Goal: Information Seeking & Learning: Learn about a topic

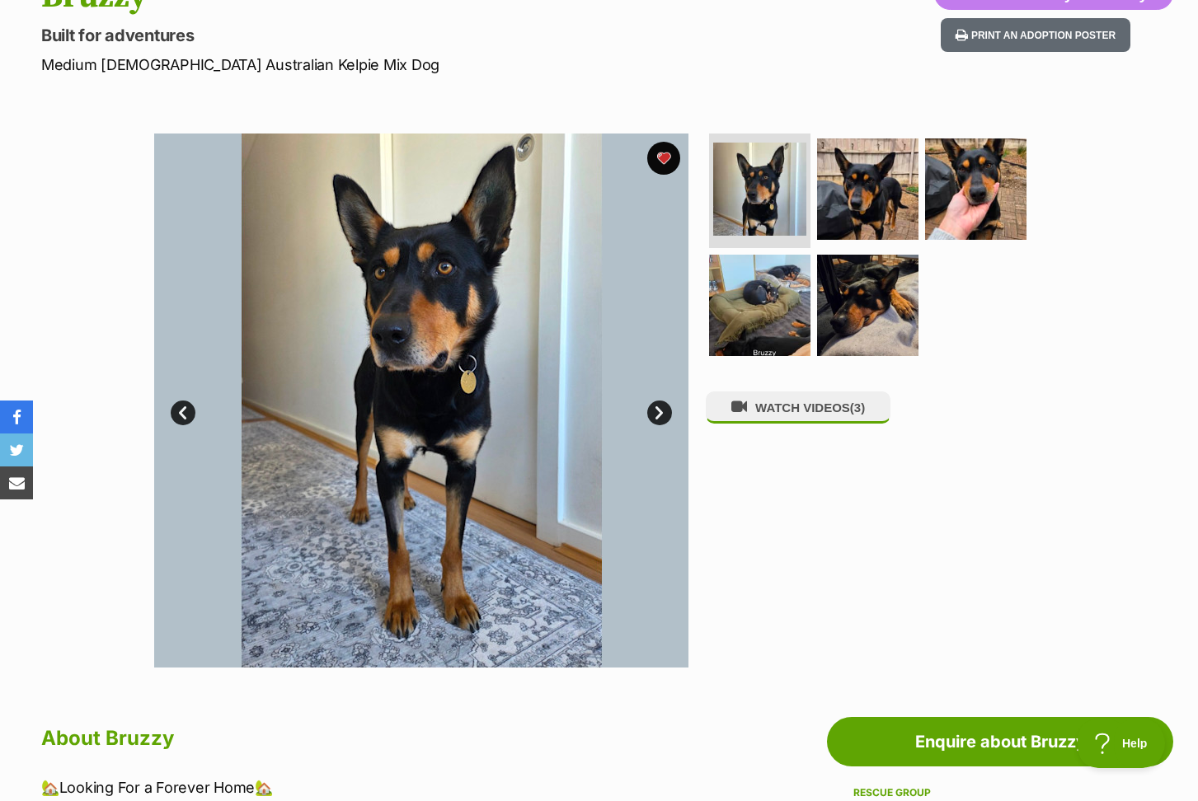
scroll to position [205, 0]
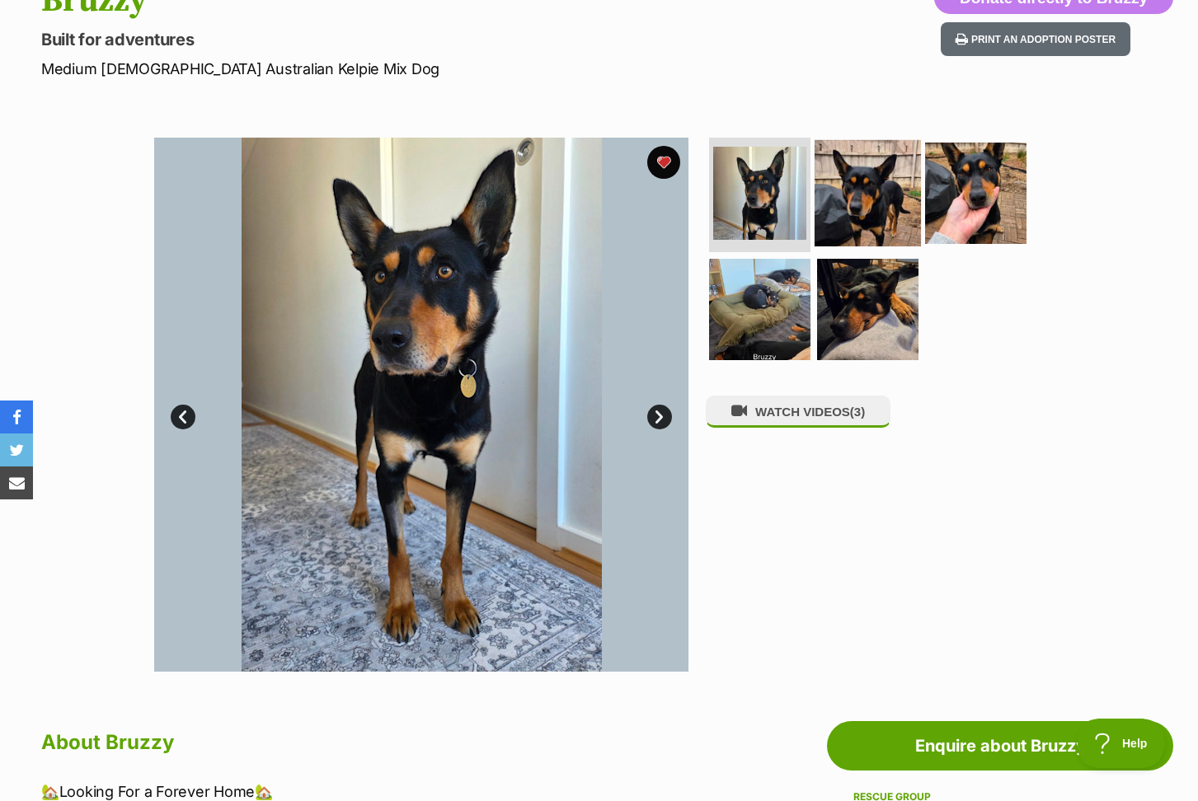
click at [843, 207] on img at bounding box center [867, 192] width 106 height 106
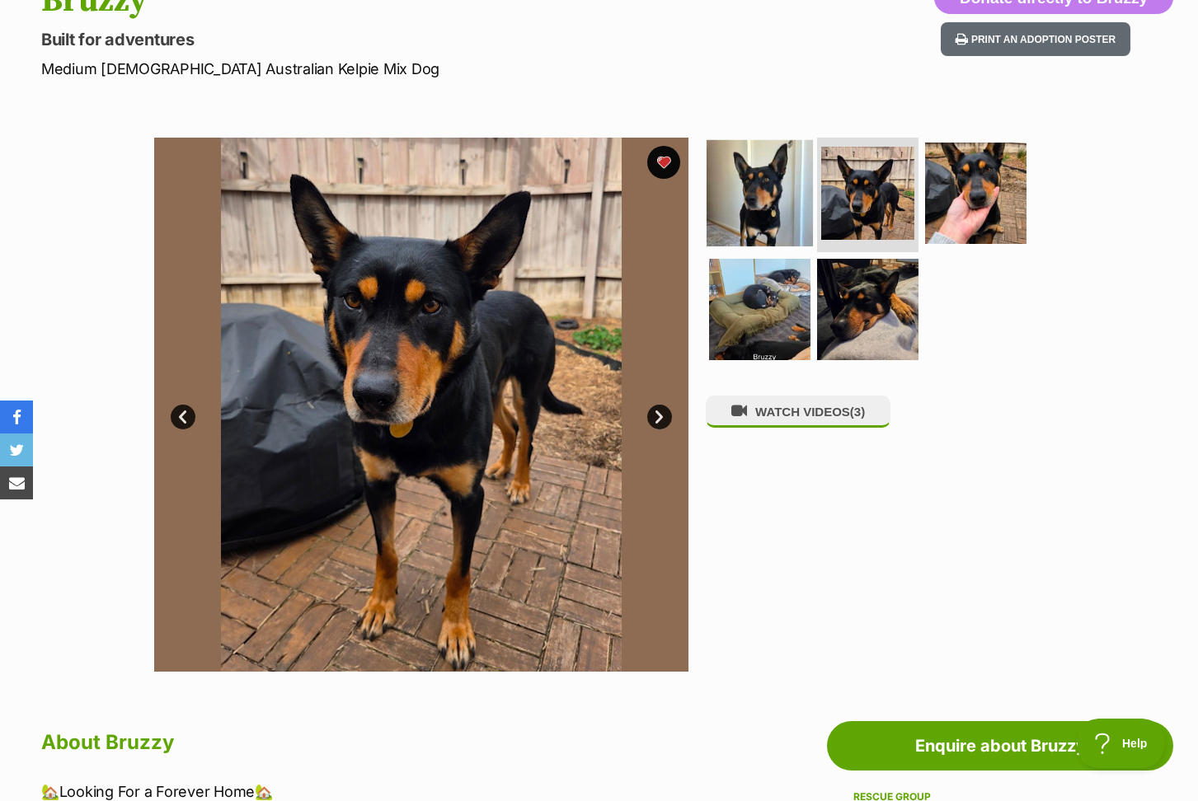
click at [727, 195] on img at bounding box center [759, 192] width 106 height 106
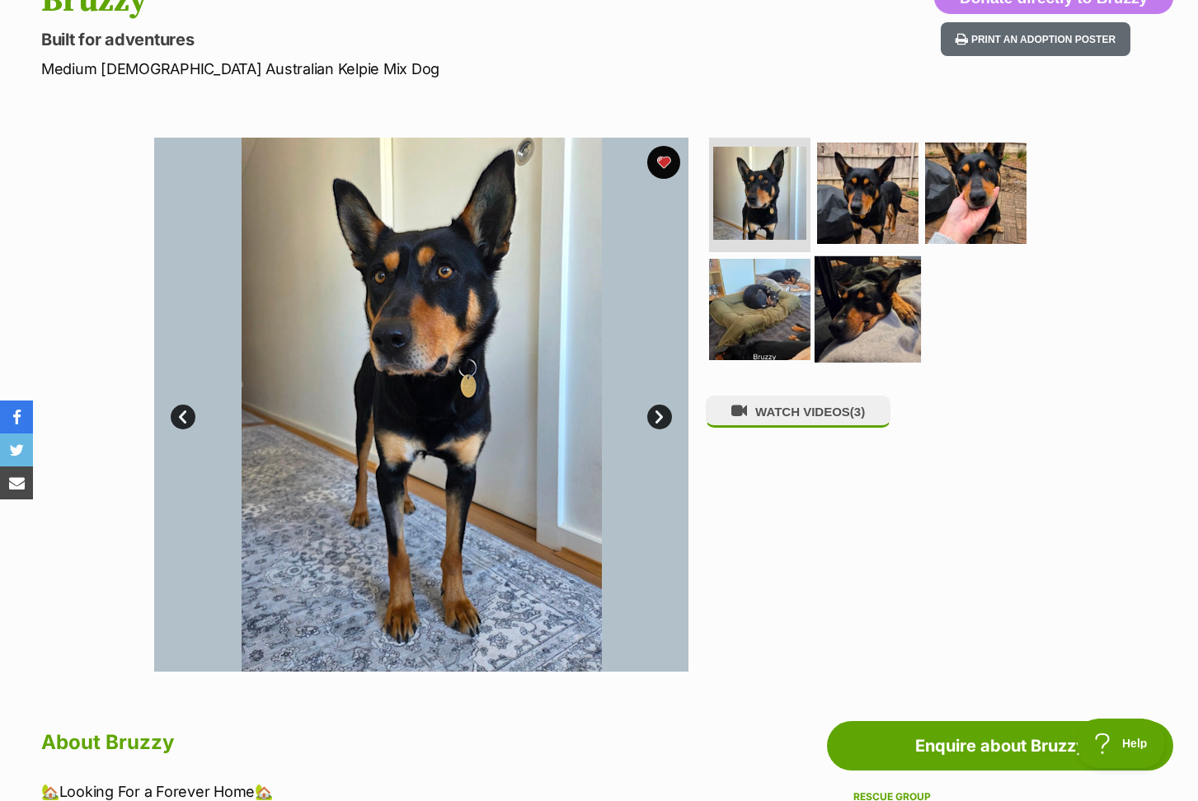
click at [839, 304] on img at bounding box center [867, 309] width 106 height 106
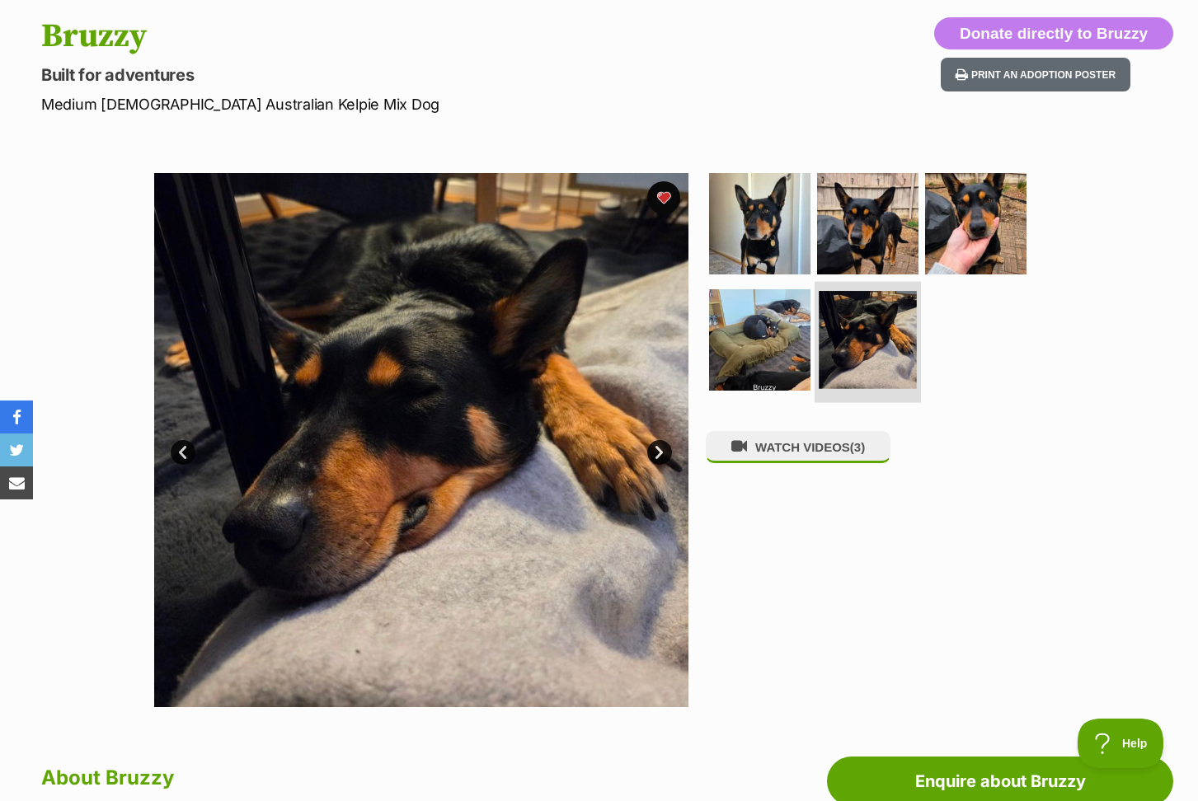
scroll to position [167, 0]
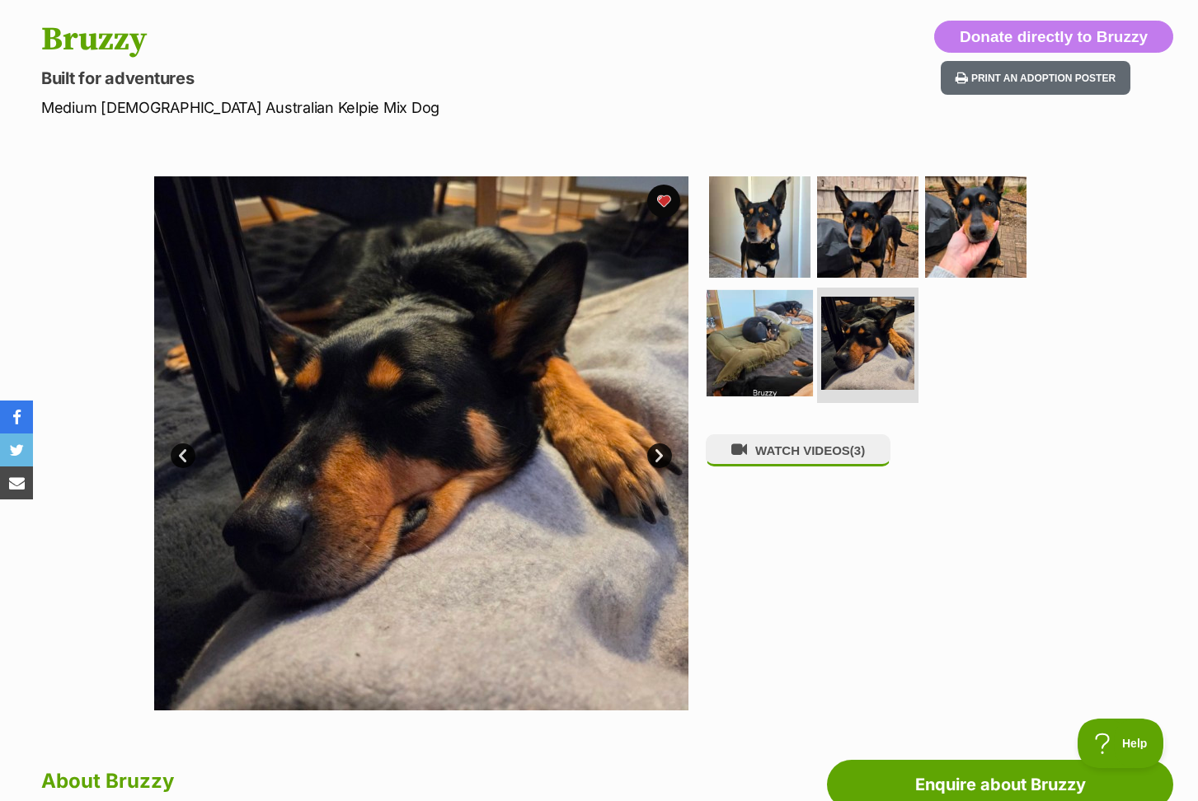
click at [786, 330] on img at bounding box center [759, 343] width 106 height 106
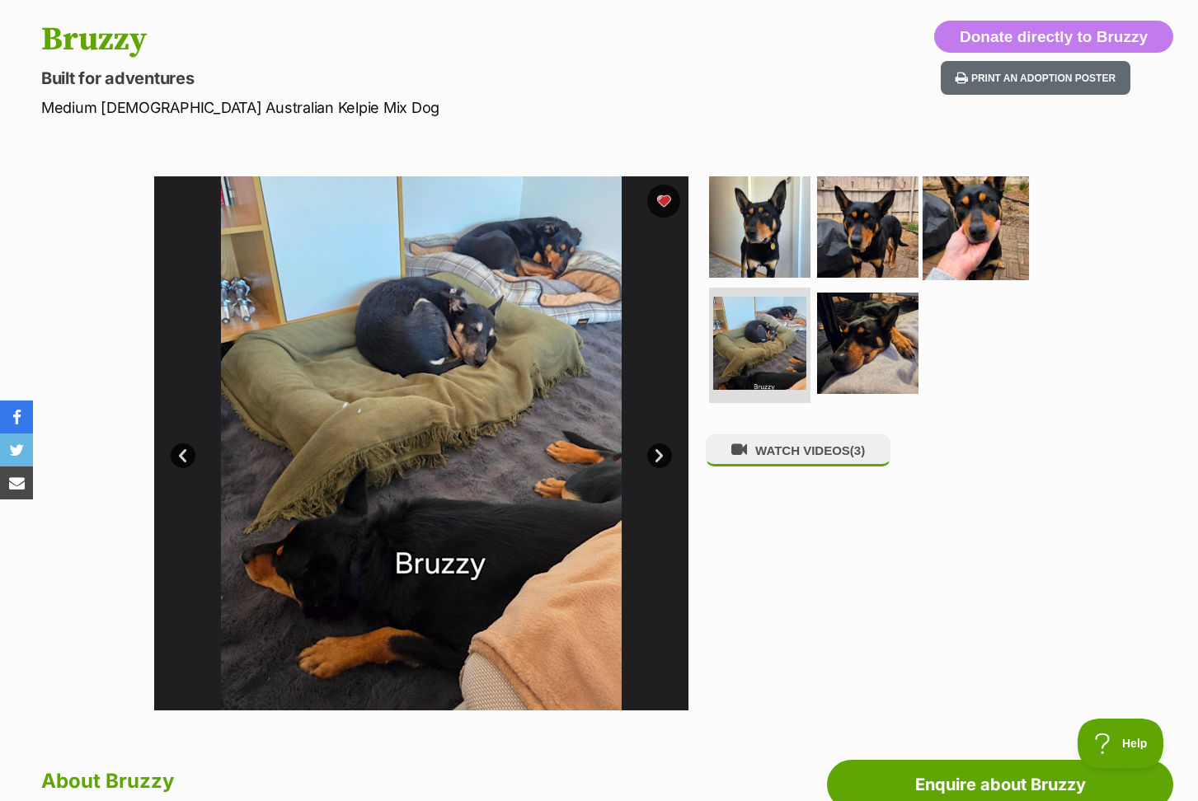
click at [988, 260] on img at bounding box center [975, 226] width 106 height 106
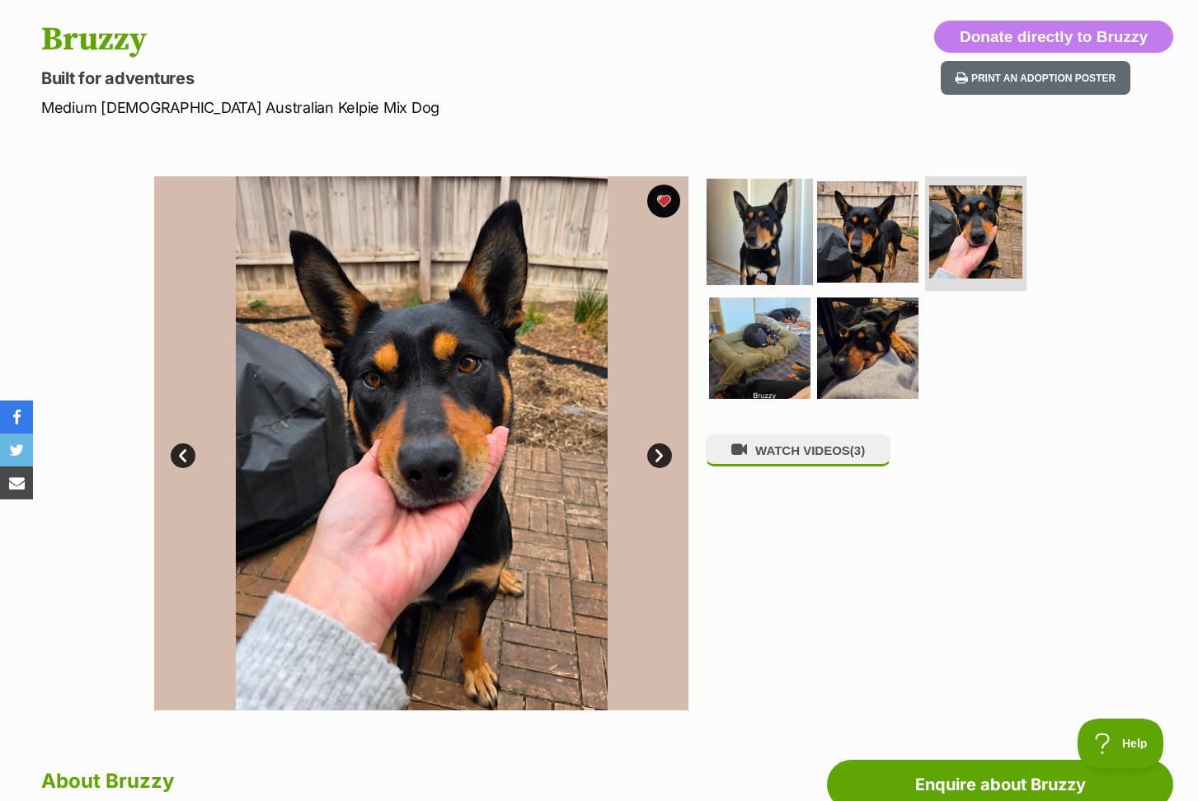
click at [746, 234] on img at bounding box center [759, 231] width 106 height 106
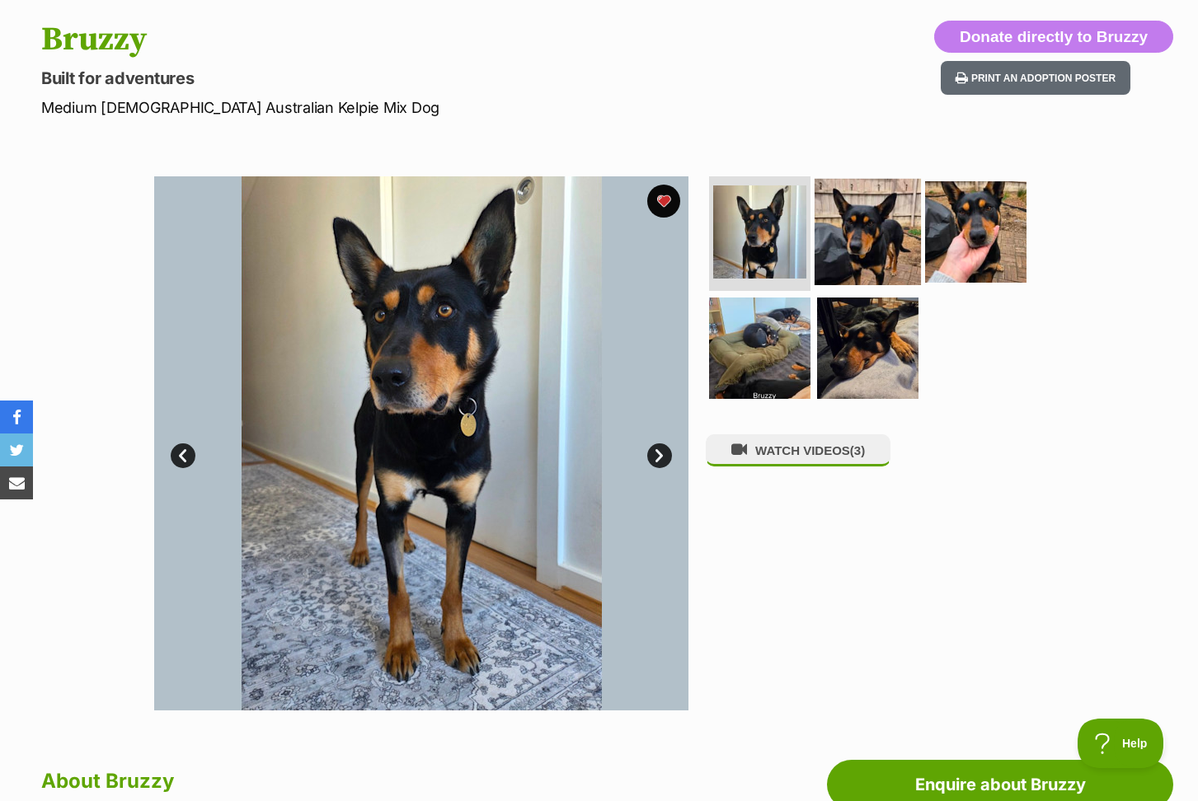
click at [852, 230] on img at bounding box center [867, 231] width 106 height 106
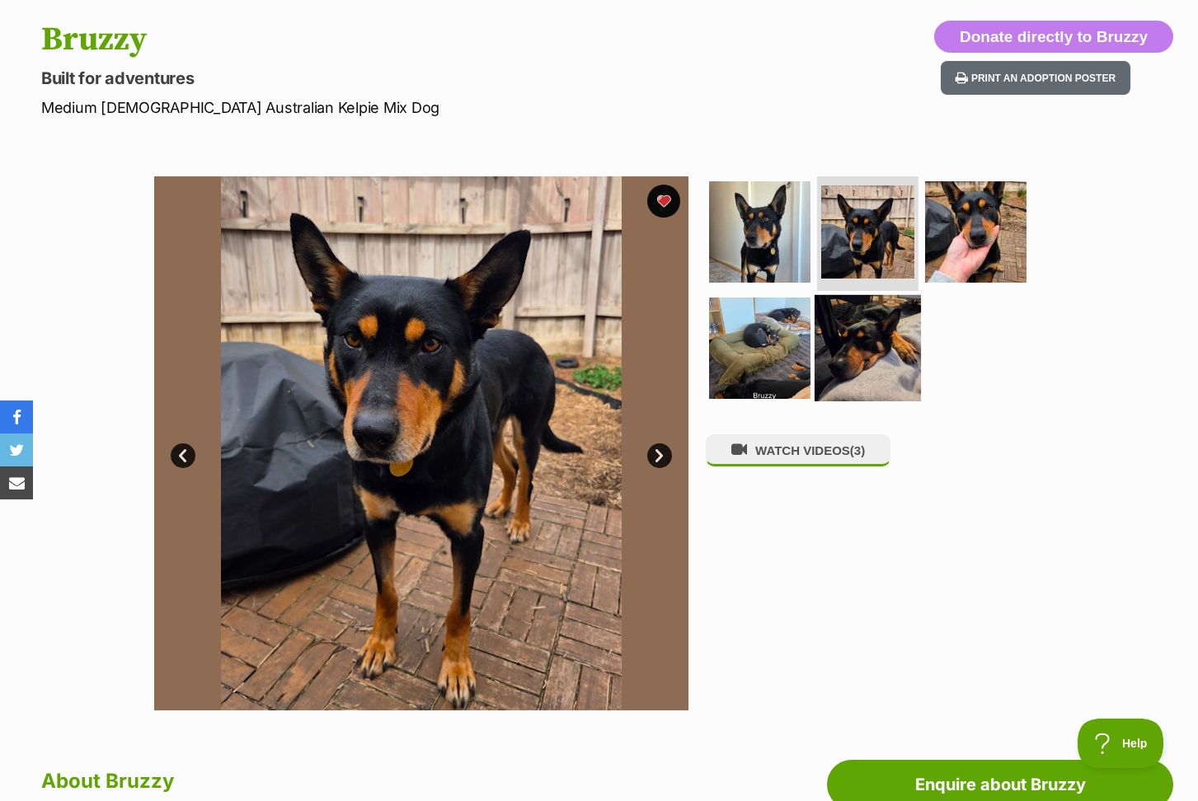
click at [867, 326] on img at bounding box center [867, 348] width 106 height 106
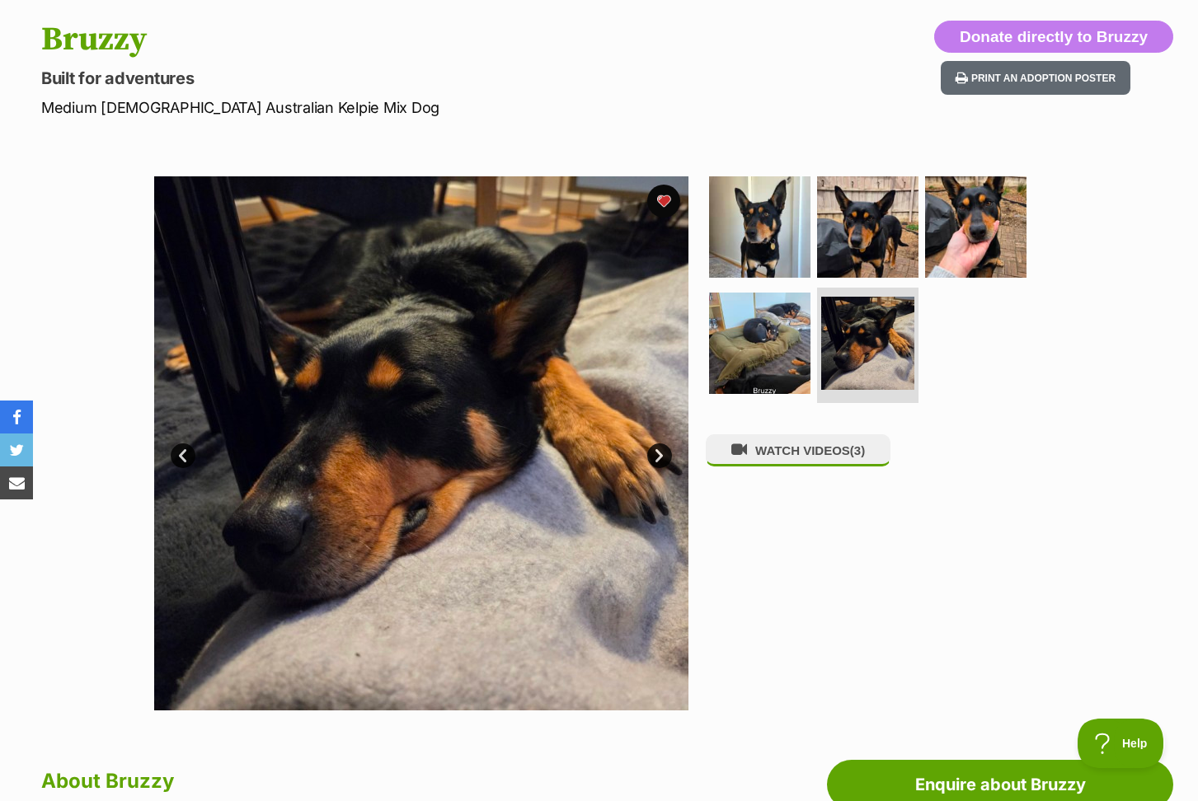
scroll to position [230, 0]
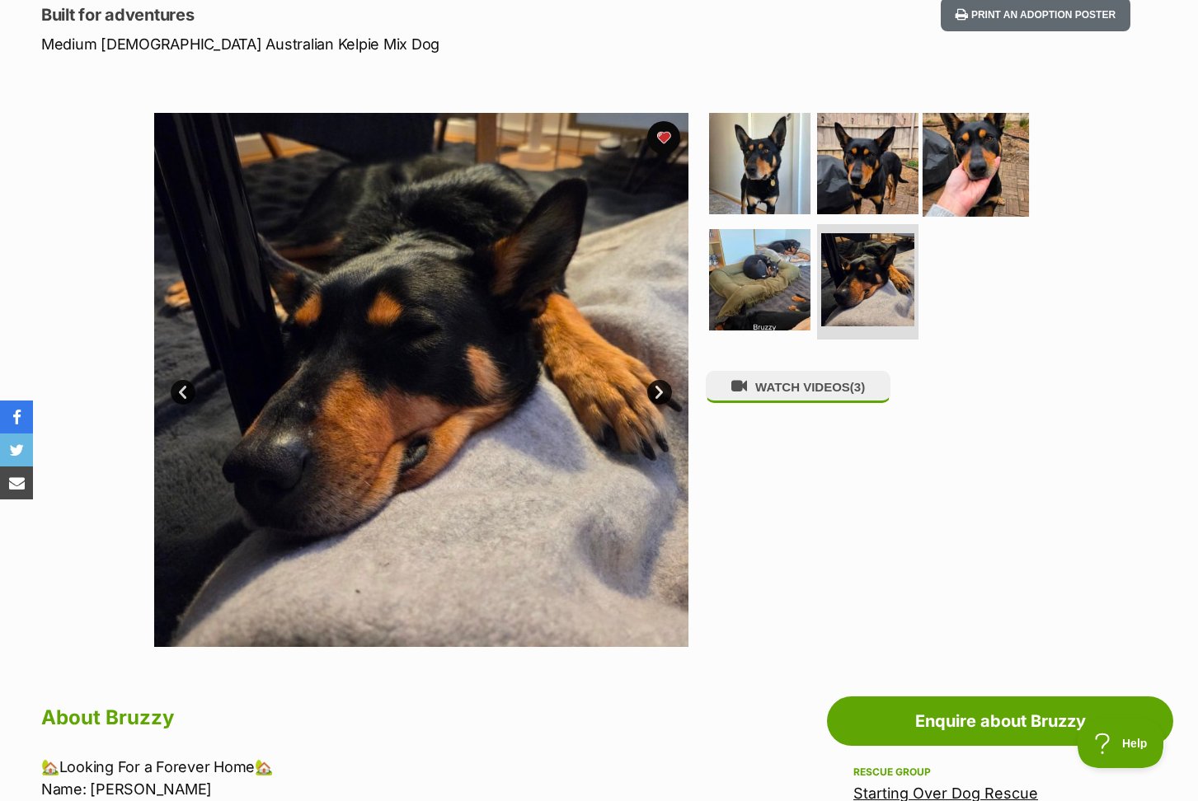
click at [981, 177] on img at bounding box center [975, 163] width 106 height 106
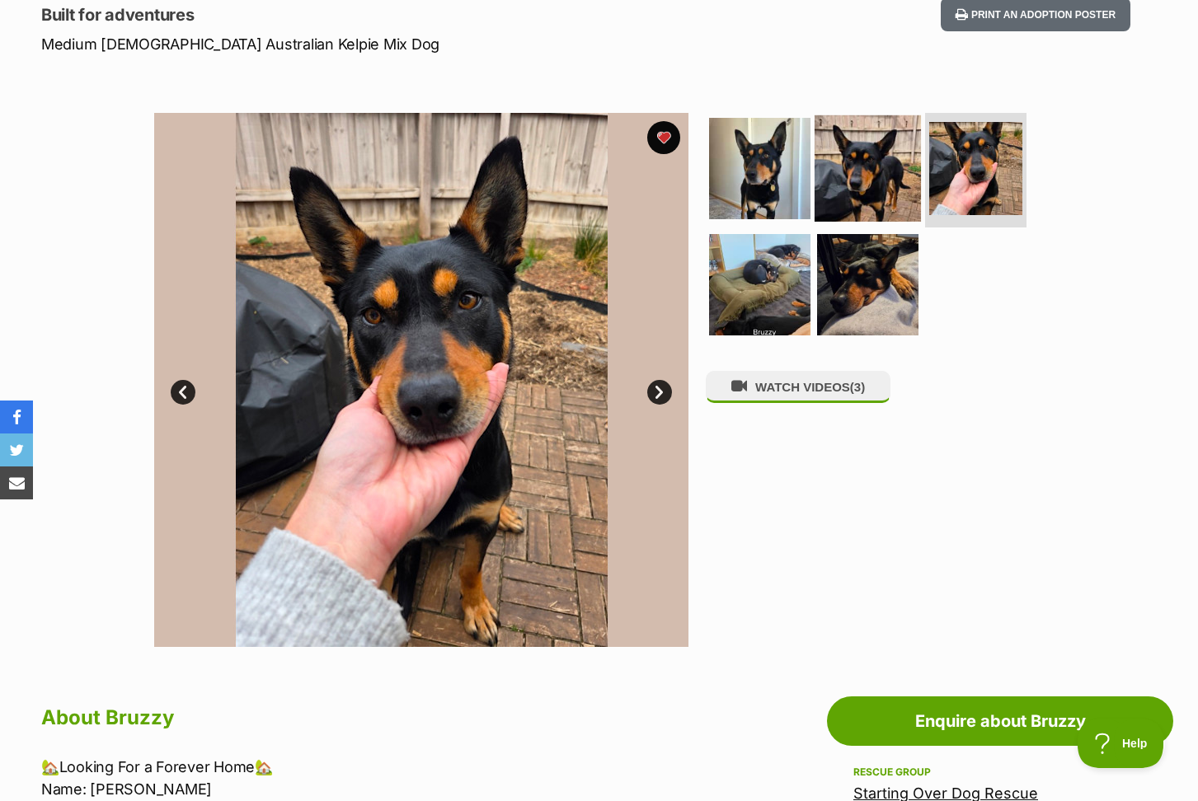
click at [854, 176] on img at bounding box center [867, 168] width 106 height 106
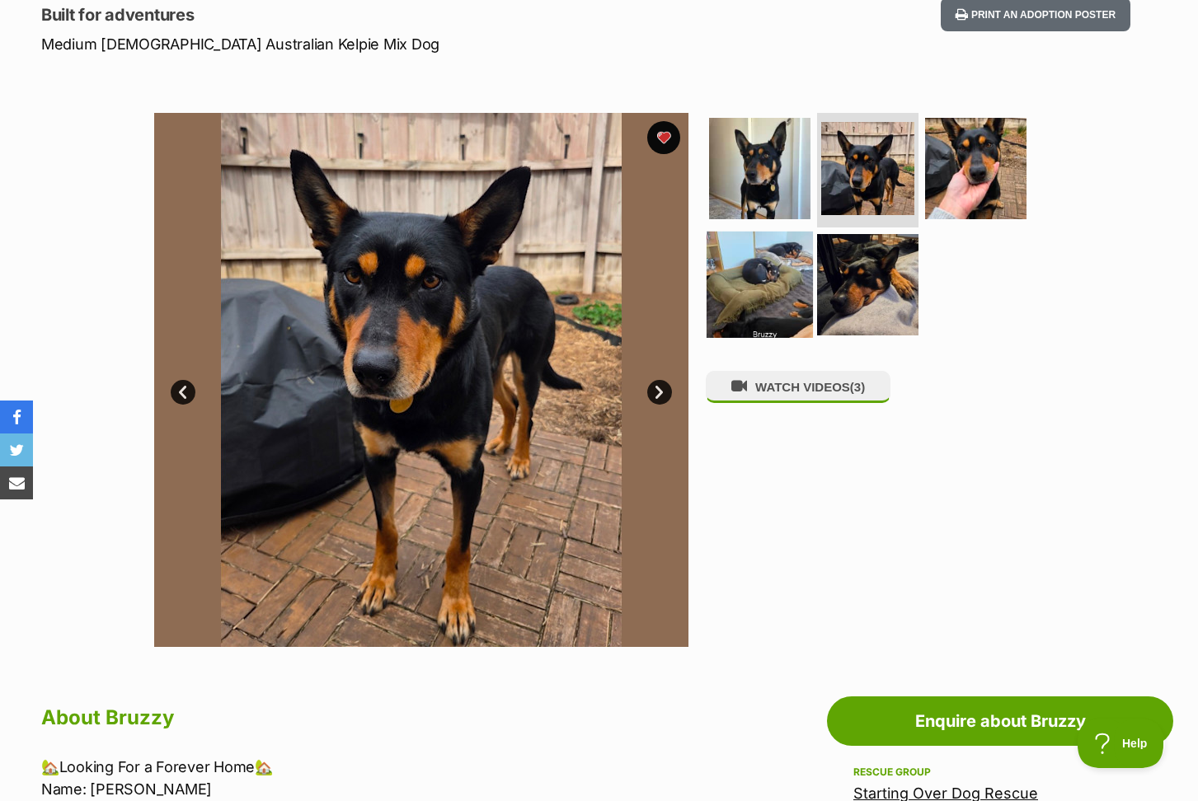
click at [737, 256] on img at bounding box center [759, 285] width 106 height 106
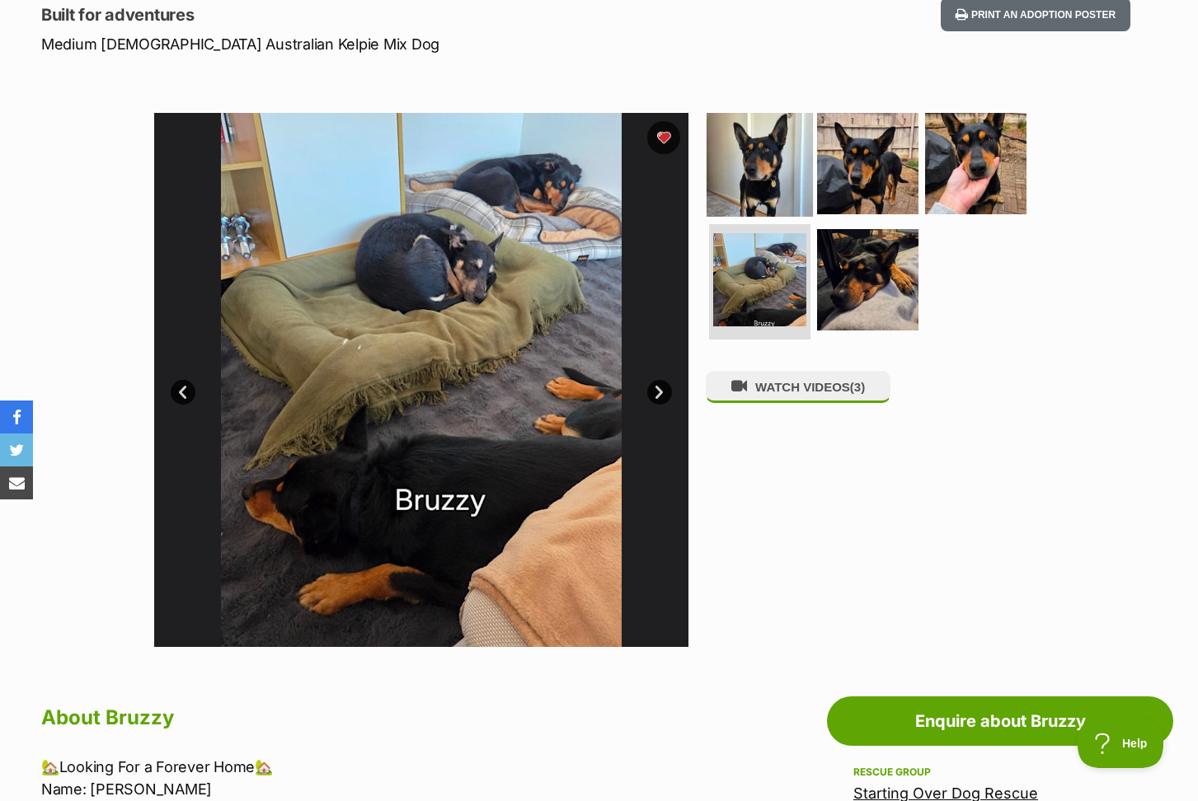
click at [758, 171] on img at bounding box center [759, 163] width 106 height 106
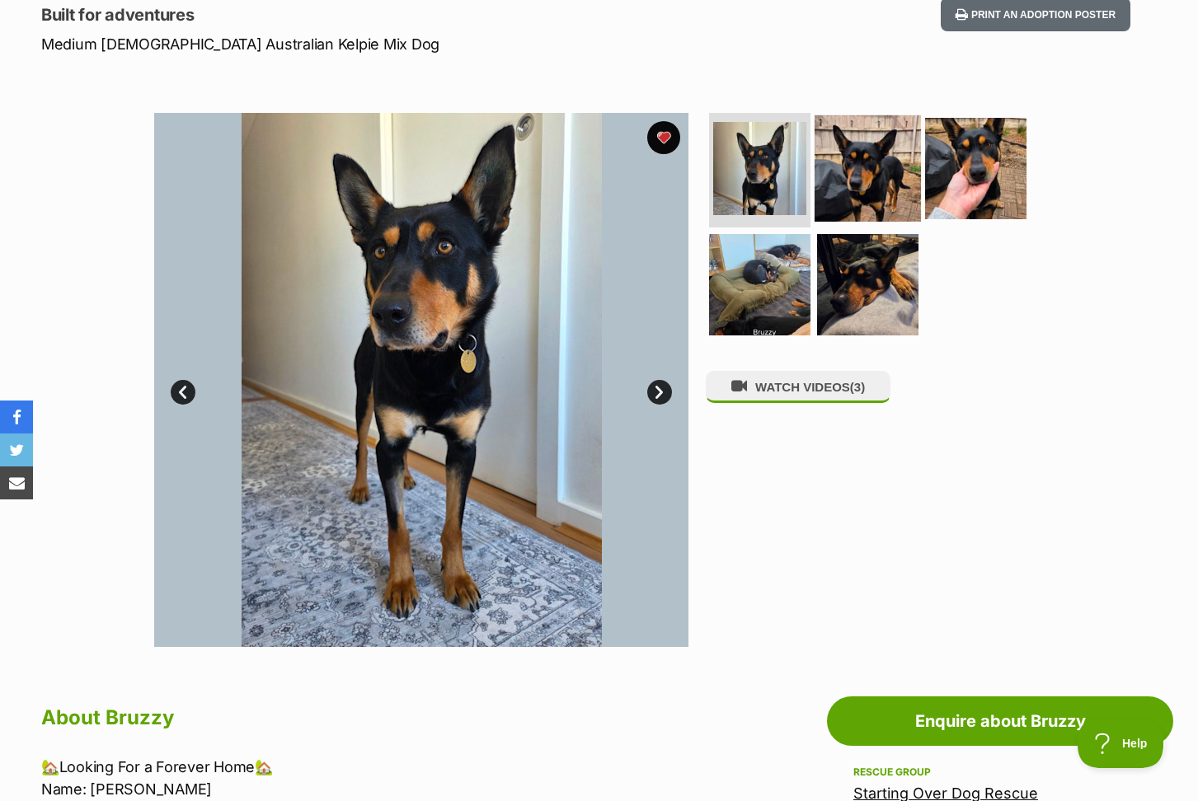
click at [848, 187] on img at bounding box center [867, 168] width 106 height 106
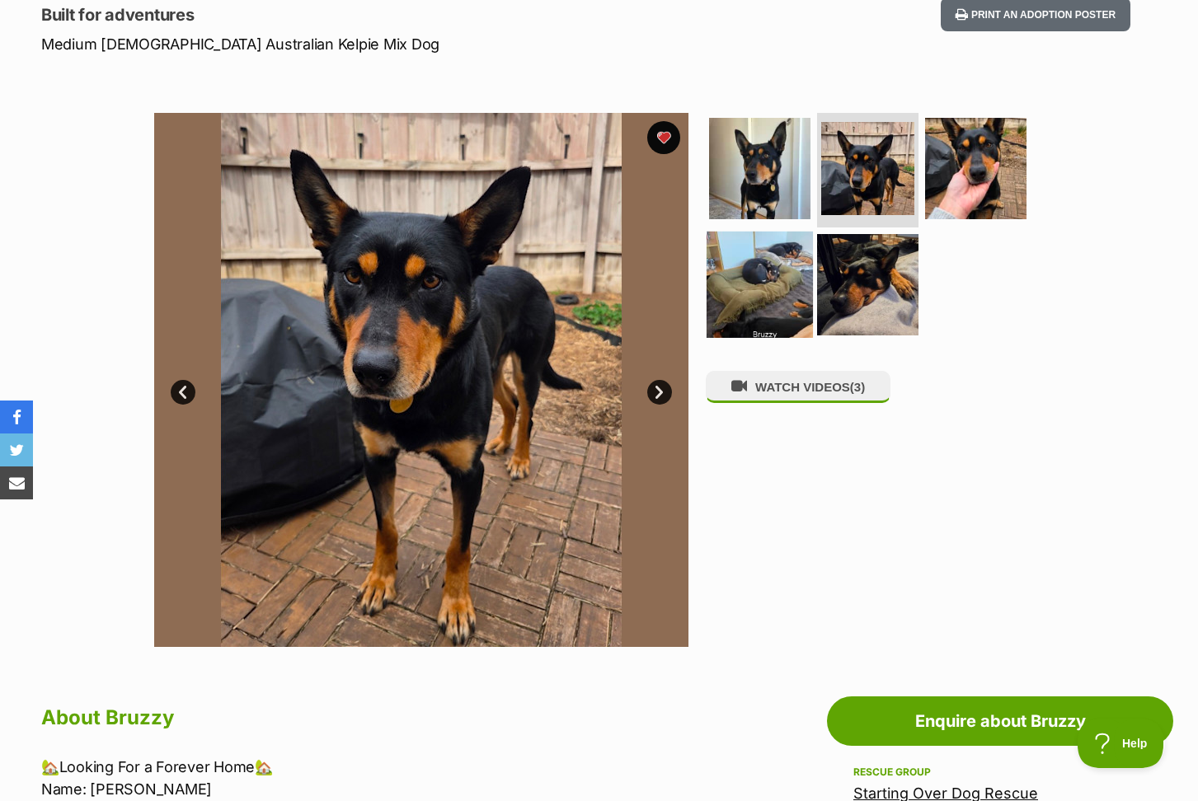
click at [739, 312] on img at bounding box center [759, 285] width 106 height 106
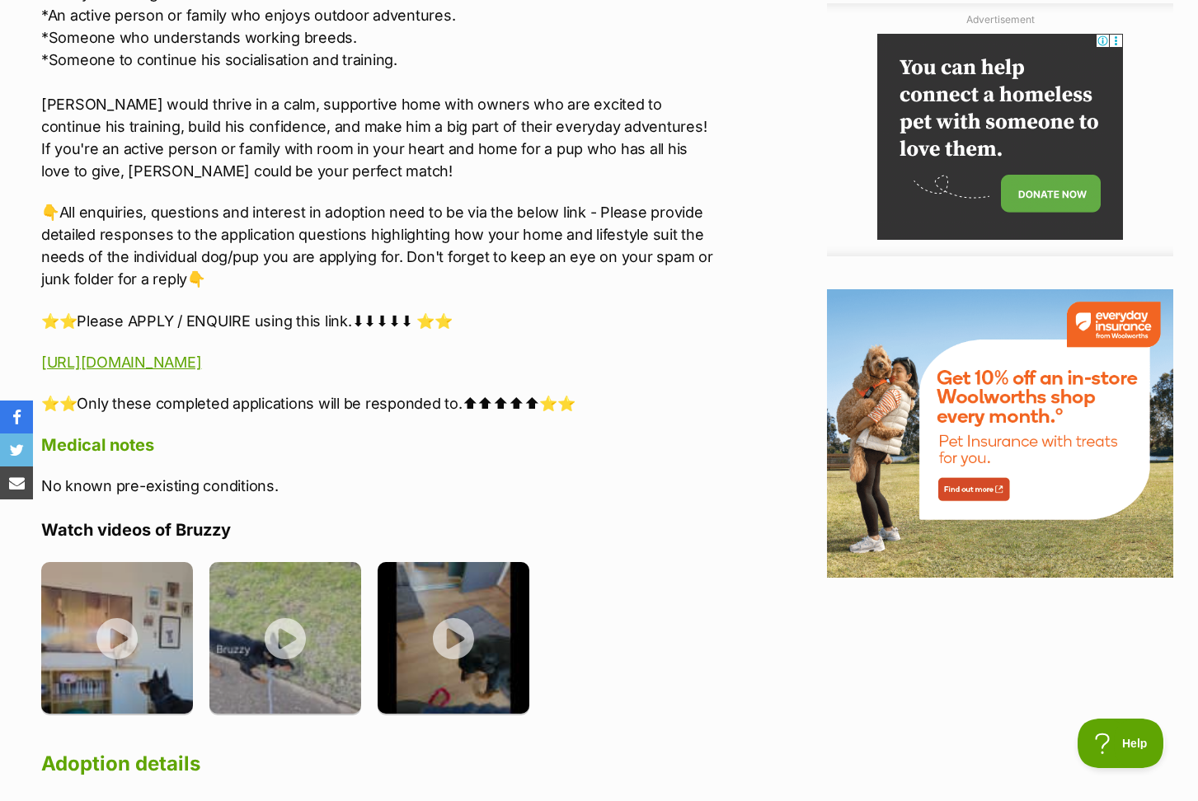
scroll to position [1809, 0]
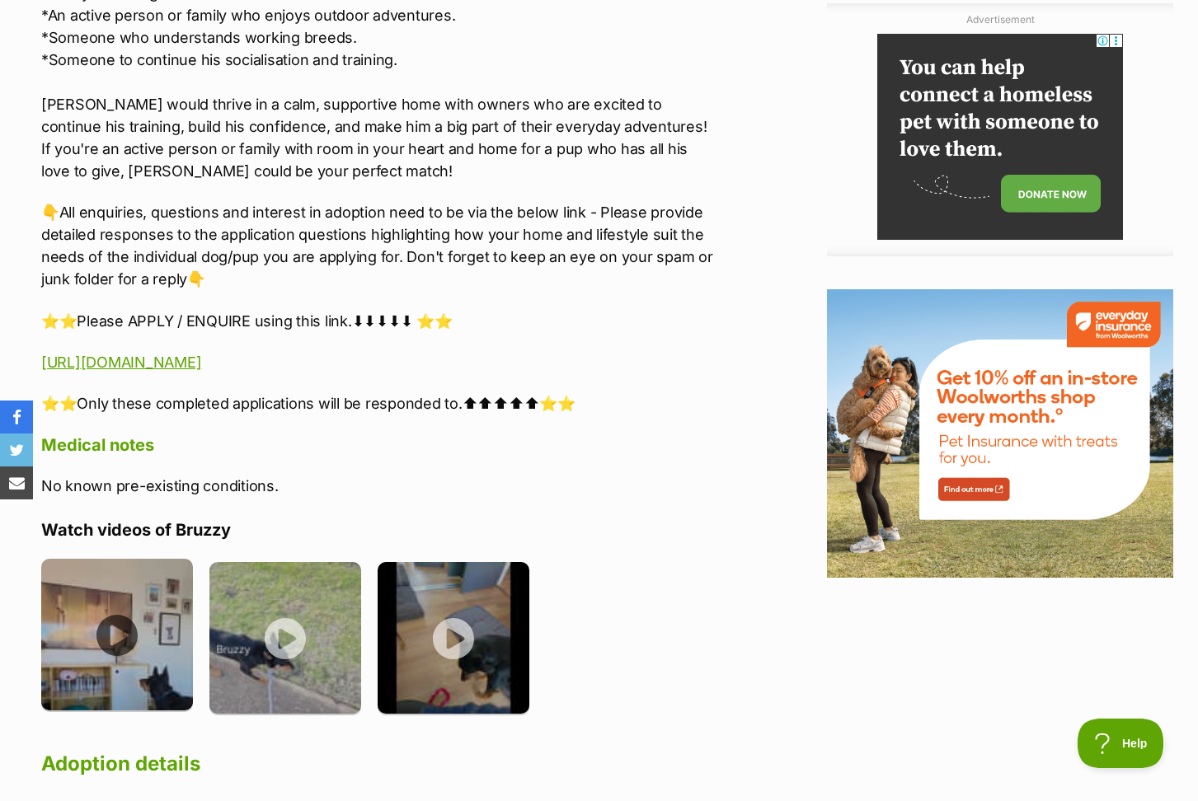
click at [145, 602] on img at bounding box center [117, 635] width 152 height 152
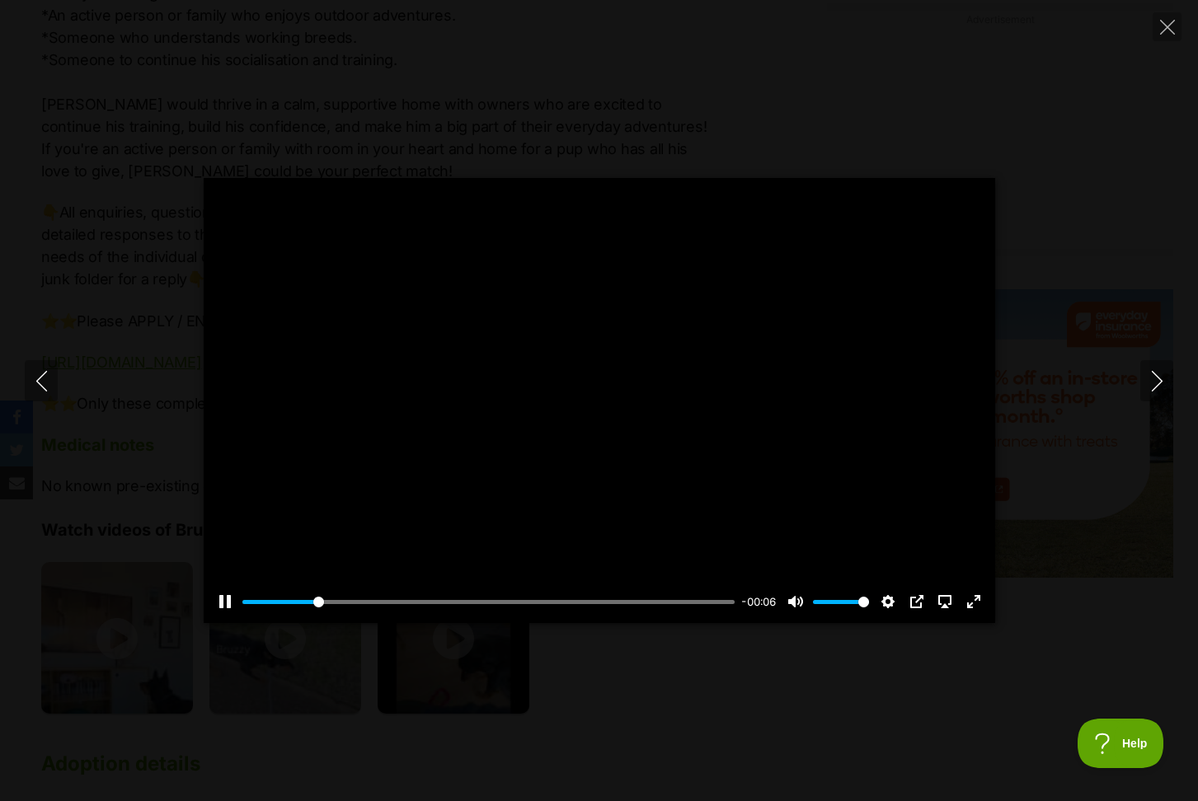
click at [617, 371] on div at bounding box center [599, 400] width 791 height 445
drag, startPoint x: 333, startPoint y: 603, endPoint x: 270, endPoint y: 604, distance: 63.5
type input "4.64"
click at [270, 604] on input "Seek" at bounding box center [488, 602] width 492 height 16
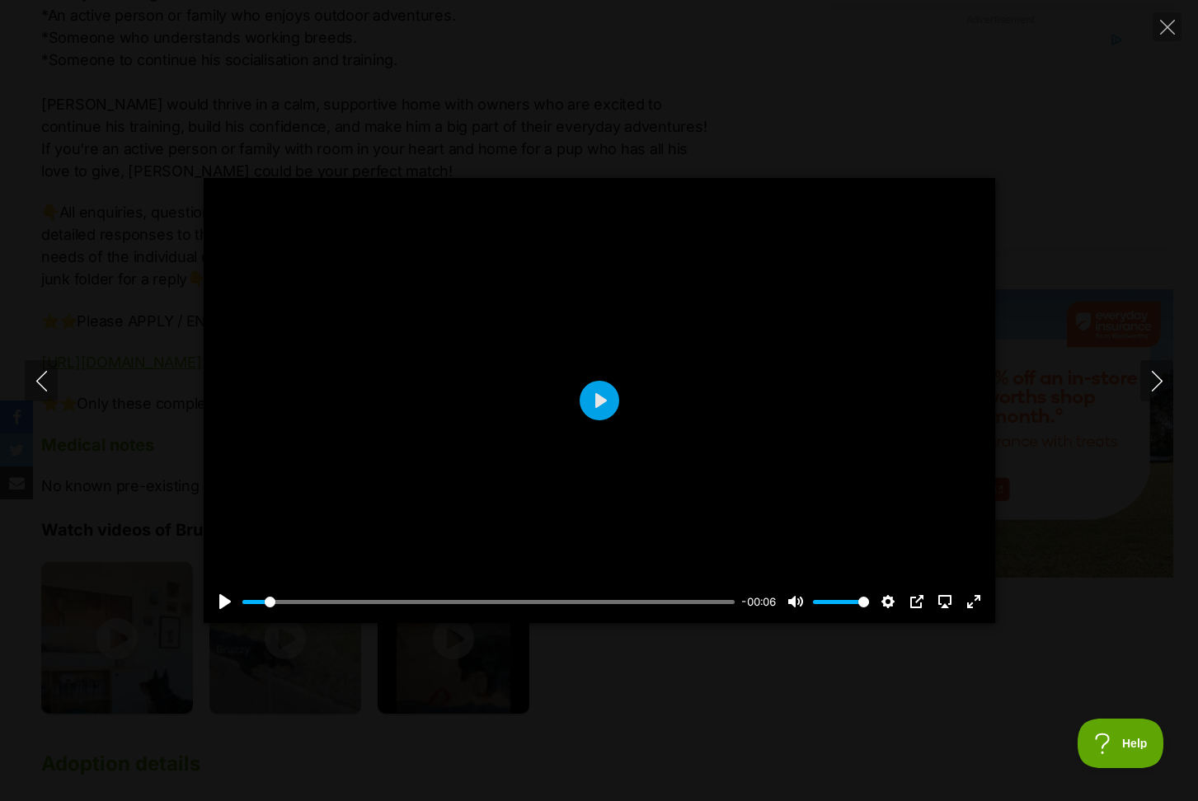
click at [622, 672] on div "Pause Play % buffered 00:01 -00:06 Unmute Mute Disable captions Enable captions…" at bounding box center [599, 400] width 1198 height 801
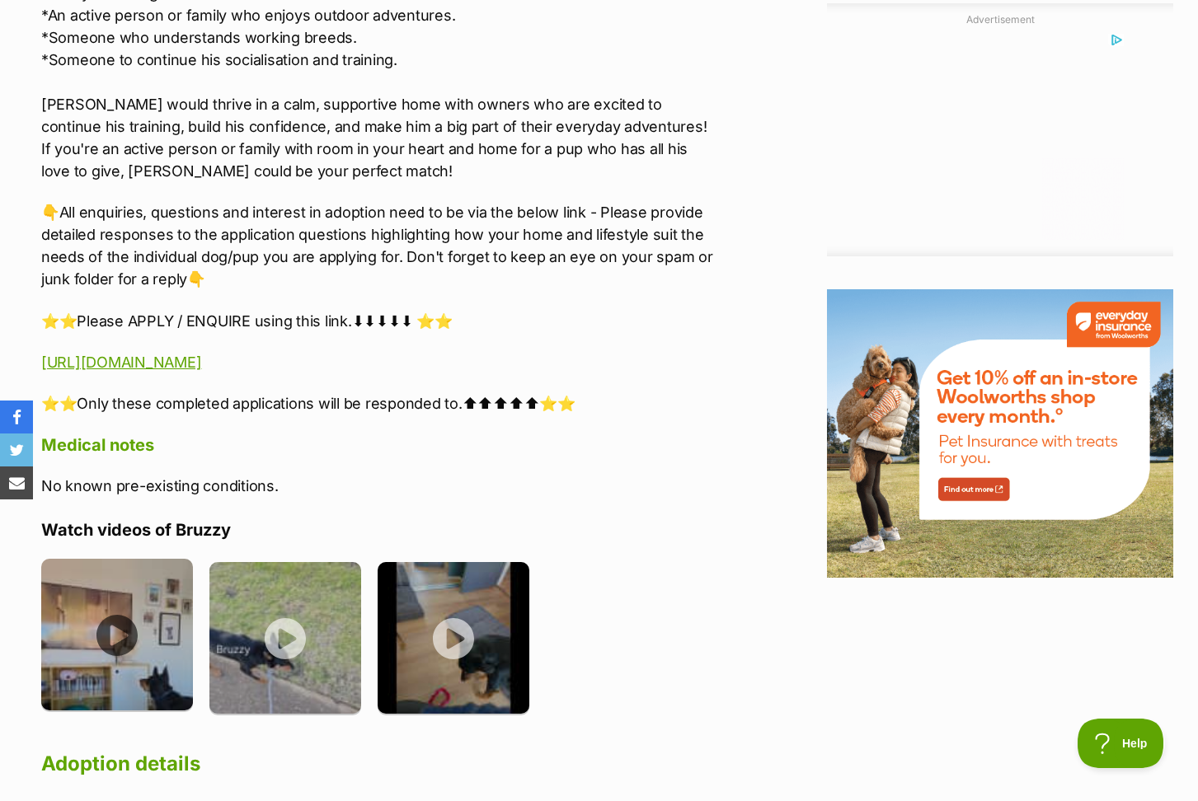
click at [121, 598] on img at bounding box center [117, 635] width 152 height 152
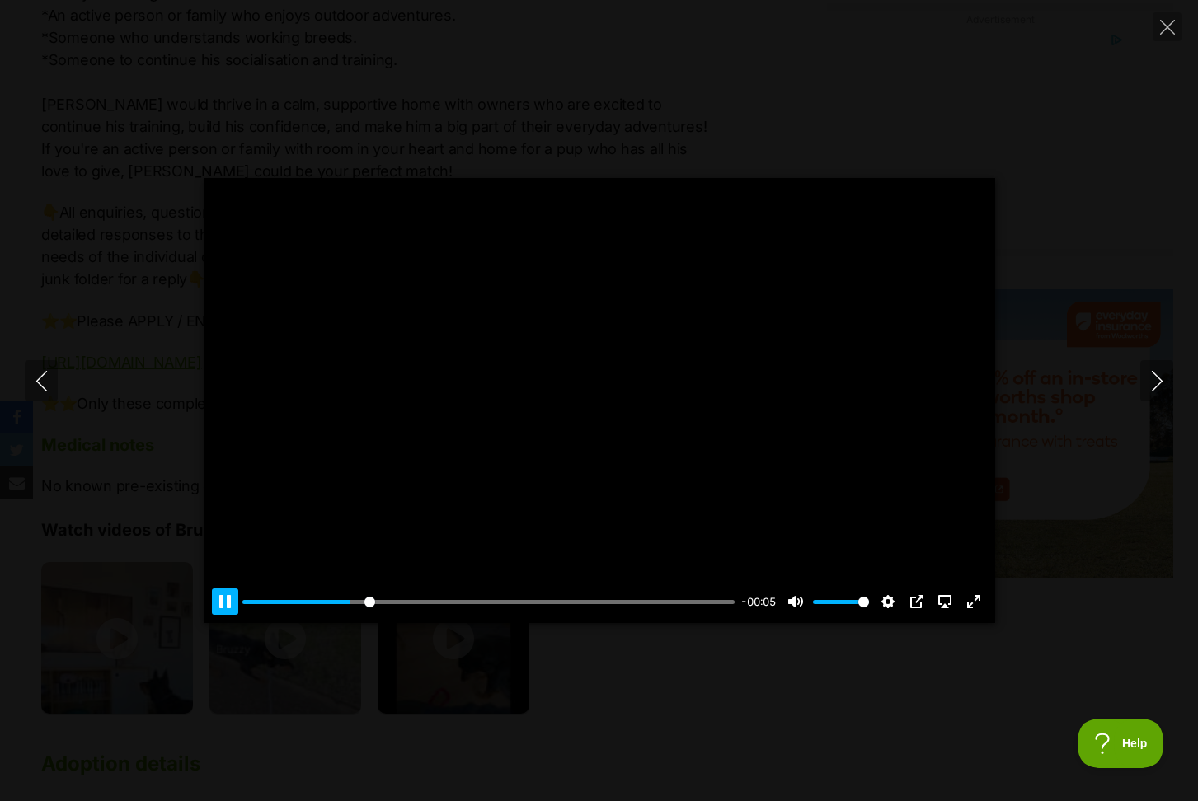
click at [212, 603] on button "Pause Play" at bounding box center [225, 602] width 26 height 26
click at [607, 404] on button "Play" at bounding box center [600, 401] width 40 height 40
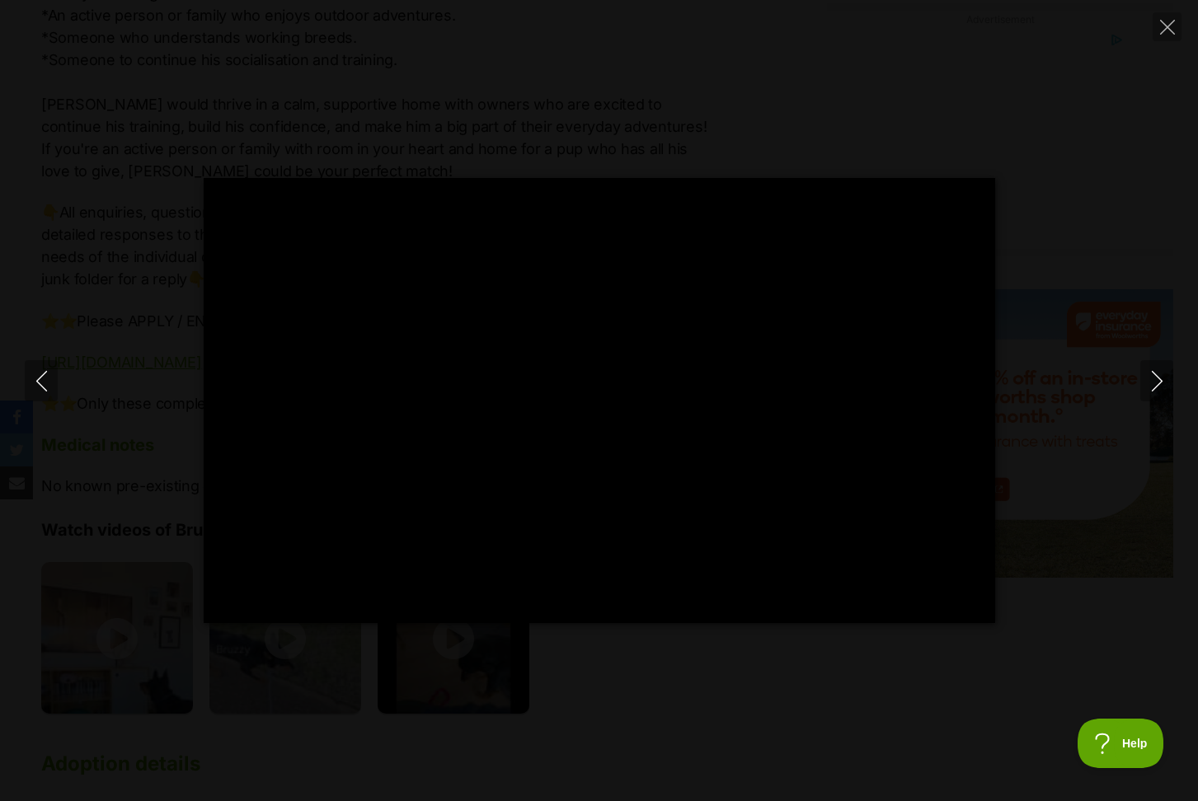
type input "100"
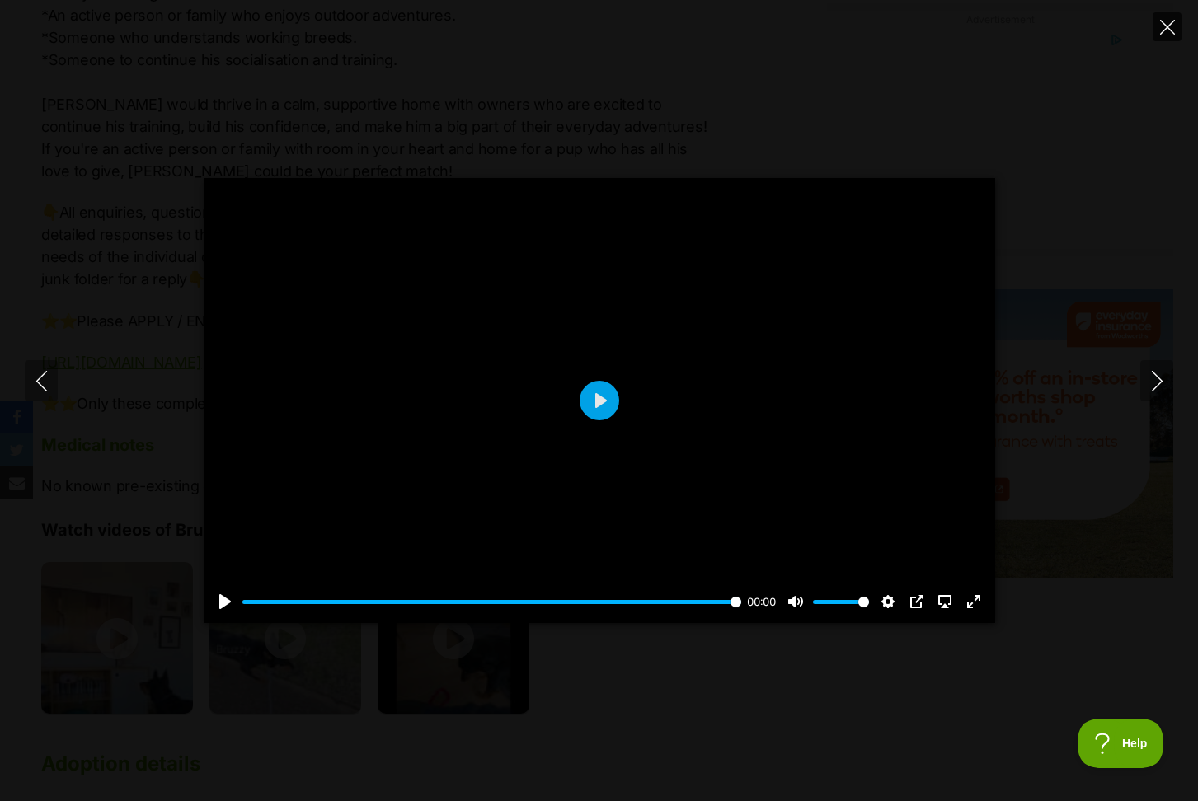
click at [1169, 25] on icon "Close" at bounding box center [1167, 27] width 15 height 15
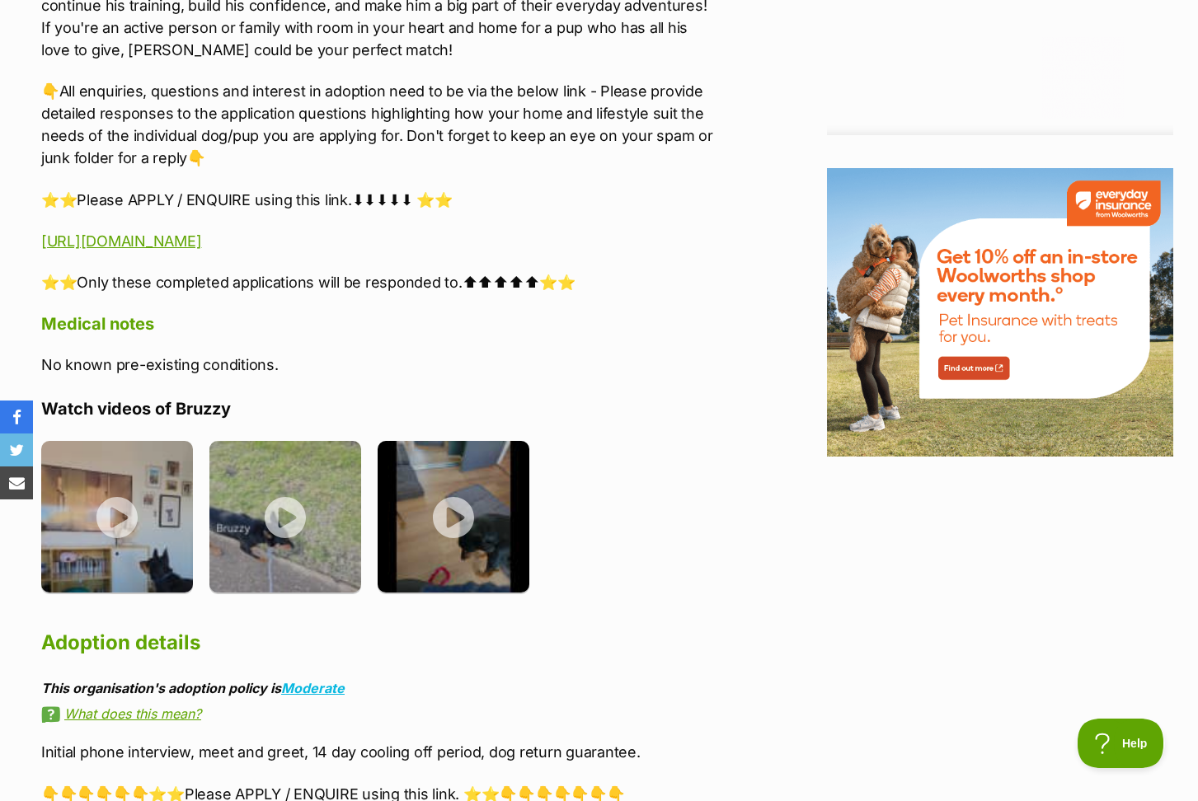
scroll to position [1929, 0]
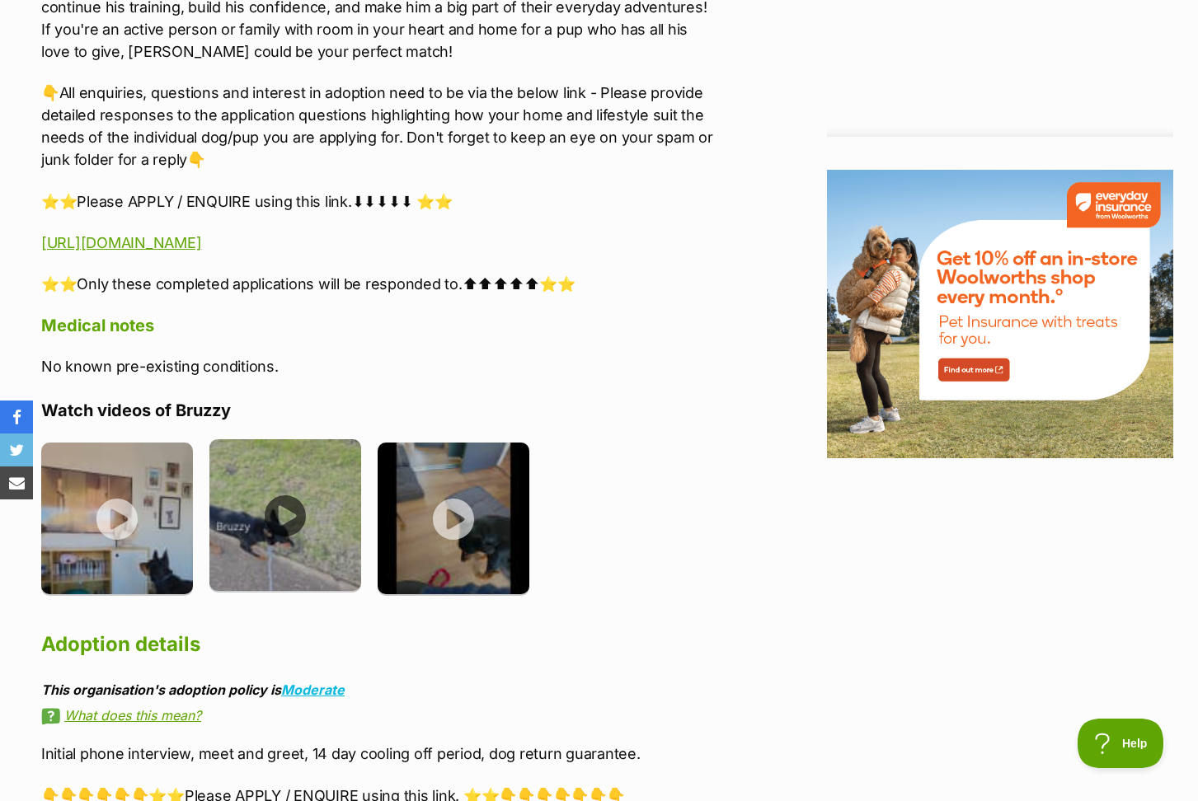
click at [314, 508] on img at bounding box center [285, 515] width 152 height 152
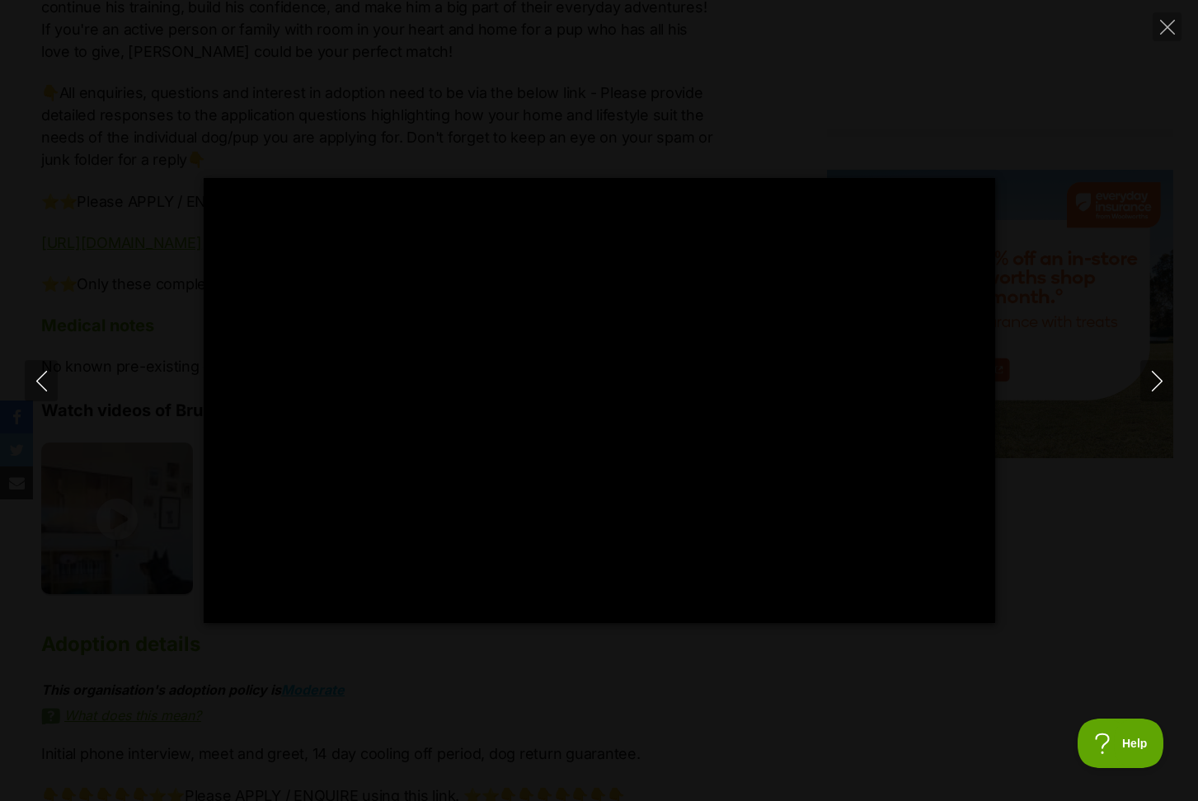
type input "100"
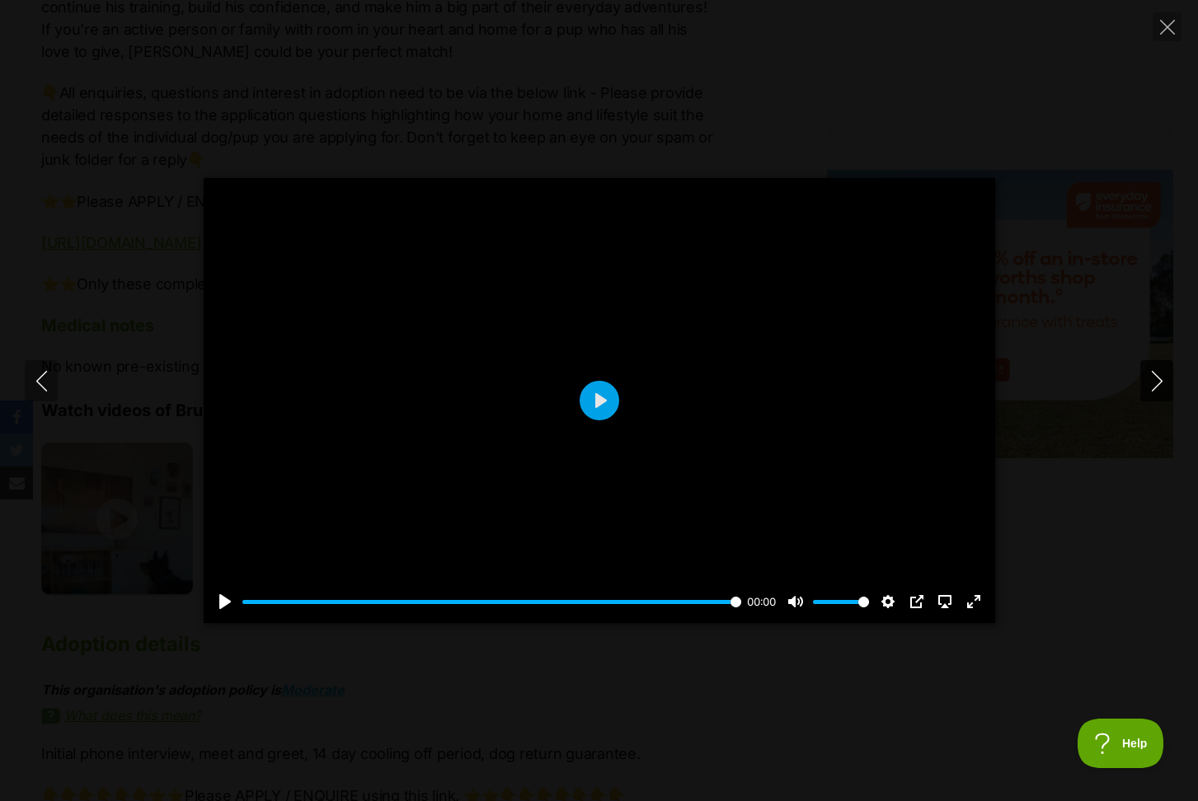
click at [1157, 382] on icon "Next" at bounding box center [1157, 381] width 21 height 21
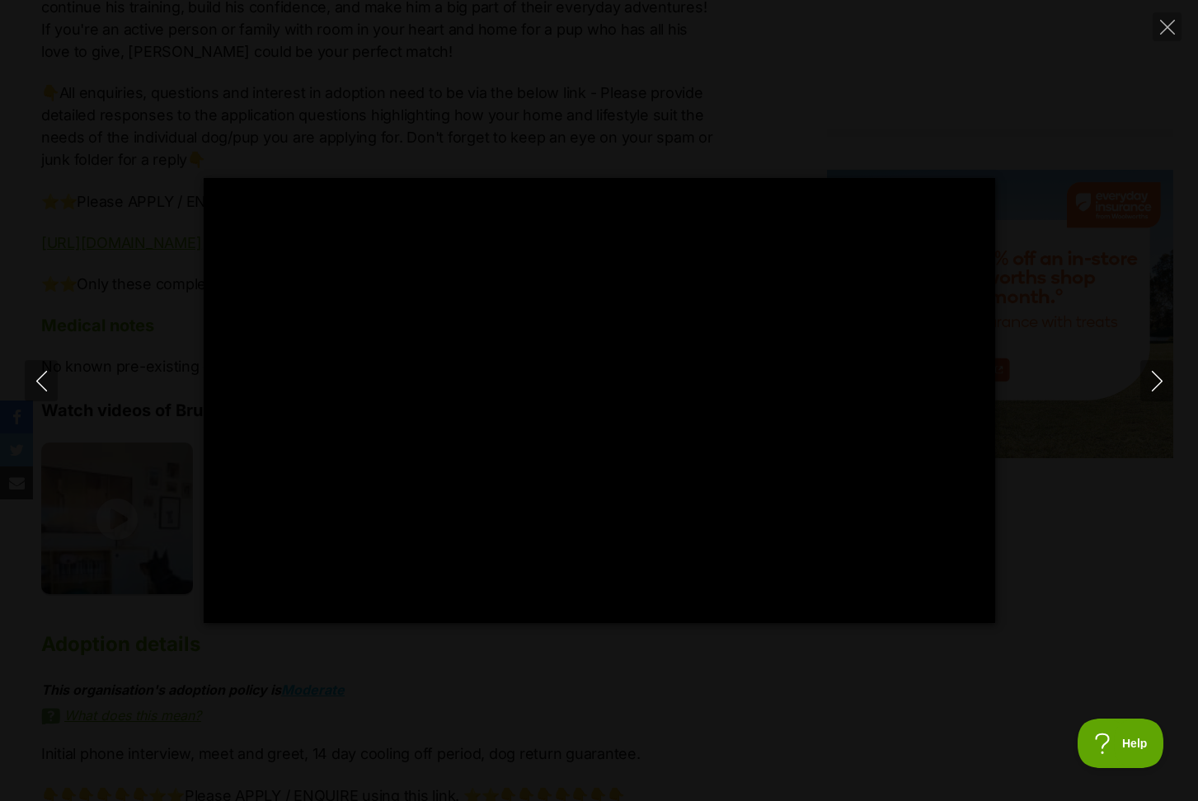
type input "100"
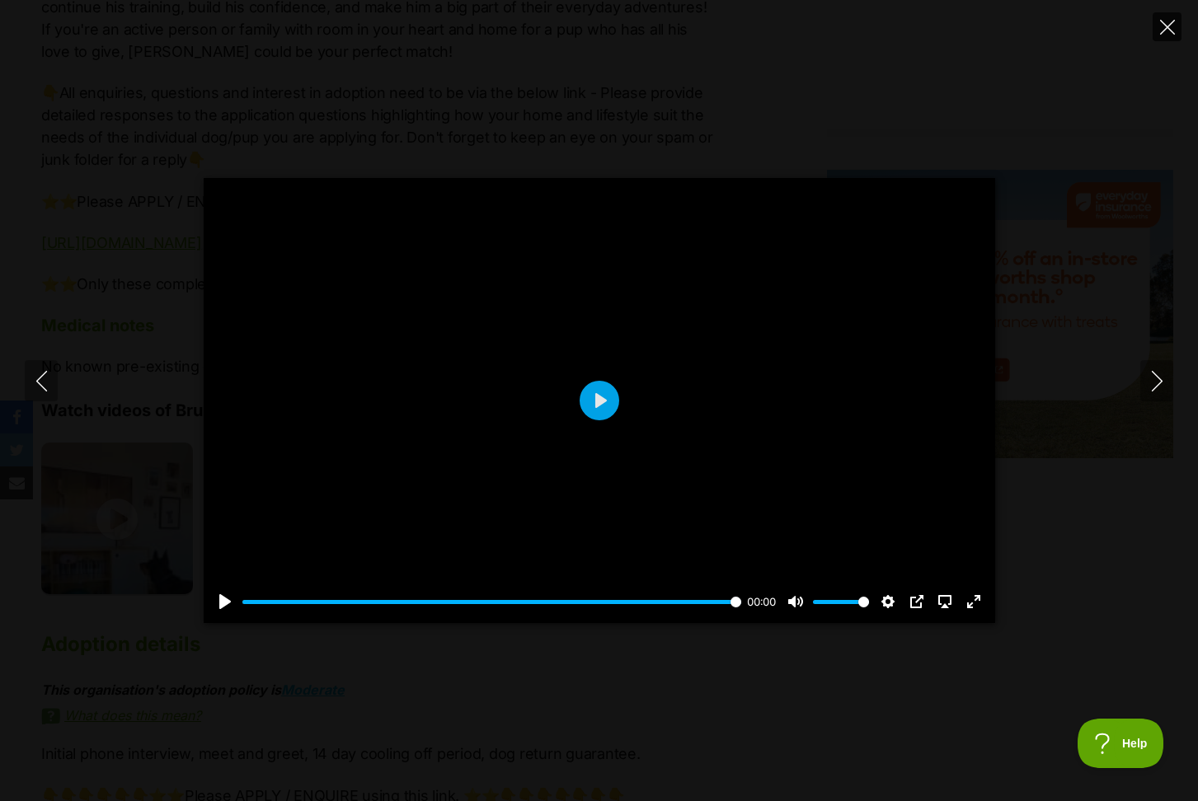
click at [1173, 25] on icon "Close" at bounding box center [1167, 27] width 15 height 15
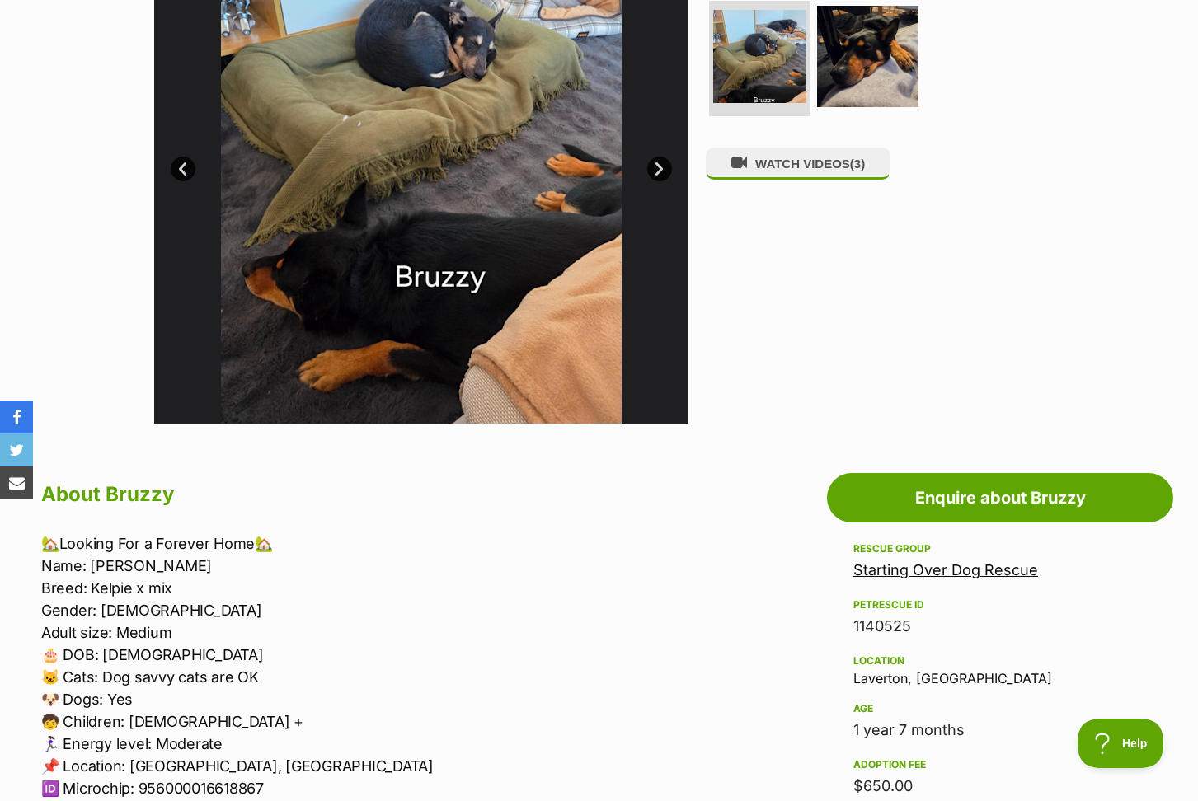
scroll to position [448, 0]
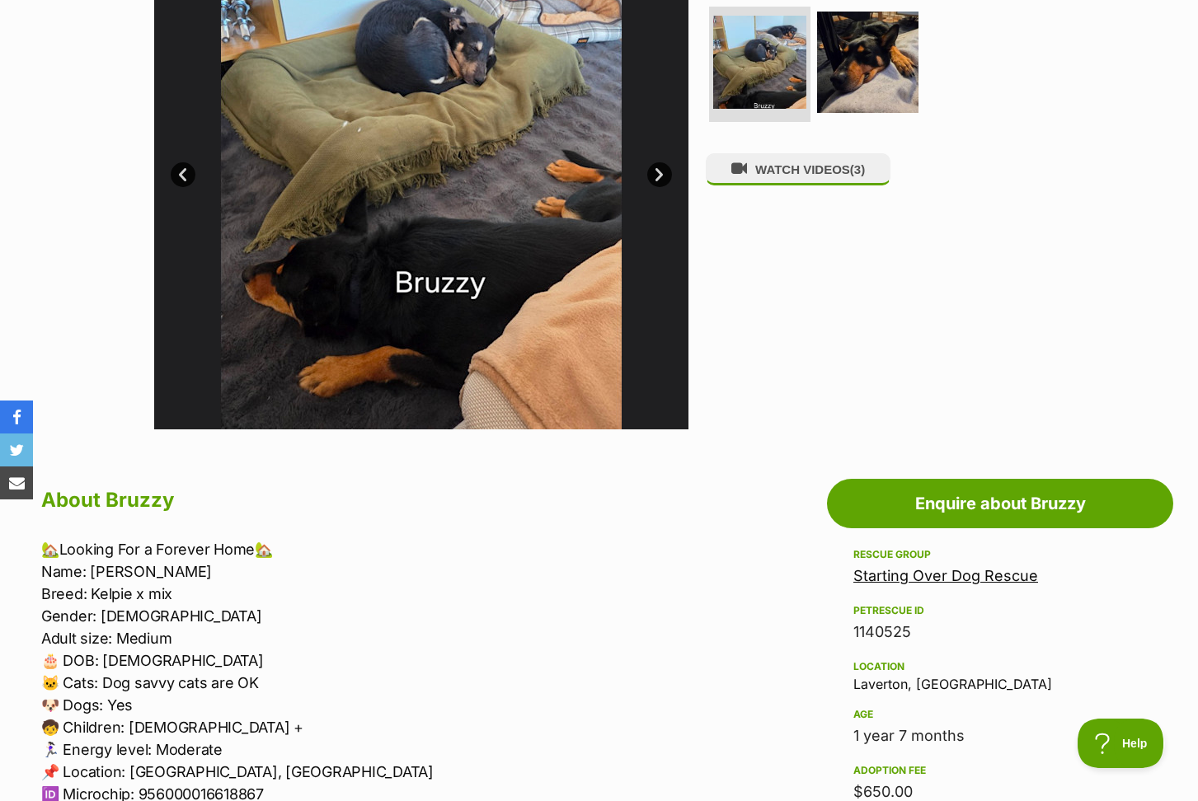
click at [306, 1] on img at bounding box center [421, 162] width 534 height 534
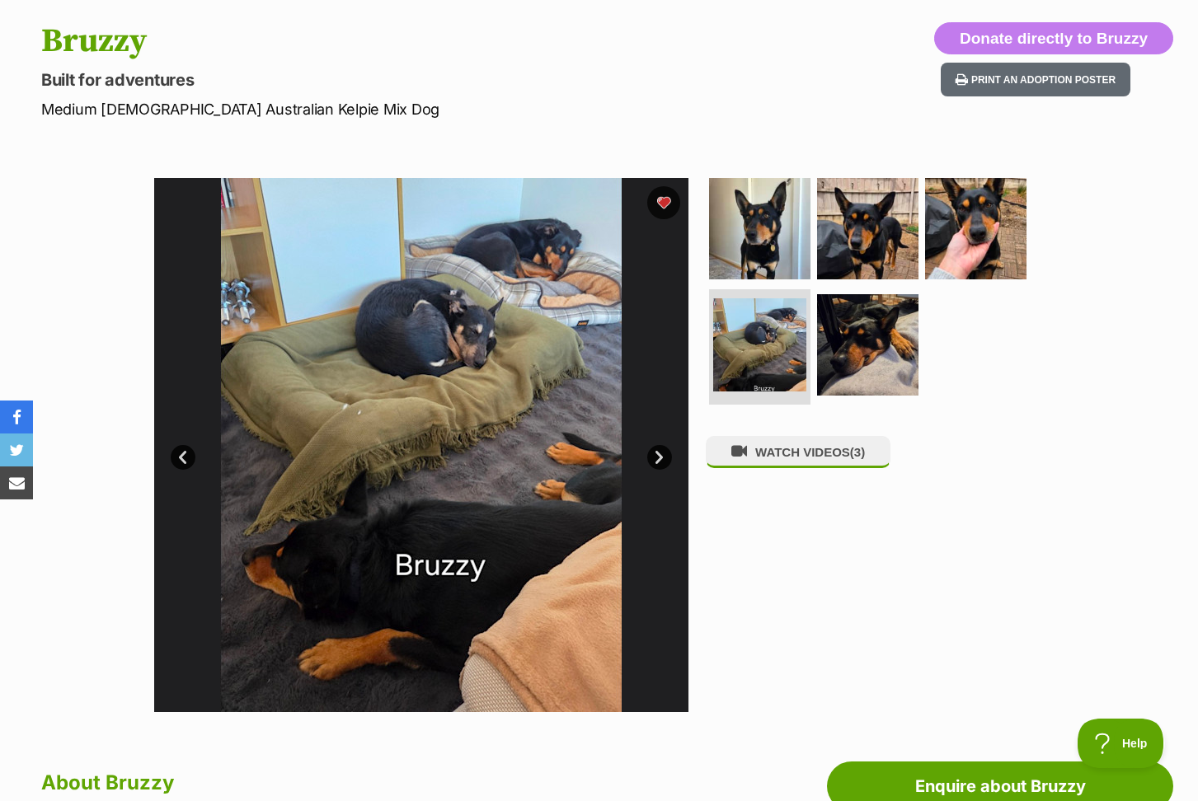
scroll to position [164, 0]
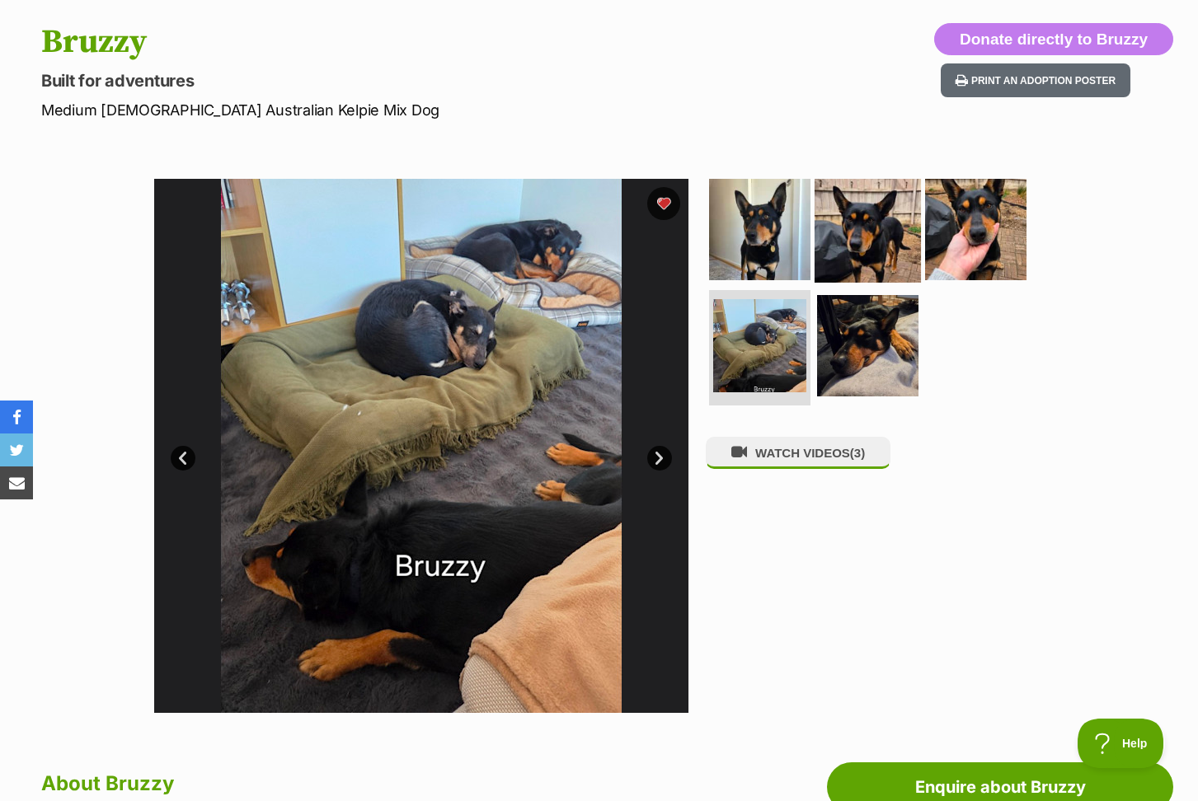
click at [878, 244] on img at bounding box center [867, 229] width 106 height 106
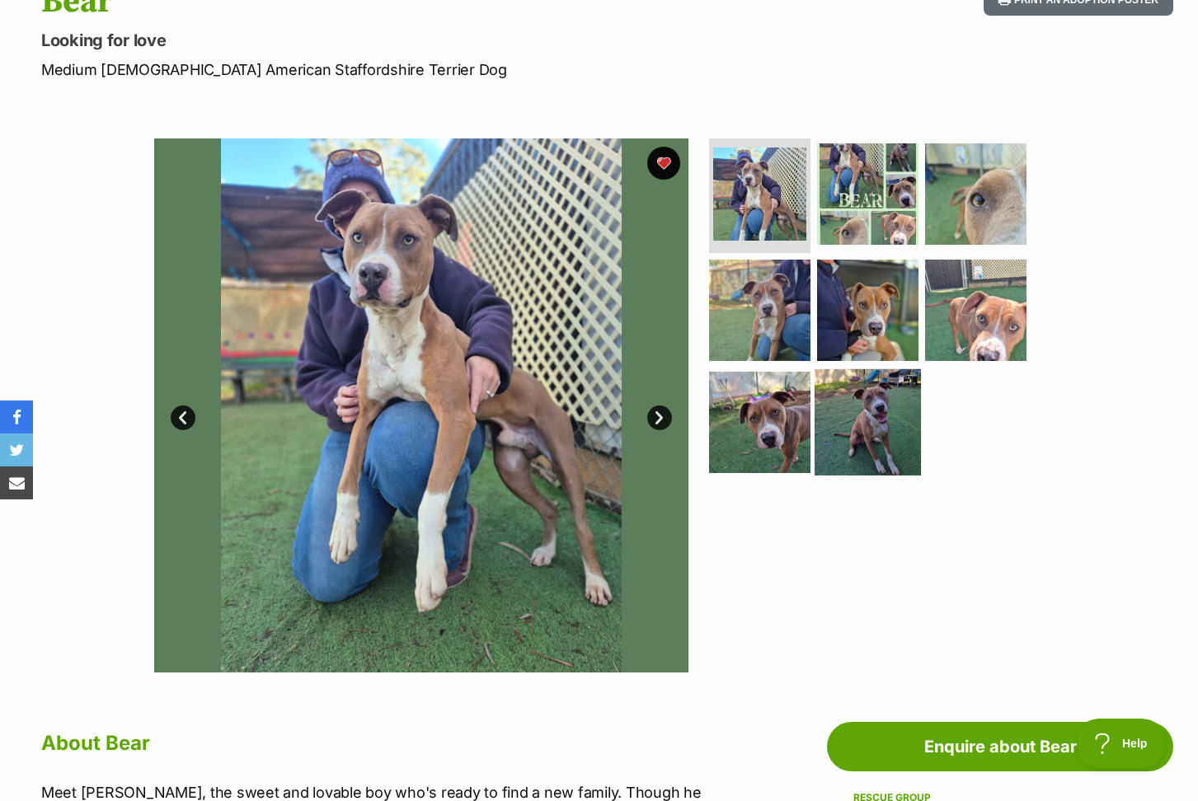
click at [865, 432] on img at bounding box center [867, 422] width 106 height 106
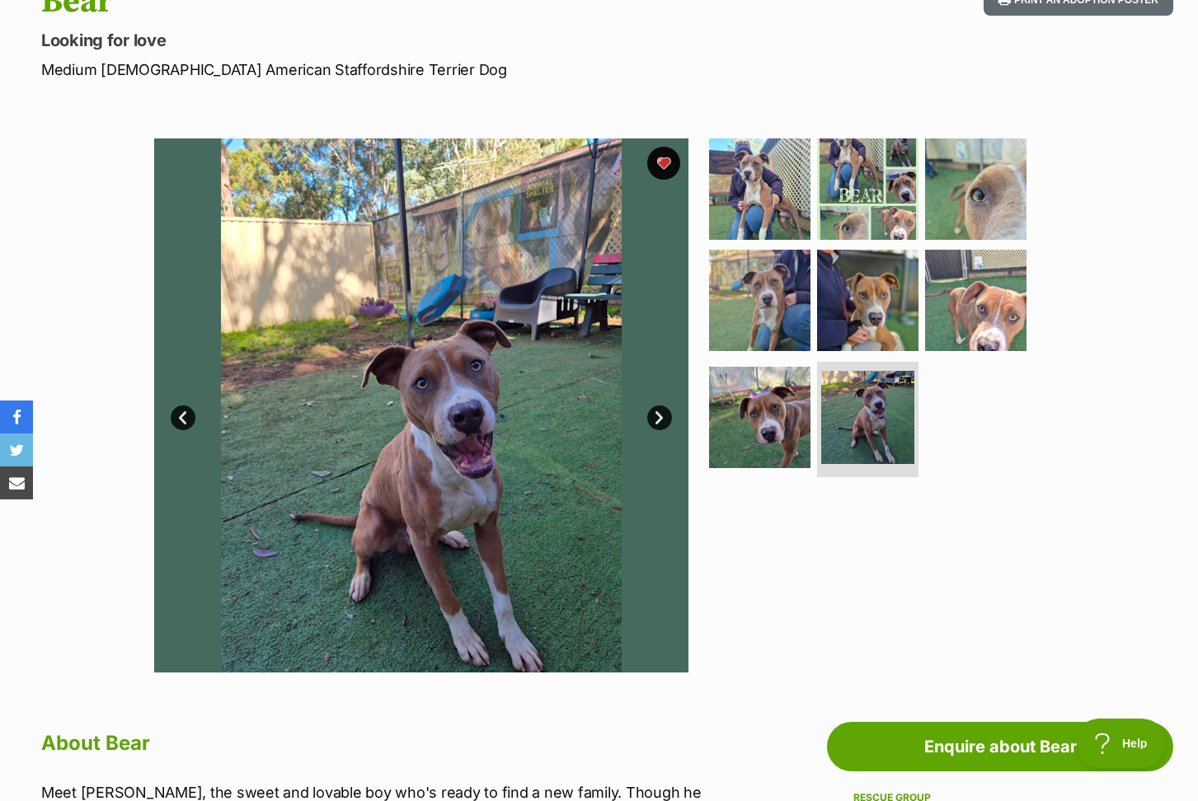
click at [509, 0] on h1 "Bear" at bounding box center [385, 2] width 689 height 38
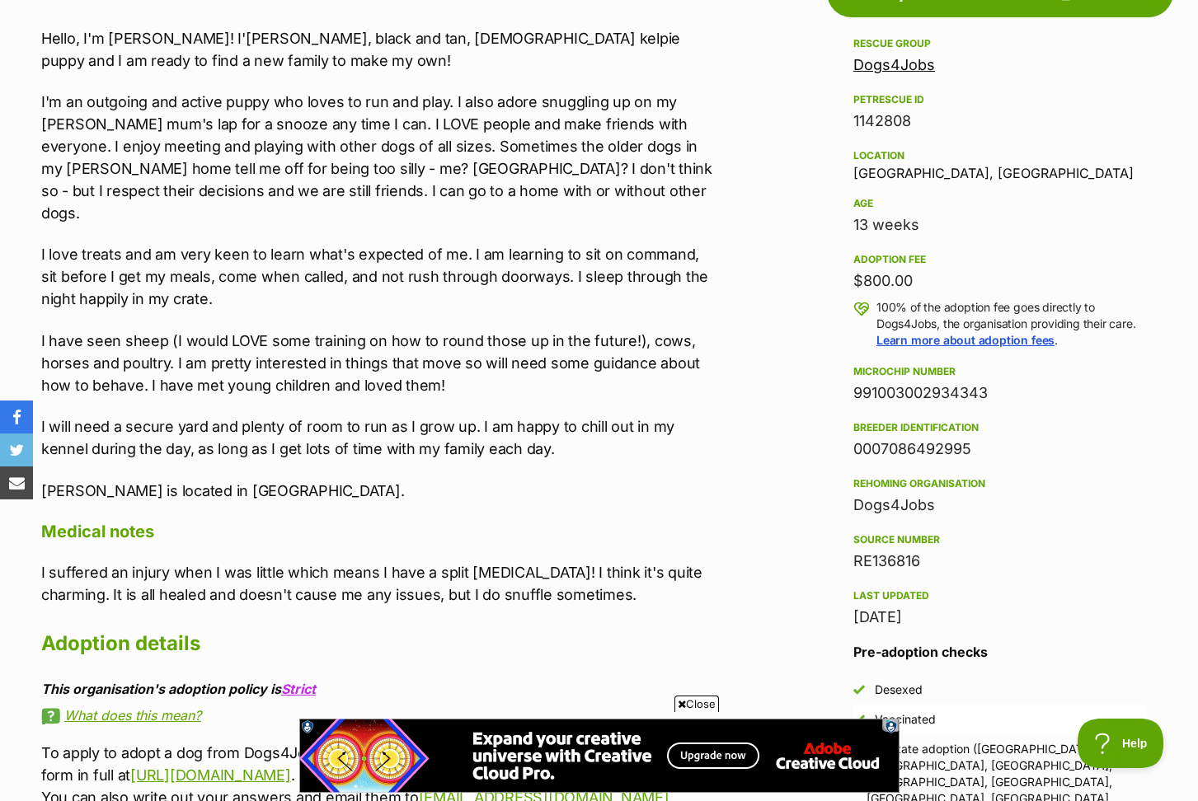
click at [692, 699] on span "Close" at bounding box center [696, 704] width 45 height 16
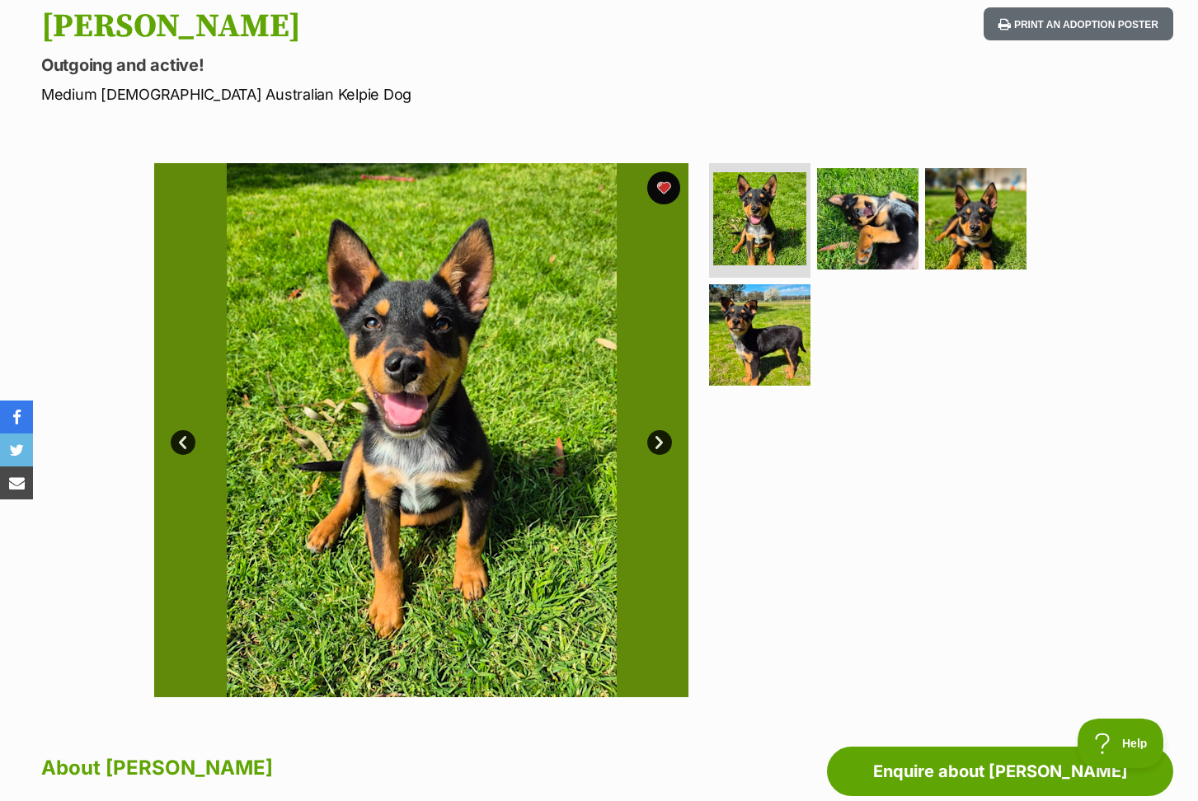
scroll to position [178, 0]
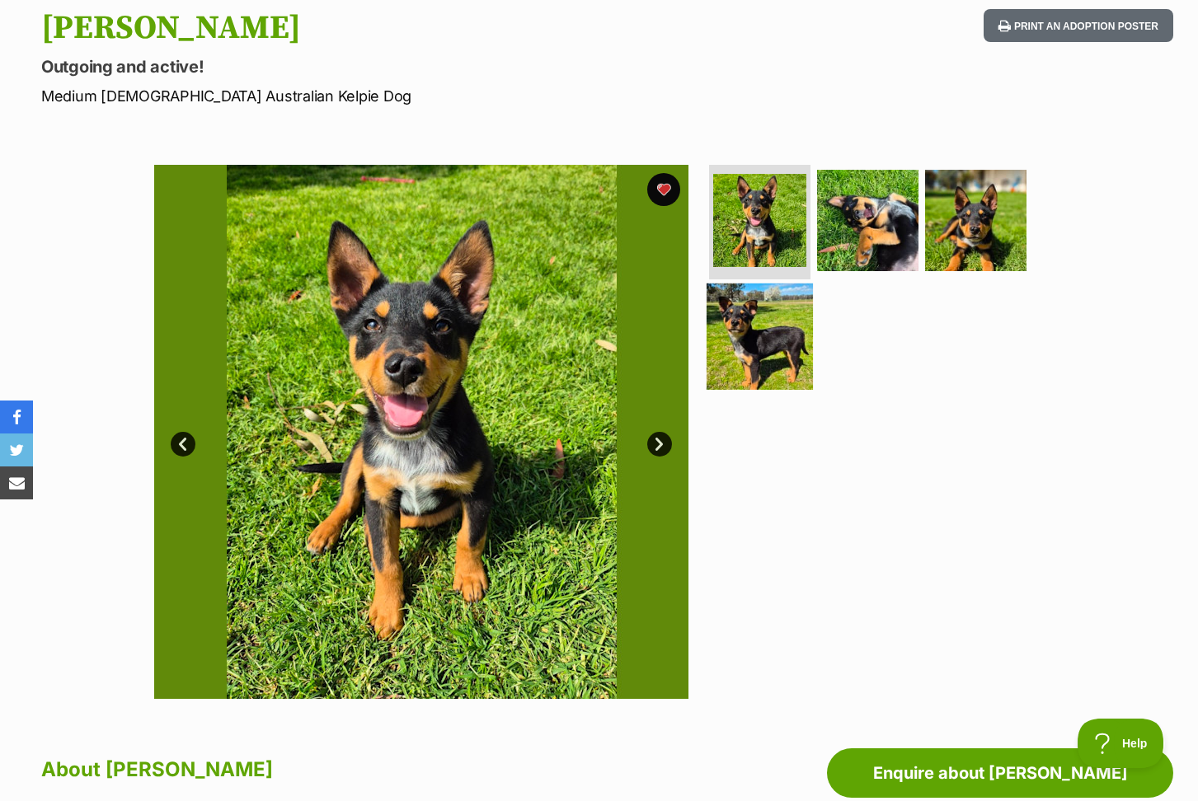
click at [746, 328] on img at bounding box center [759, 337] width 106 height 106
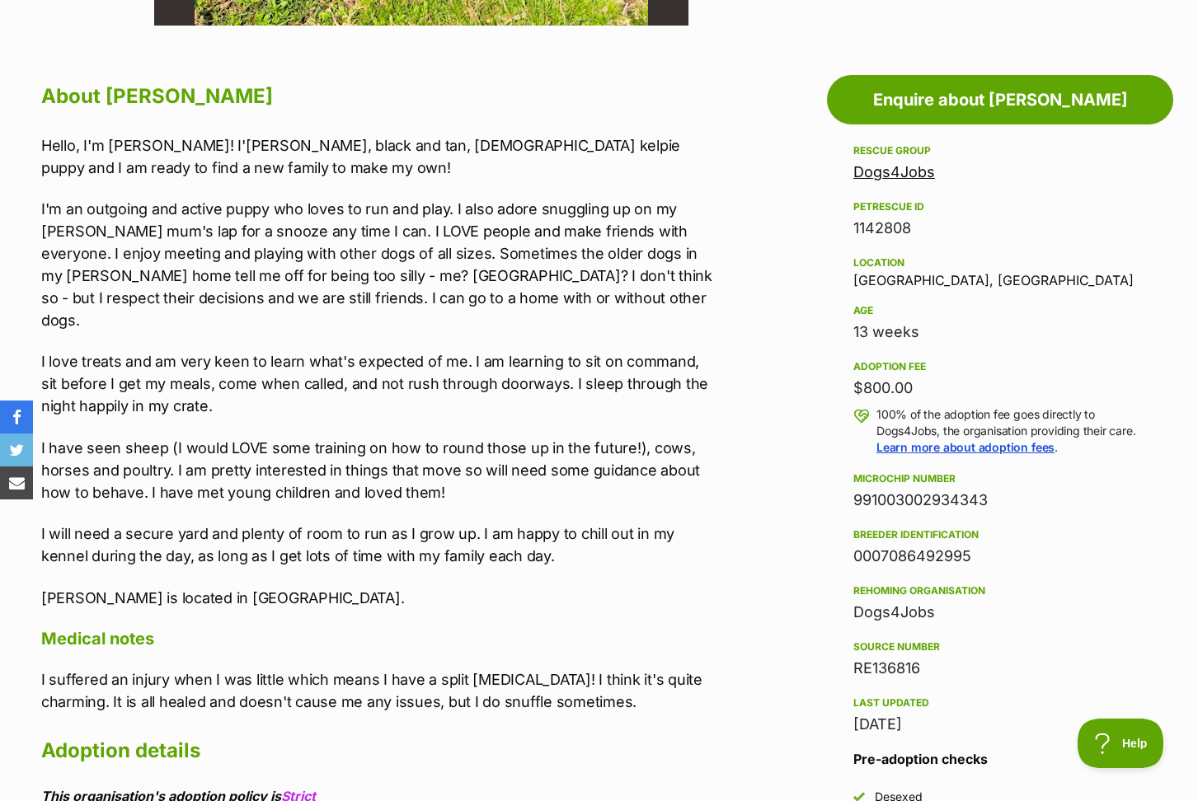
scroll to position [852, 0]
drag, startPoint x: 913, startPoint y: 383, endPoint x: 850, endPoint y: 386, distance: 62.7
click at [850, 386] on aside "Rescue group Dogs4Jobs PetRescue ID 1142808 Location Melbourne, VIC Age 13 week…" at bounding box center [1000, 554] width 346 height 826
click at [827, 387] on aside "Rescue group Dogs4Jobs PetRescue ID 1142808 Location Melbourne, VIC Age 13 week…" at bounding box center [1000, 554] width 346 height 826
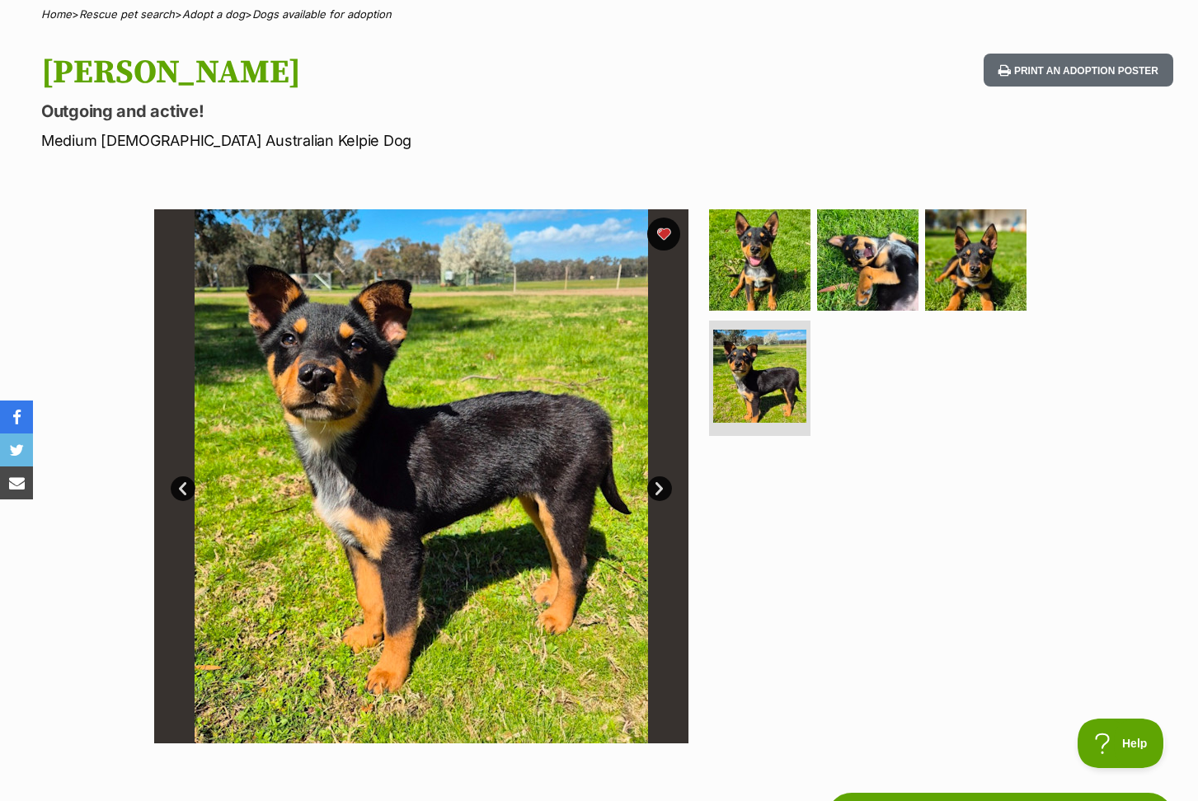
scroll to position [131, 0]
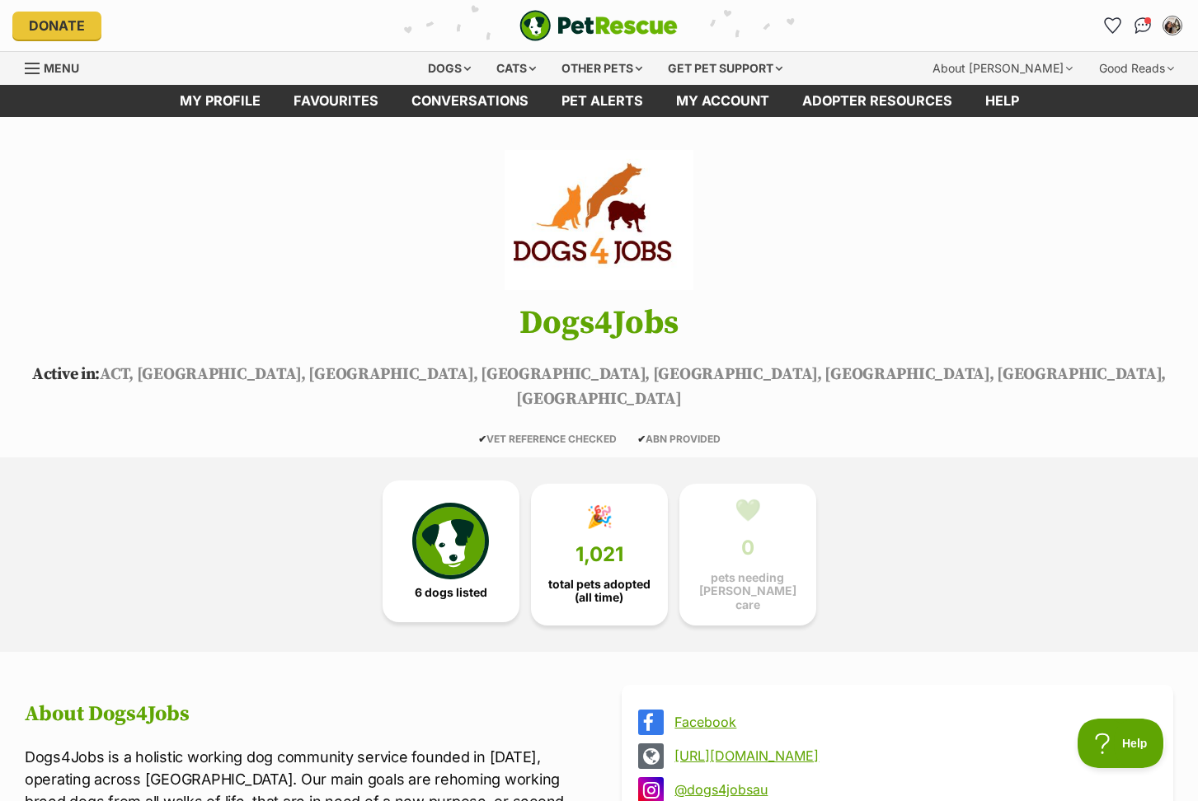
click at [435, 537] on img at bounding box center [450, 541] width 76 height 76
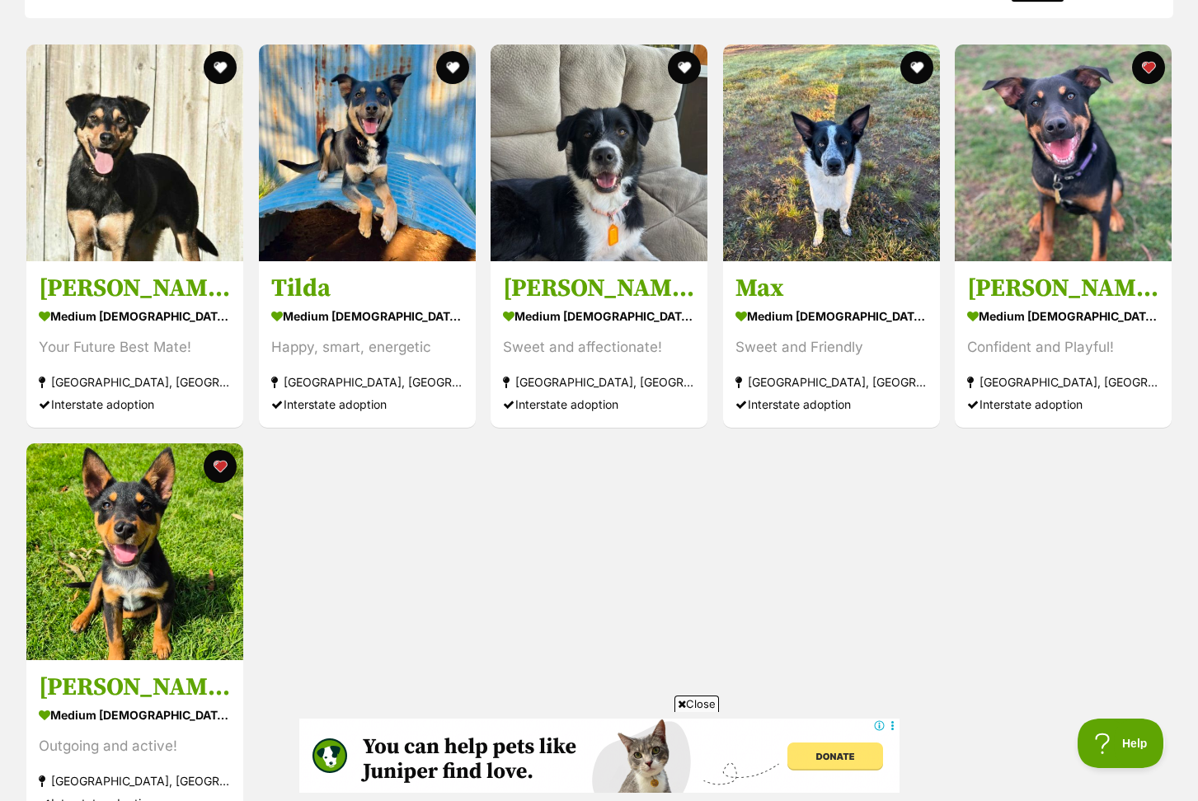
scroll to position [1858, 0]
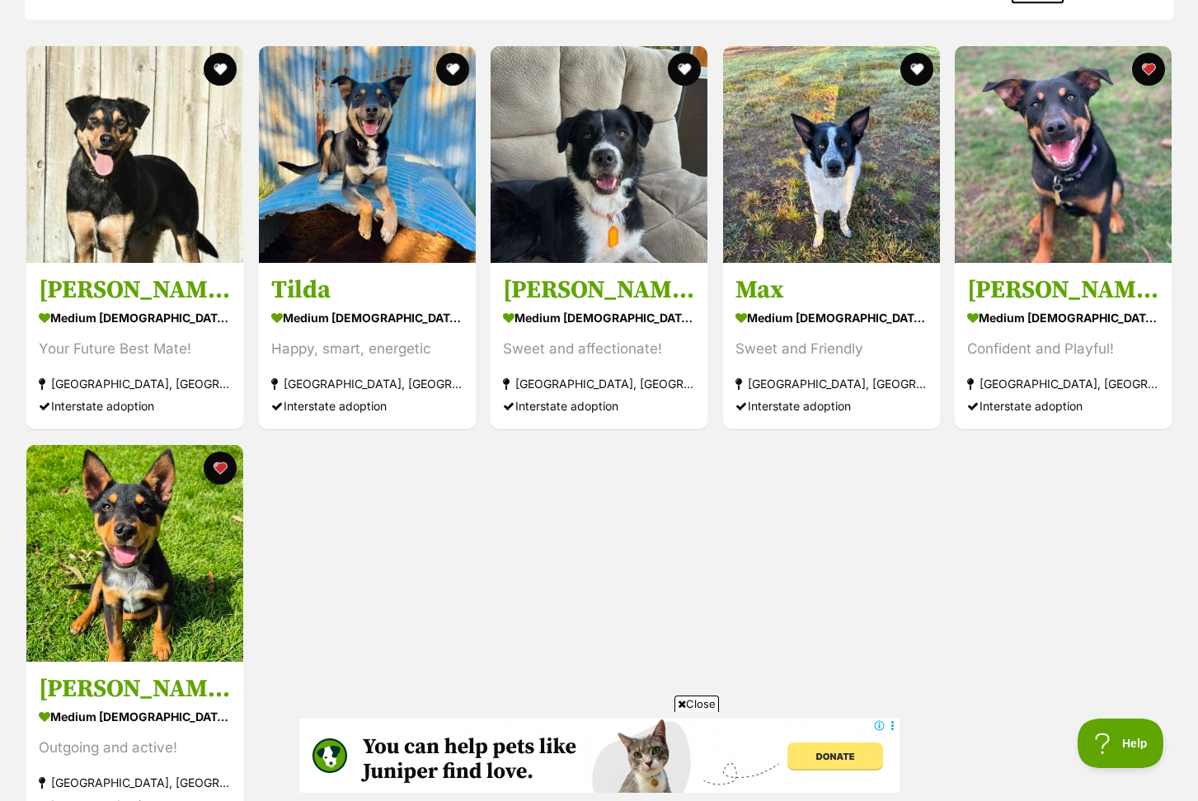
click at [704, 699] on span "Close" at bounding box center [696, 704] width 45 height 16
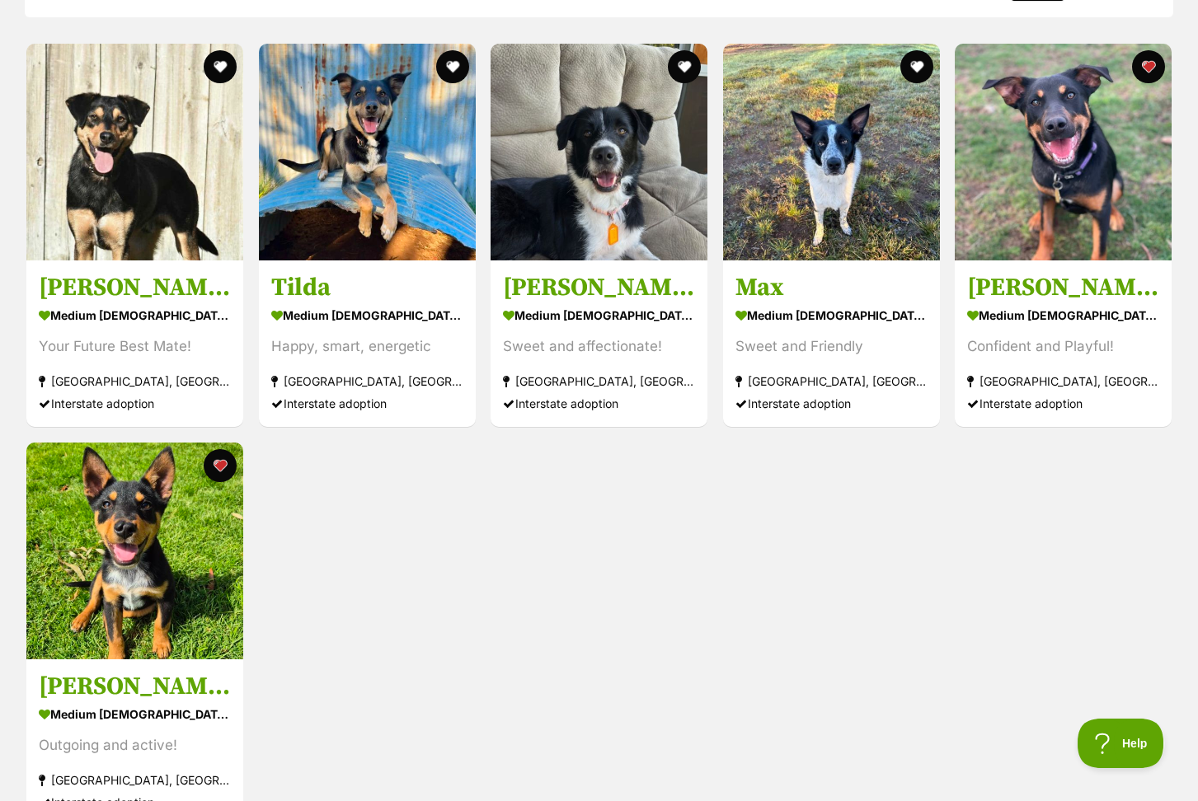
scroll to position [1861, 0]
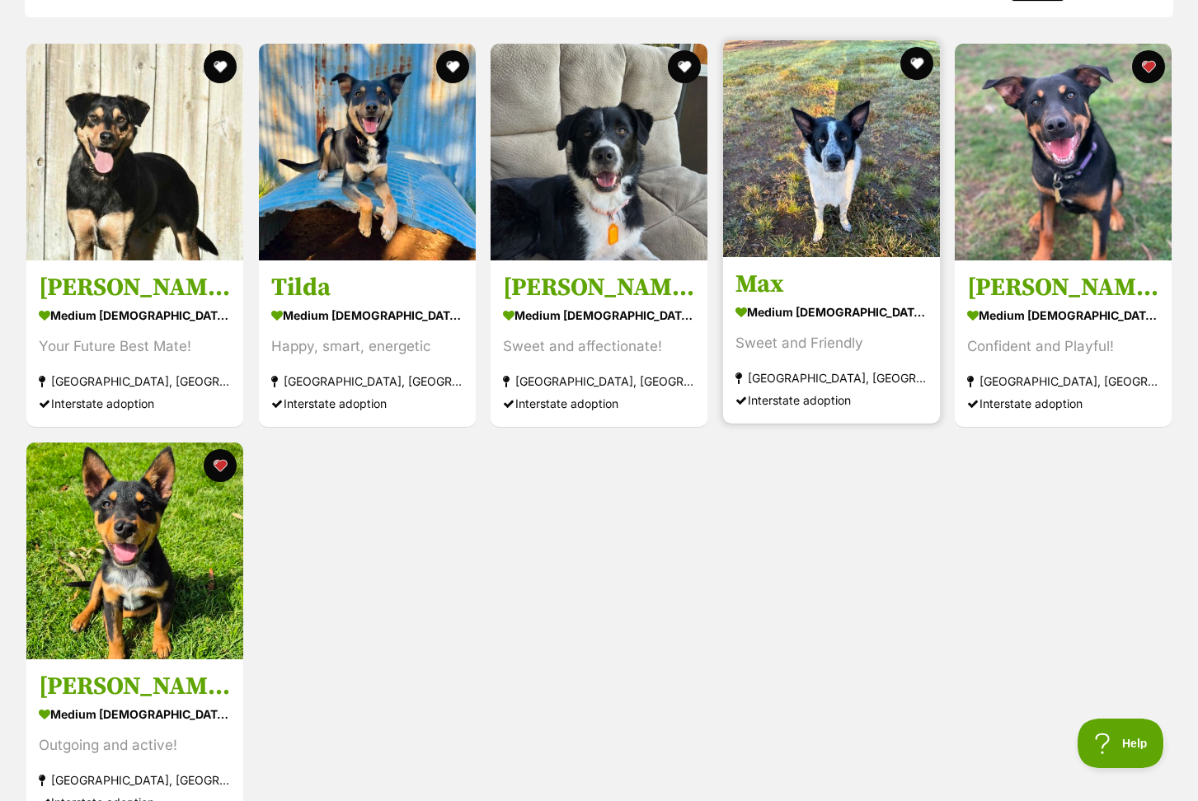
click at [833, 171] on img at bounding box center [831, 148] width 217 height 217
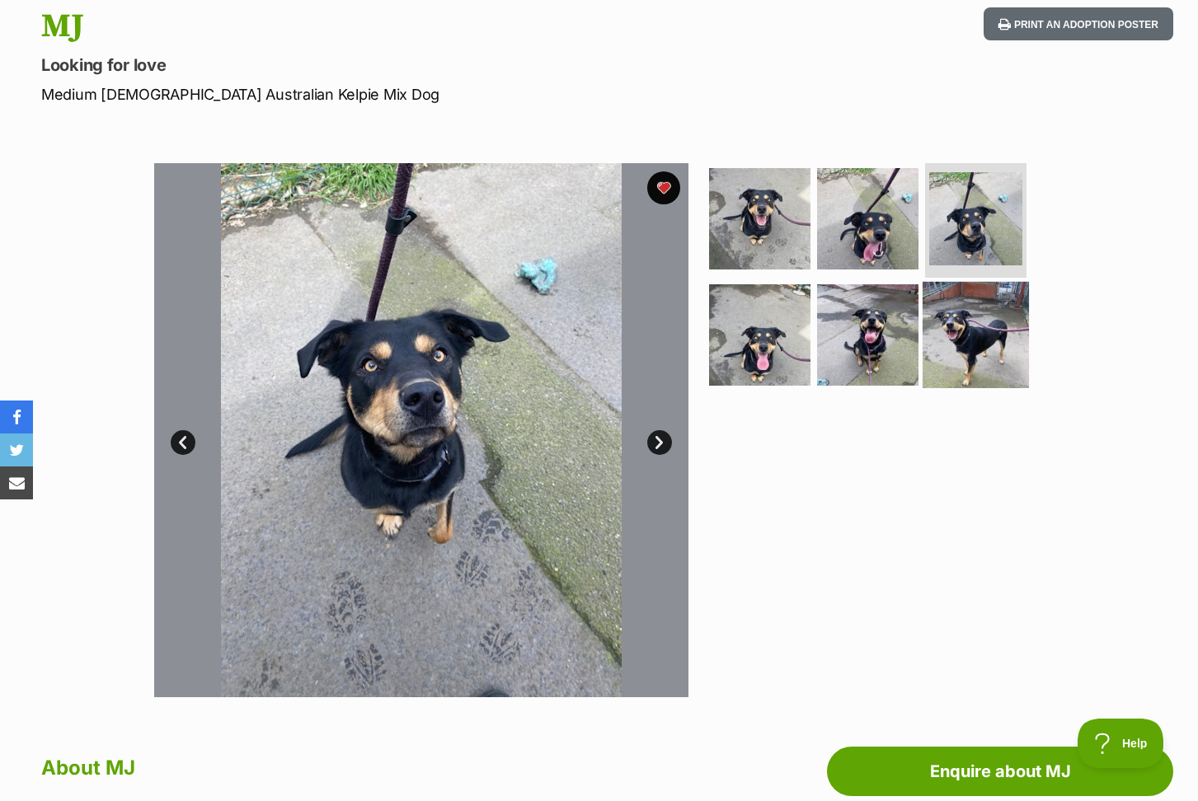
click at [950, 345] on img at bounding box center [975, 335] width 106 height 106
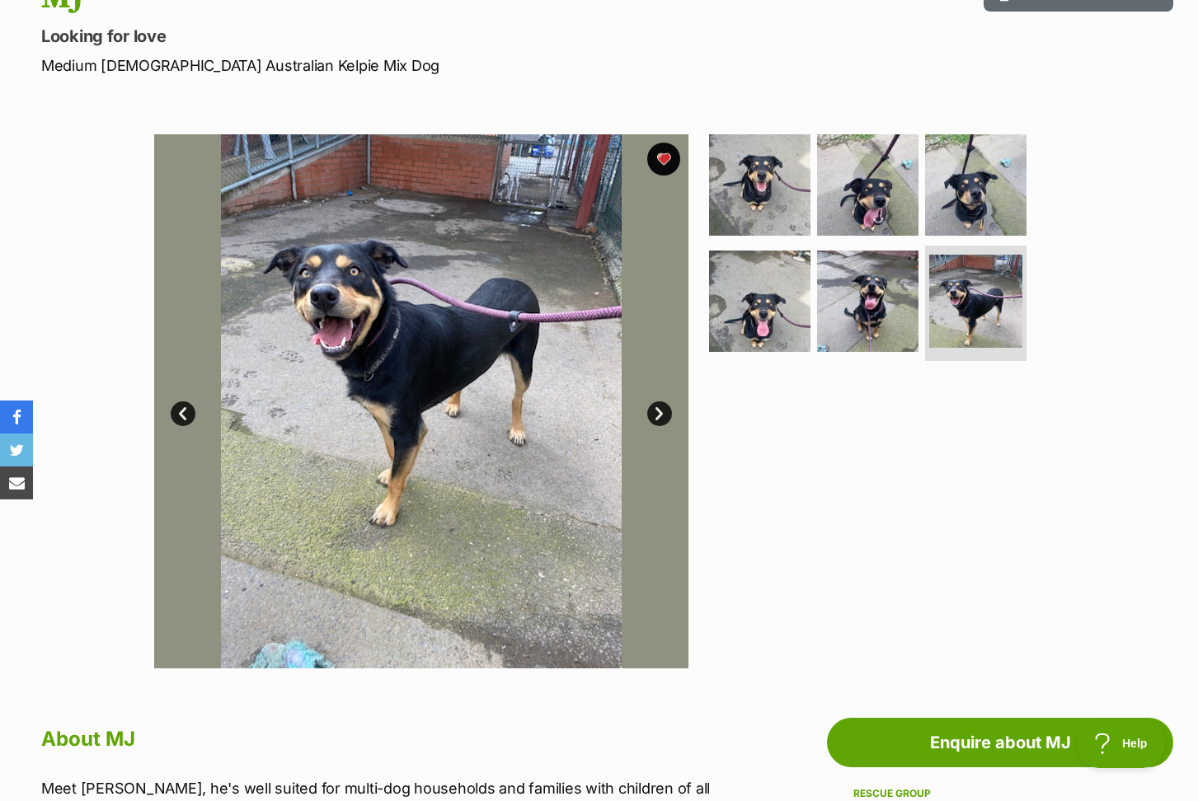
scroll to position [209, 0]
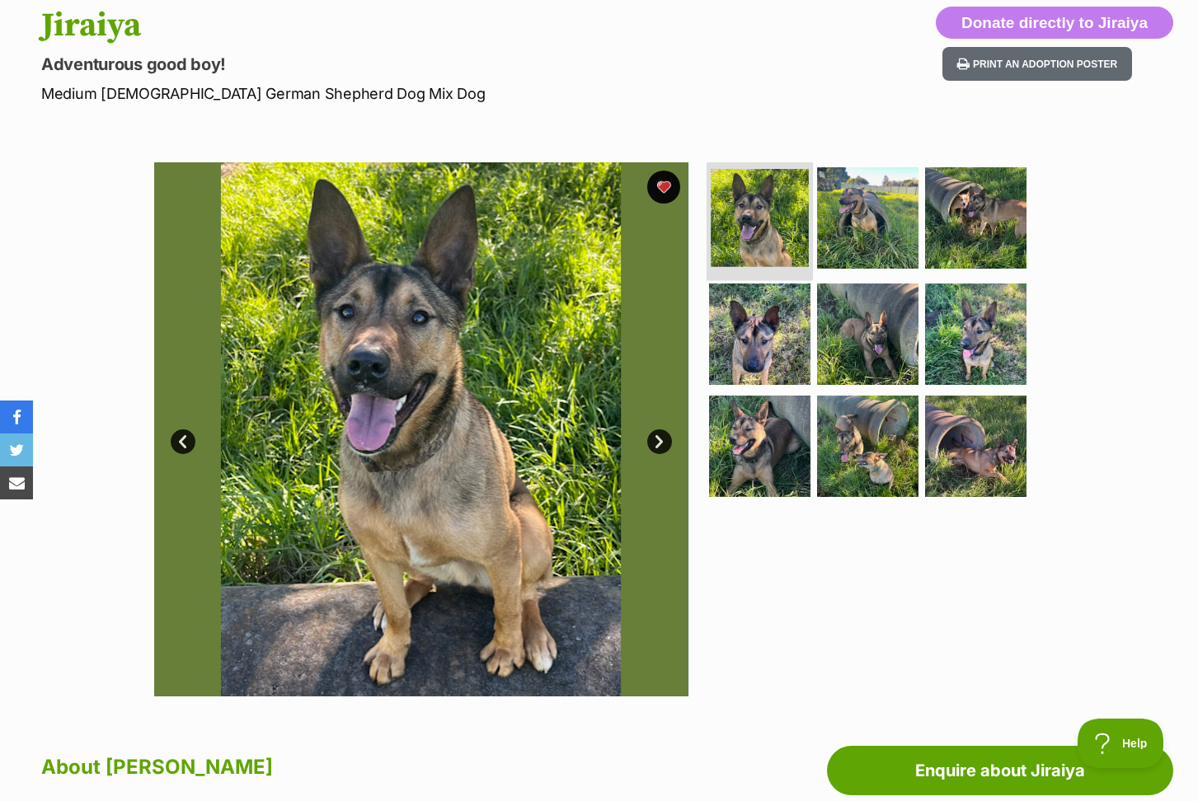
click at [768, 214] on img at bounding box center [760, 218] width 98 height 98
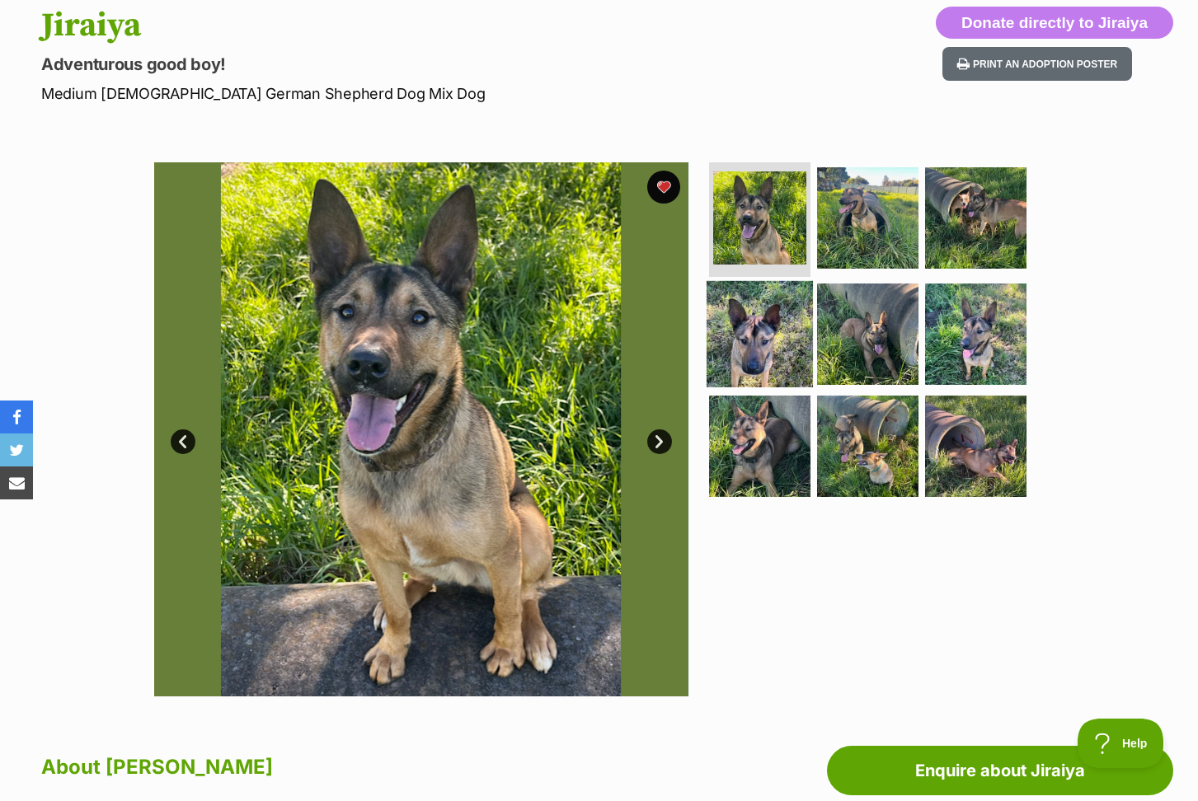
click at [763, 336] on img at bounding box center [759, 334] width 106 height 106
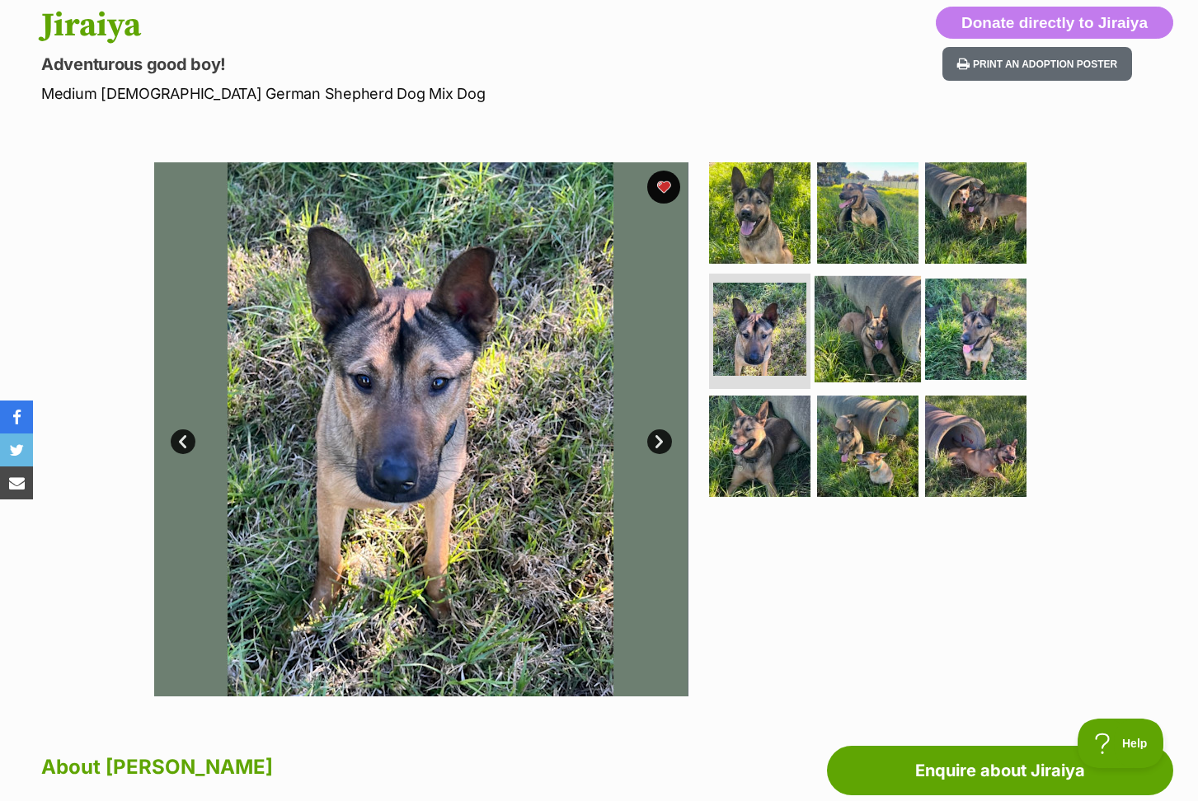
click at [880, 342] on img at bounding box center [867, 329] width 106 height 106
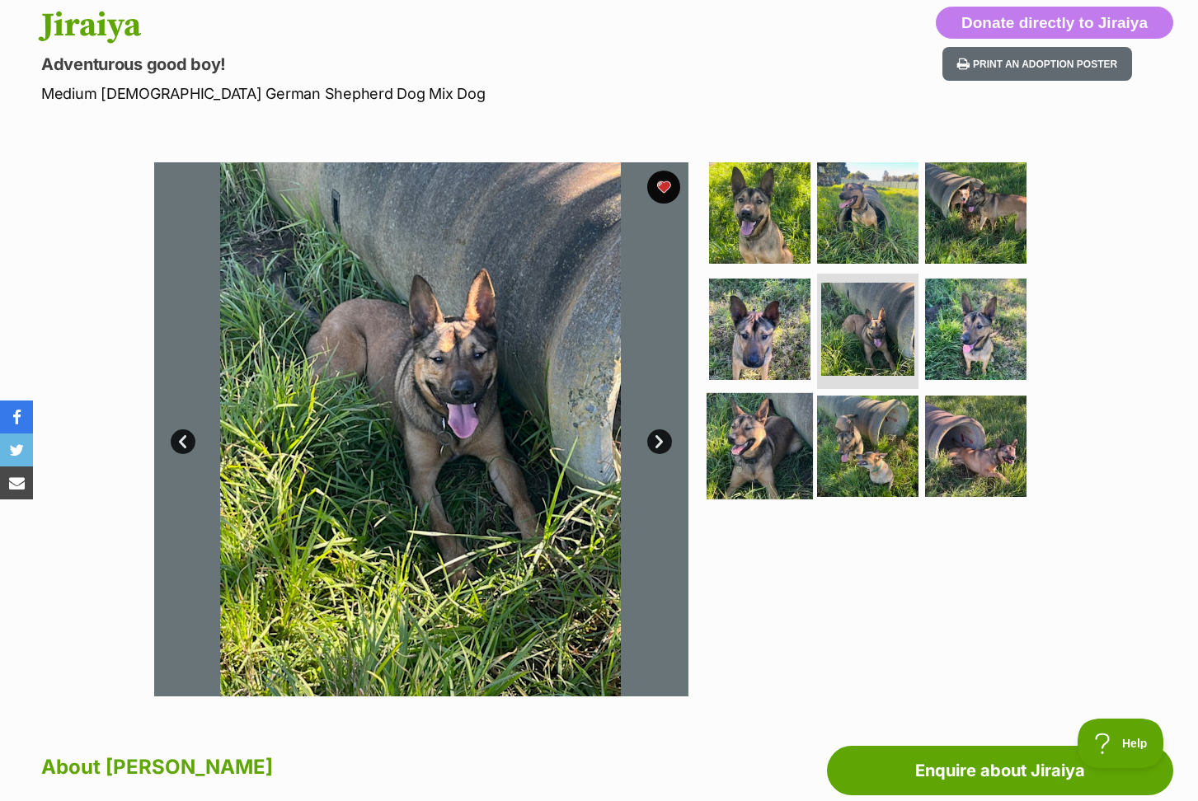
click at [754, 457] on img at bounding box center [759, 446] width 106 height 106
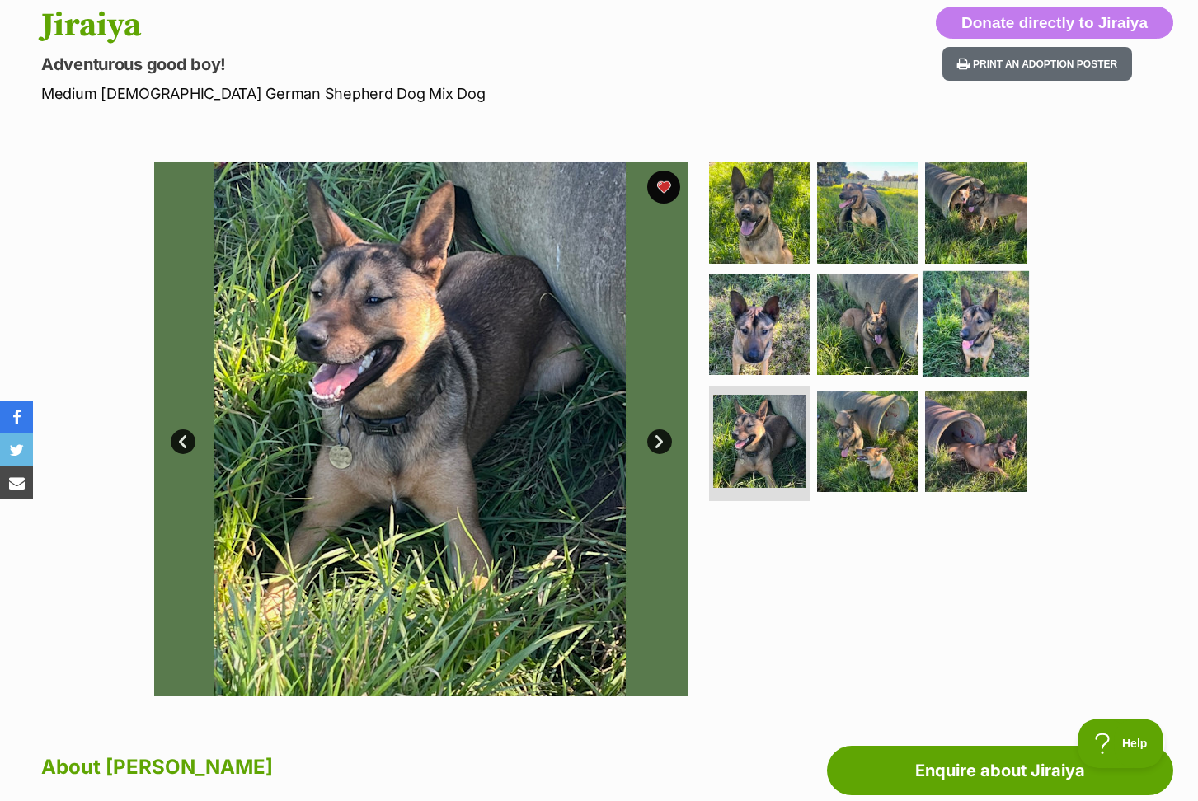
click at [954, 303] on img at bounding box center [975, 324] width 106 height 106
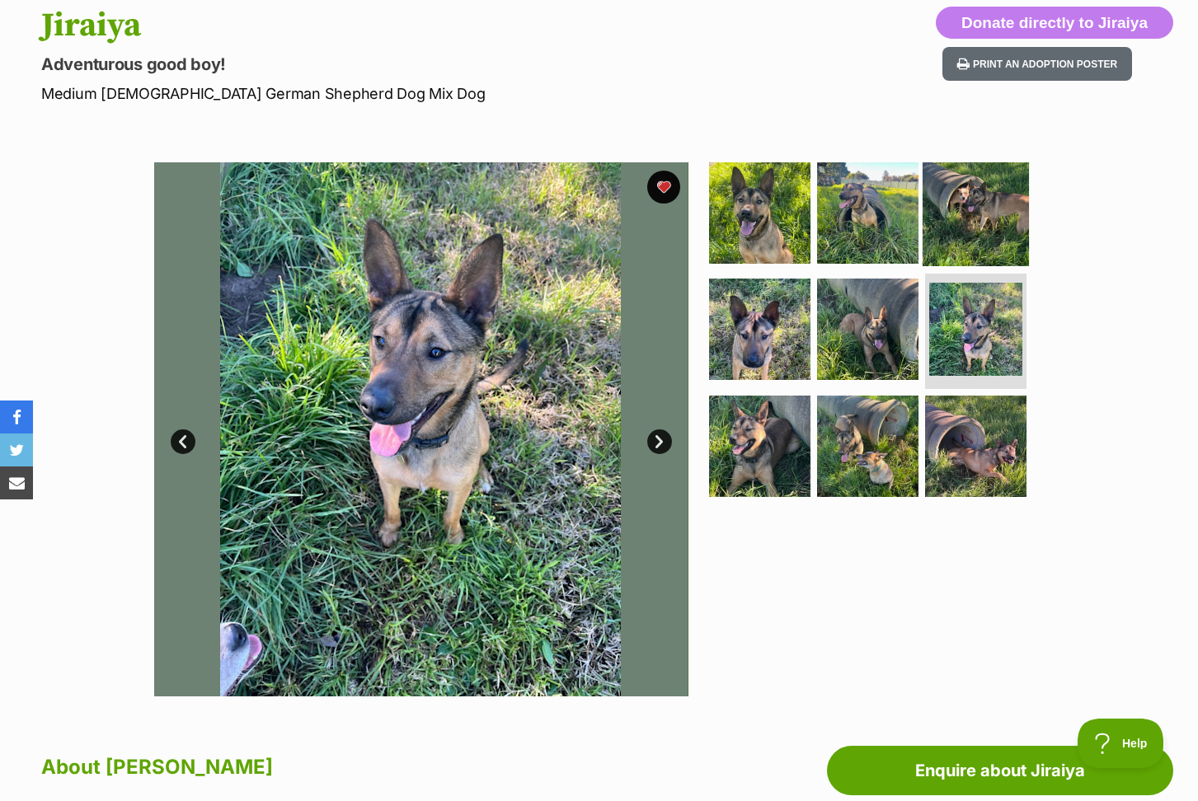
click at [986, 209] on img at bounding box center [975, 212] width 106 height 106
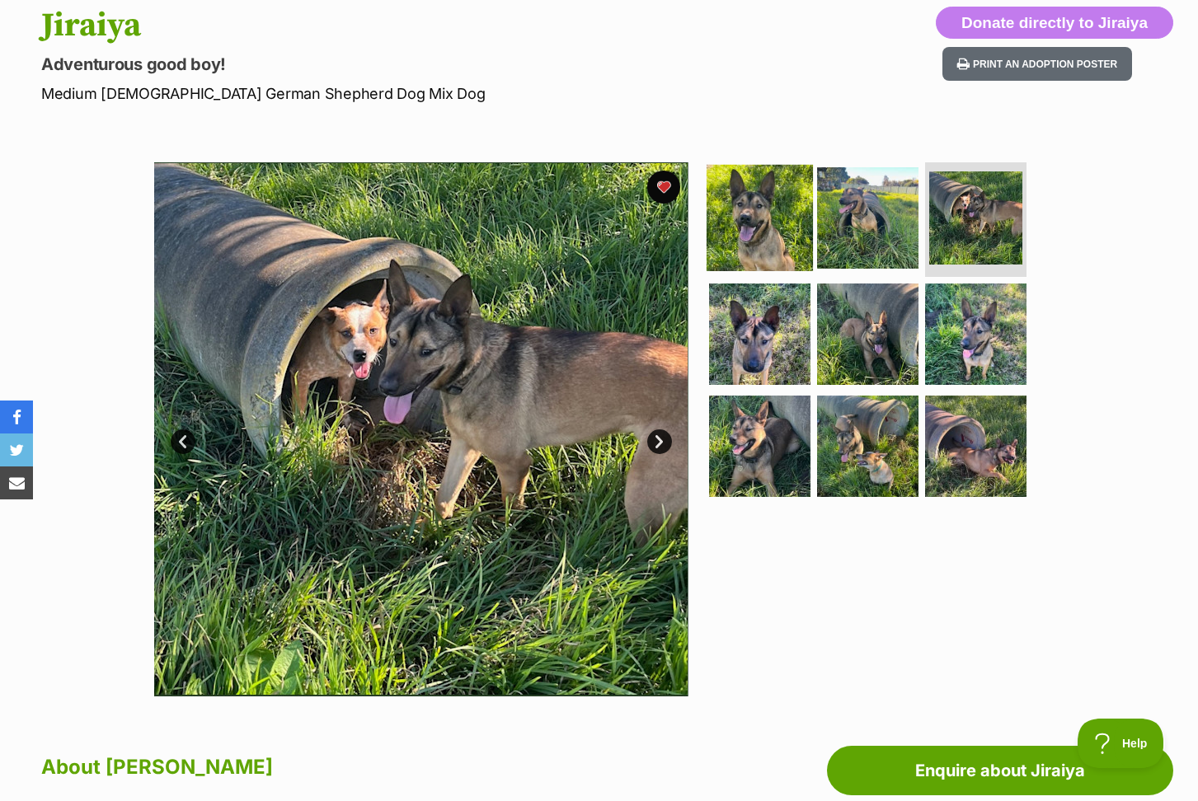
click at [766, 217] on img at bounding box center [759, 217] width 106 height 106
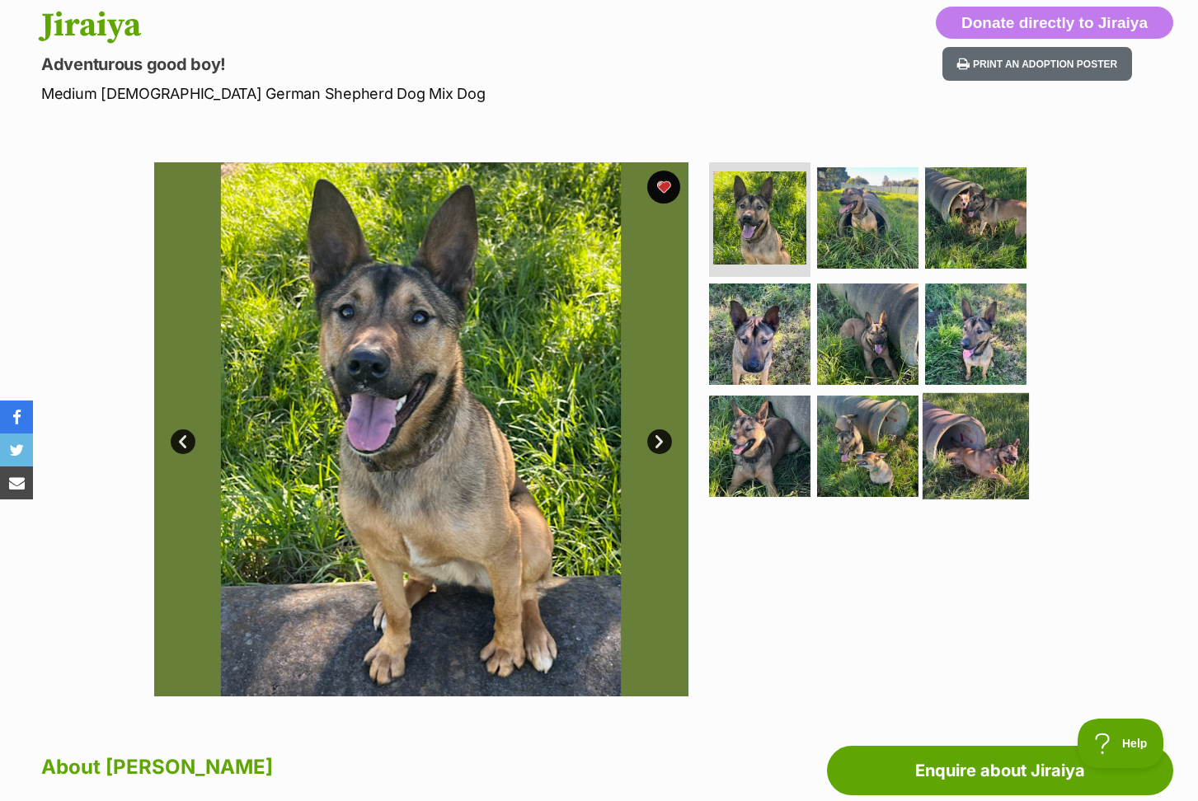
click at [947, 411] on img at bounding box center [975, 446] width 106 height 106
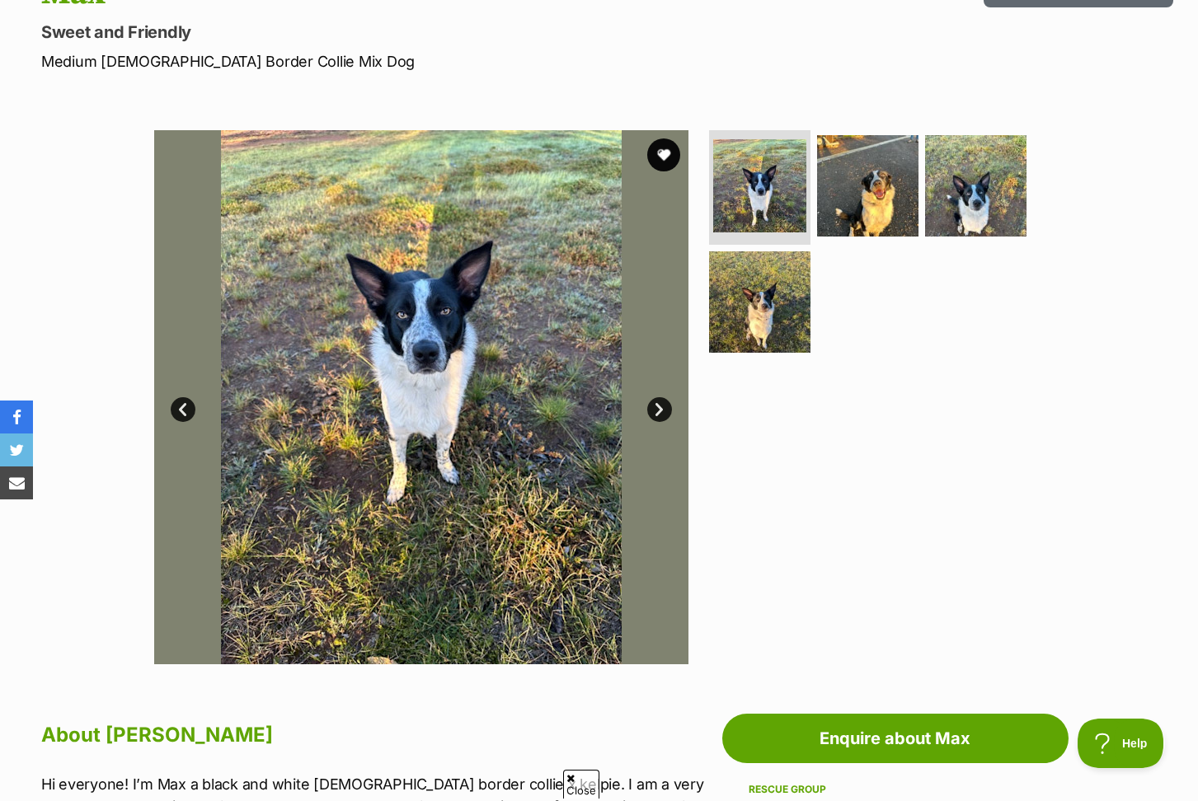
scroll to position [214, 0]
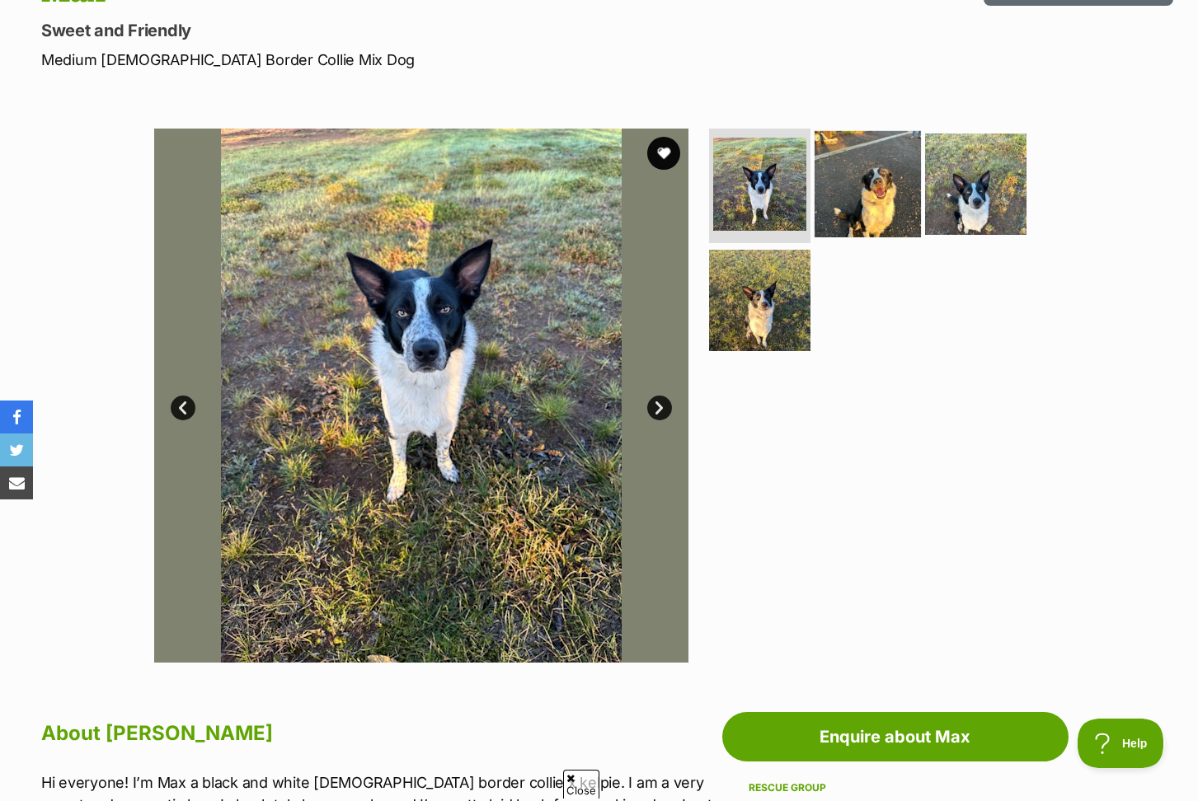
click at [880, 165] on img at bounding box center [867, 183] width 106 height 106
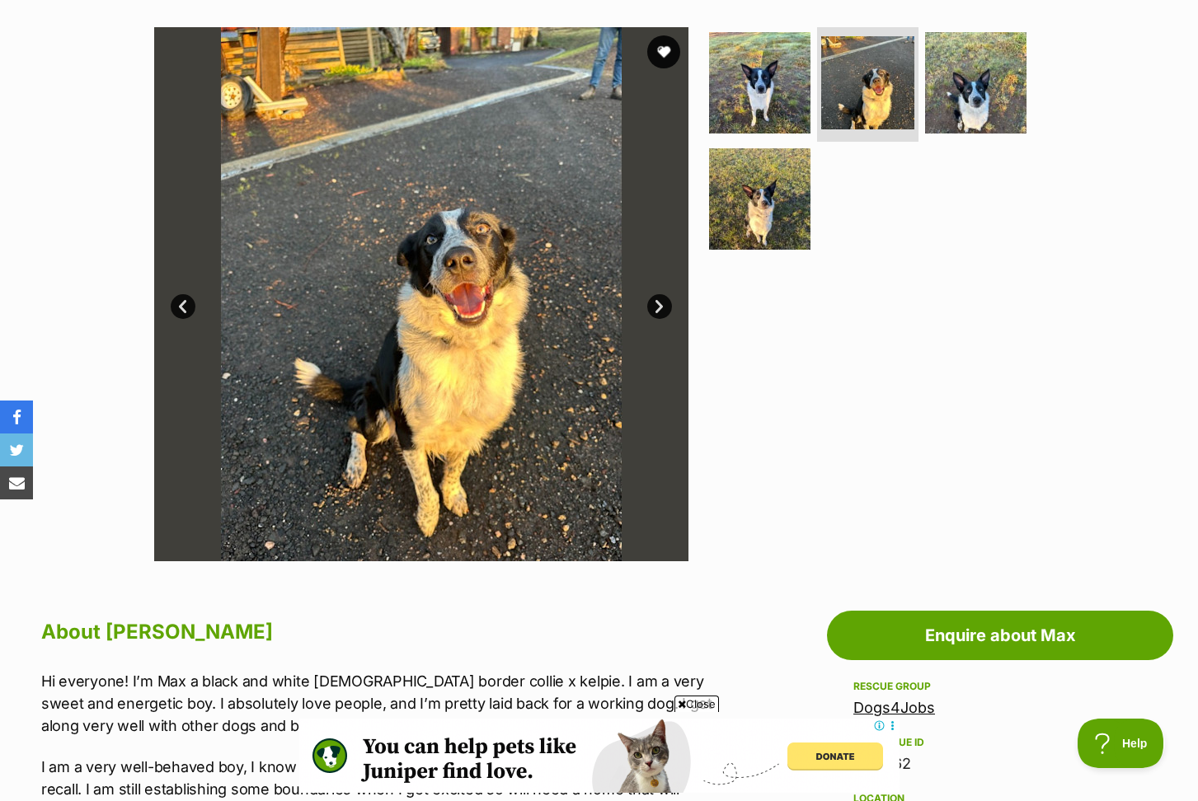
scroll to position [213, 0]
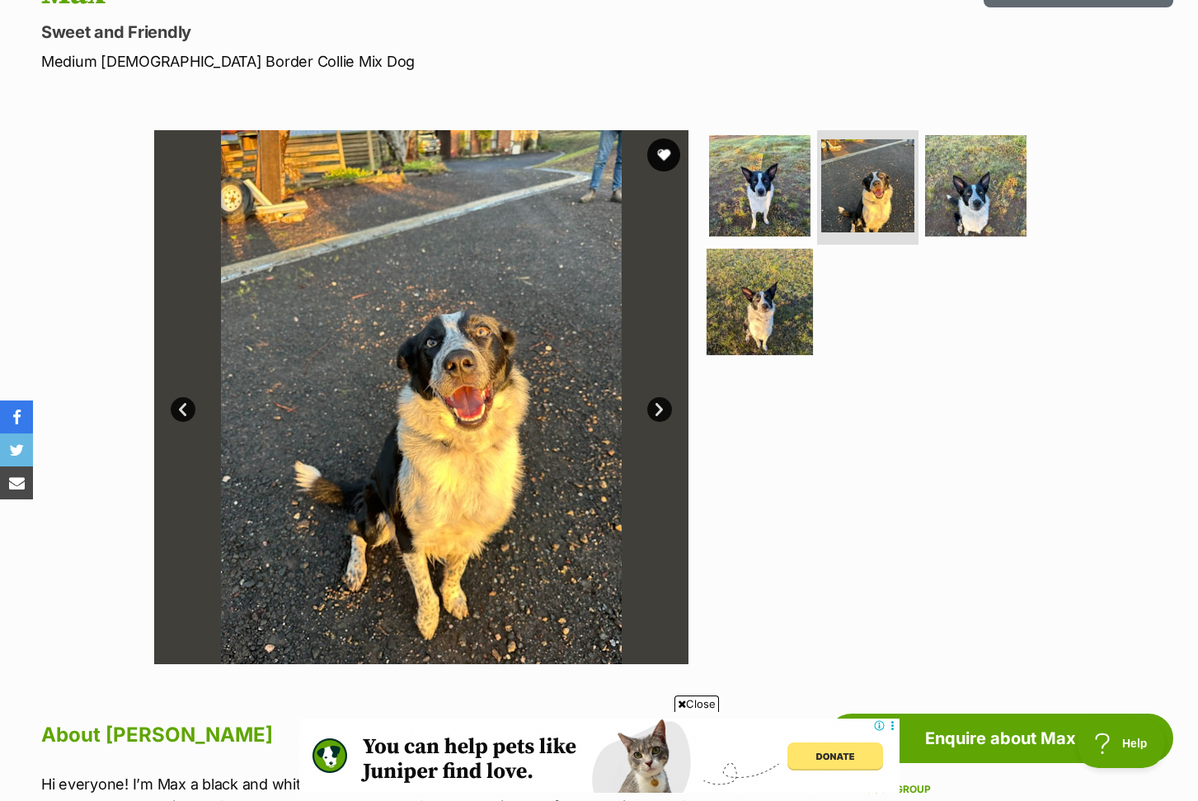
click at [764, 325] on img at bounding box center [759, 302] width 106 height 106
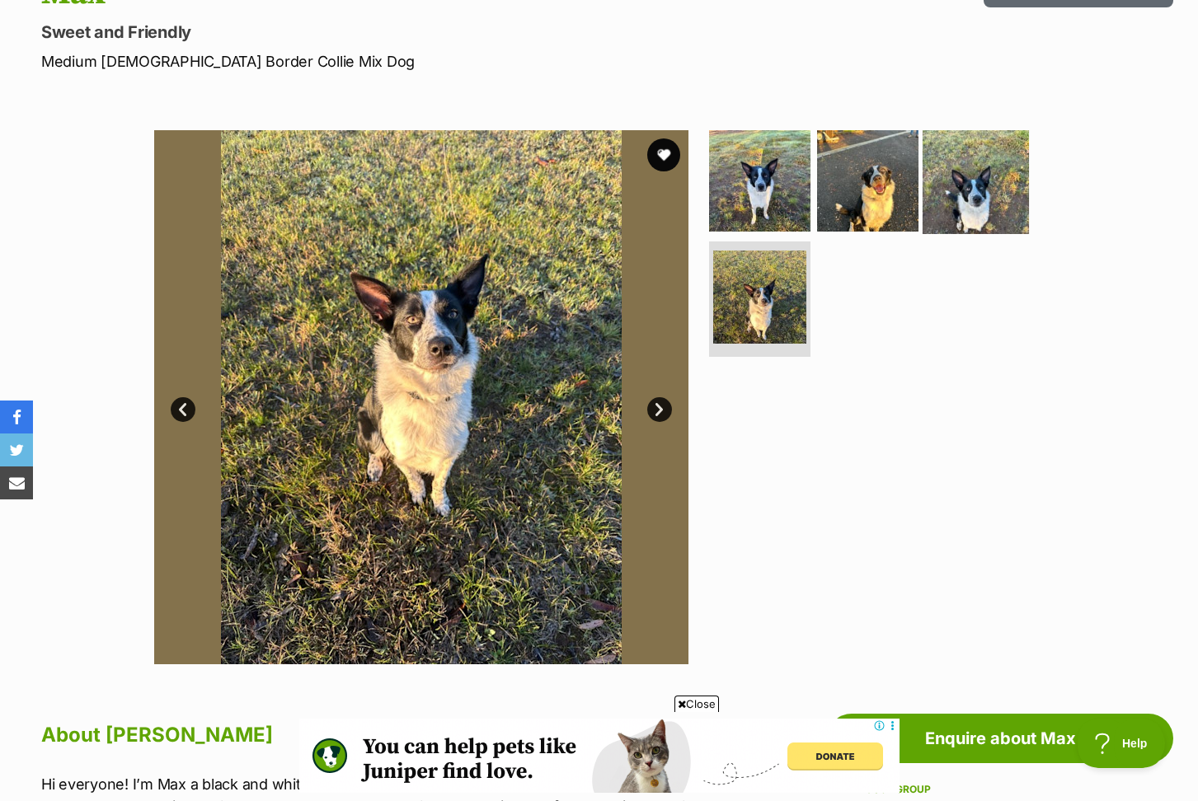
click at [982, 172] on img at bounding box center [975, 180] width 106 height 106
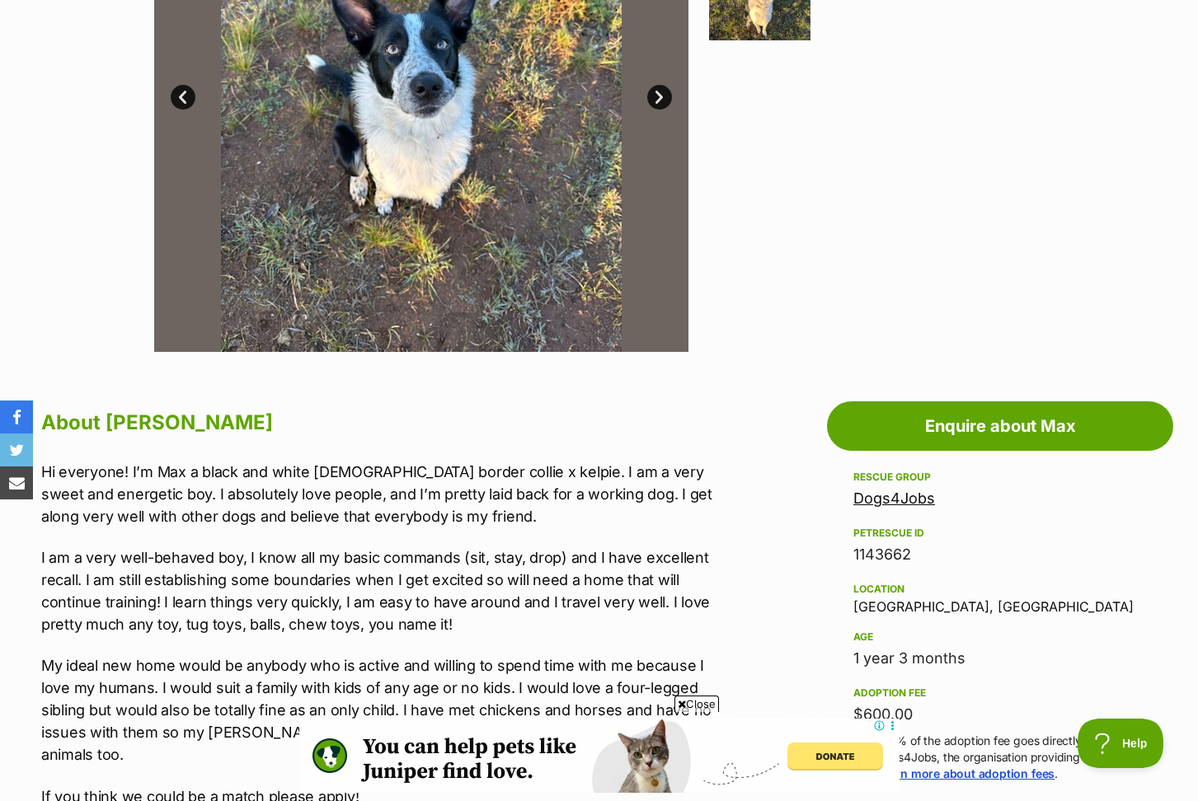
scroll to position [533, 0]
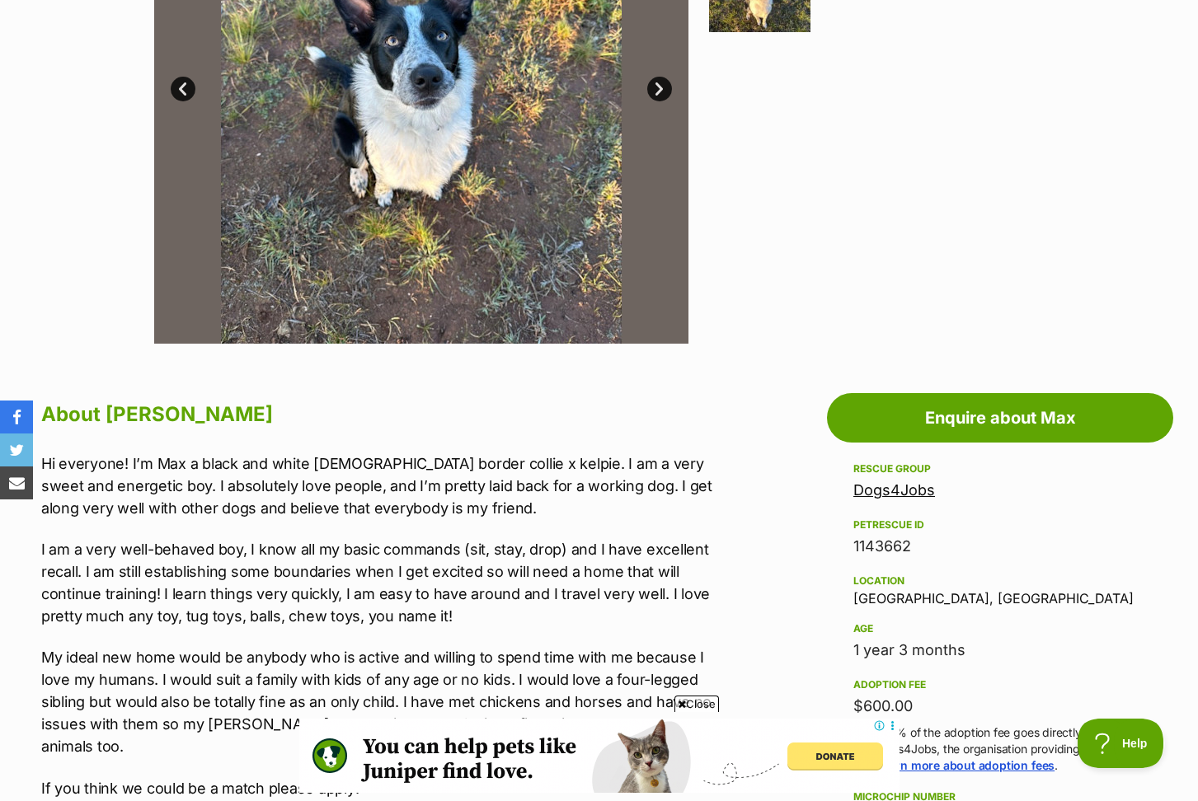
click at [690, 703] on span "Close" at bounding box center [696, 704] width 45 height 16
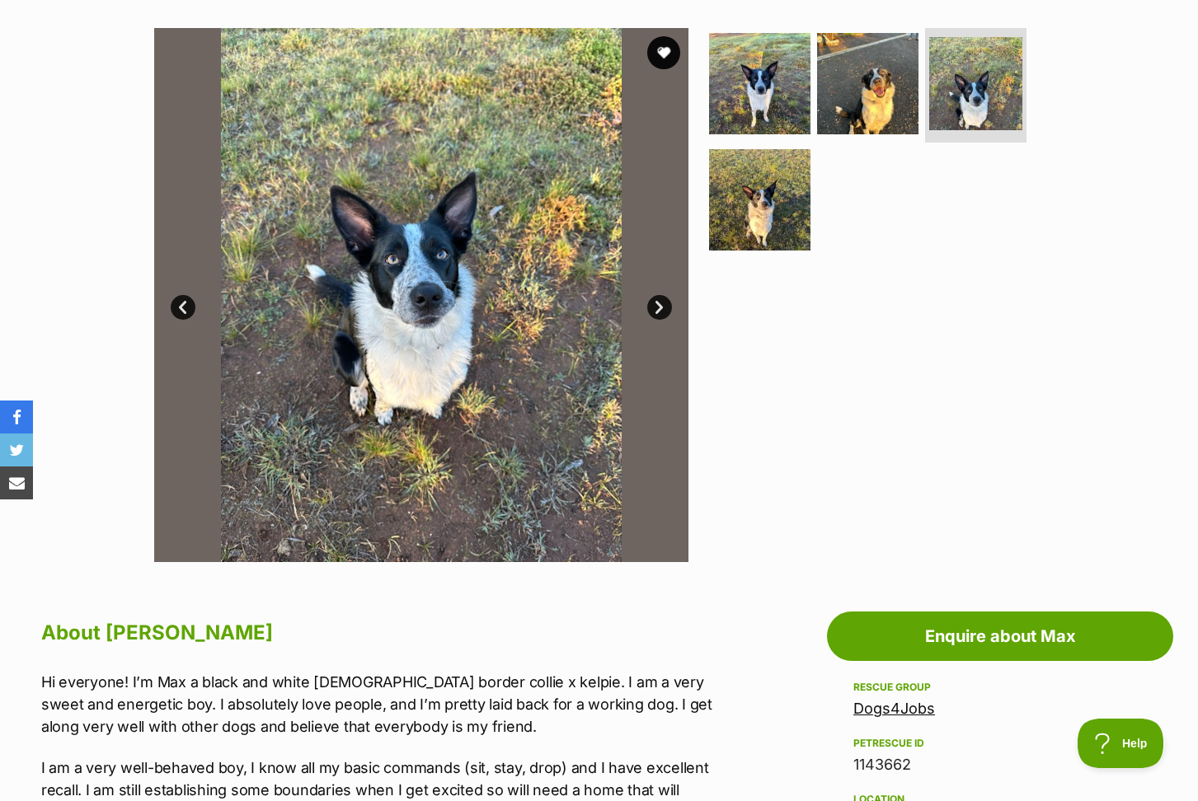
scroll to position [315, 0]
click at [752, 74] on img at bounding box center [759, 83] width 106 height 106
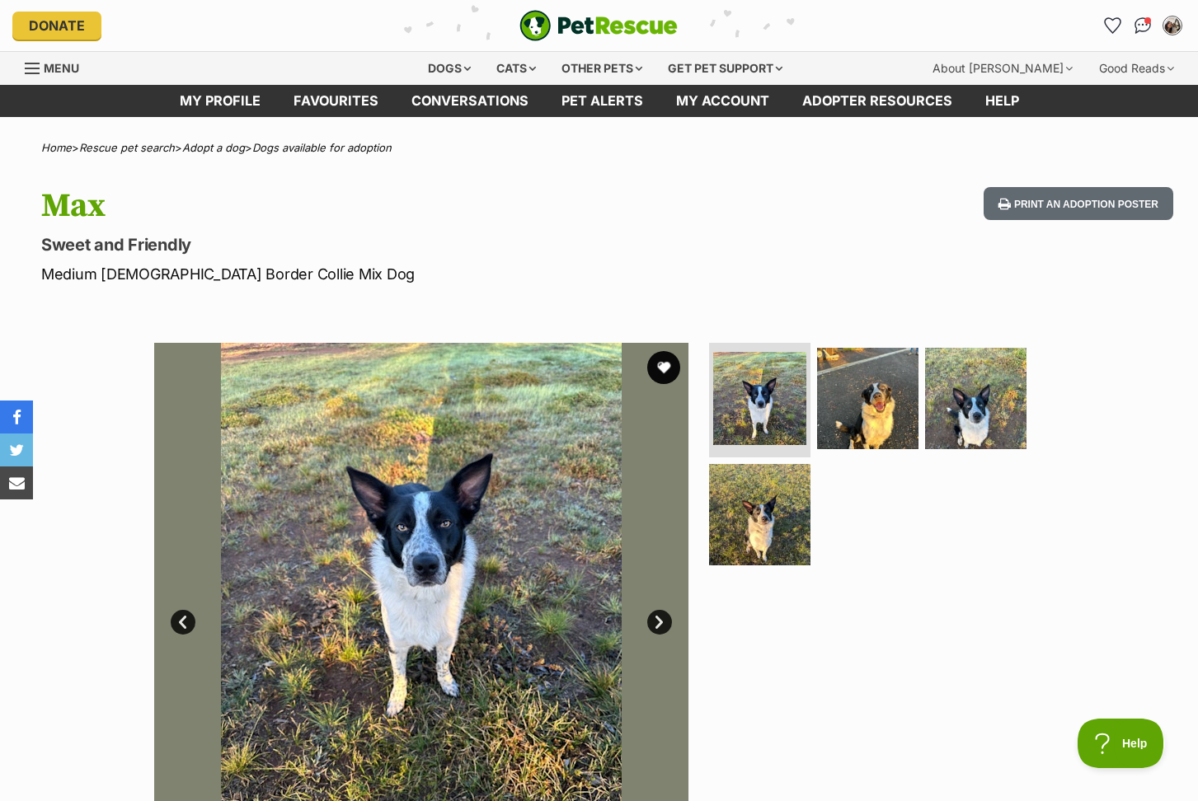
scroll to position [0, 0]
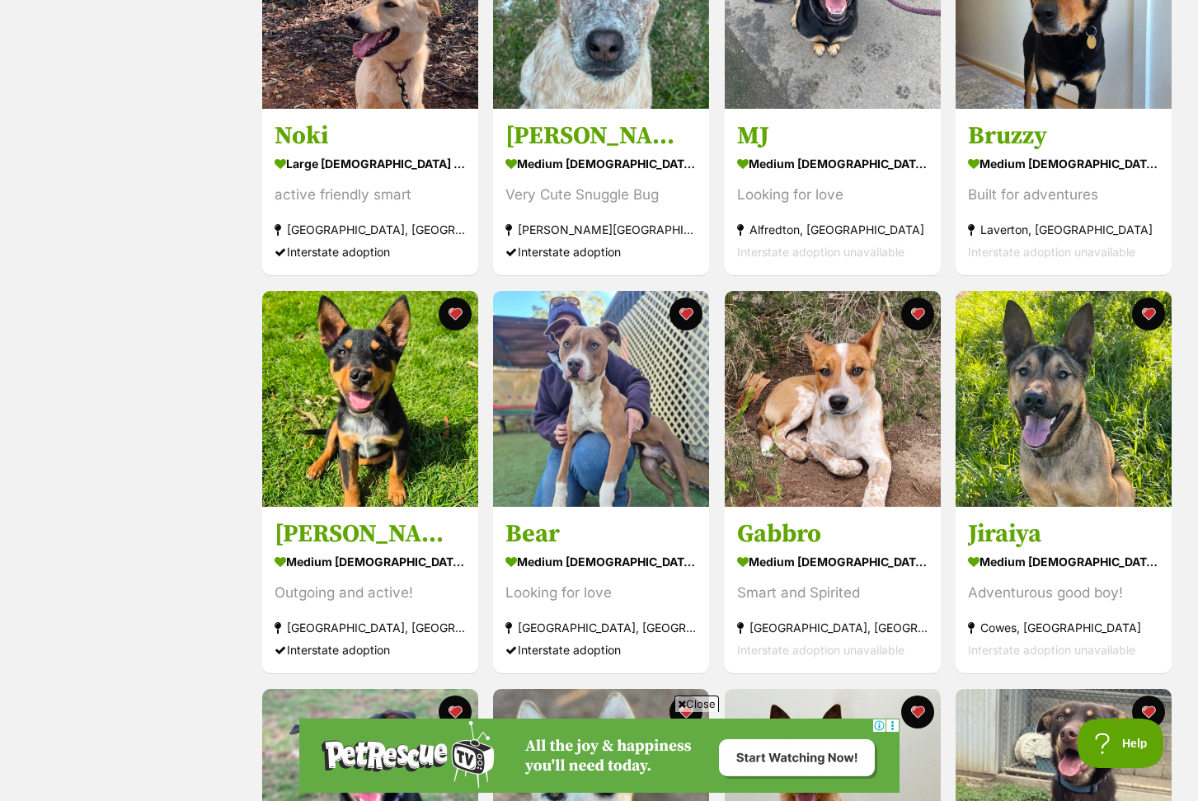
click at [237, 345] on div "Status All Remove filter Available" at bounding box center [134, 517] width 219 height 2048
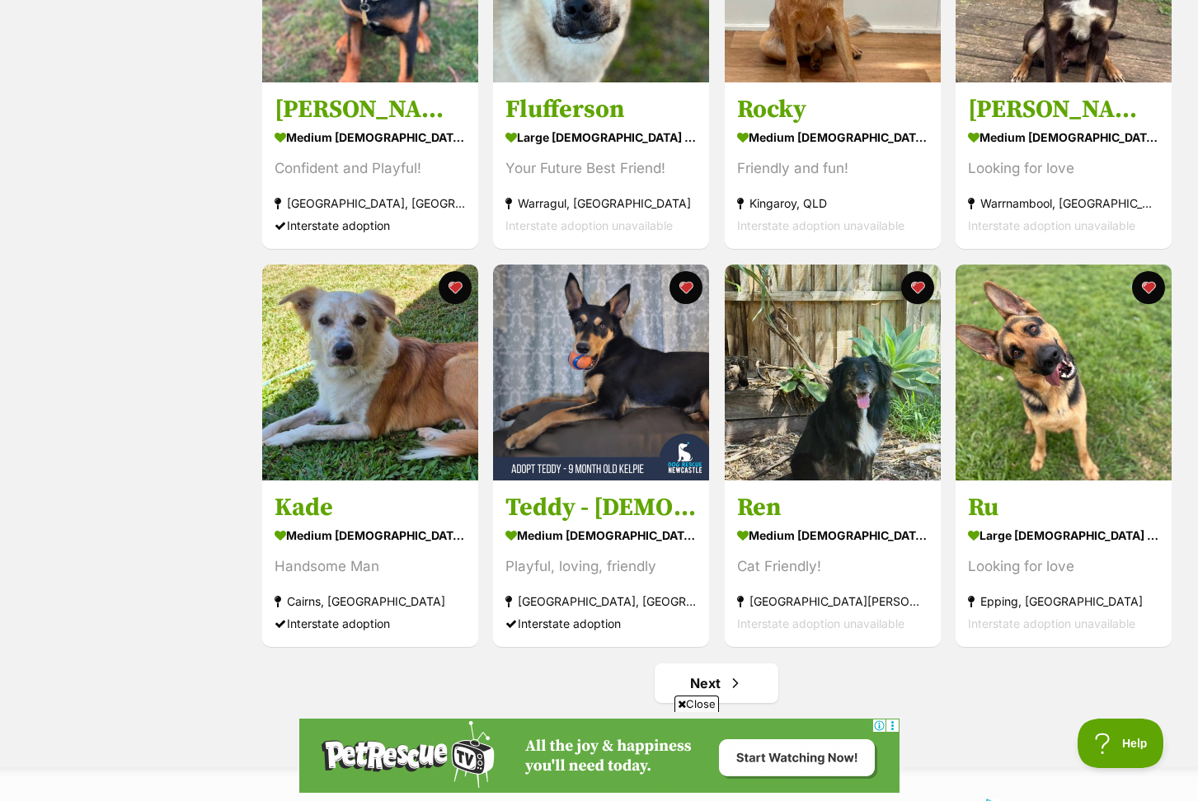
scroll to position [1667, 0]
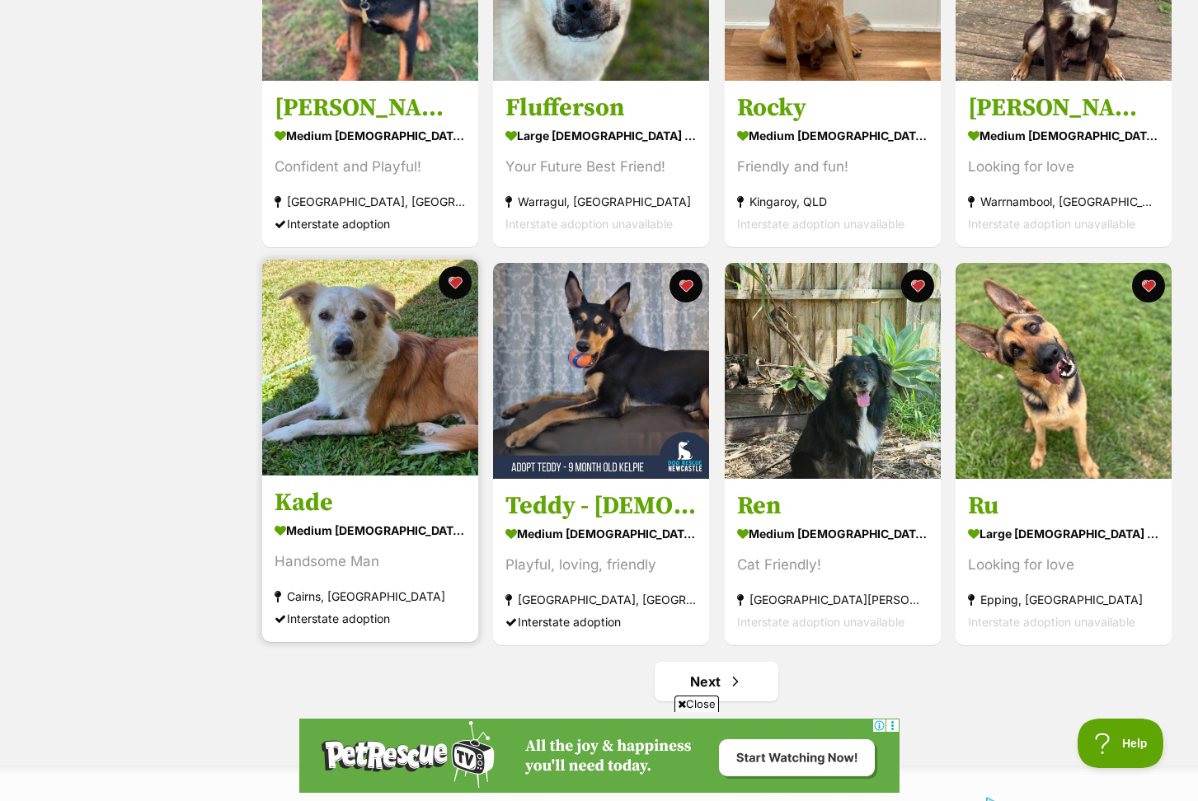
click at [308, 414] on img at bounding box center [370, 368] width 216 height 216
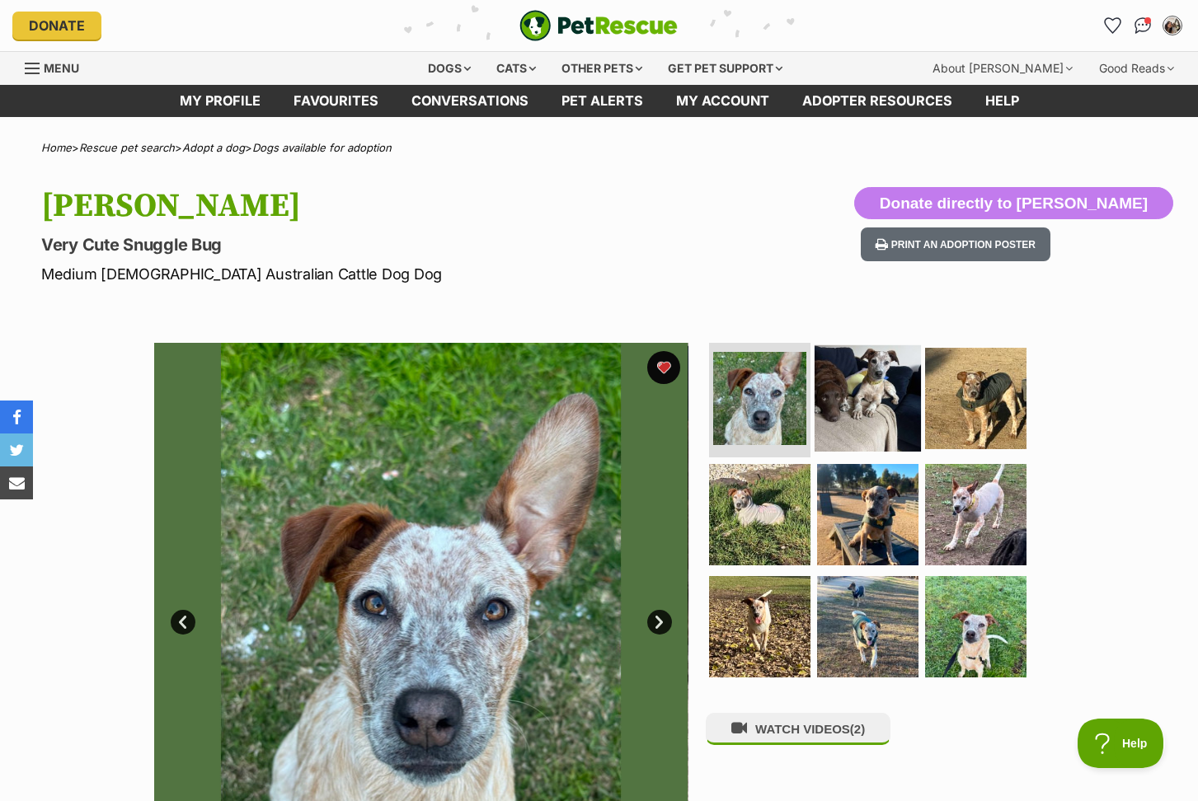
click at [863, 392] on img at bounding box center [867, 398] width 106 height 106
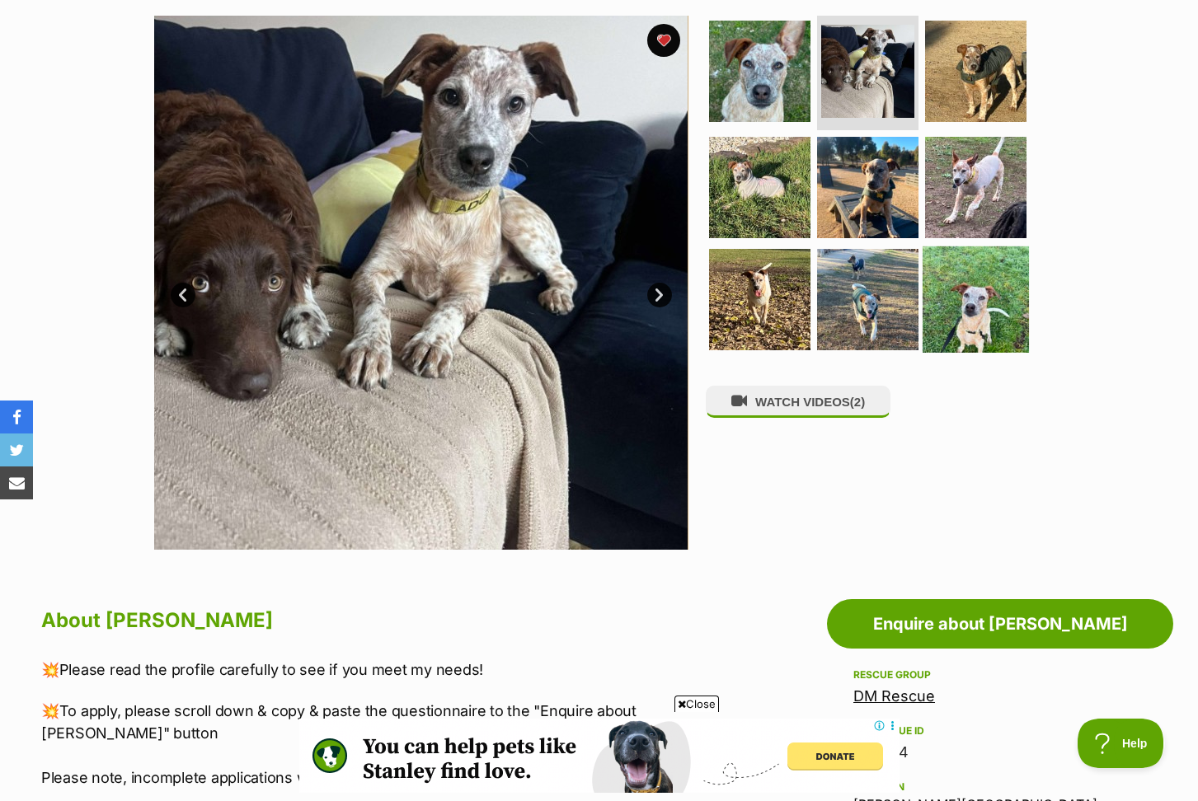
scroll to position [325, 0]
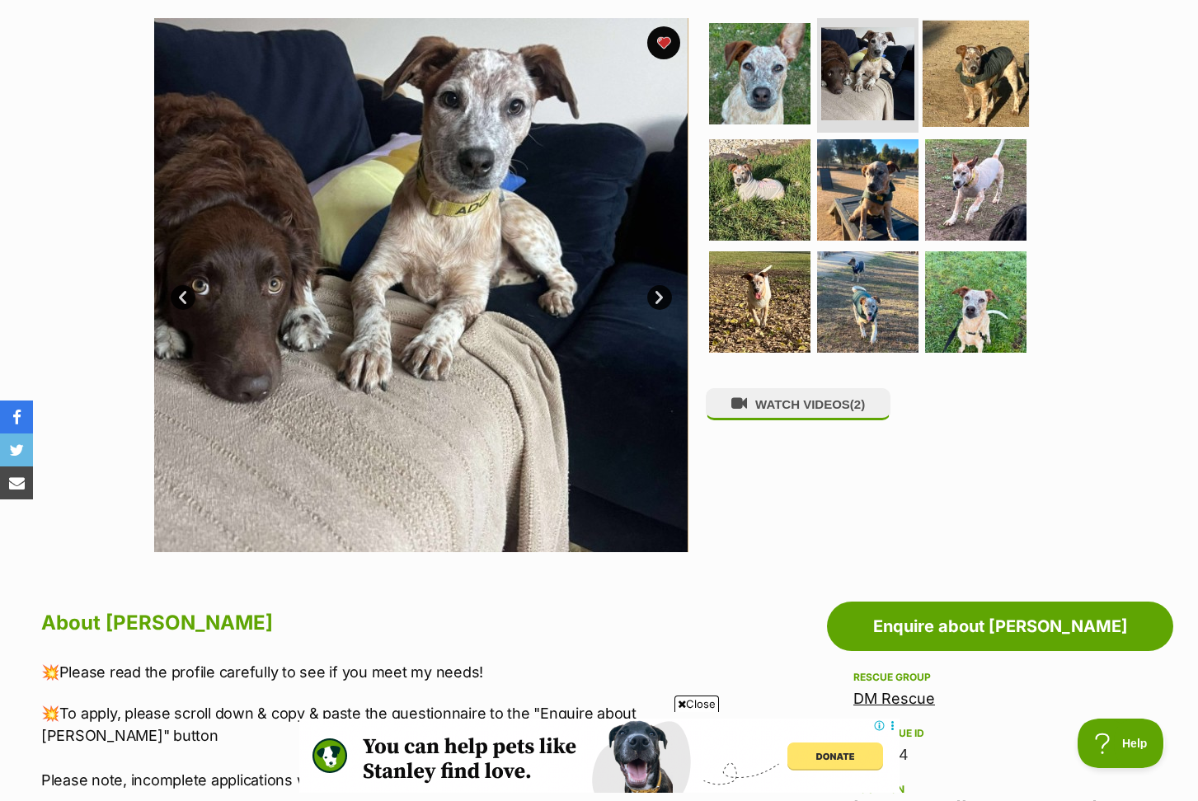
click at [981, 87] on img at bounding box center [975, 73] width 106 height 106
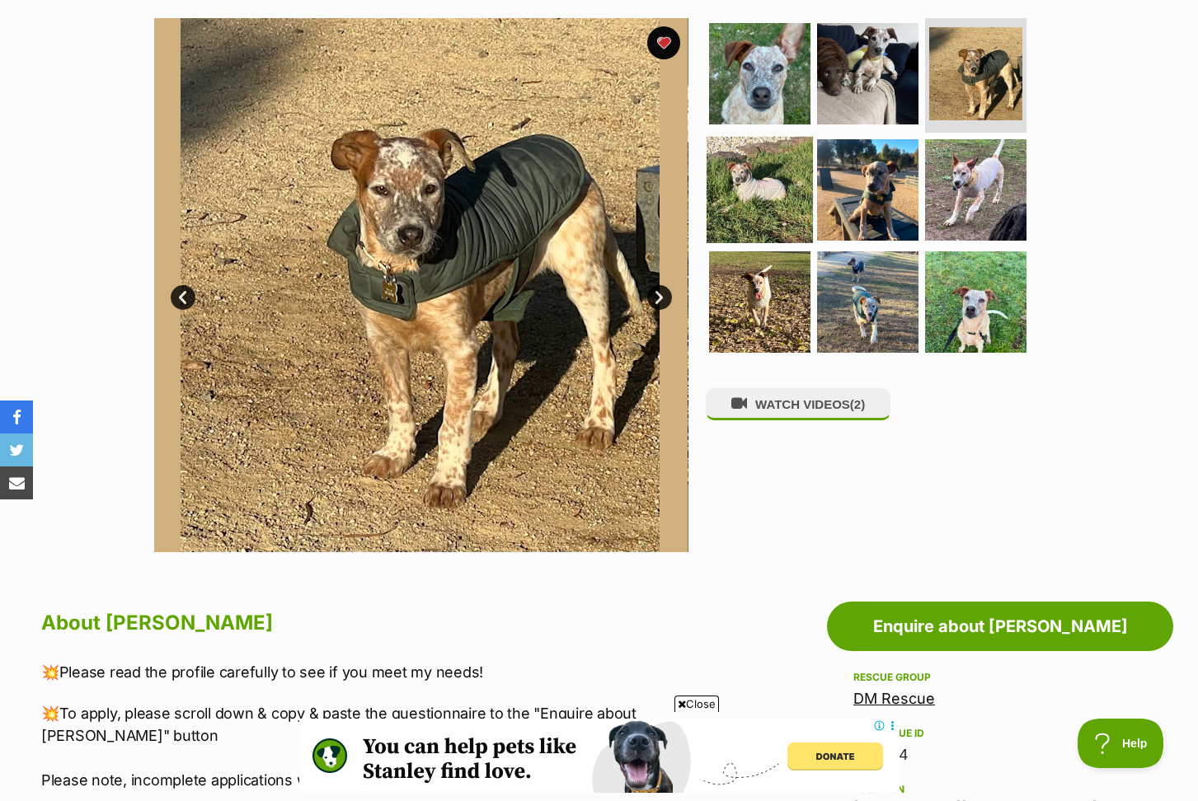
click at [742, 194] on img at bounding box center [759, 190] width 106 height 106
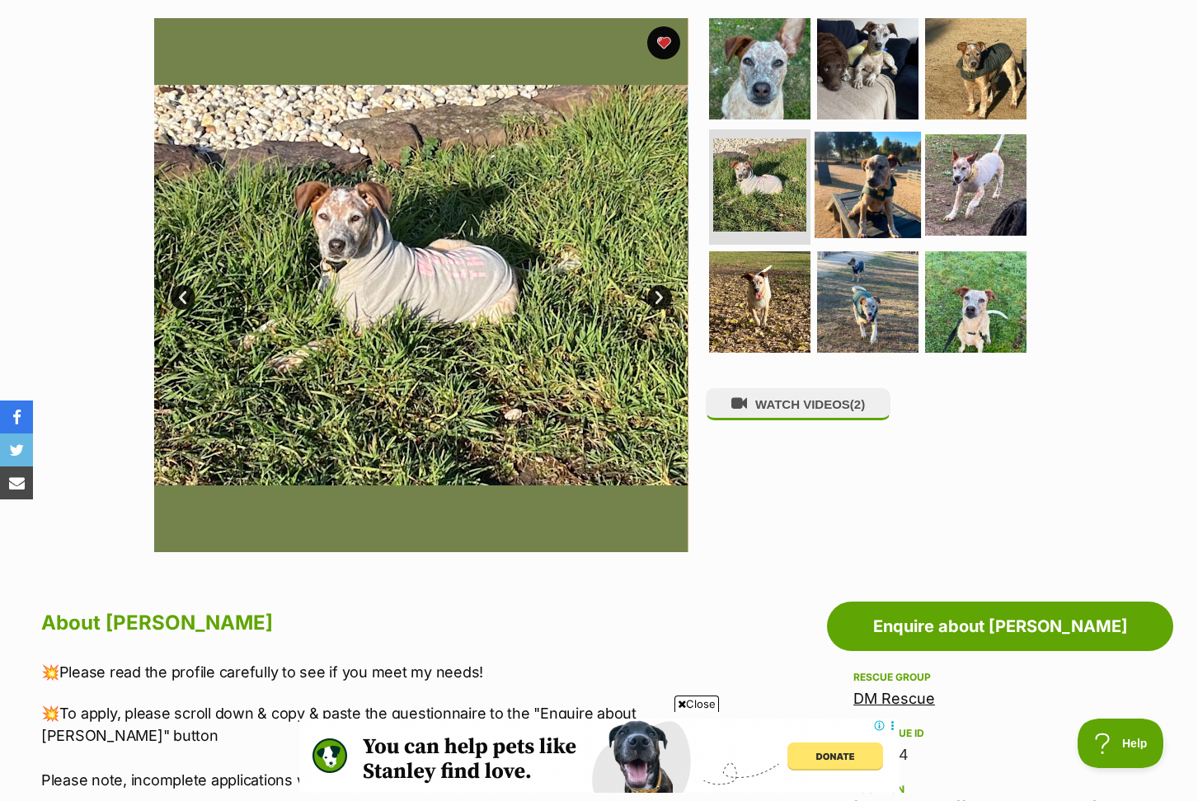
click at [842, 220] on img at bounding box center [867, 185] width 106 height 106
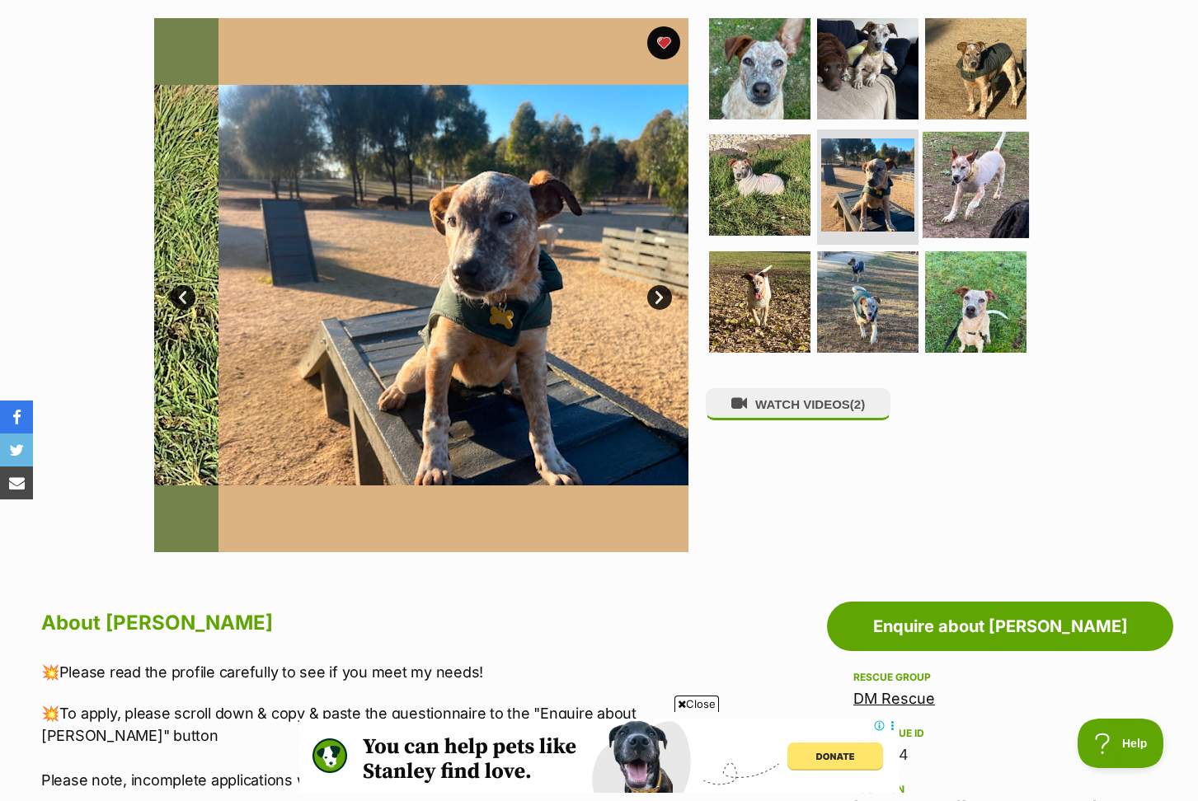
click at [989, 186] on img at bounding box center [975, 185] width 106 height 106
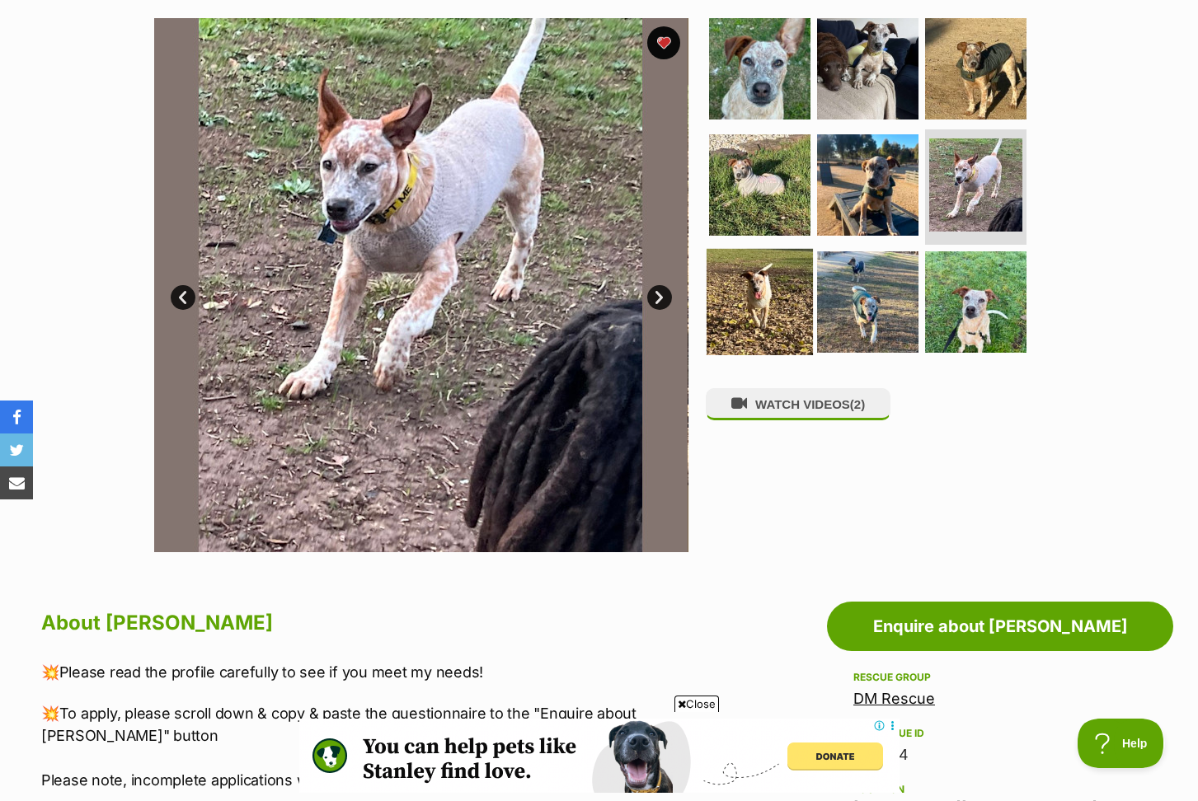
click at [761, 309] on img at bounding box center [759, 302] width 106 height 106
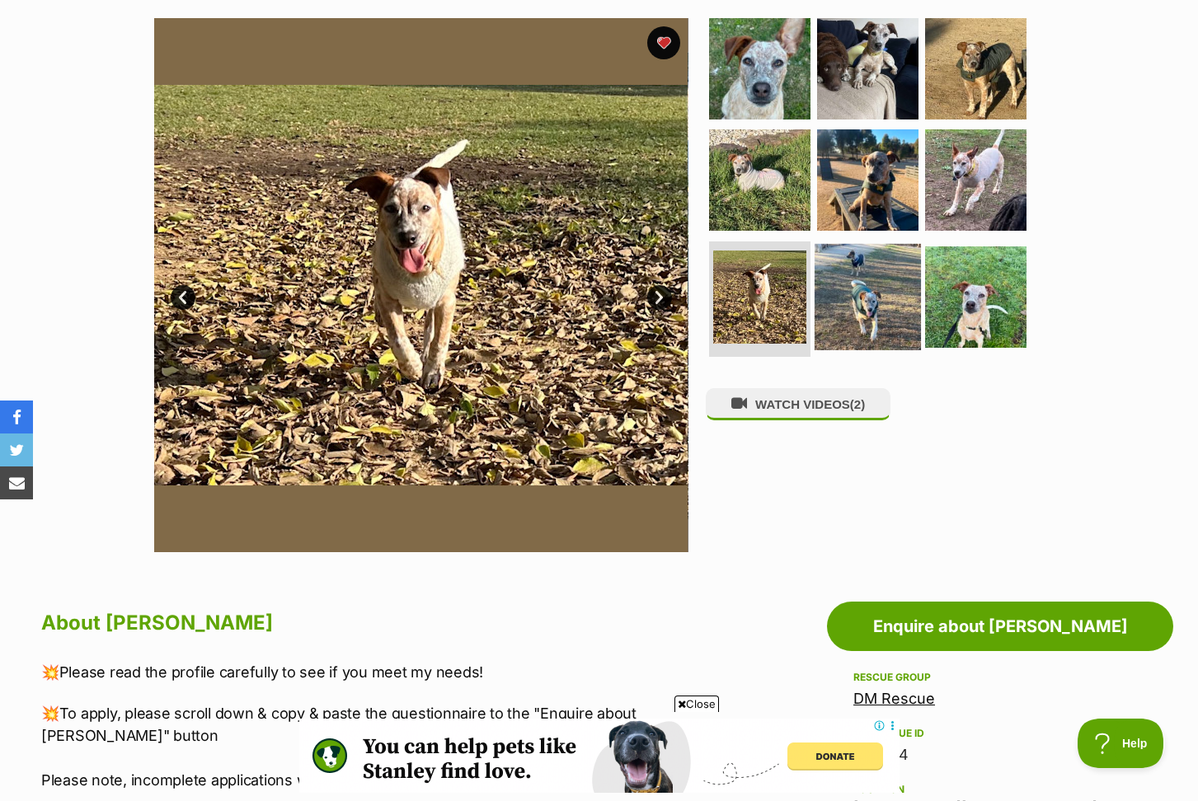
click at [861, 307] on img at bounding box center [867, 297] width 106 height 106
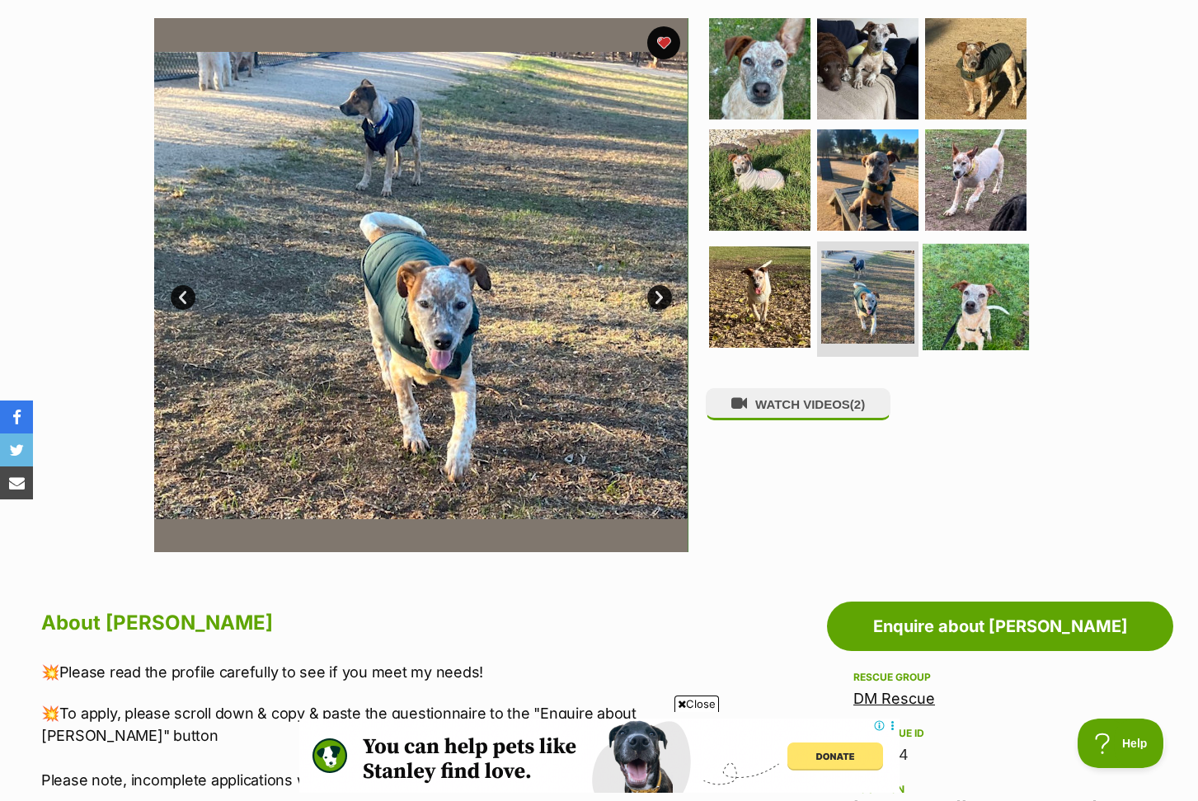
click at [986, 313] on img at bounding box center [975, 297] width 106 height 106
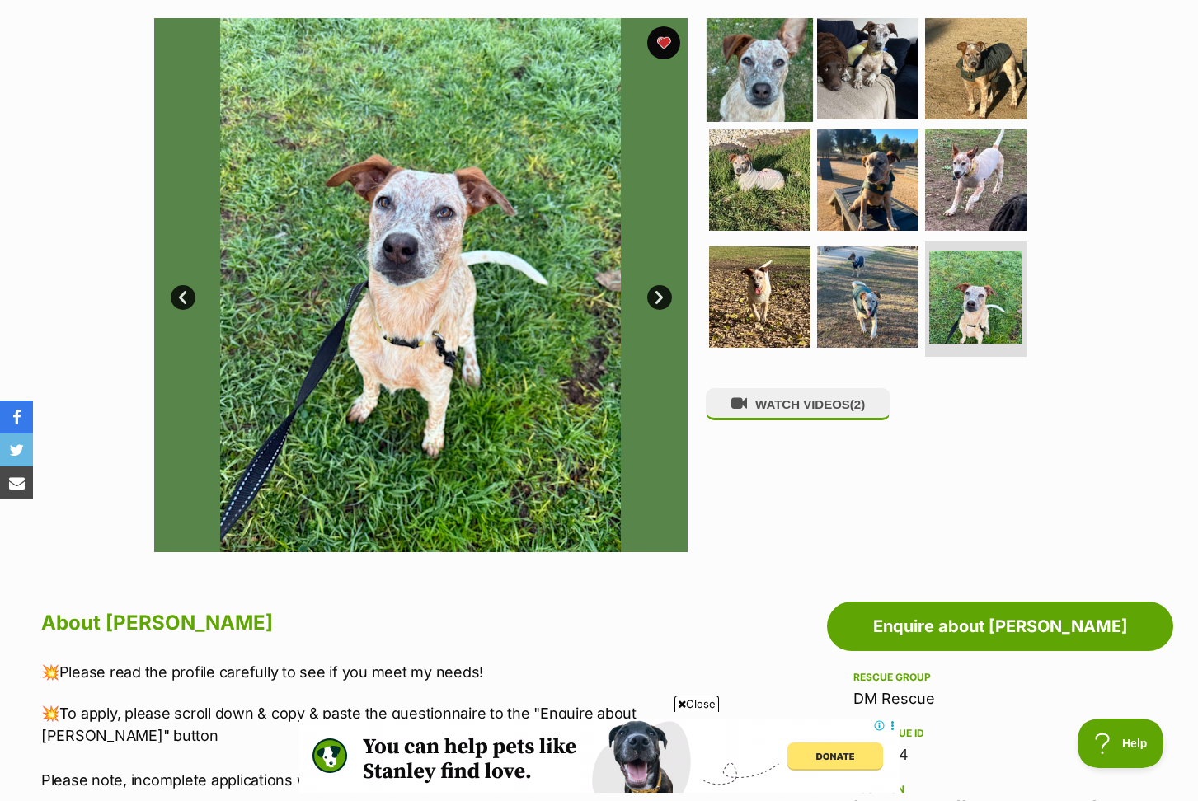
click at [749, 81] on img at bounding box center [759, 68] width 106 height 106
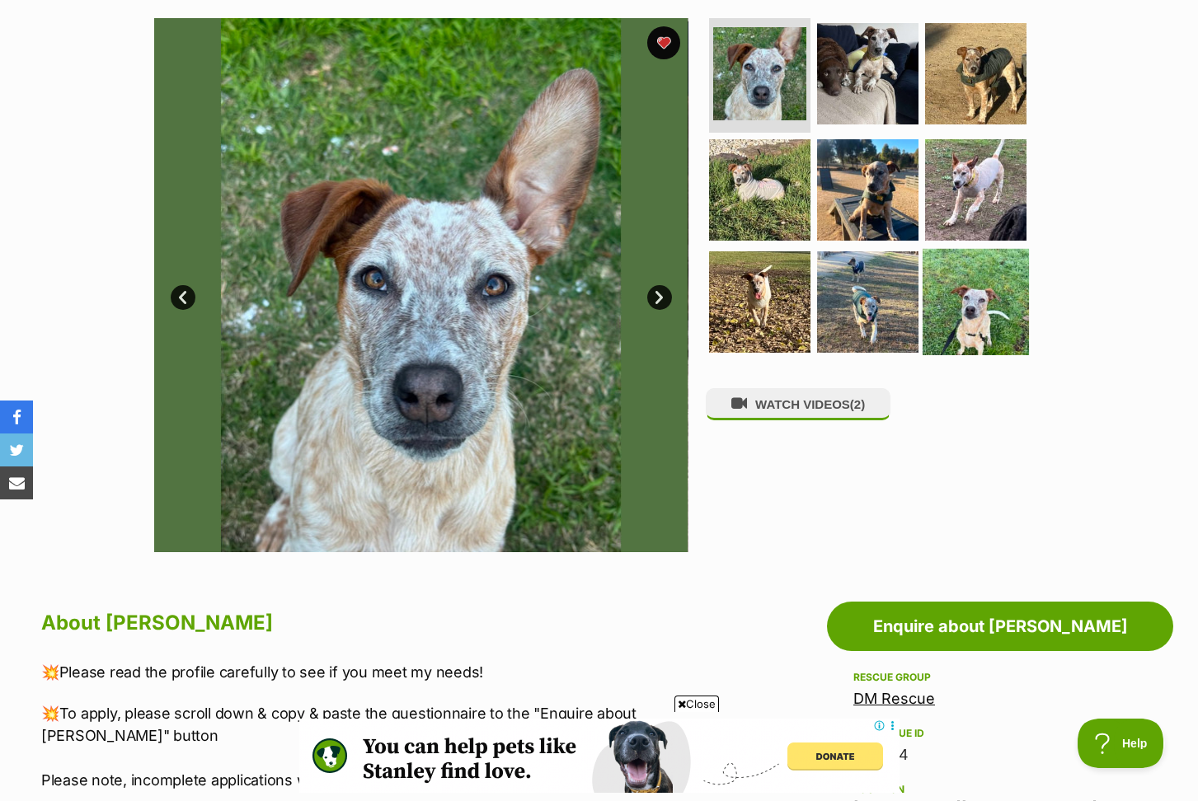
click at [986, 314] on img at bounding box center [975, 302] width 106 height 106
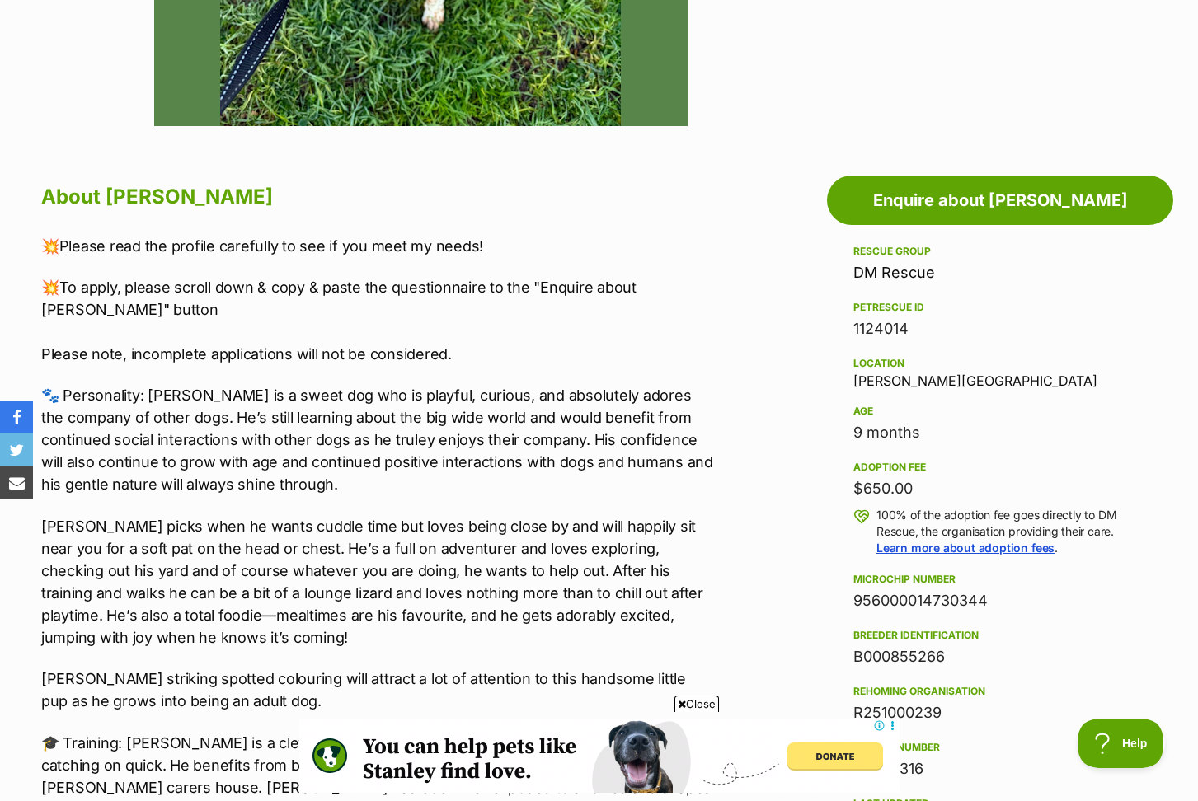
scroll to position [758, 0]
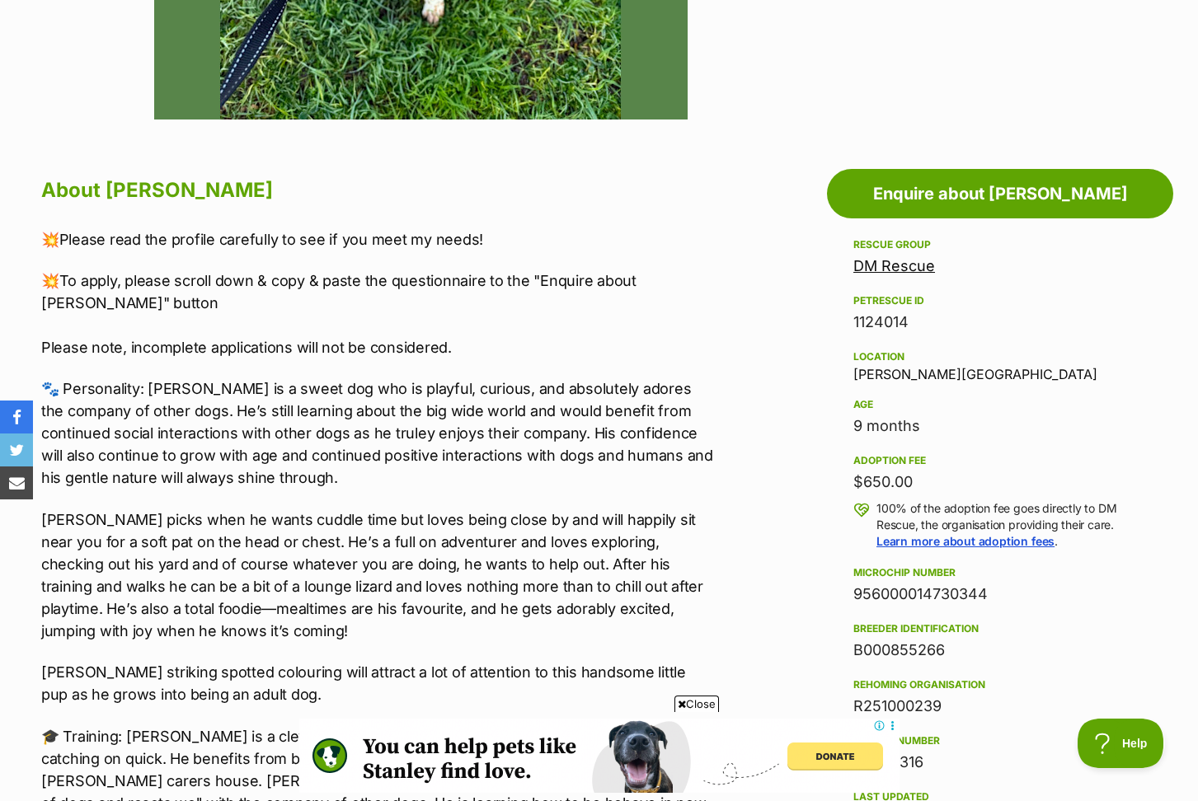
click at [694, 703] on span "Close" at bounding box center [696, 704] width 45 height 16
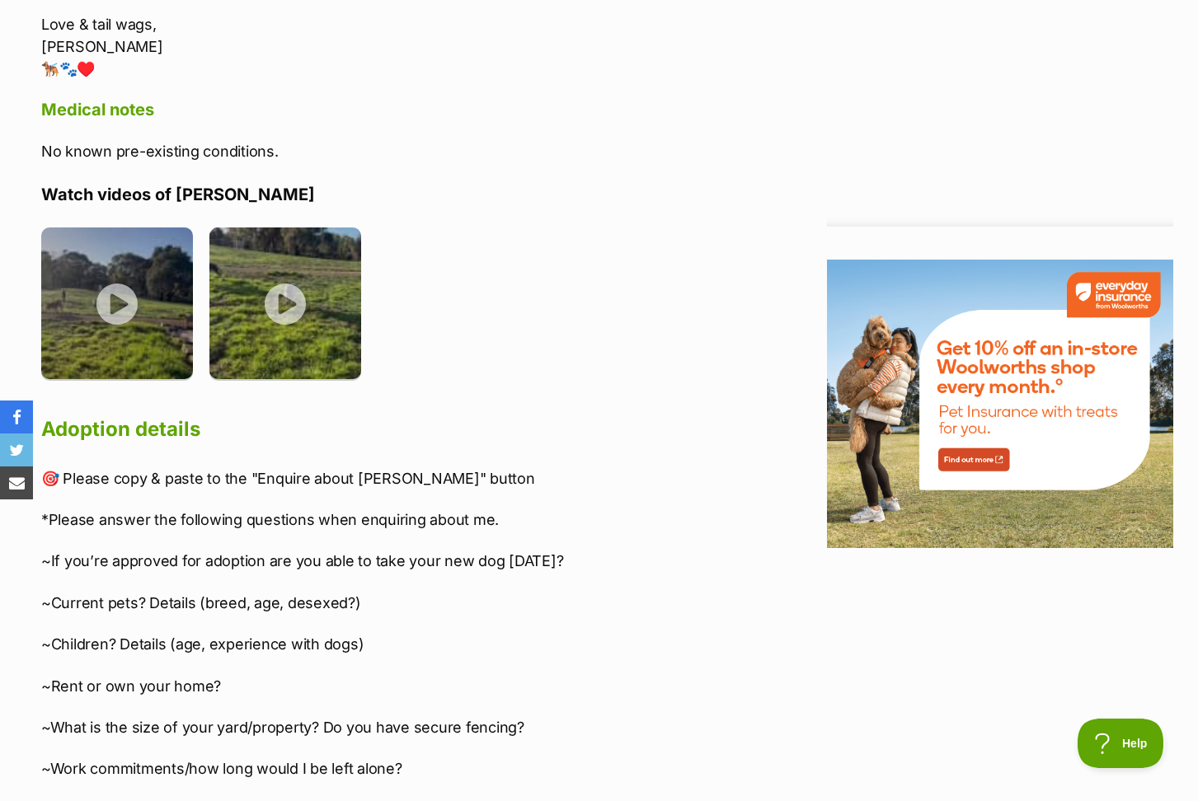
scroll to position [2017, 0]
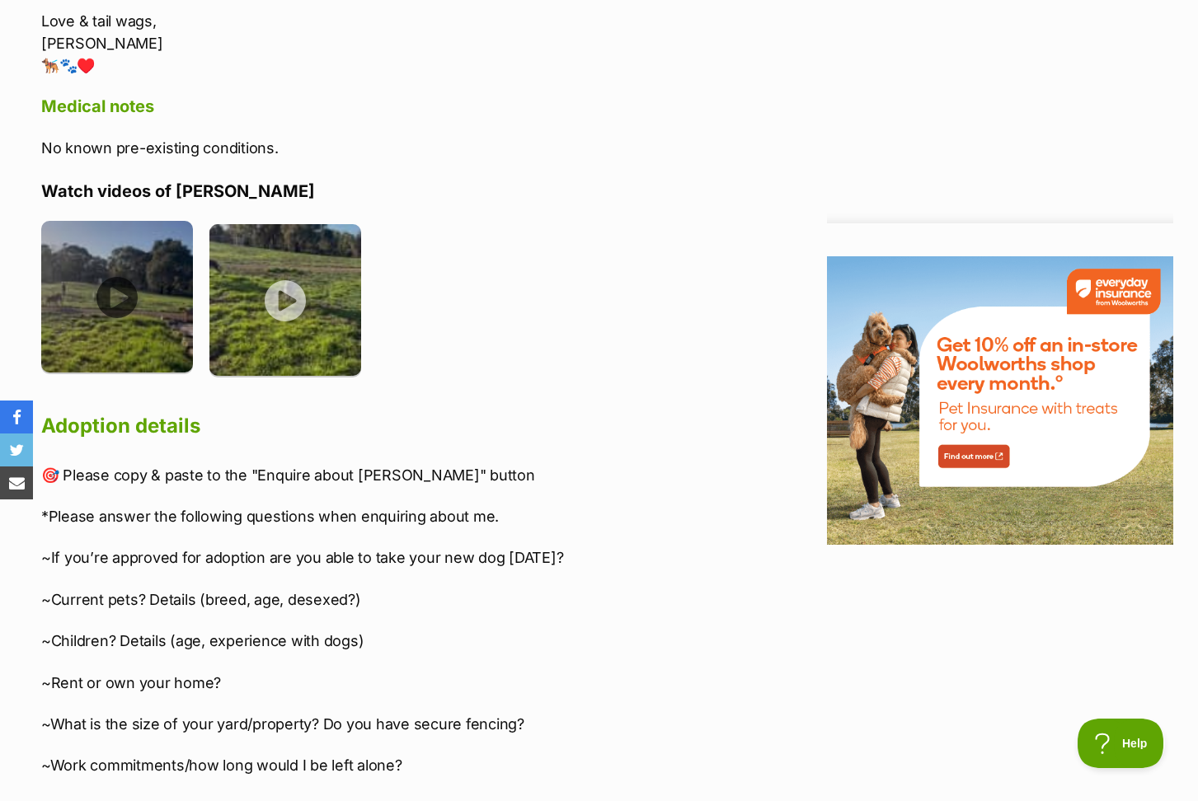
click at [144, 302] on img at bounding box center [117, 297] width 152 height 152
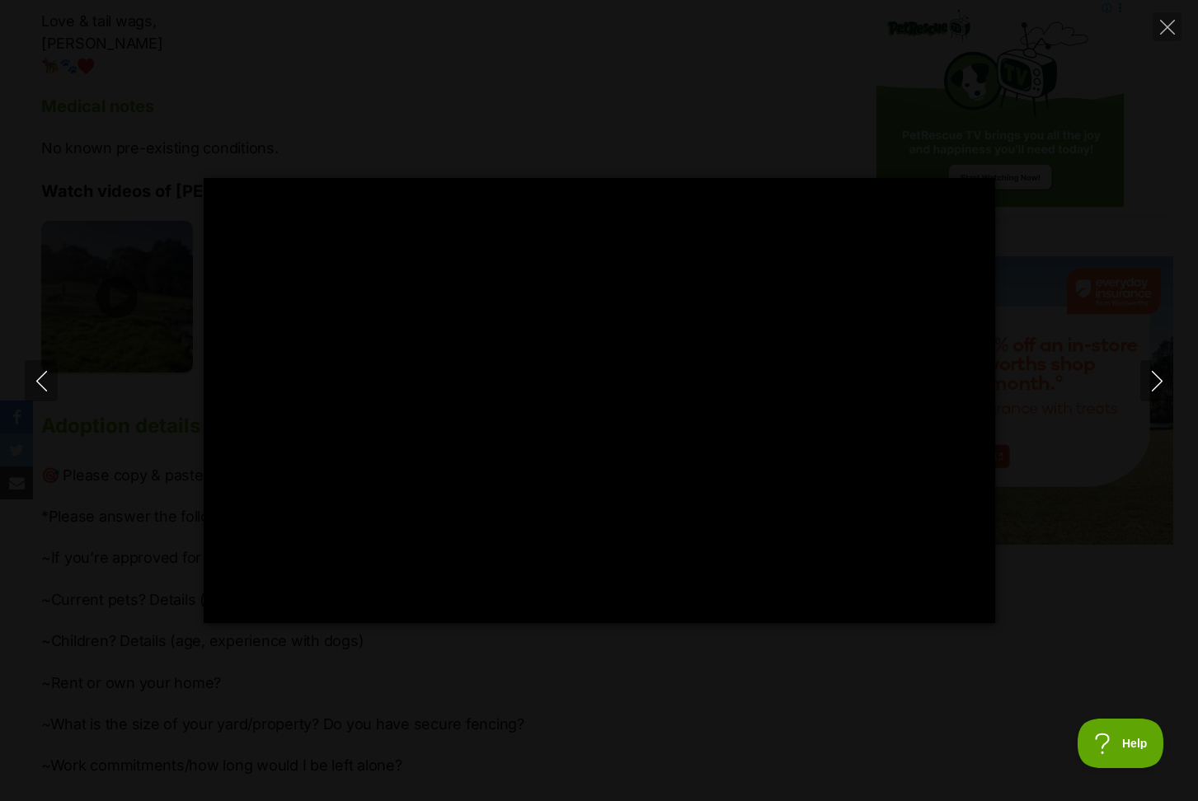
scroll to position [0, 0]
type input "100"
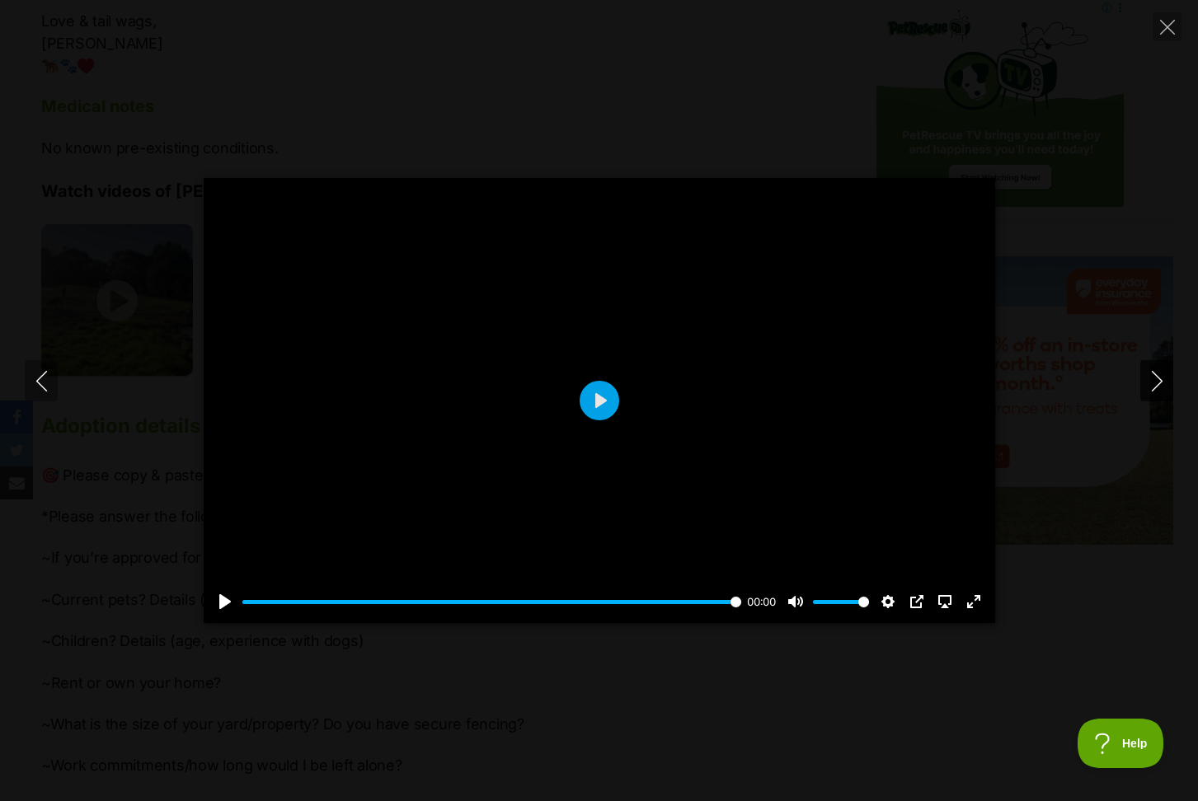
click at [1154, 387] on icon "Next" at bounding box center [1157, 381] width 21 height 21
click at [598, 415] on button "Play" at bounding box center [600, 401] width 40 height 40
click at [595, 415] on button "Play" at bounding box center [600, 401] width 40 height 40
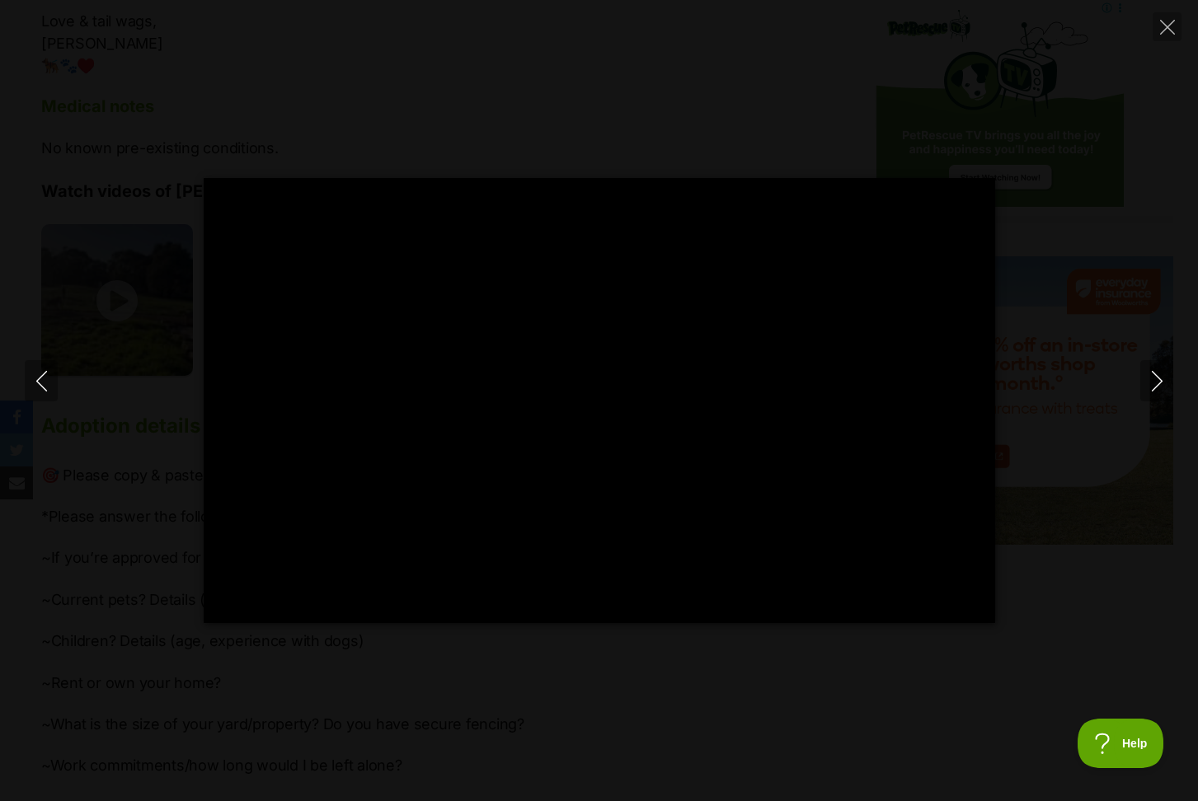
type input "100"
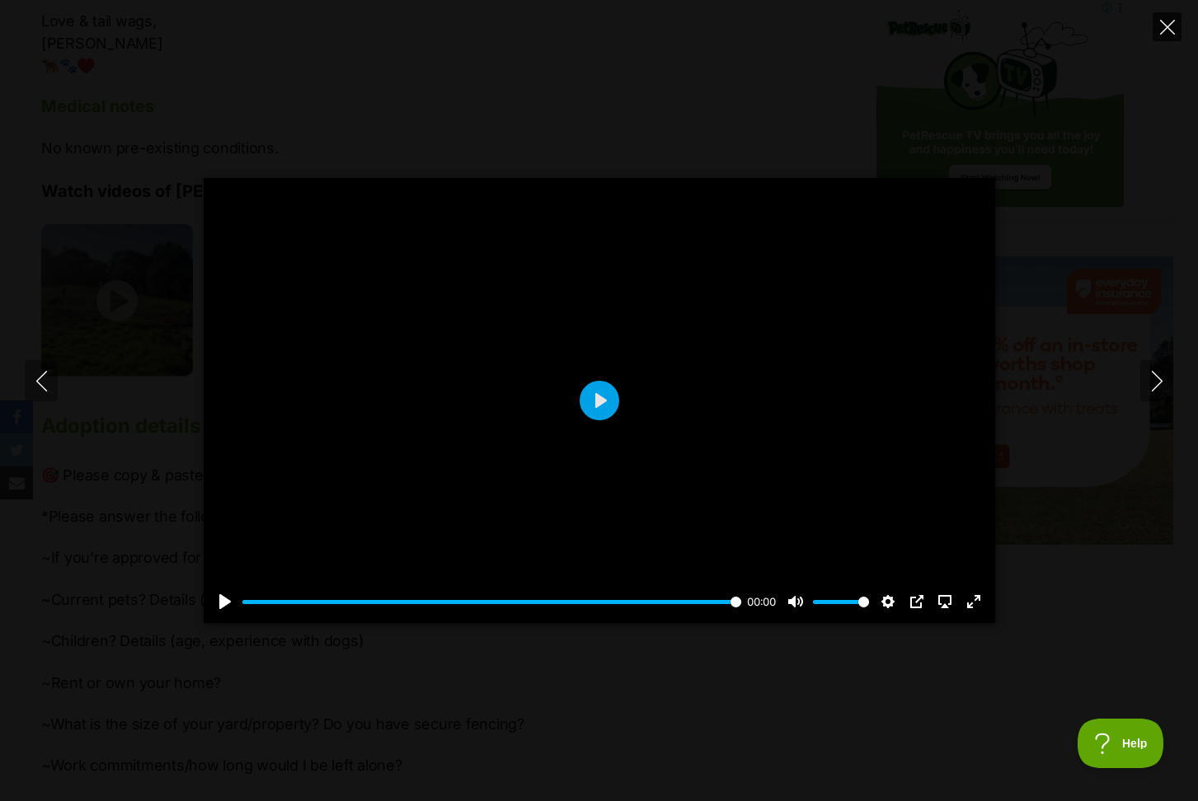
click at [1162, 33] on icon "Close" at bounding box center [1167, 27] width 15 height 15
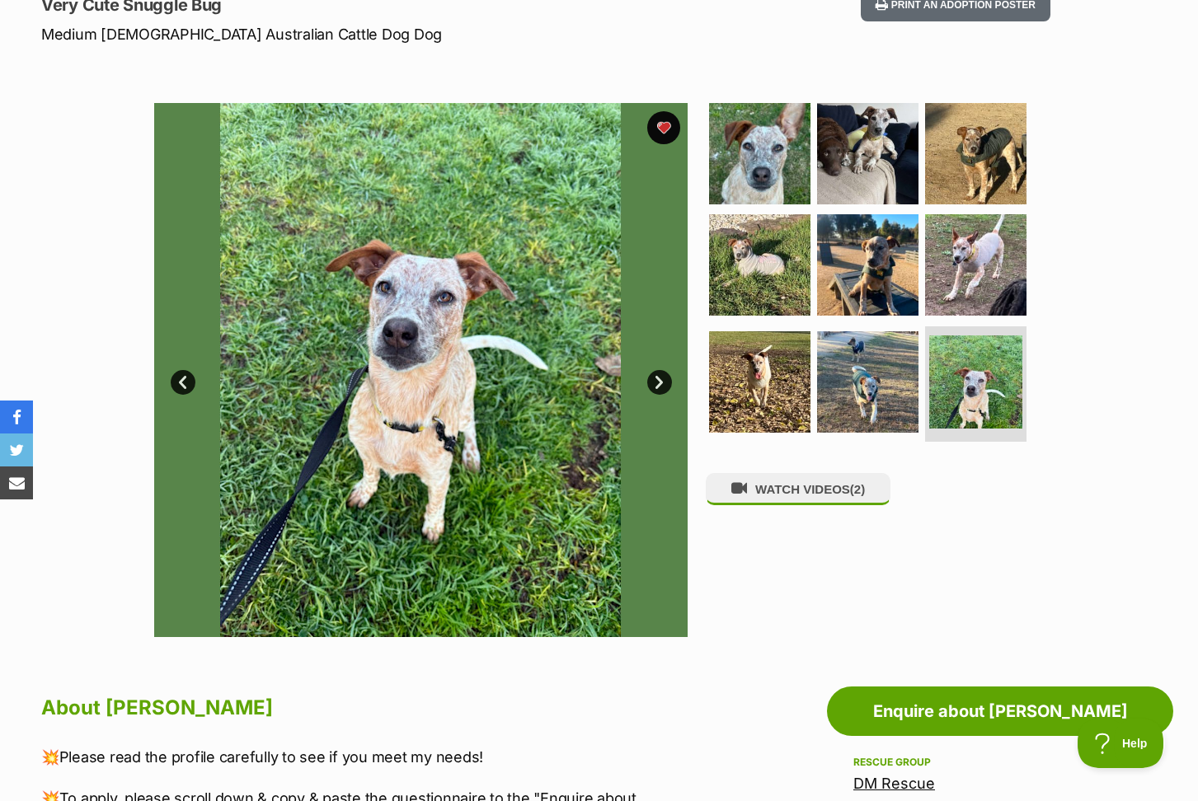
scroll to position [242, 0]
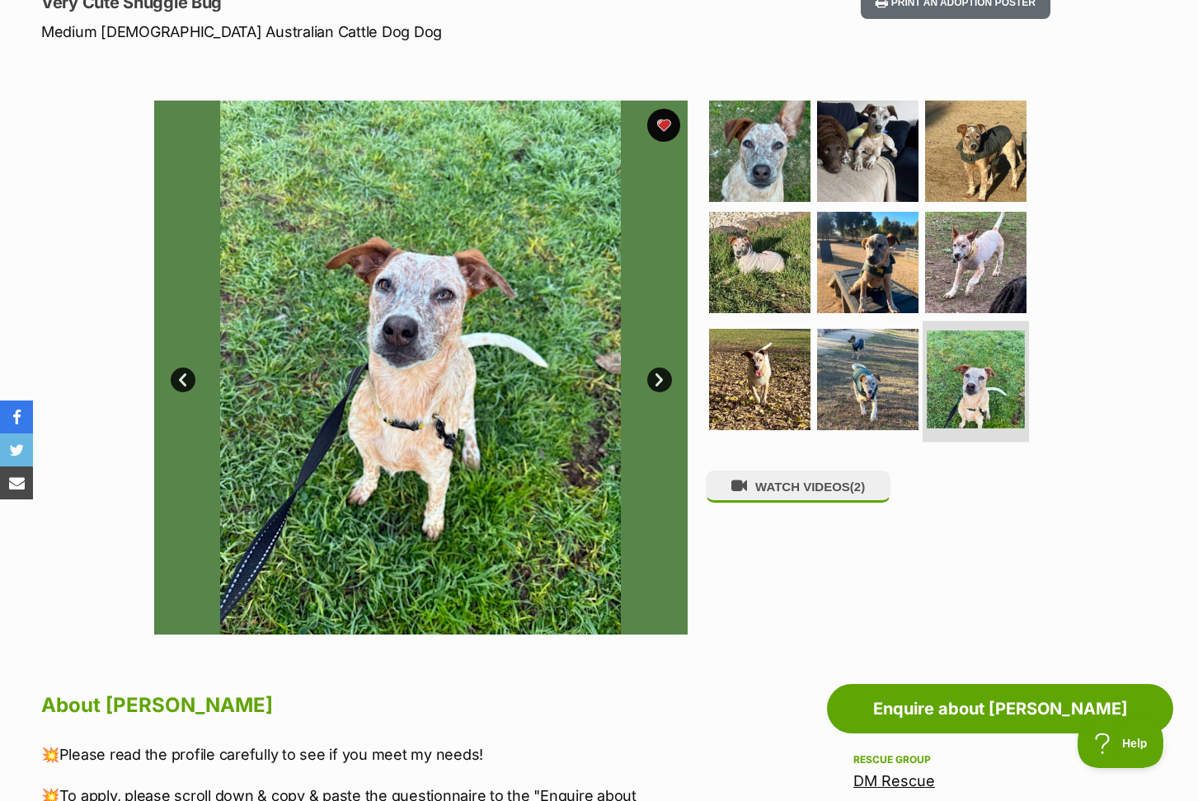
click at [978, 397] on img at bounding box center [976, 380] width 98 height 98
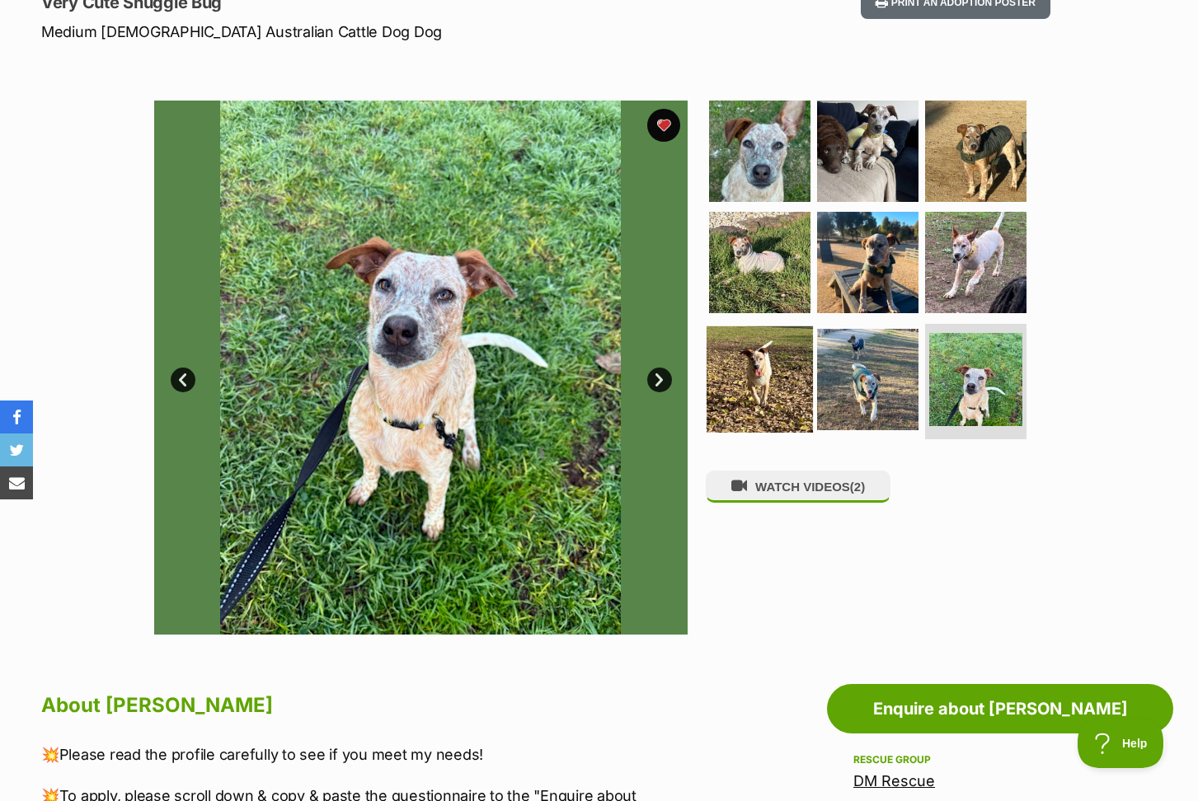
click at [766, 402] on img at bounding box center [759, 379] width 106 height 106
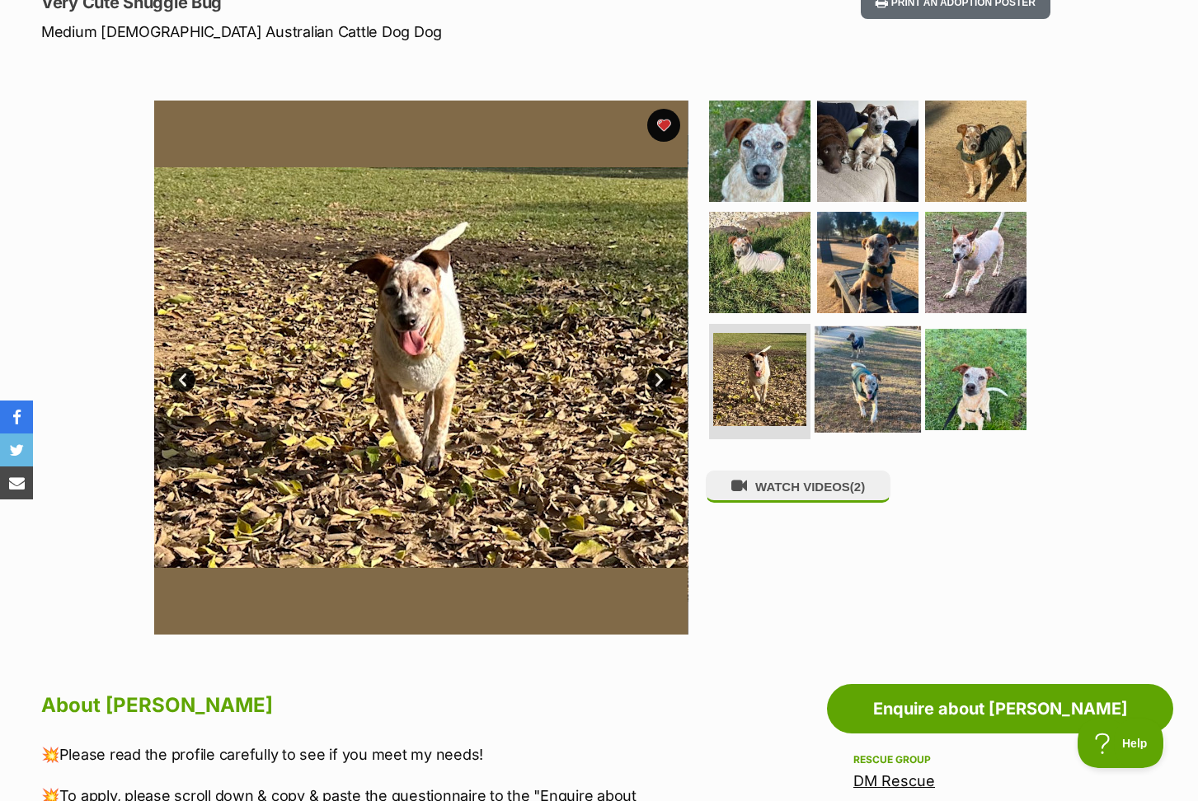
click at [845, 411] on img at bounding box center [867, 379] width 106 height 106
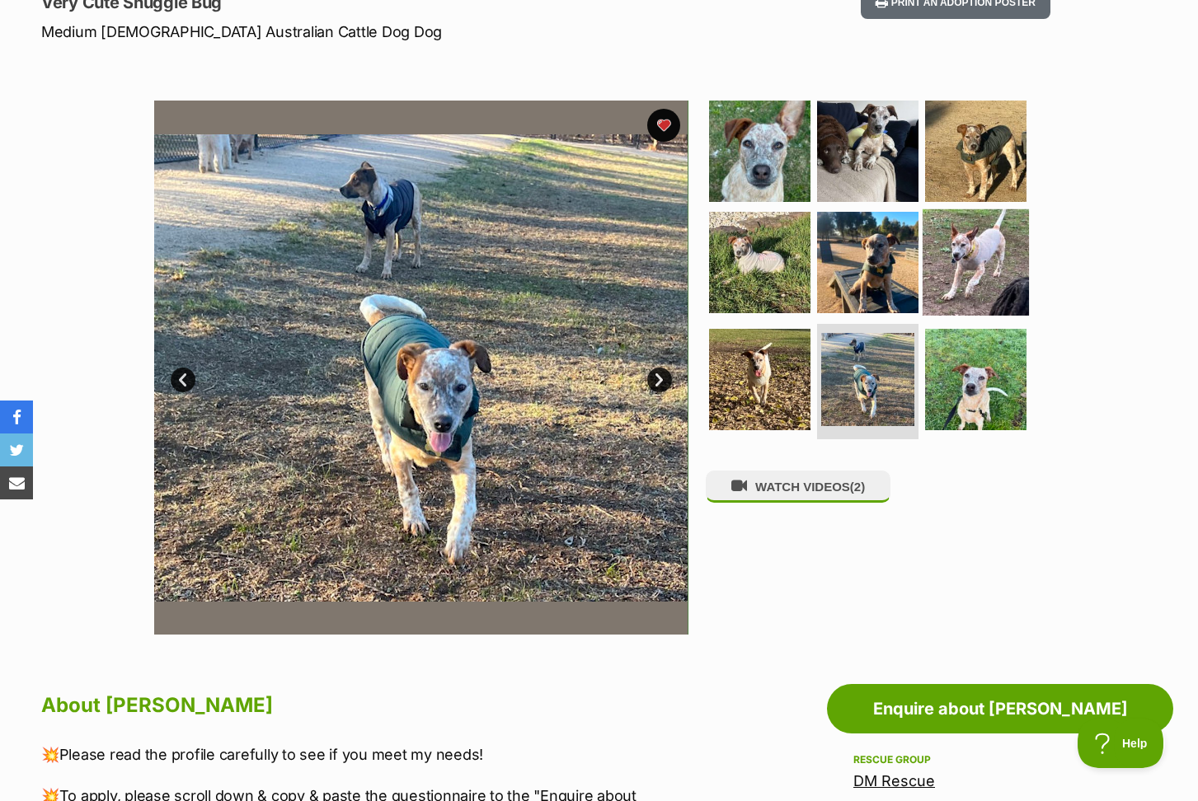
click at [975, 267] on img at bounding box center [975, 262] width 106 height 106
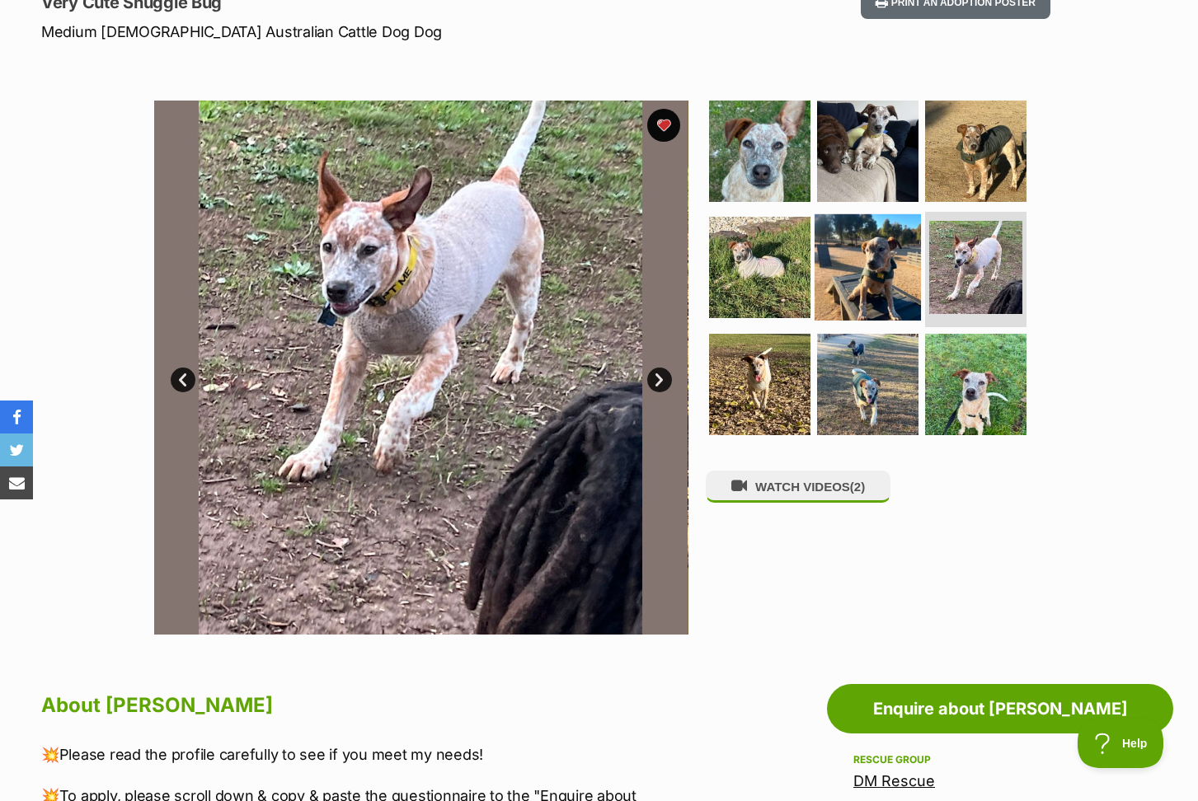
click at [894, 265] on img at bounding box center [867, 267] width 106 height 106
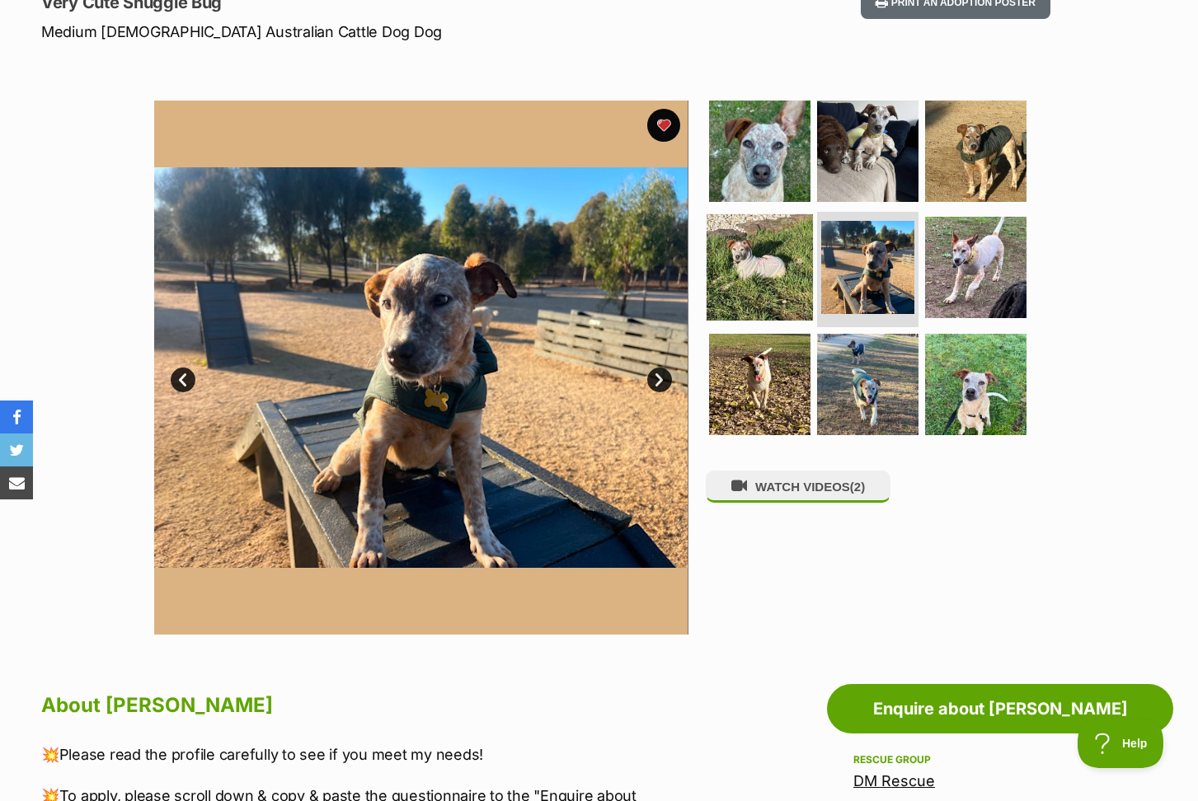
click at [785, 276] on img at bounding box center [759, 267] width 106 height 106
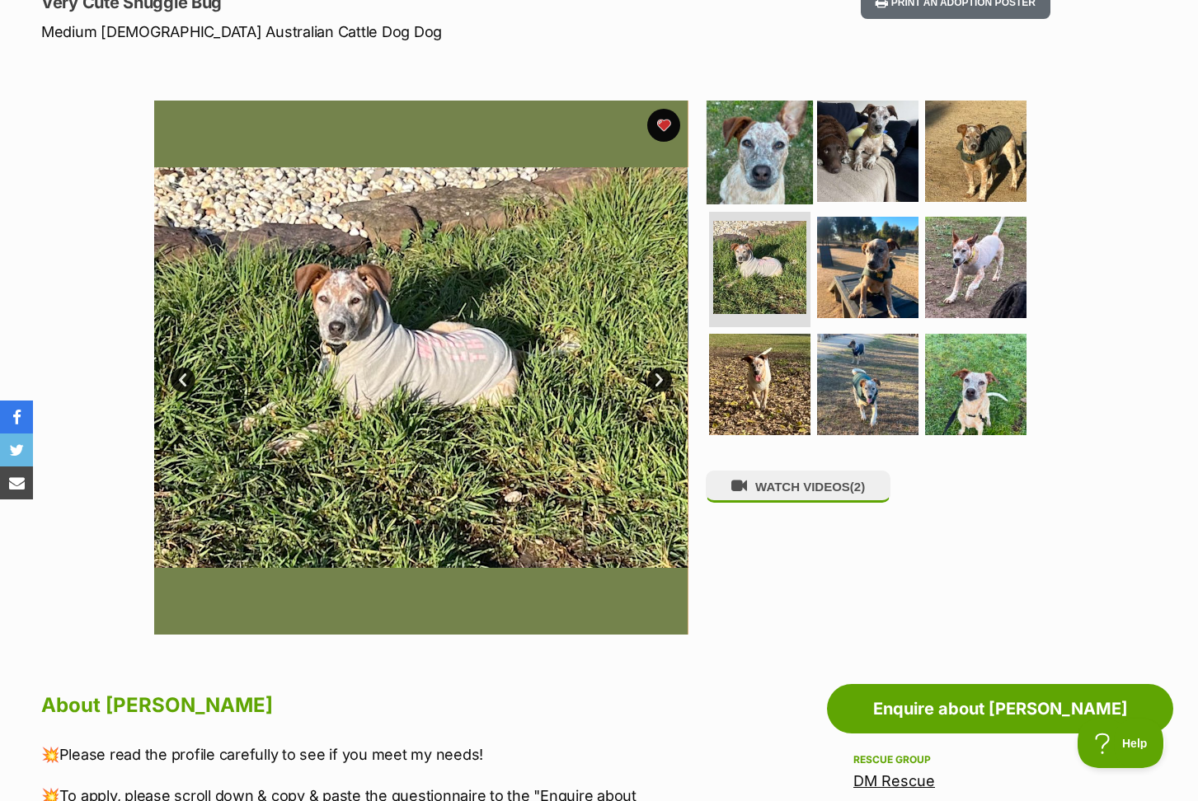
click at [781, 169] on img at bounding box center [759, 150] width 106 height 106
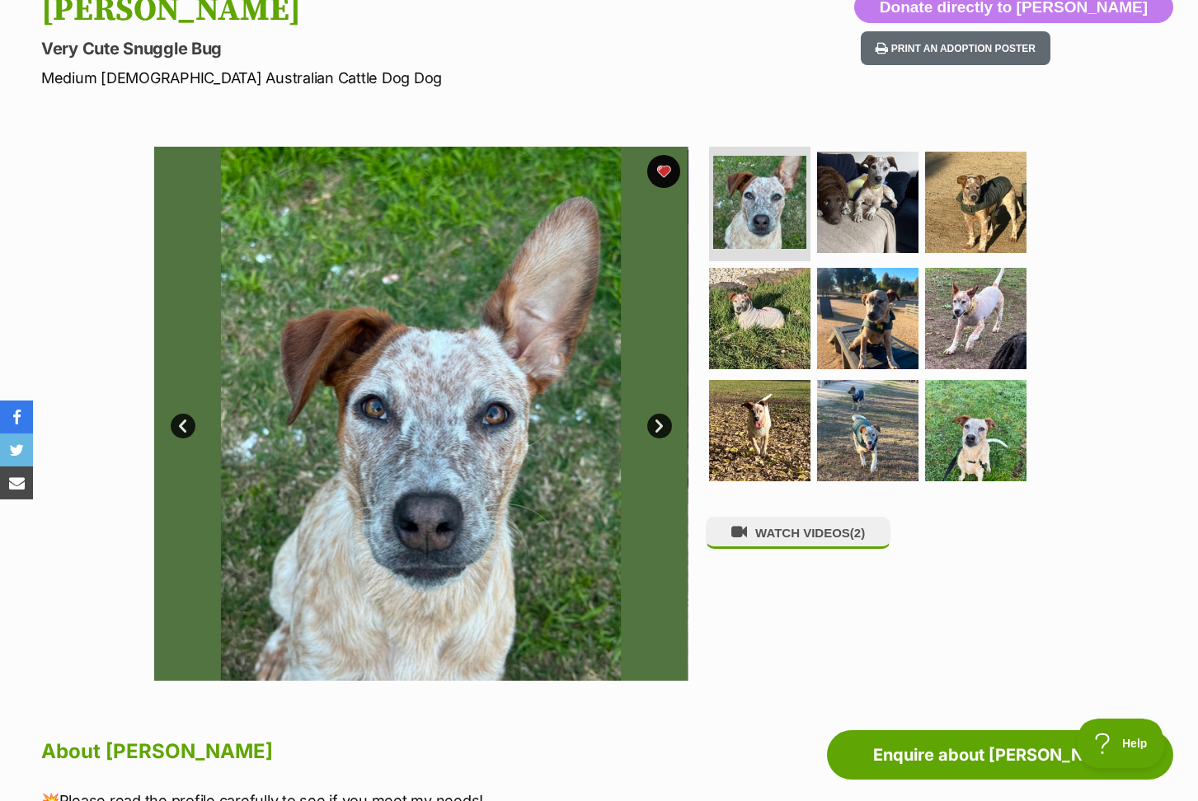
scroll to position [191, 0]
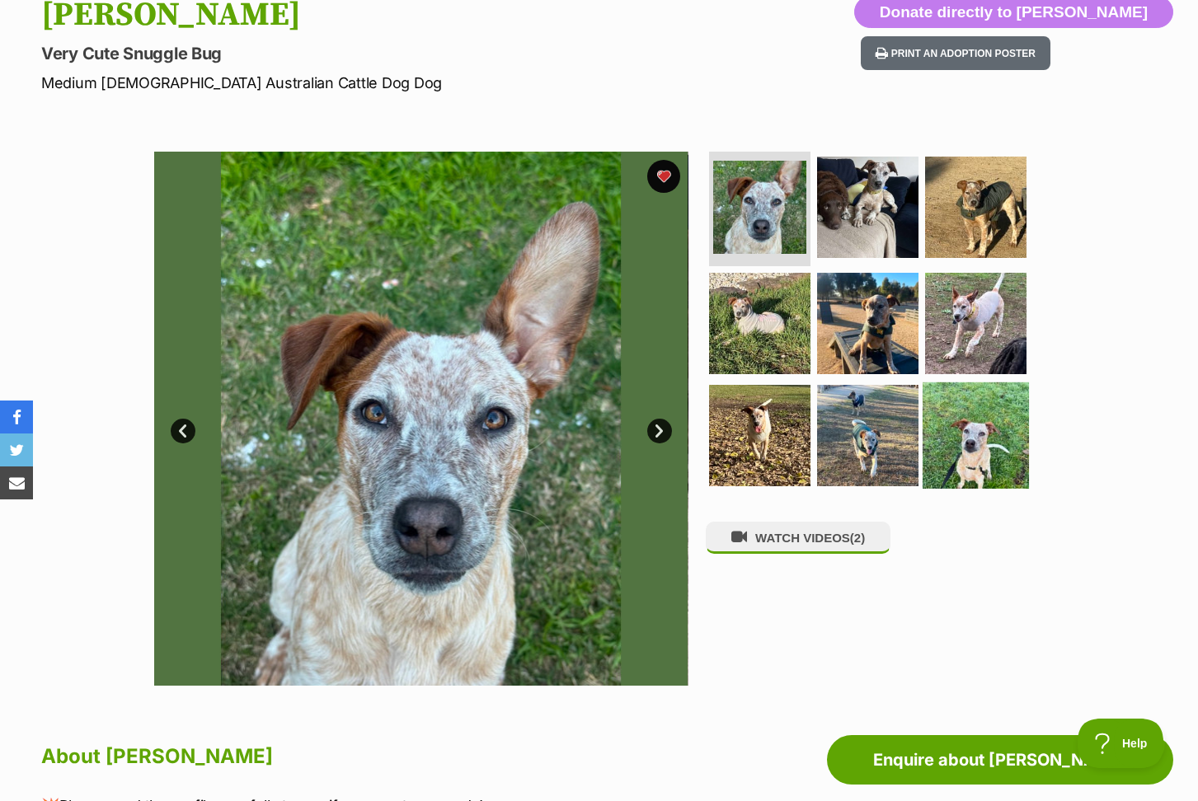
click at [971, 431] on img at bounding box center [975, 436] width 106 height 106
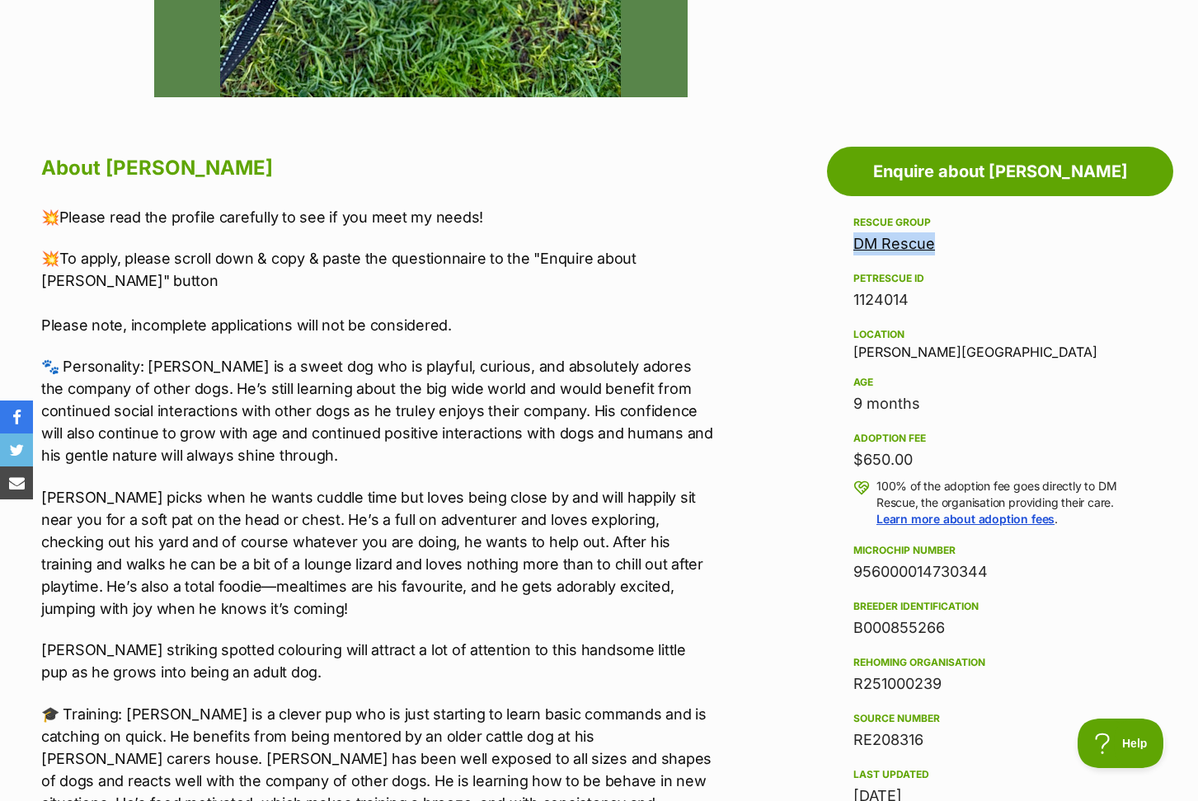
scroll to position [810, 0]
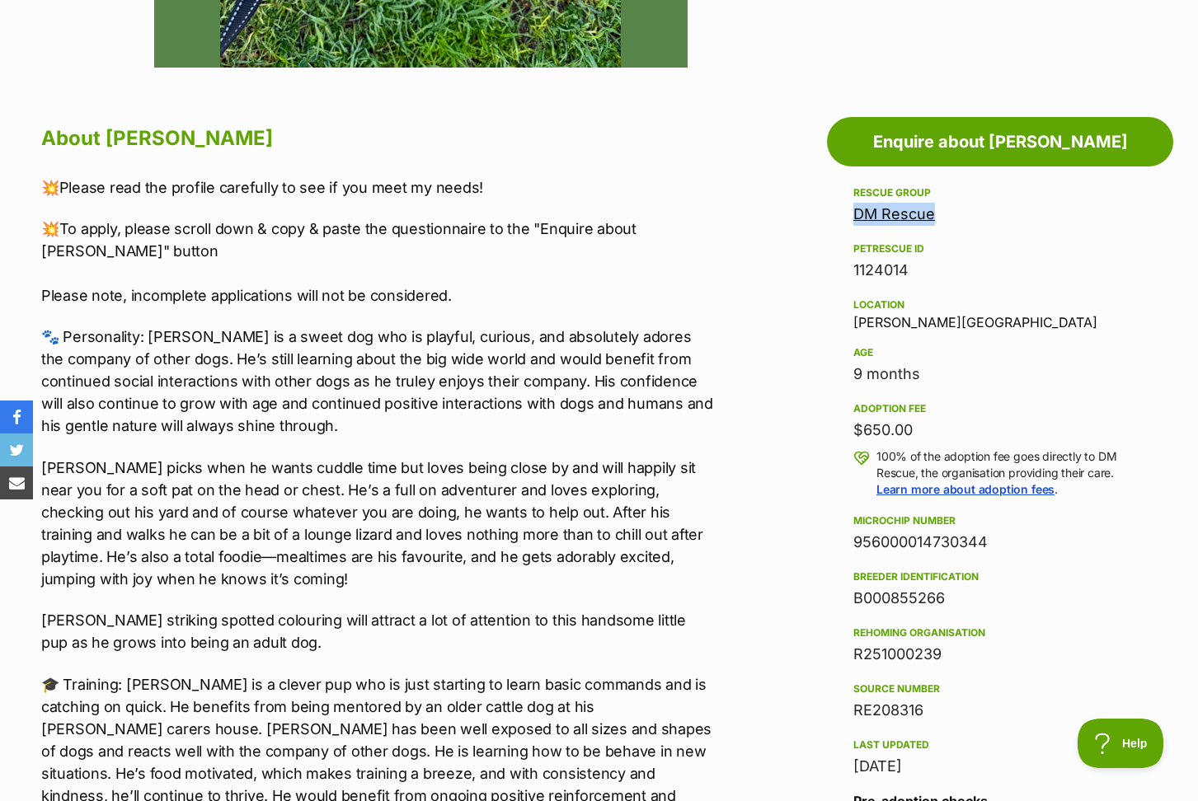
click at [626, 267] on p "💥To apply, please scroll down & copy & paste the questionnaire to the "Enquire …" at bounding box center [377, 262] width 673 height 89
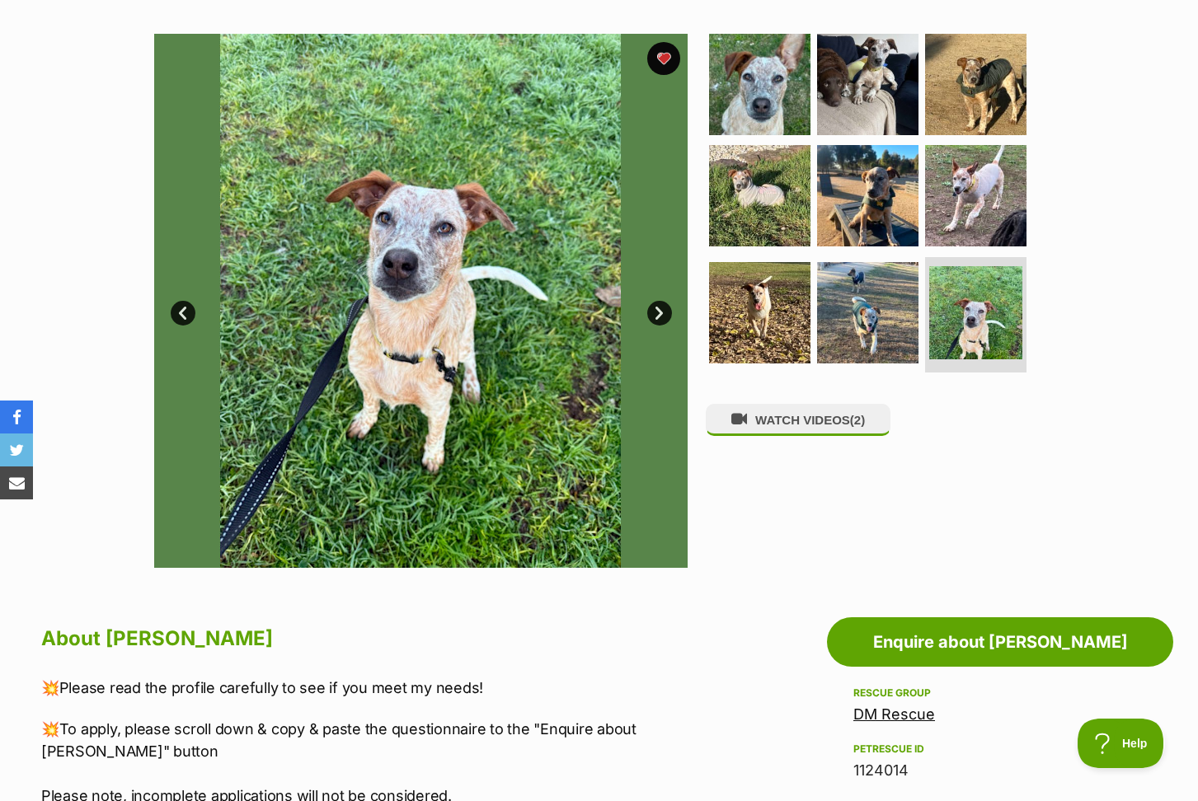
scroll to position [310, 0]
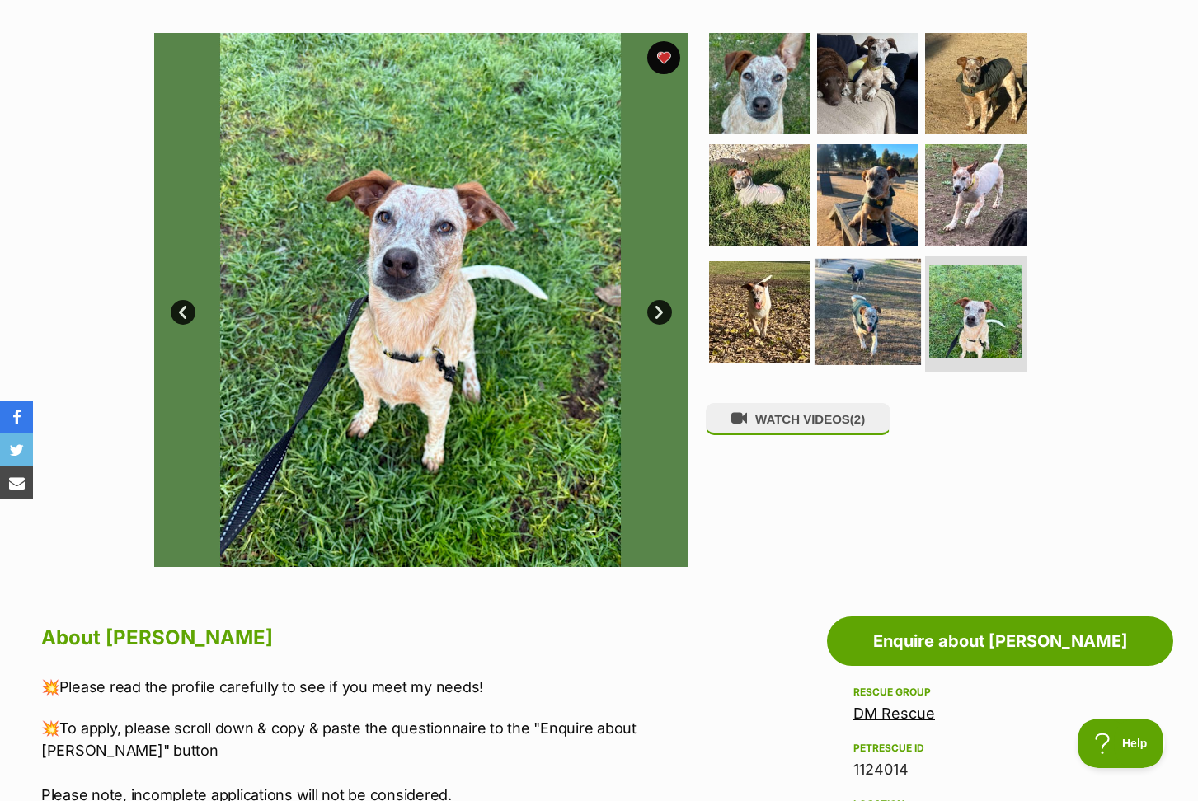
click at [861, 307] on img at bounding box center [867, 312] width 106 height 106
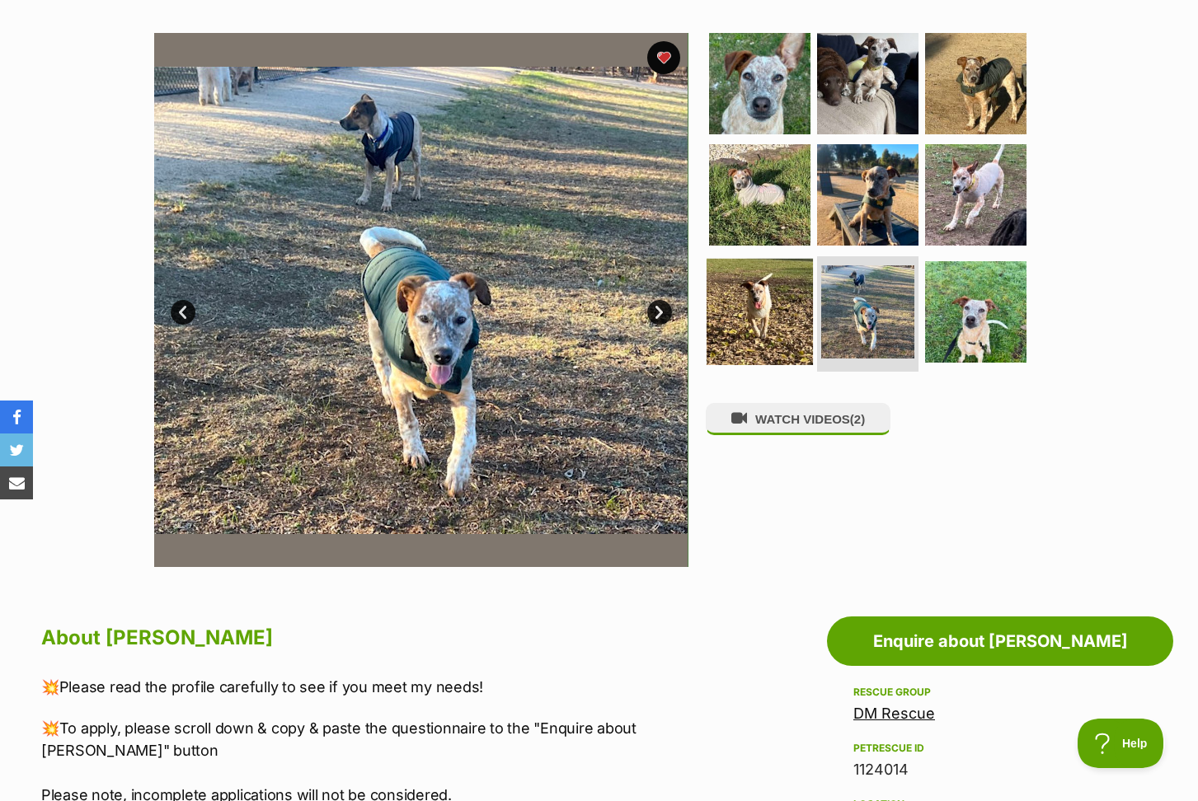
click at [759, 307] on img at bounding box center [759, 312] width 106 height 106
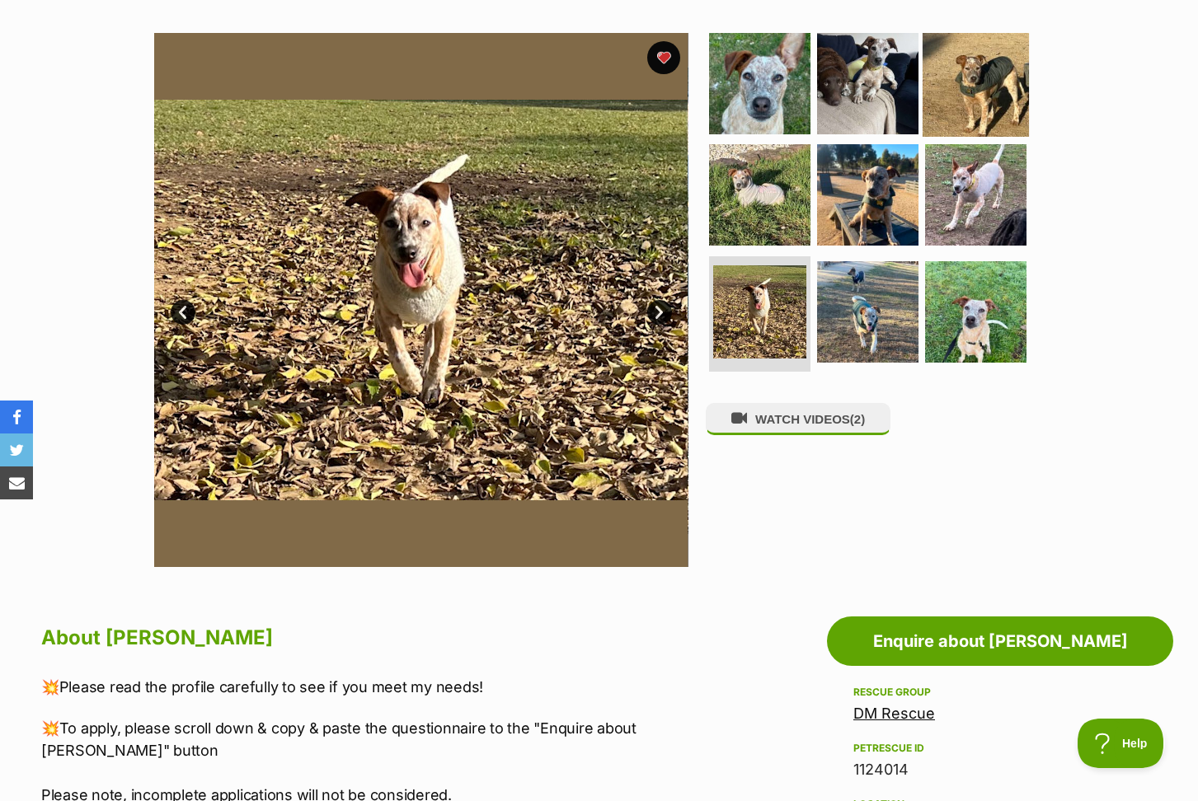
click at [965, 63] on img at bounding box center [975, 83] width 106 height 106
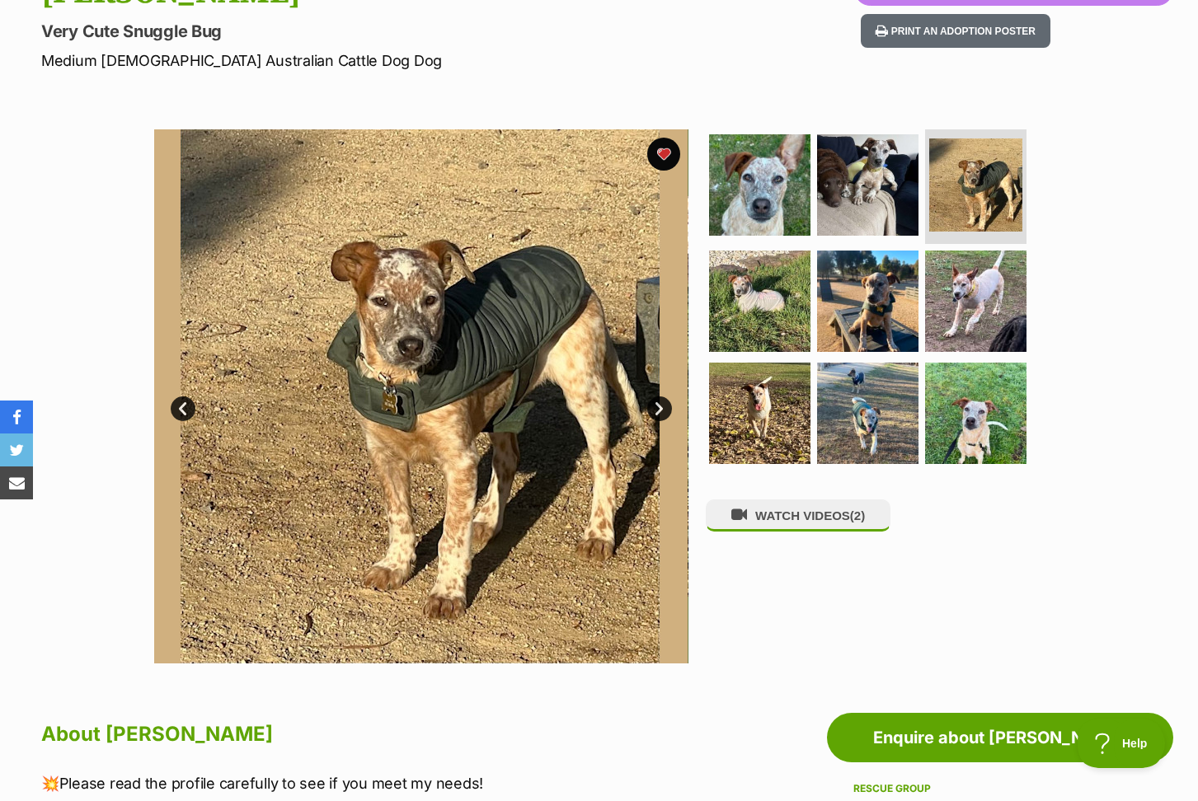
scroll to position [214, 0]
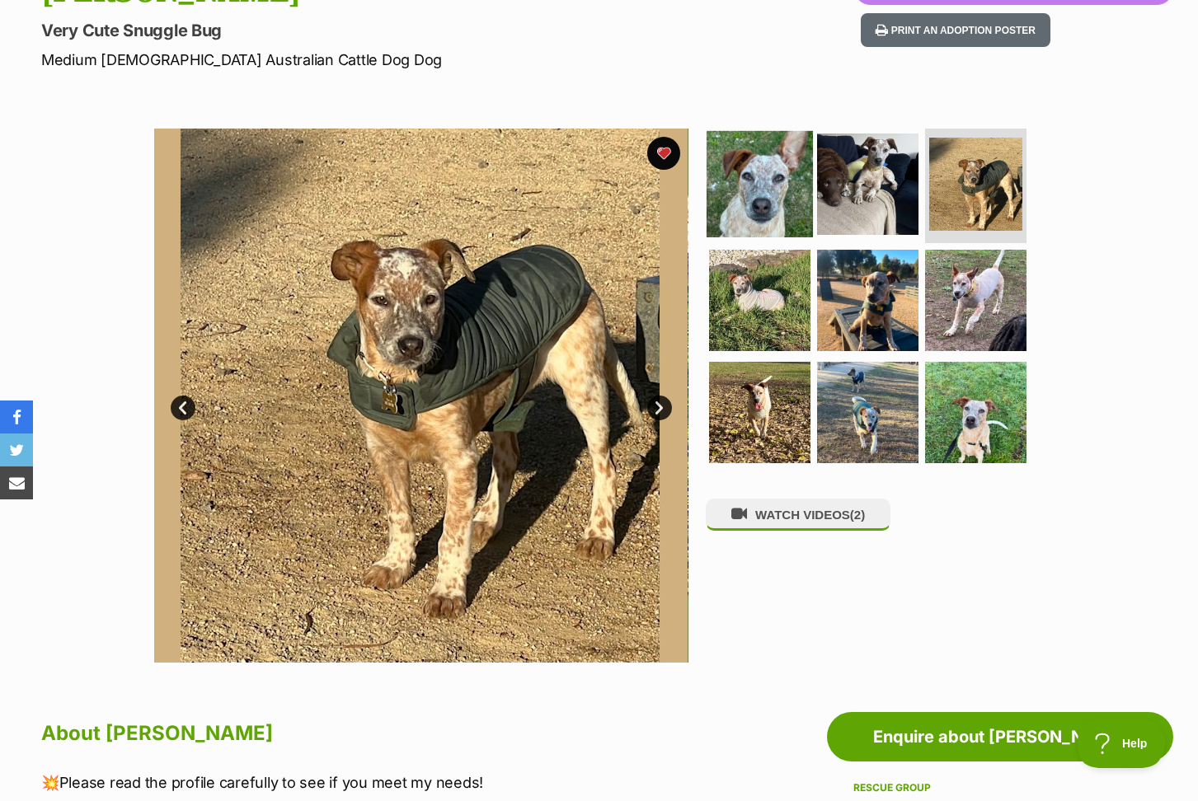
click at [774, 209] on img at bounding box center [759, 183] width 106 height 106
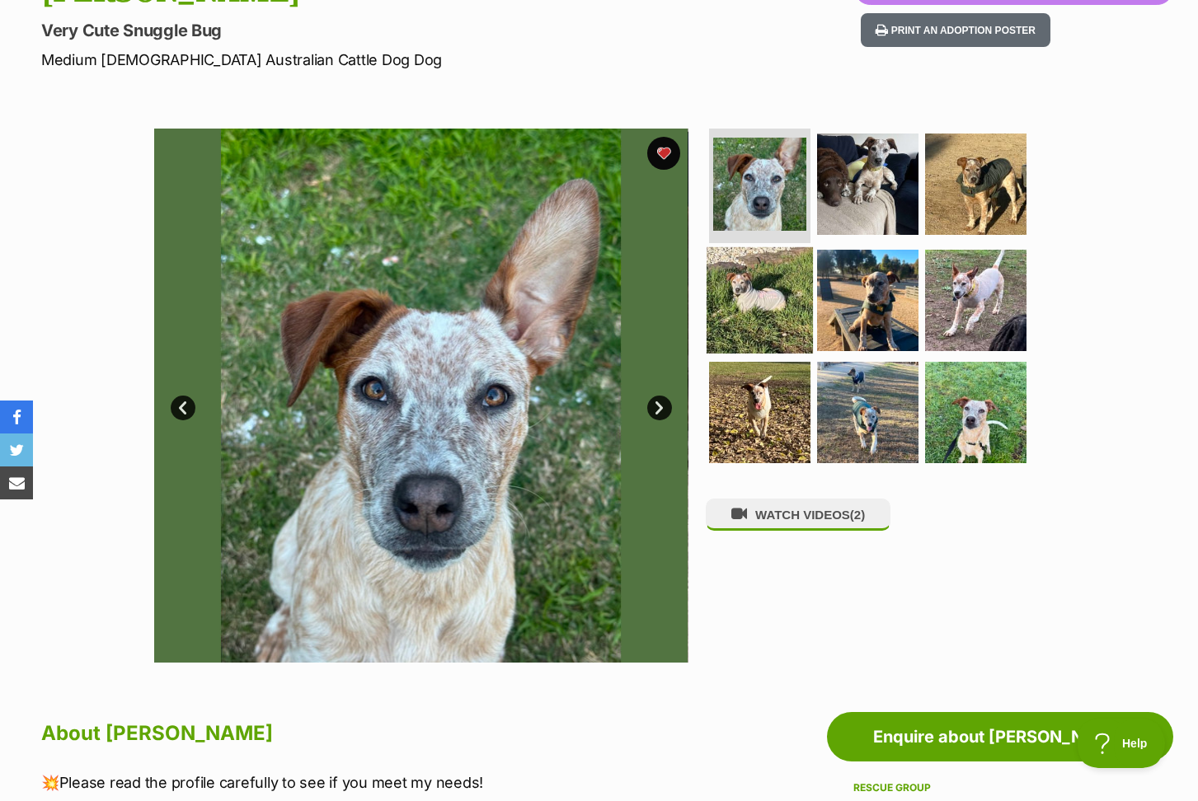
click at [758, 305] on img at bounding box center [759, 300] width 106 height 106
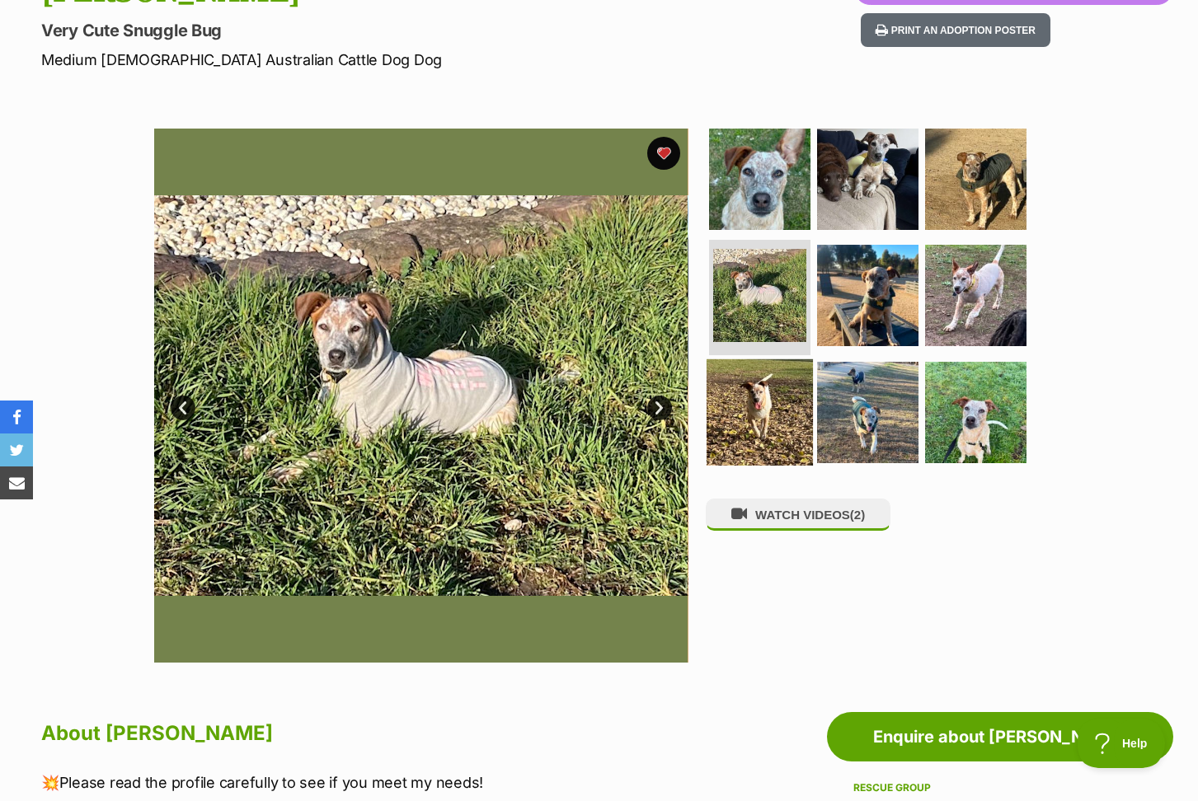
click at [739, 399] on img at bounding box center [759, 412] width 106 height 106
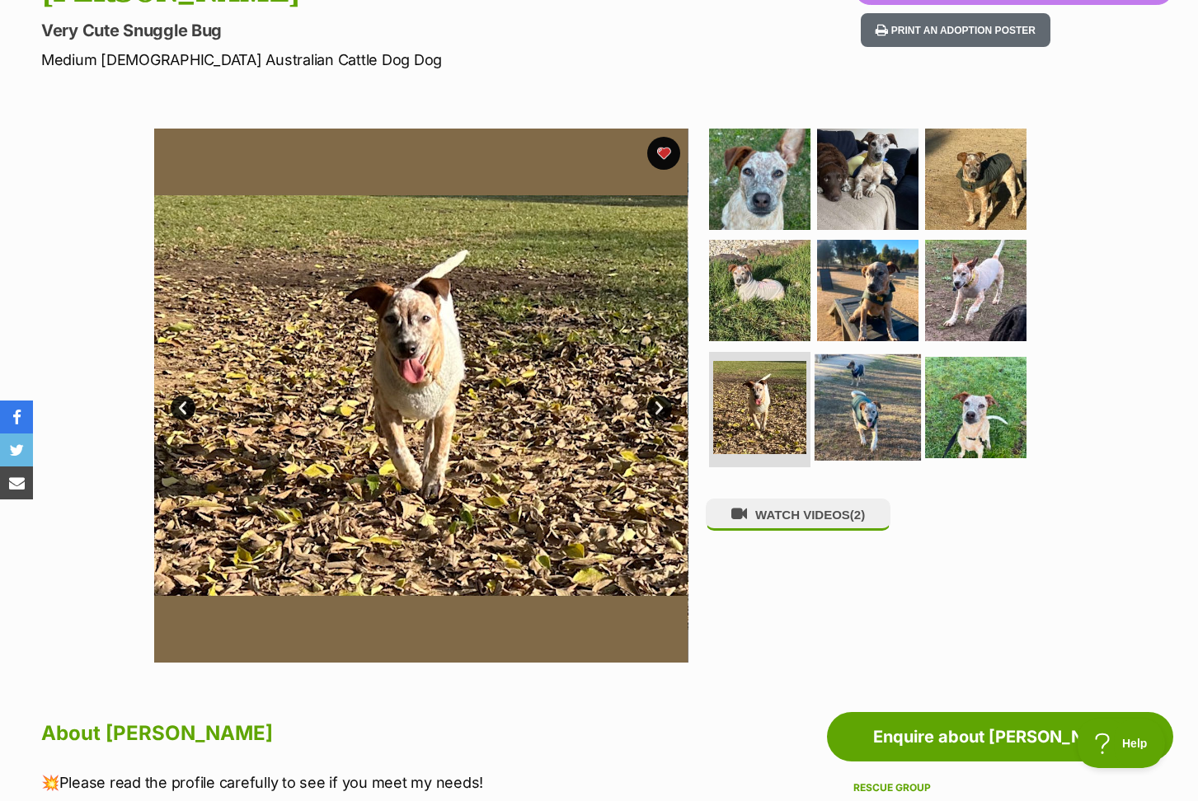
click at [889, 402] on img at bounding box center [867, 407] width 106 height 106
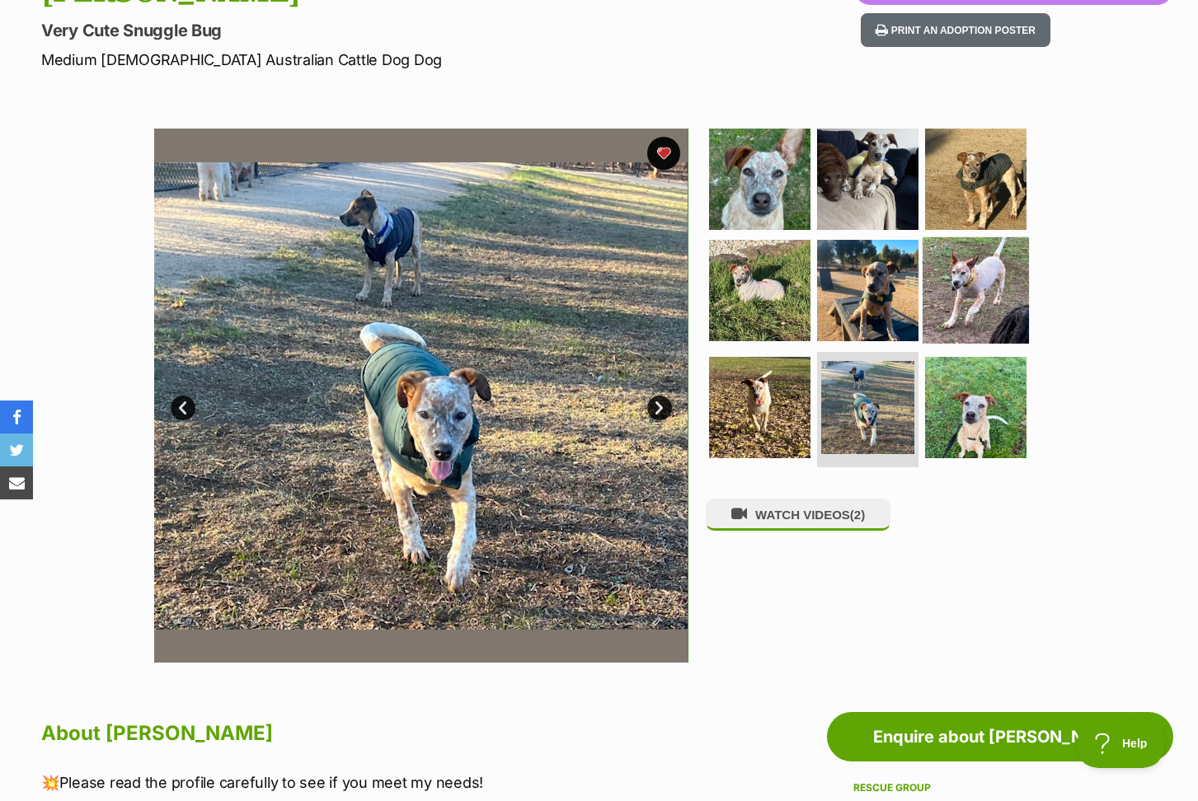
click at [986, 298] on img at bounding box center [975, 290] width 106 height 106
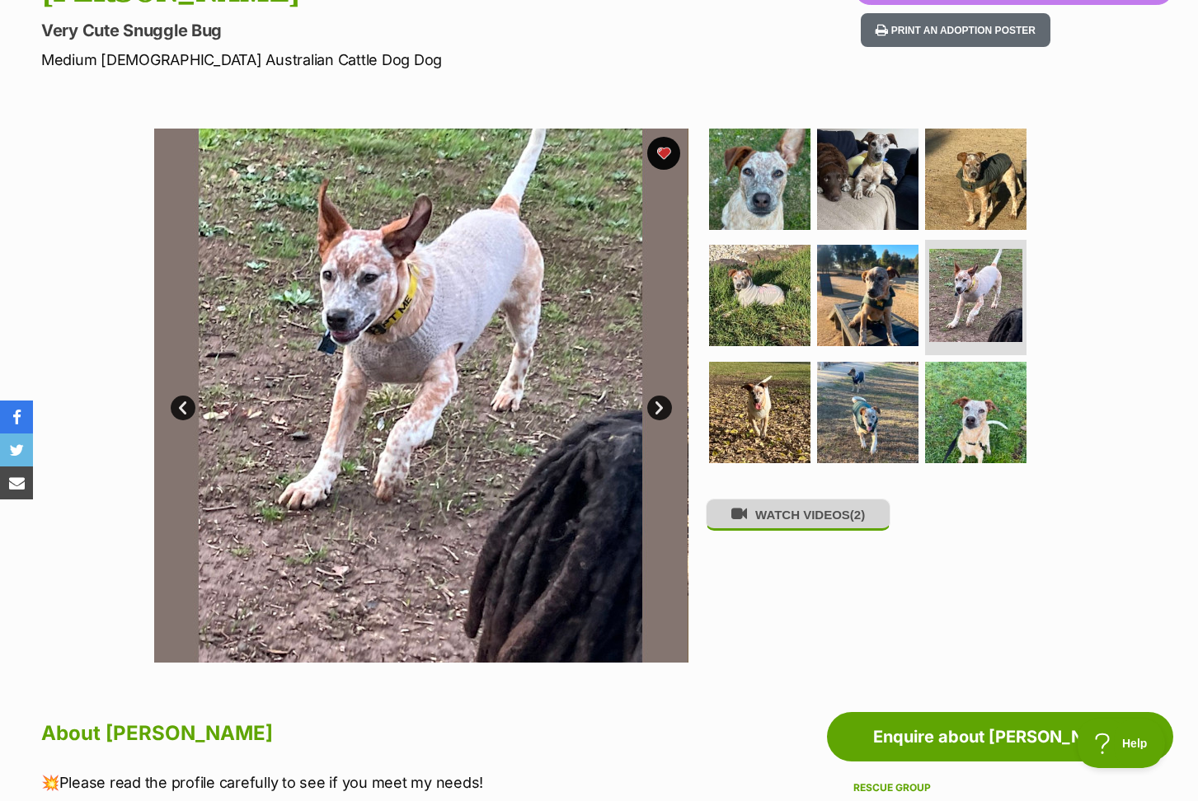
click at [795, 523] on button "WATCH VIDEOS (2)" at bounding box center [798, 515] width 185 height 32
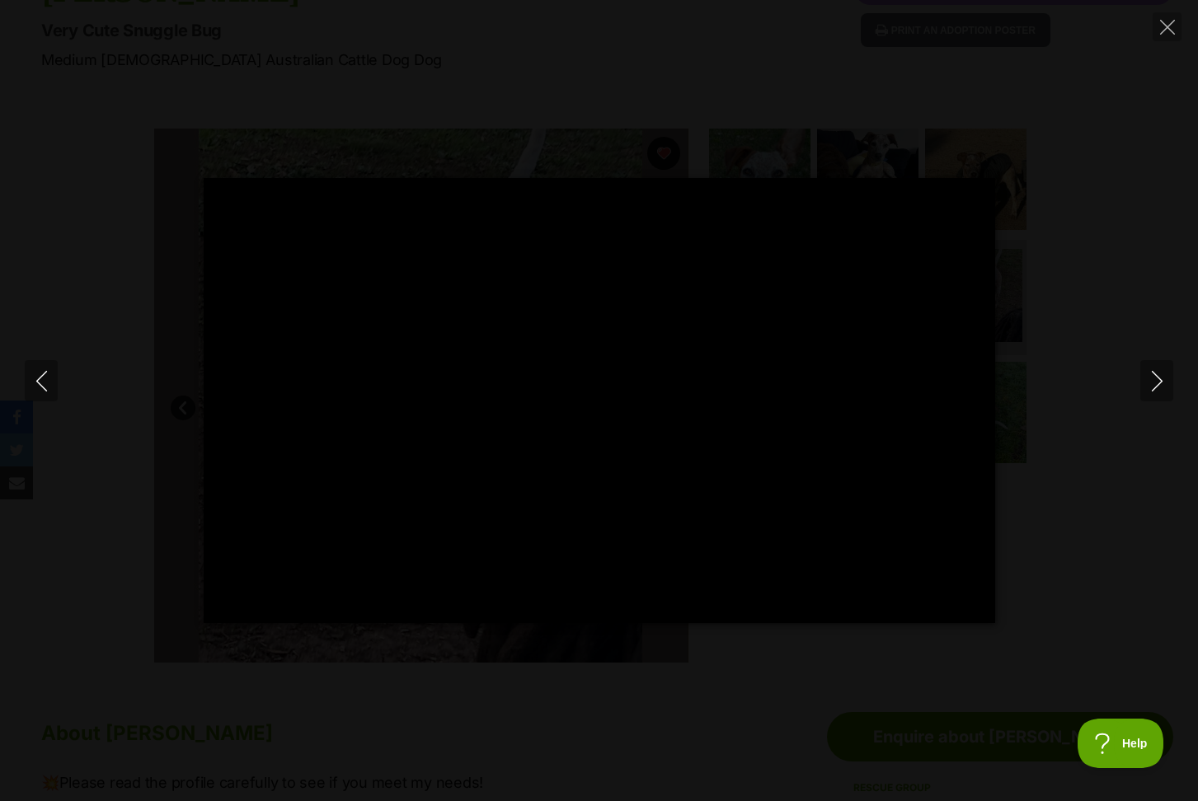
type input "100"
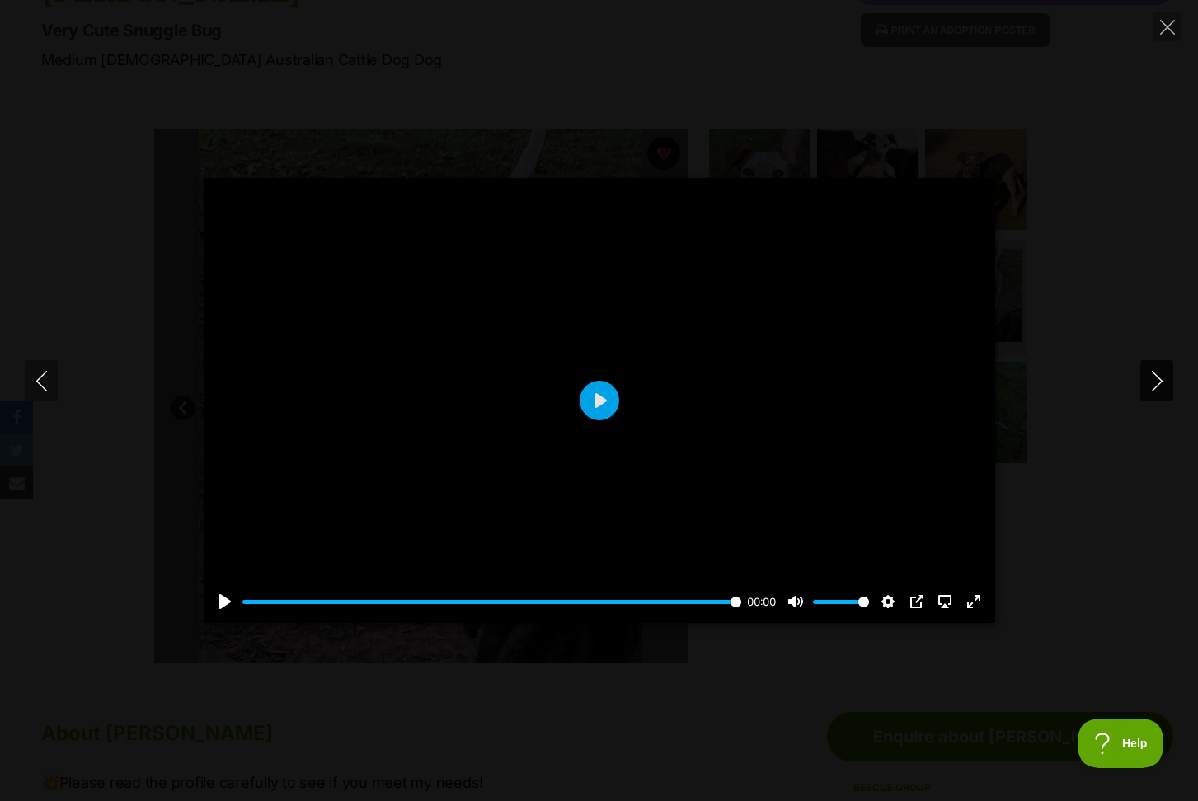
click at [1161, 383] on icon "Next" at bounding box center [1157, 381] width 21 height 21
drag, startPoint x: 731, startPoint y: 605, endPoint x: 395, endPoint y: 610, distance: 336.4
click at [395, 610] on div "Pause Play % buffered 00:01 -00:02 Unmute Mute Disable captions Enable captions…" at bounding box center [599, 591] width 791 height 63
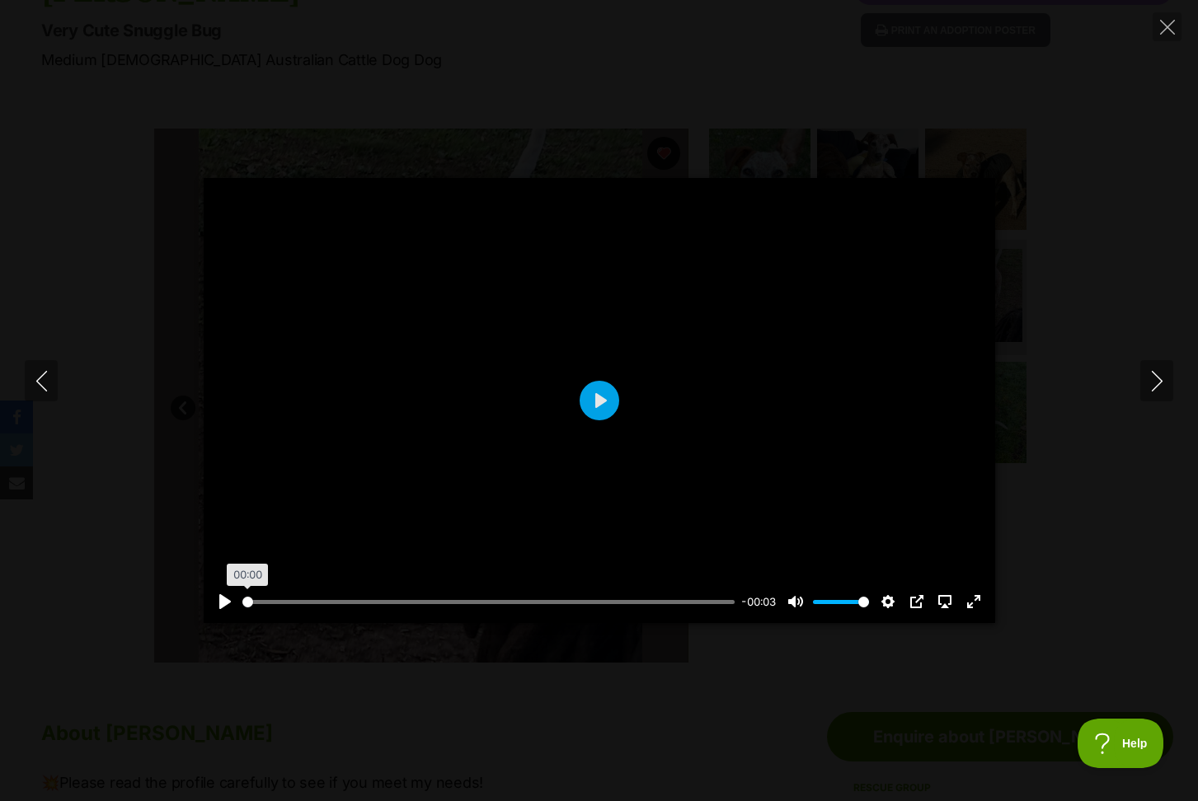
drag, startPoint x: 392, startPoint y: 606, endPoint x: 203, endPoint y: 606, distance: 188.8
click at [204, 606] on div "Pause Play % buffered 00:00 -00:03 Unmute Mute Disable captions Enable captions…" at bounding box center [599, 591] width 791 height 63
click at [228, 604] on button "Pause Play" at bounding box center [225, 602] width 26 height 26
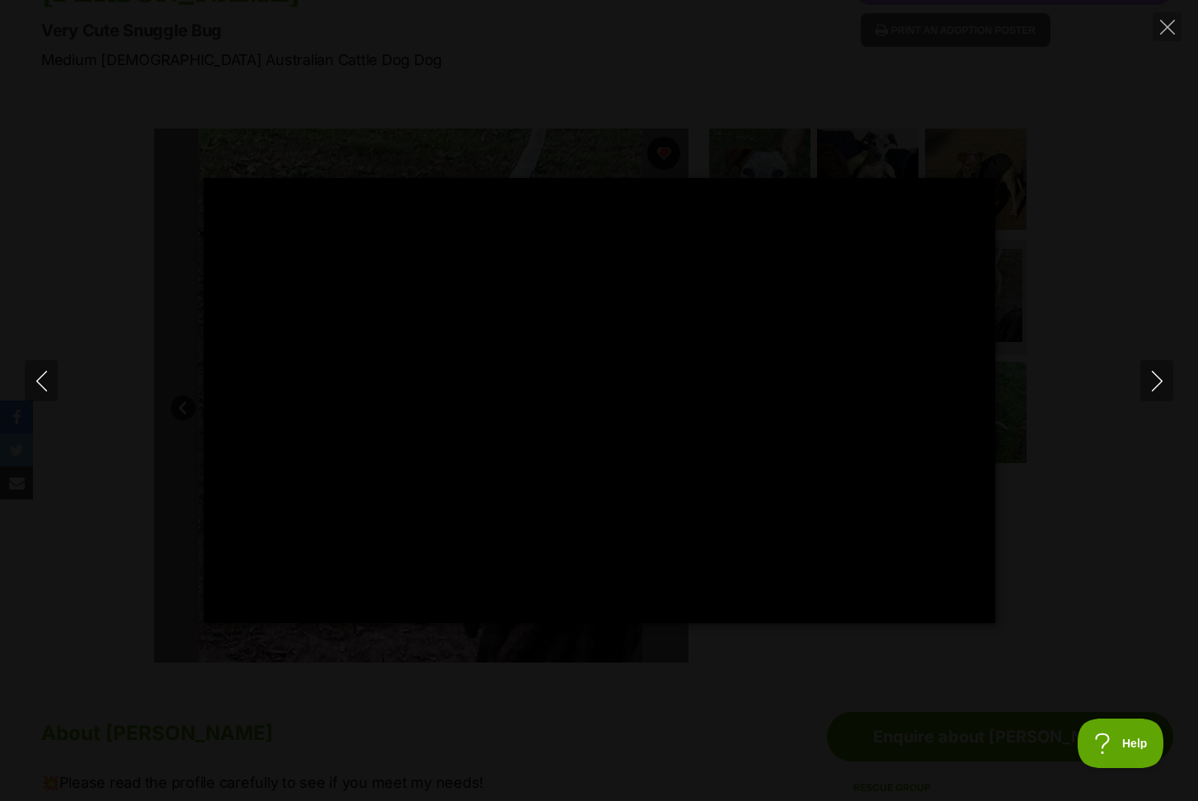
type input "100"
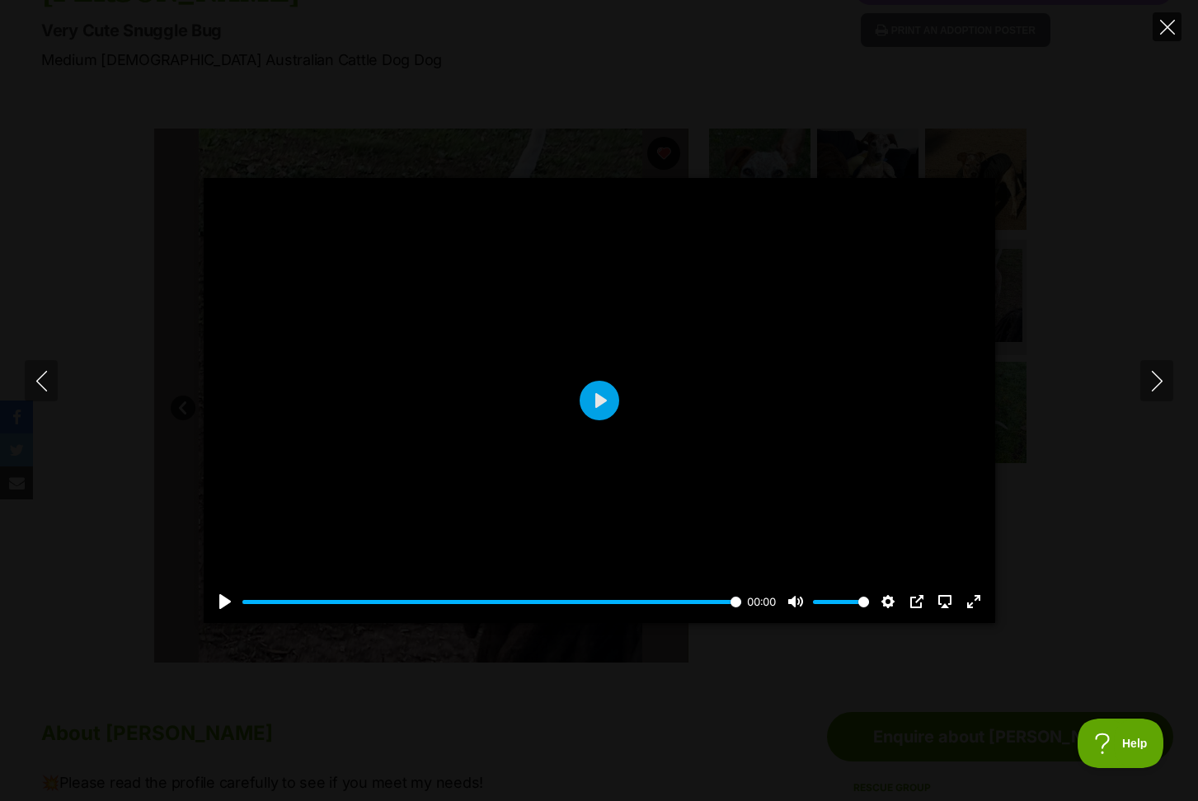
click at [1162, 31] on icon "Close" at bounding box center [1167, 27] width 15 height 15
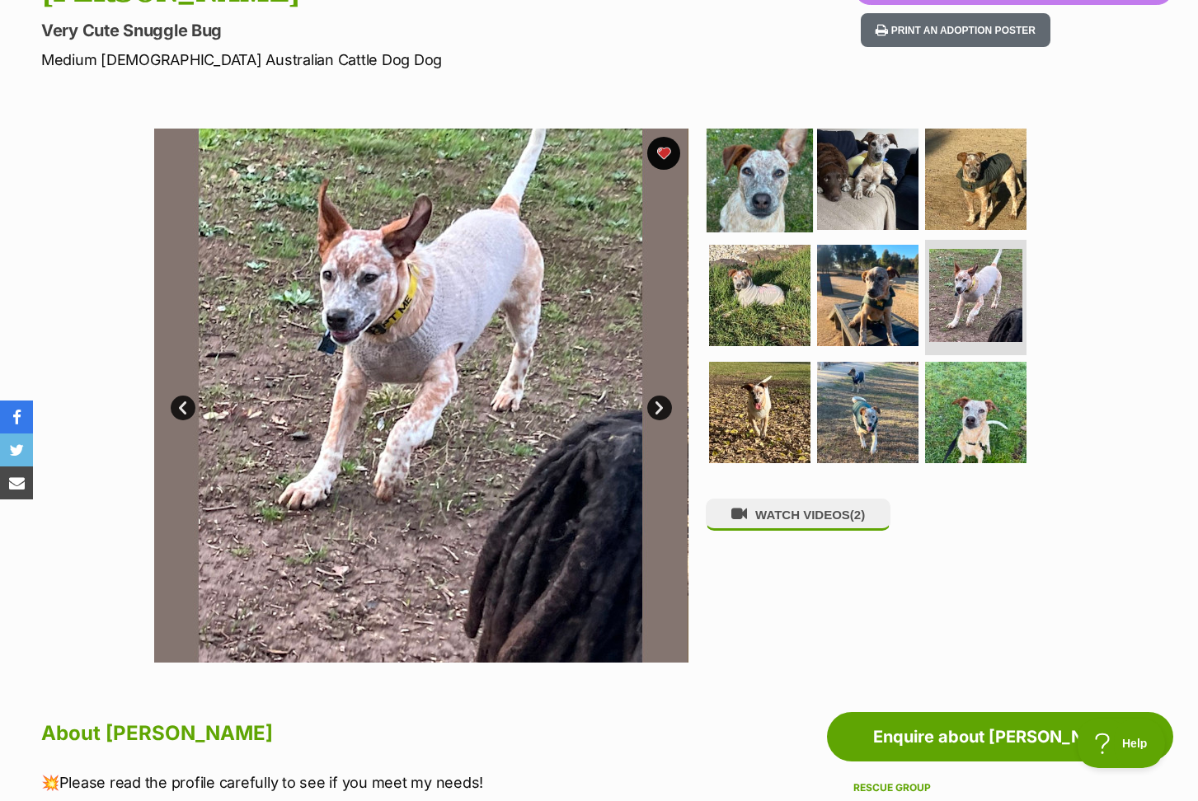
click at [767, 179] on img at bounding box center [759, 178] width 106 height 106
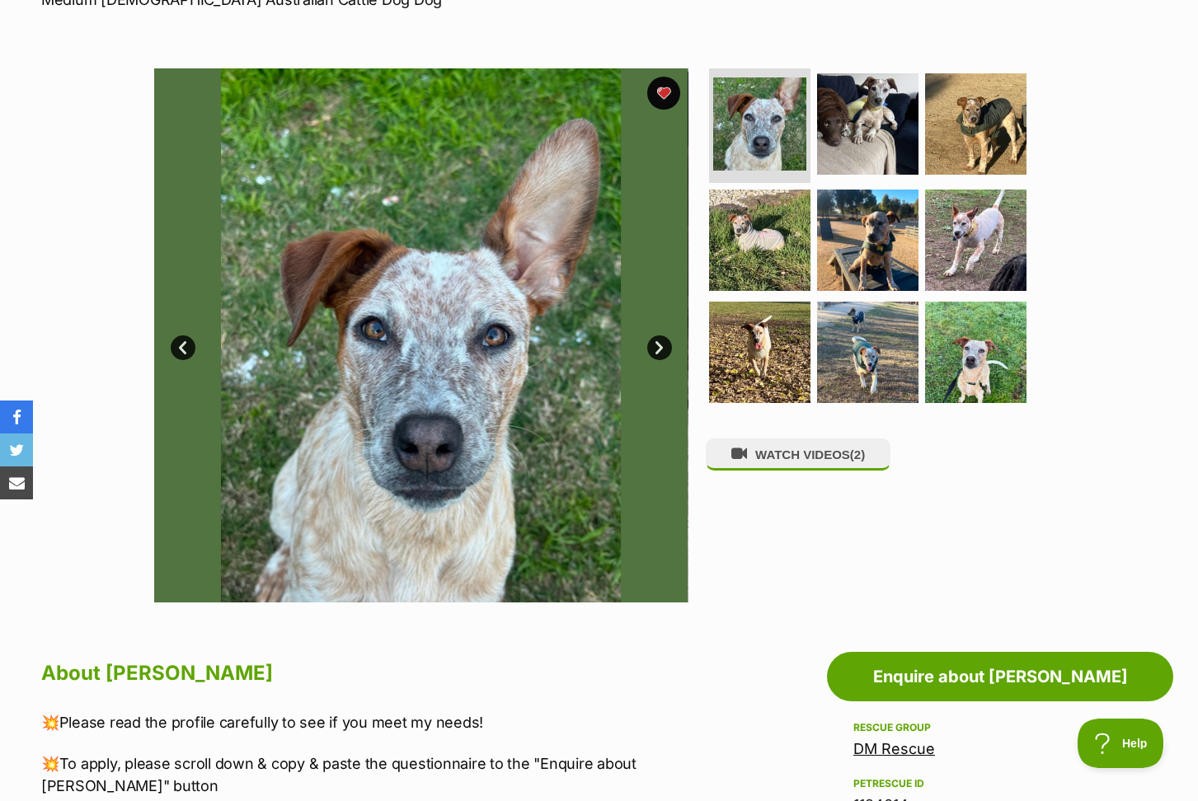
scroll to position [280, 0]
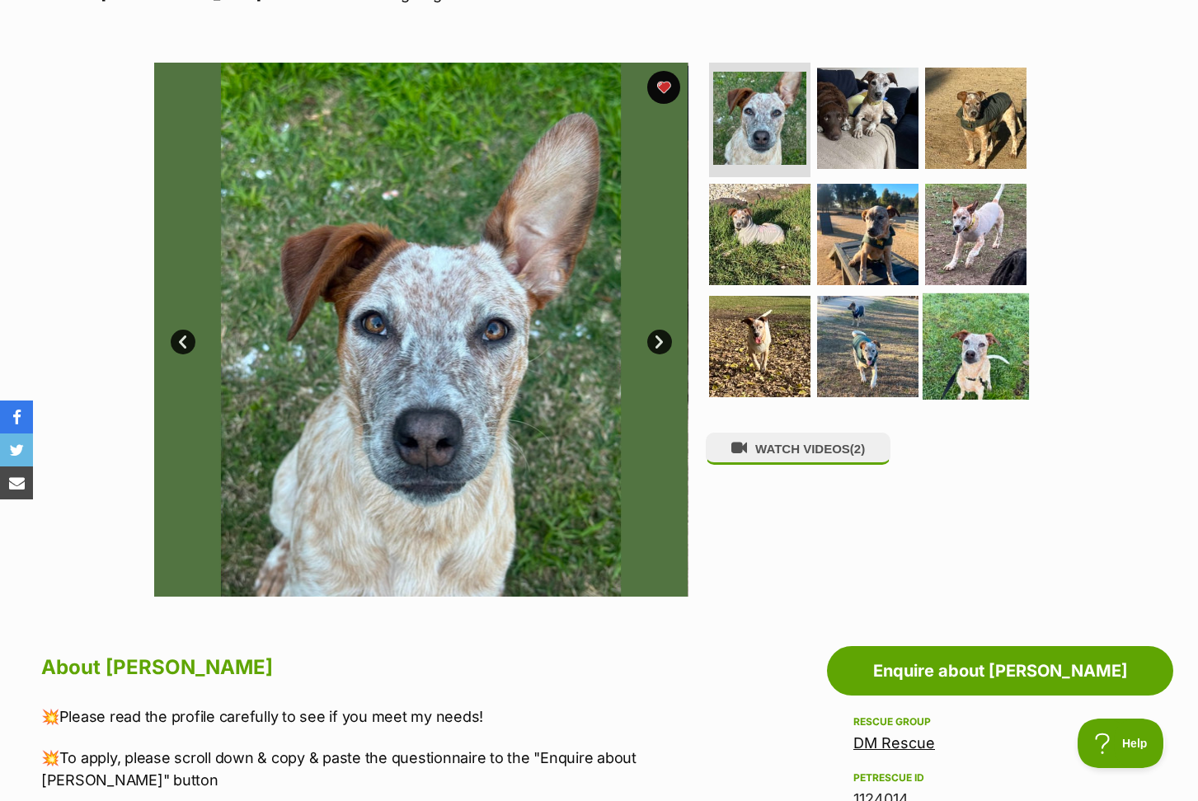
click at [979, 345] on img at bounding box center [975, 346] width 106 height 106
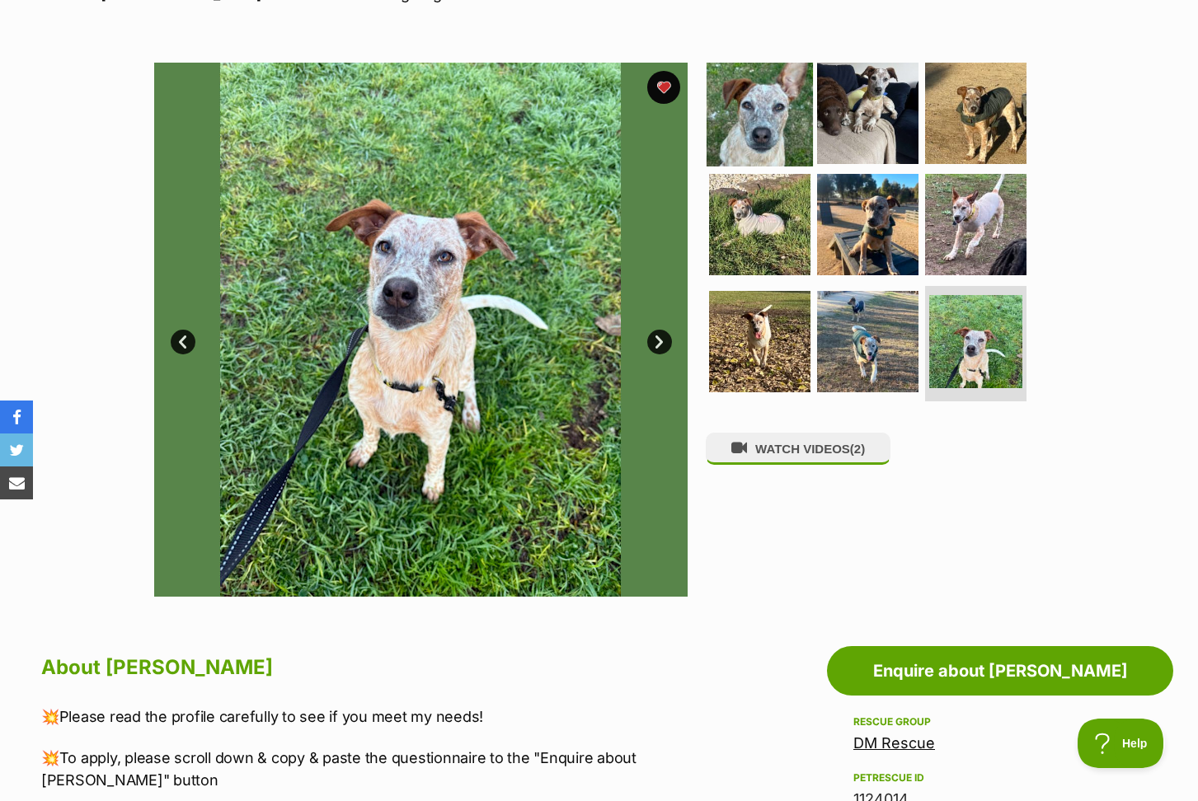
click at [752, 108] on img at bounding box center [759, 112] width 106 height 106
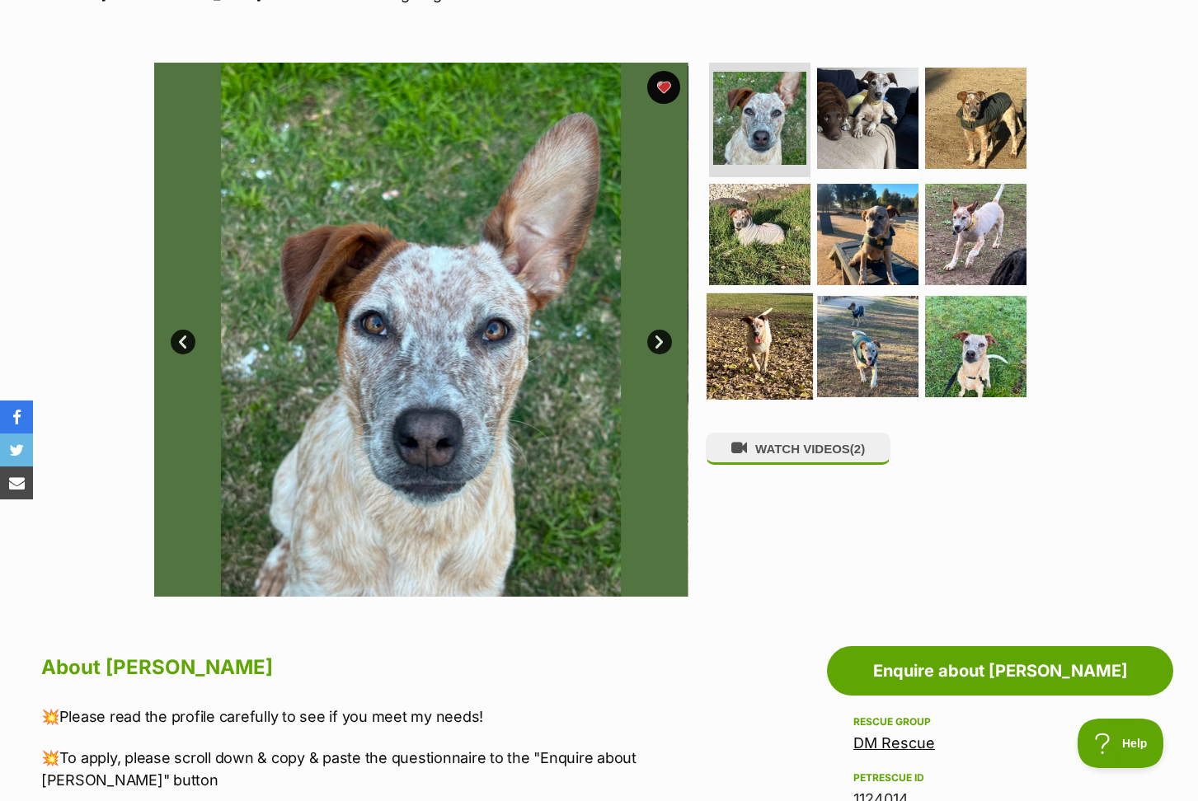
click at [761, 359] on img at bounding box center [759, 346] width 106 height 106
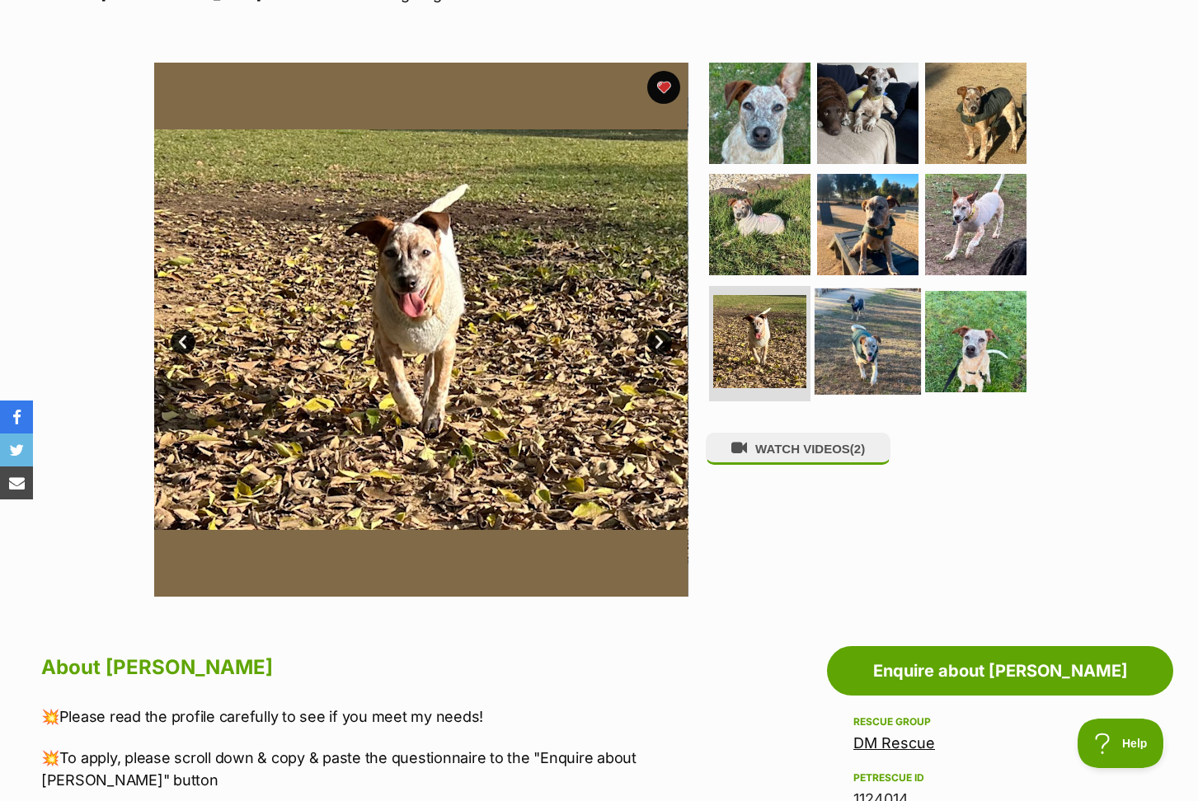
click at [871, 361] on img at bounding box center [867, 342] width 106 height 106
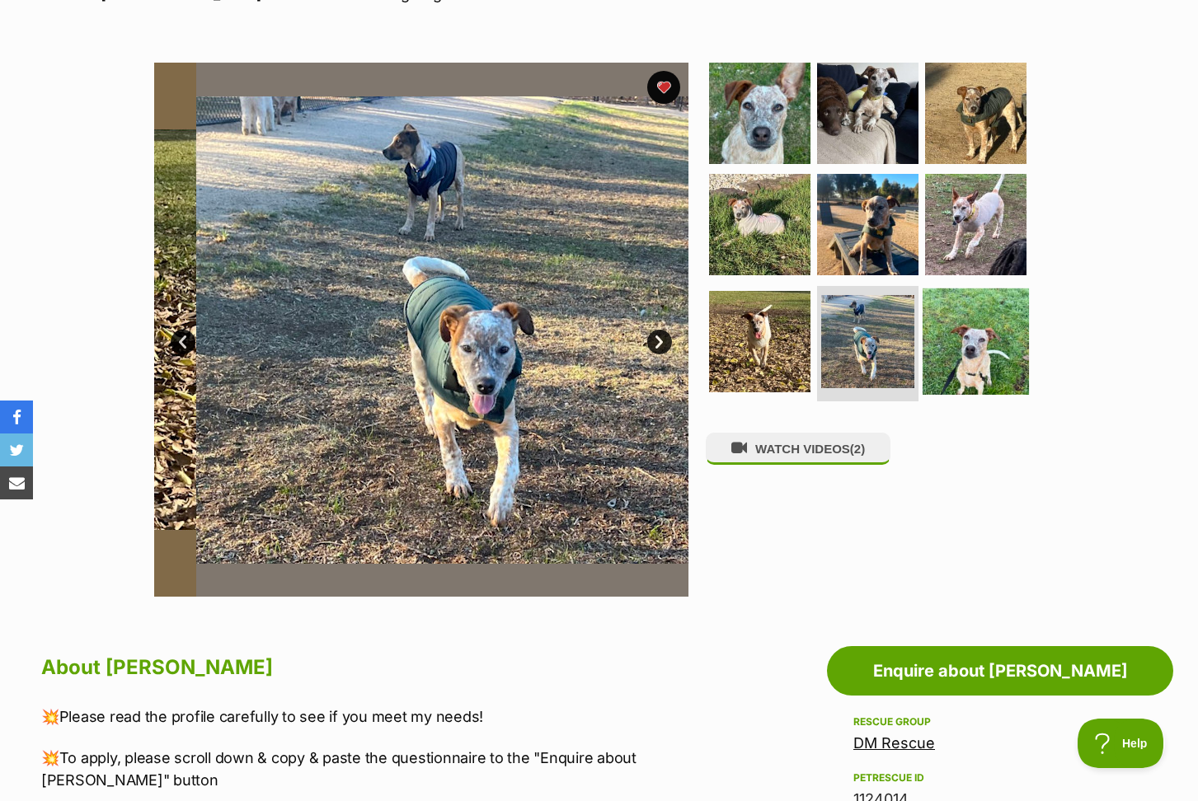
click at [980, 357] on img at bounding box center [975, 342] width 106 height 106
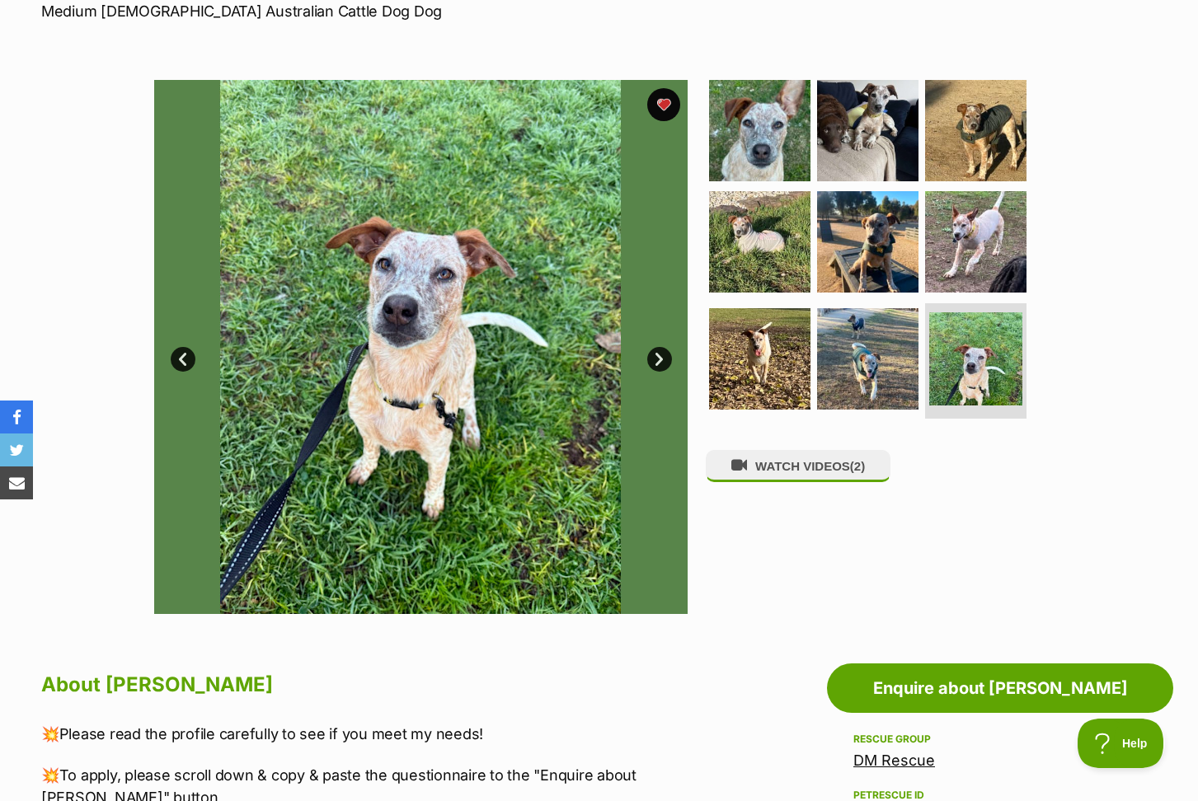
scroll to position [259, 0]
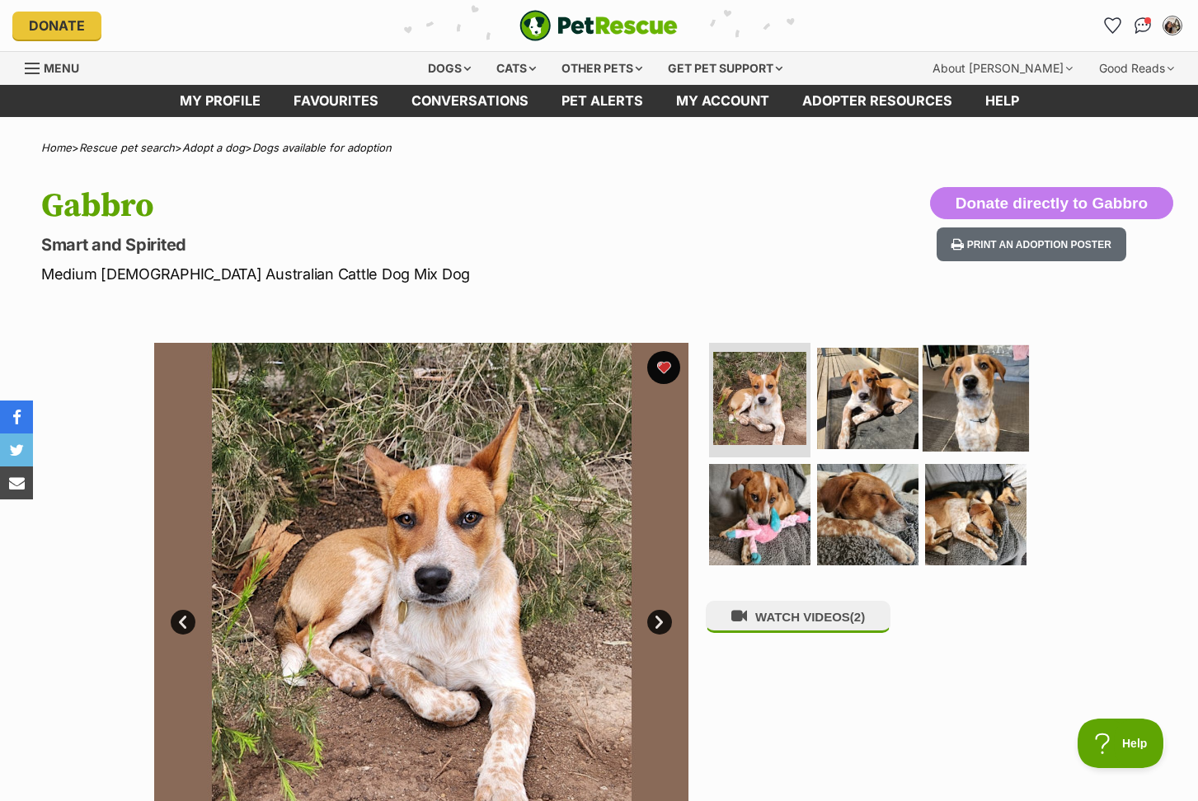
click at [981, 397] on img at bounding box center [975, 398] width 106 height 106
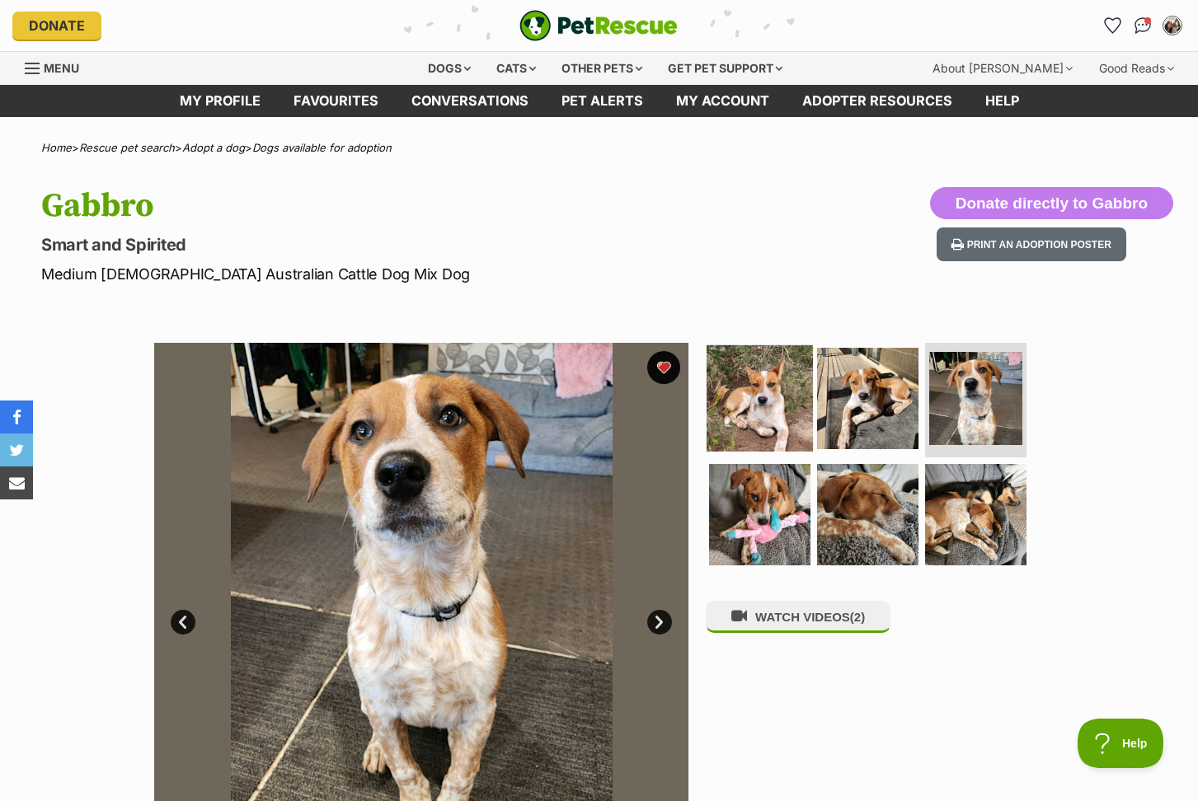
click at [758, 395] on img at bounding box center [759, 398] width 106 height 106
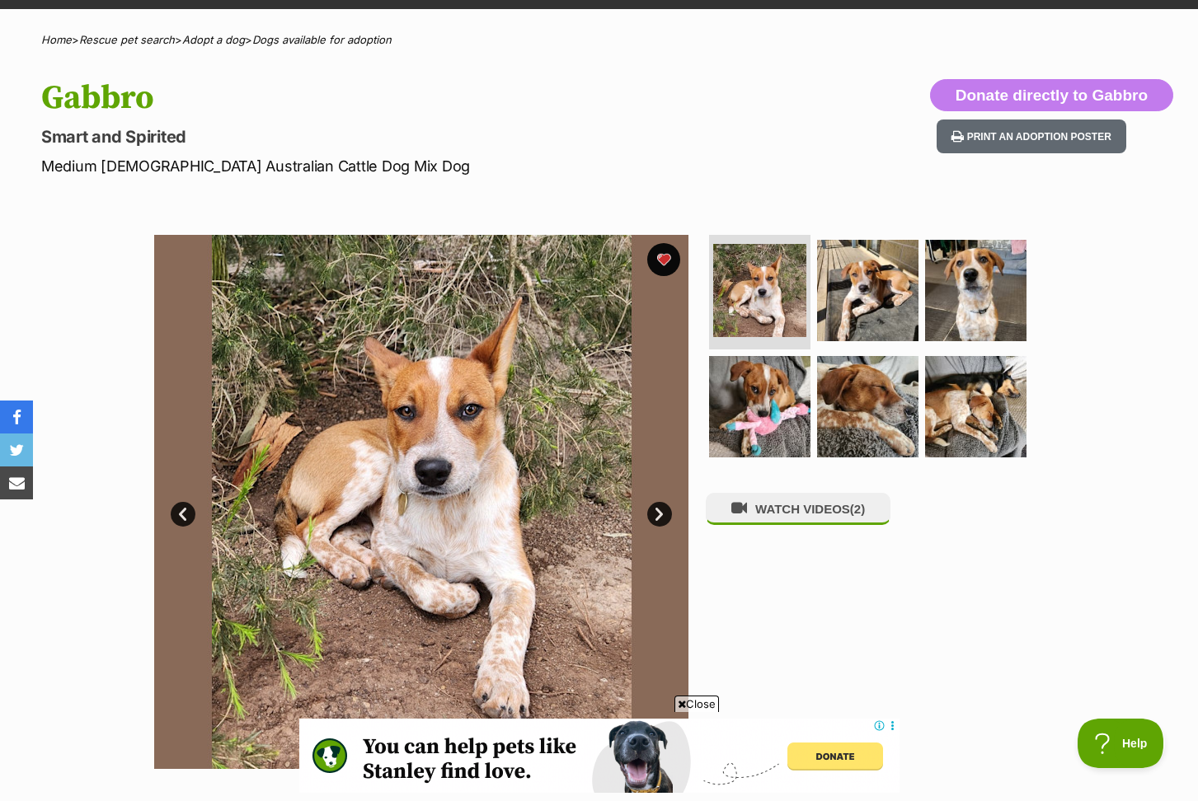
scroll to position [112, 0]
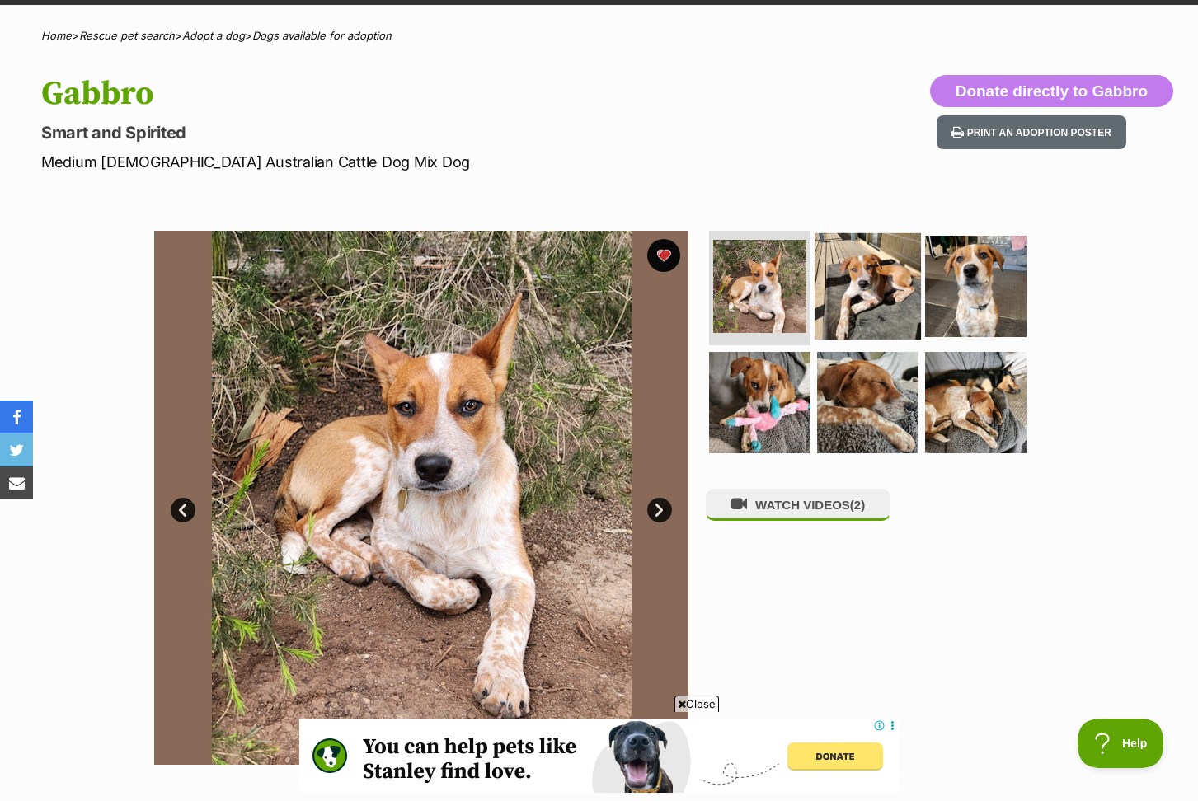
click at [867, 301] on img at bounding box center [867, 285] width 106 height 106
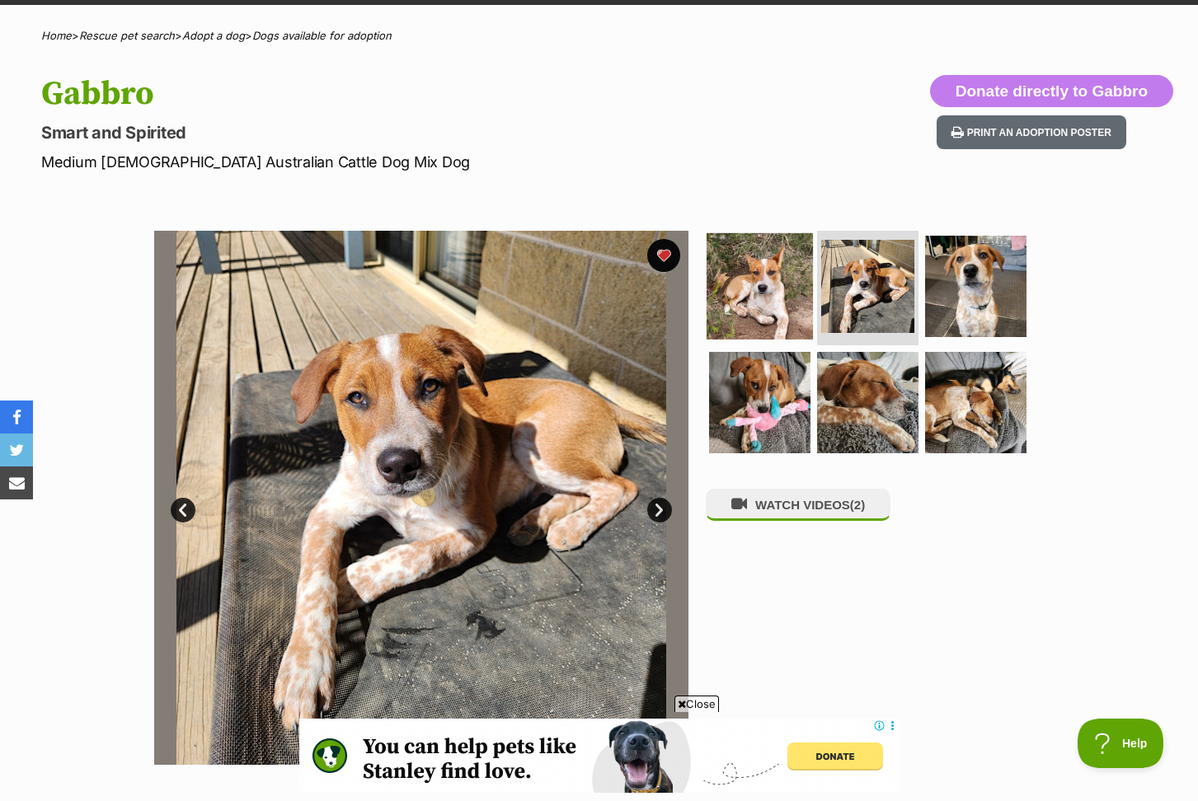
click at [775, 294] on img at bounding box center [759, 285] width 106 height 106
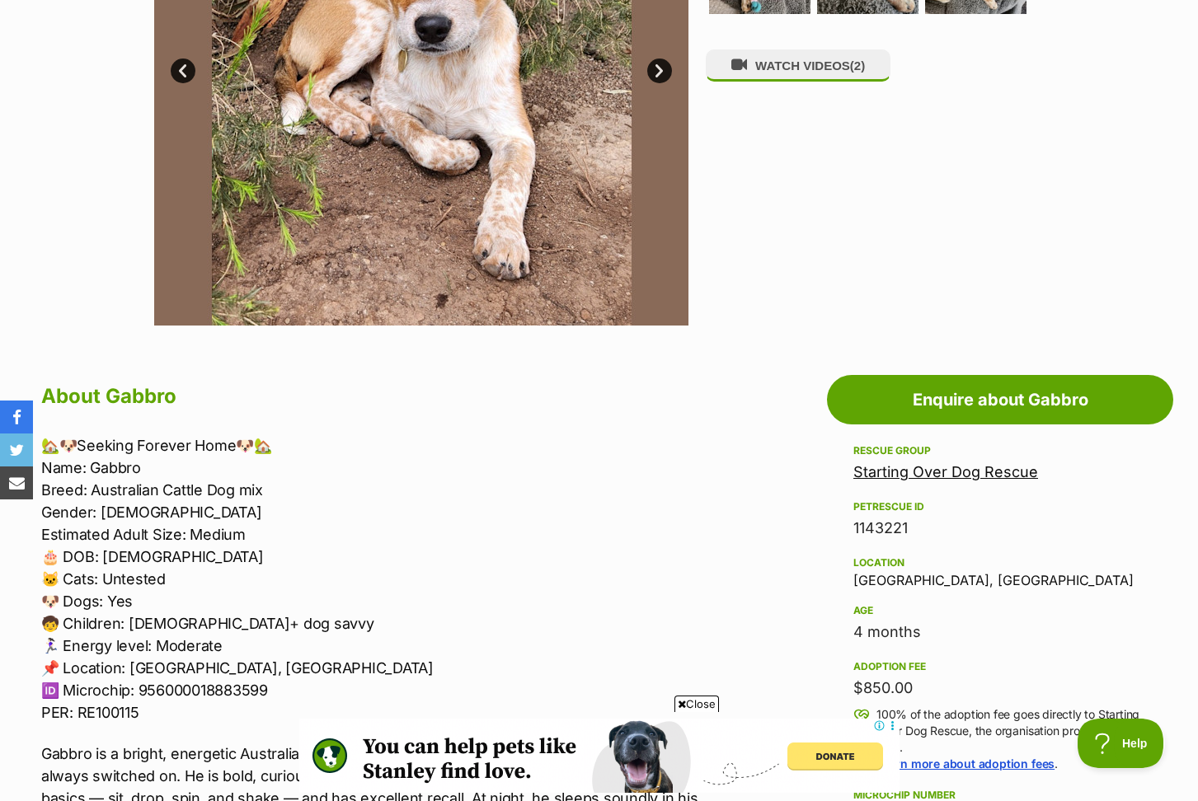
scroll to position [526, 0]
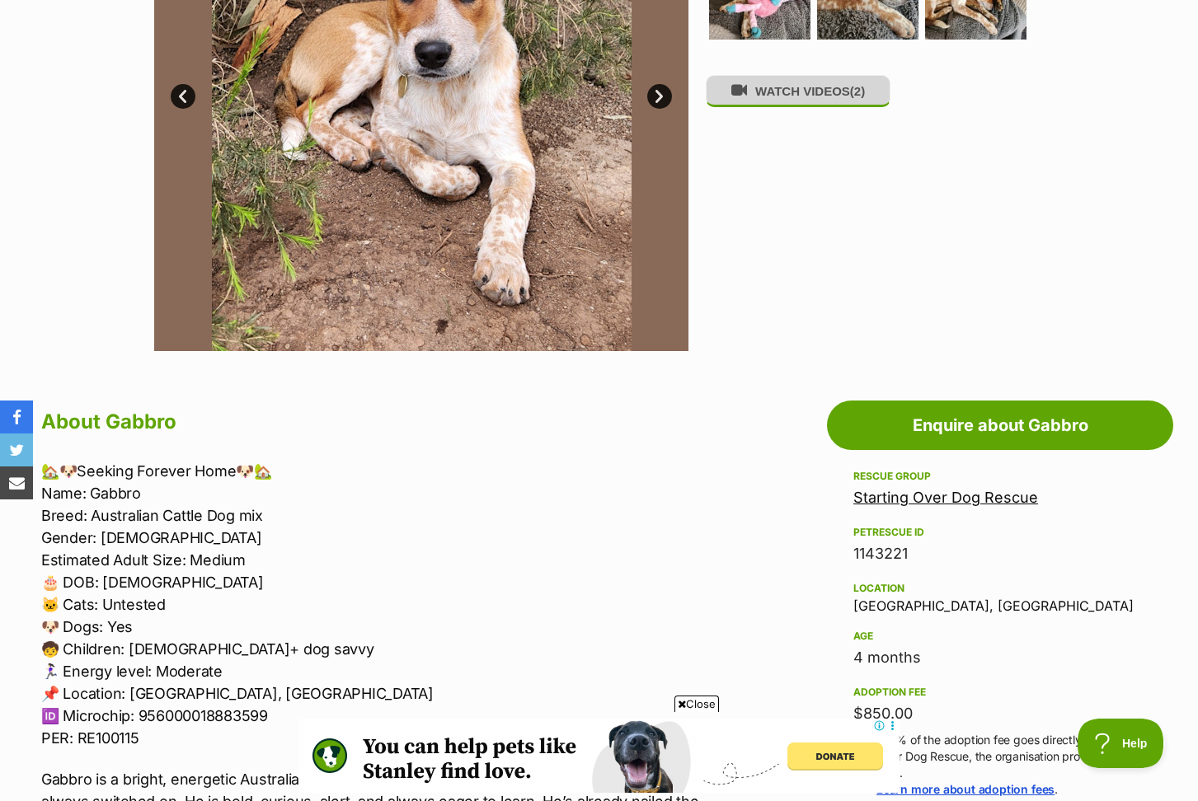
click at [733, 107] on button "WATCH VIDEOS (2)" at bounding box center [798, 91] width 185 height 32
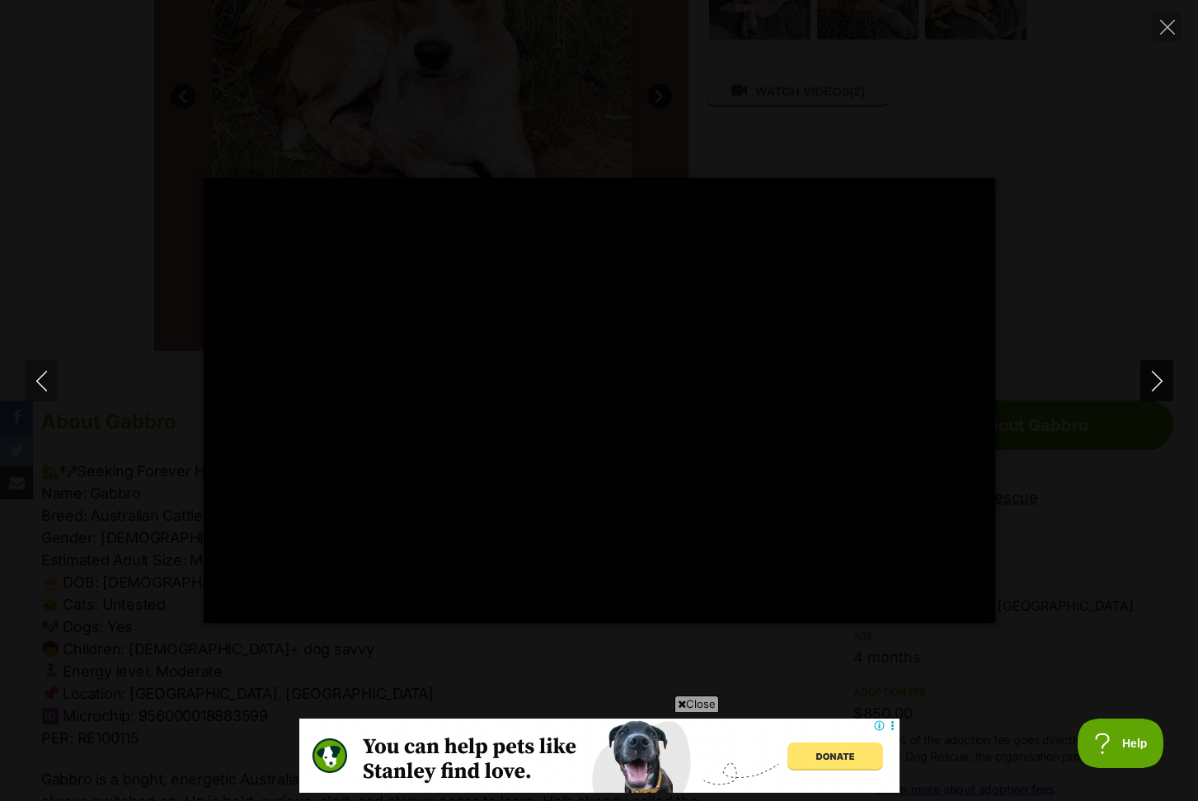
click at [1148, 378] on icon "Next" at bounding box center [1157, 381] width 21 height 21
type input "54.08"
click at [1084, 133] on div "Pause Play % buffered 00:00 -00:01 Unmute Mute Disable captions Enable captions…" at bounding box center [599, 400] width 1198 height 801
type input "87.84"
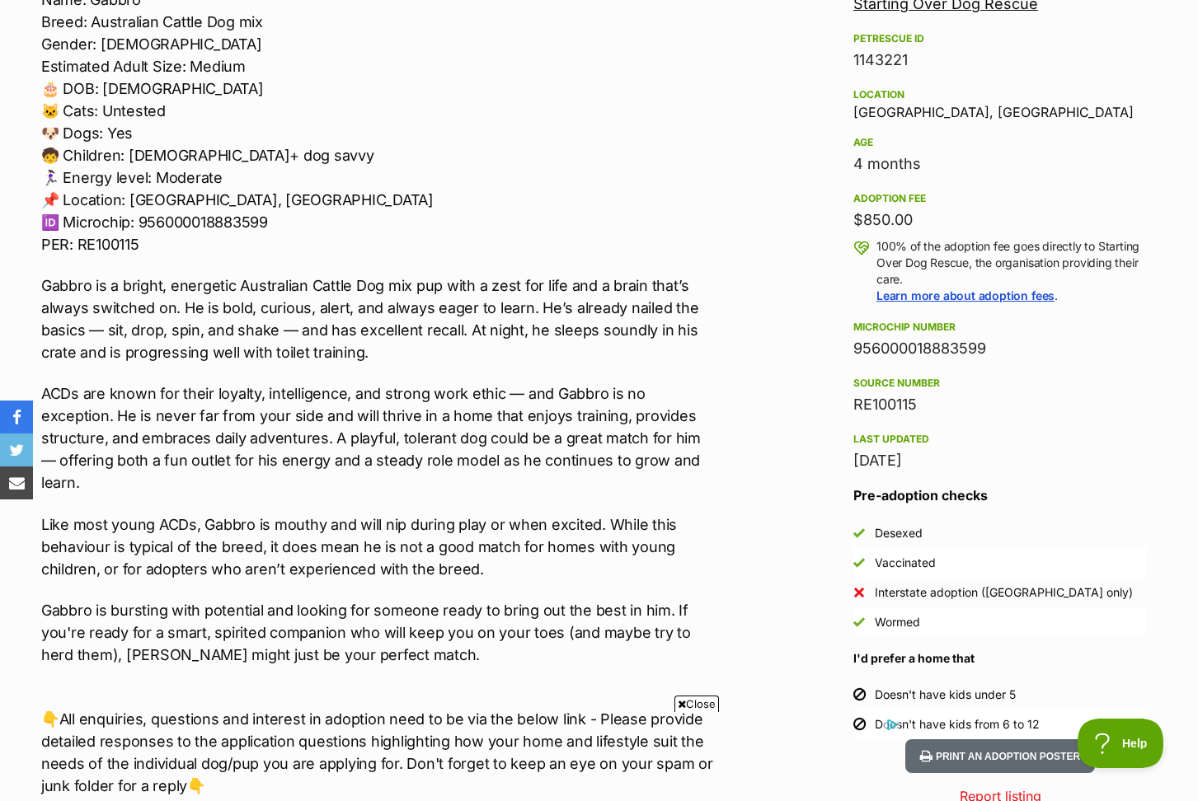
click at [701, 702] on span "Close" at bounding box center [696, 704] width 45 height 16
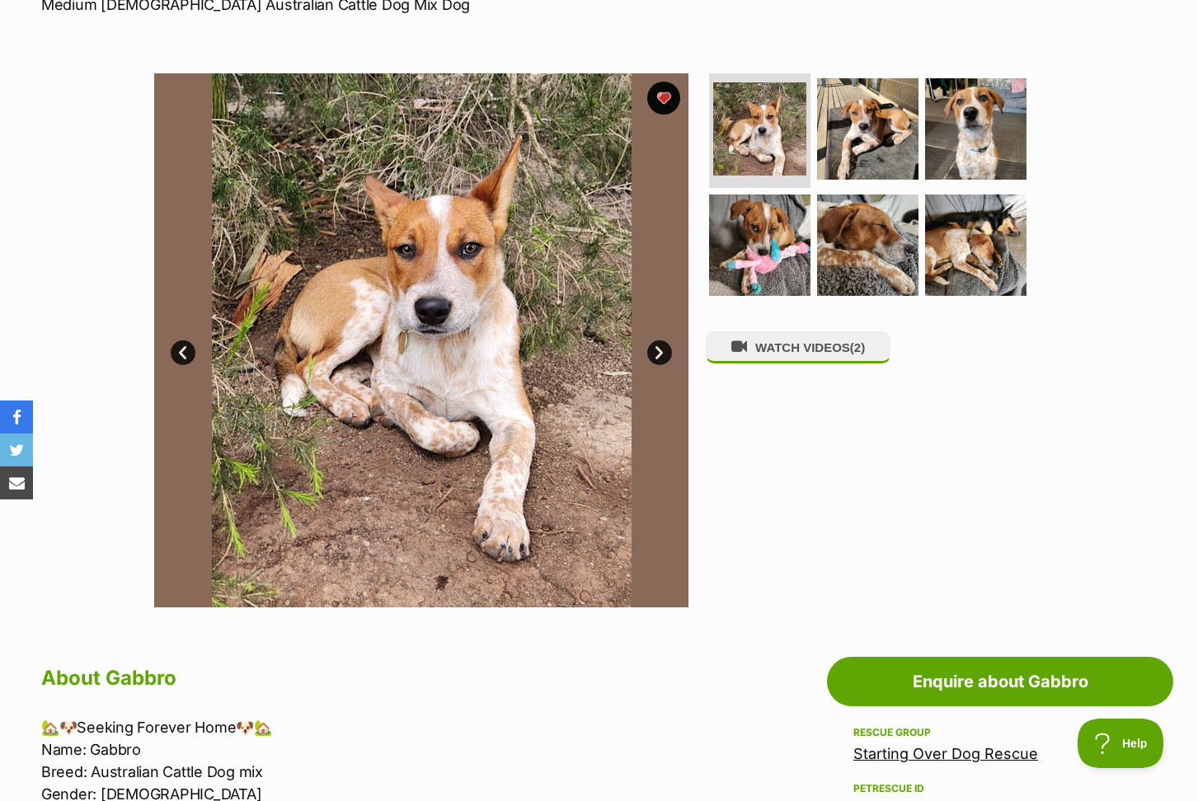
scroll to position [249, 0]
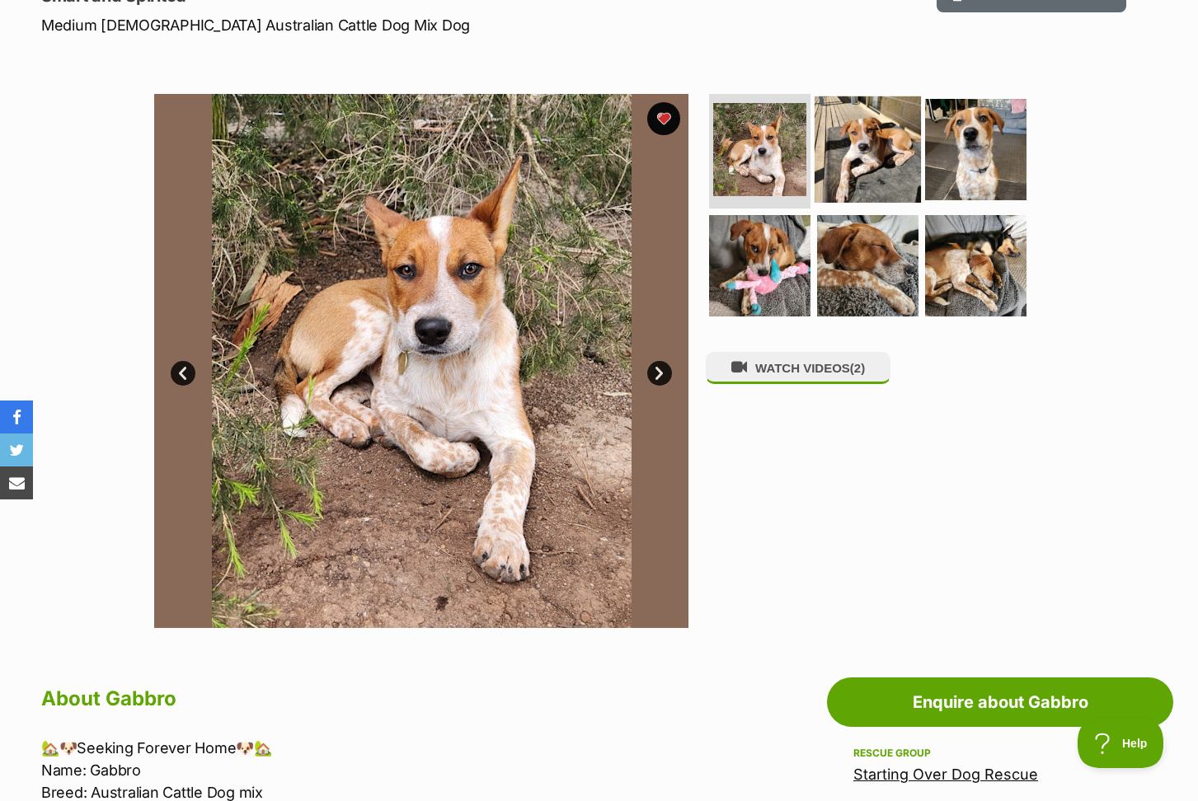
click at [854, 169] on img at bounding box center [867, 149] width 106 height 106
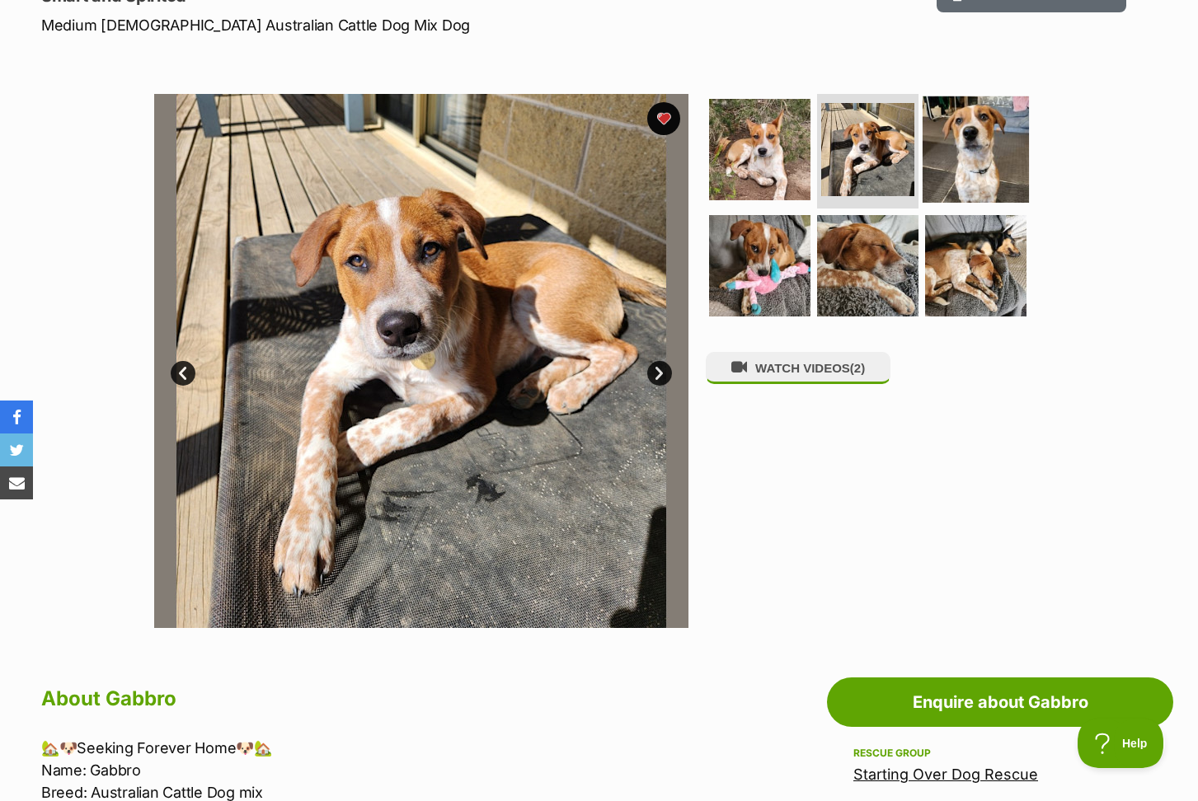
click at [978, 148] on img at bounding box center [975, 149] width 106 height 106
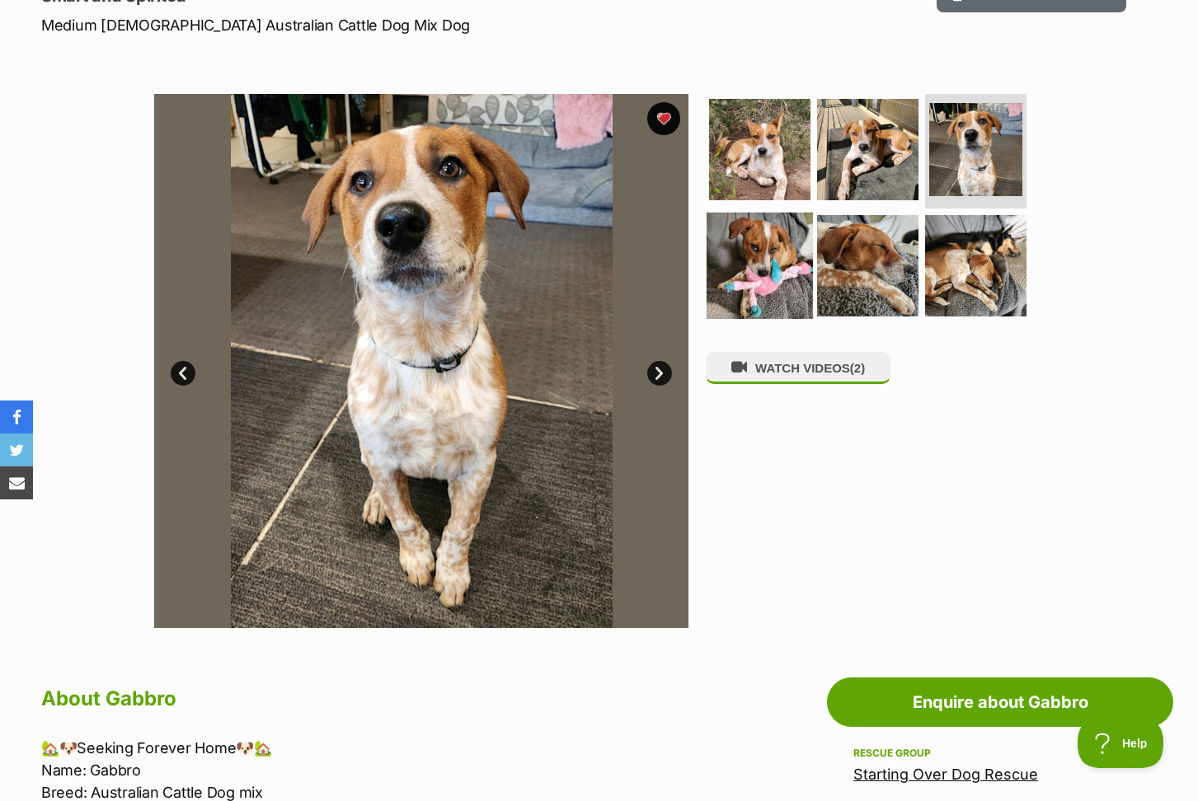
click at [764, 266] on img at bounding box center [759, 266] width 106 height 106
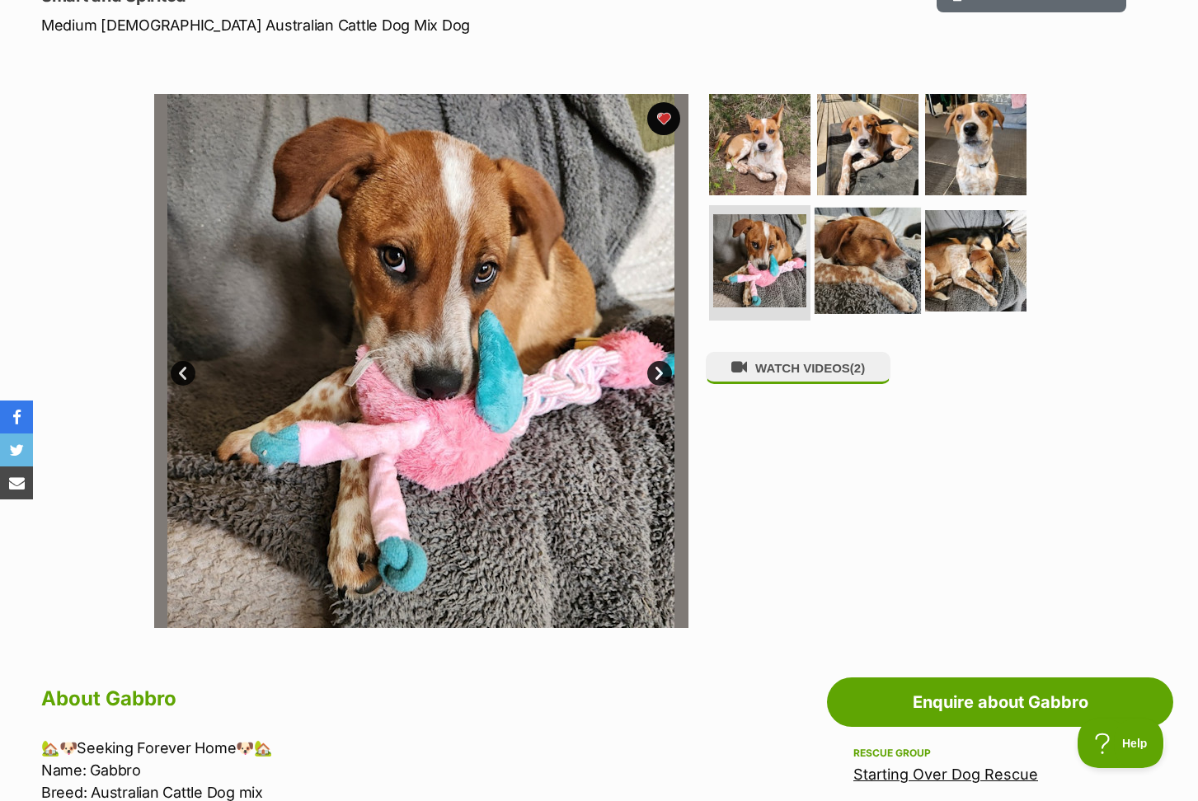
click at [868, 268] on img at bounding box center [867, 261] width 106 height 106
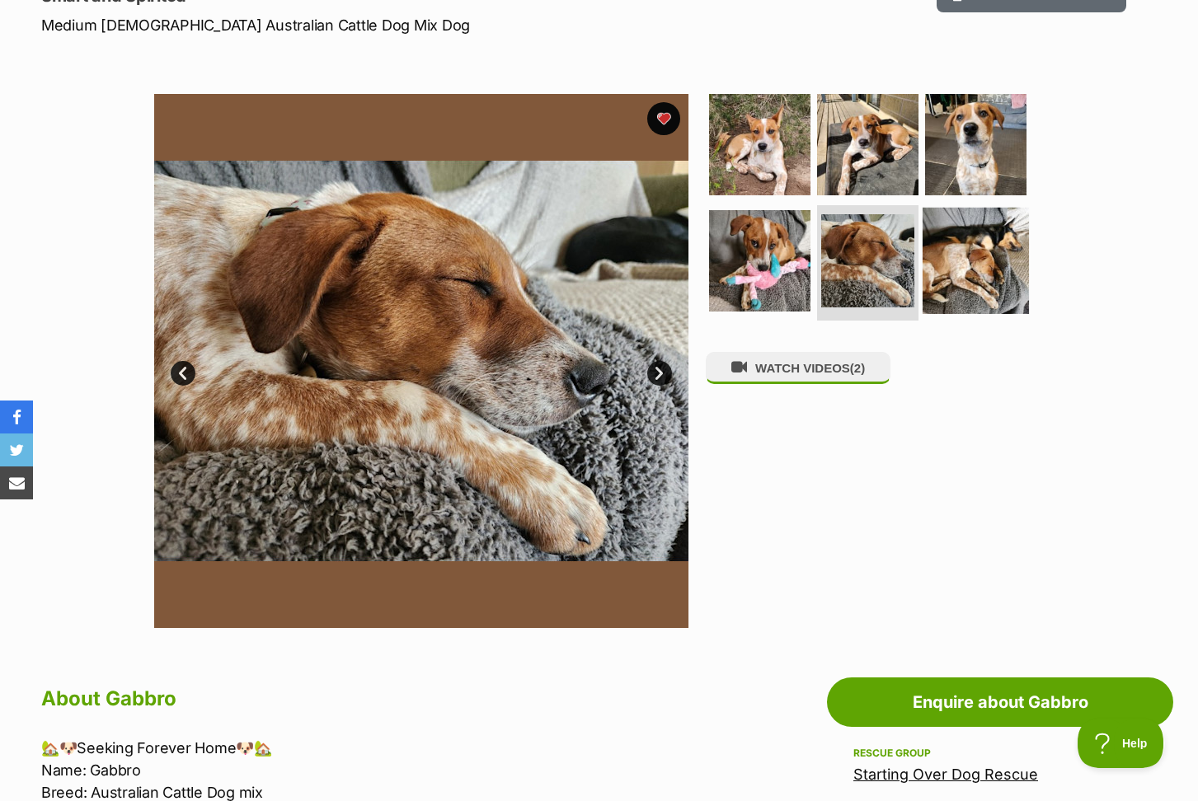
click at [993, 265] on img at bounding box center [975, 261] width 106 height 106
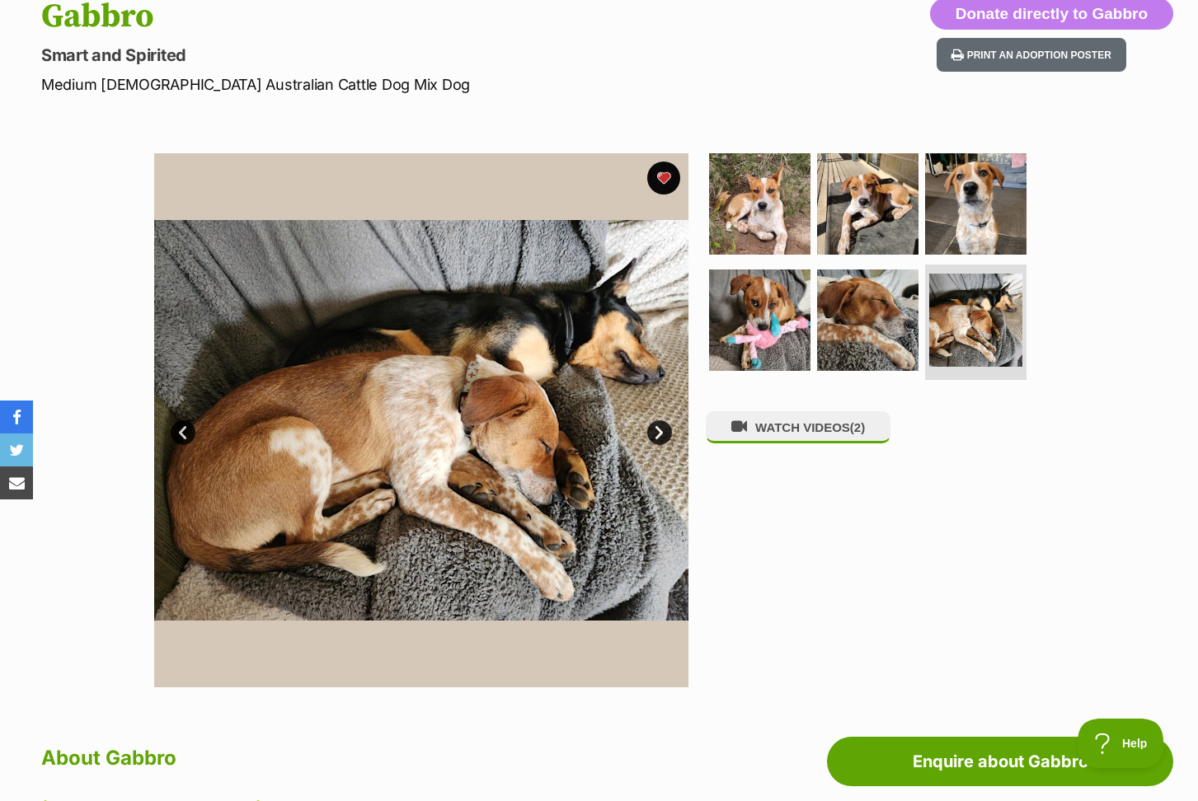
scroll to position [185, 0]
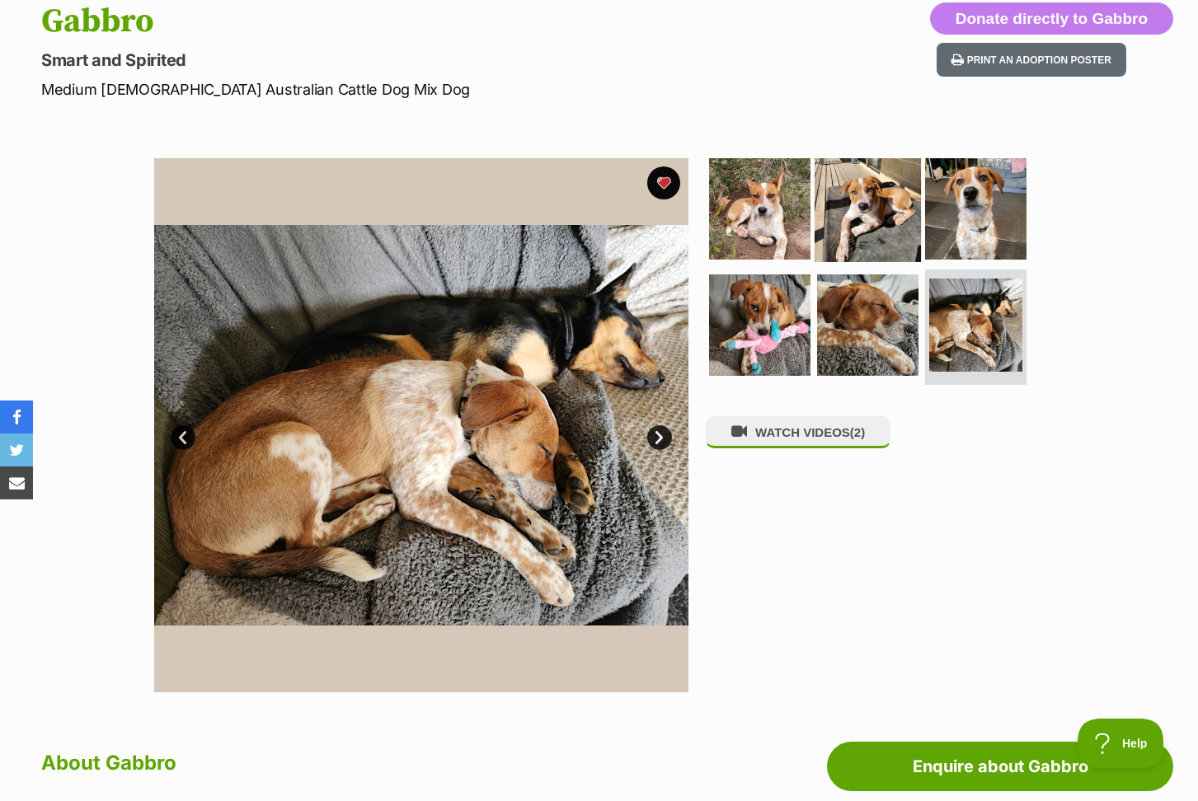
click at [858, 212] on img at bounding box center [867, 208] width 106 height 106
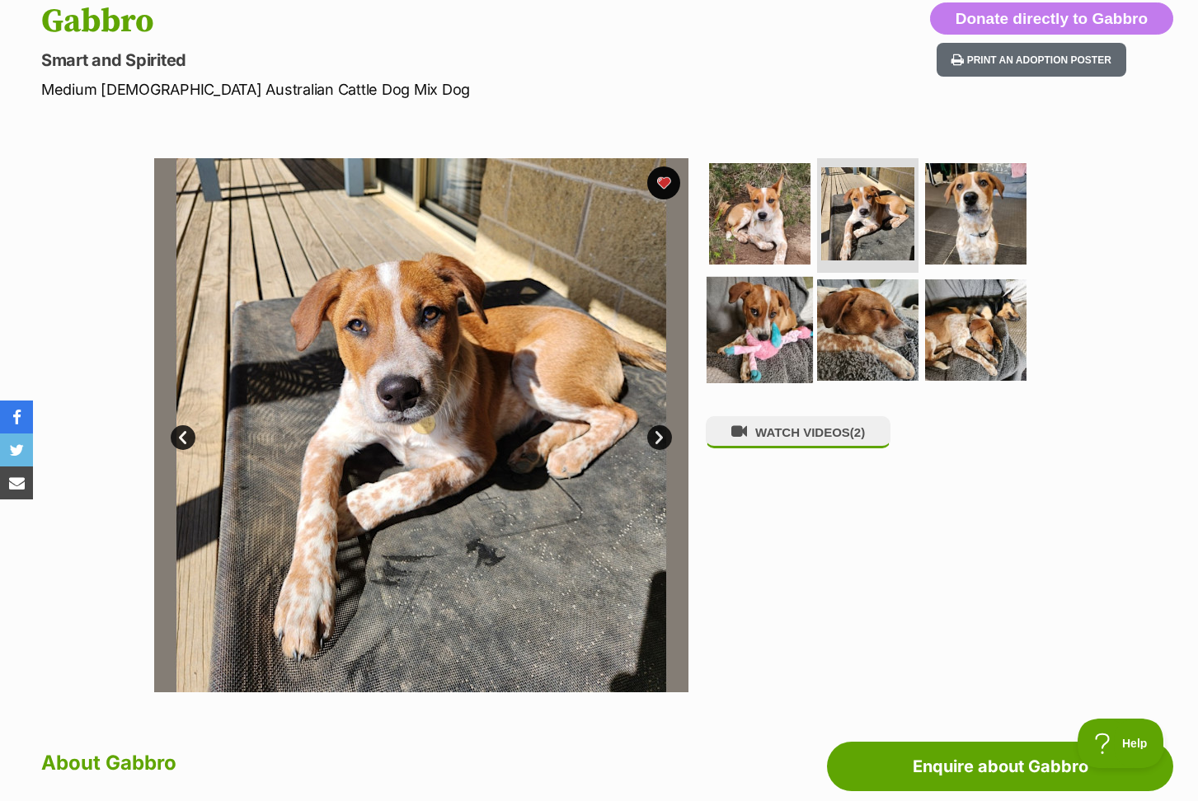
click at [766, 318] on img at bounding box center [759, 330] width 106 height 106
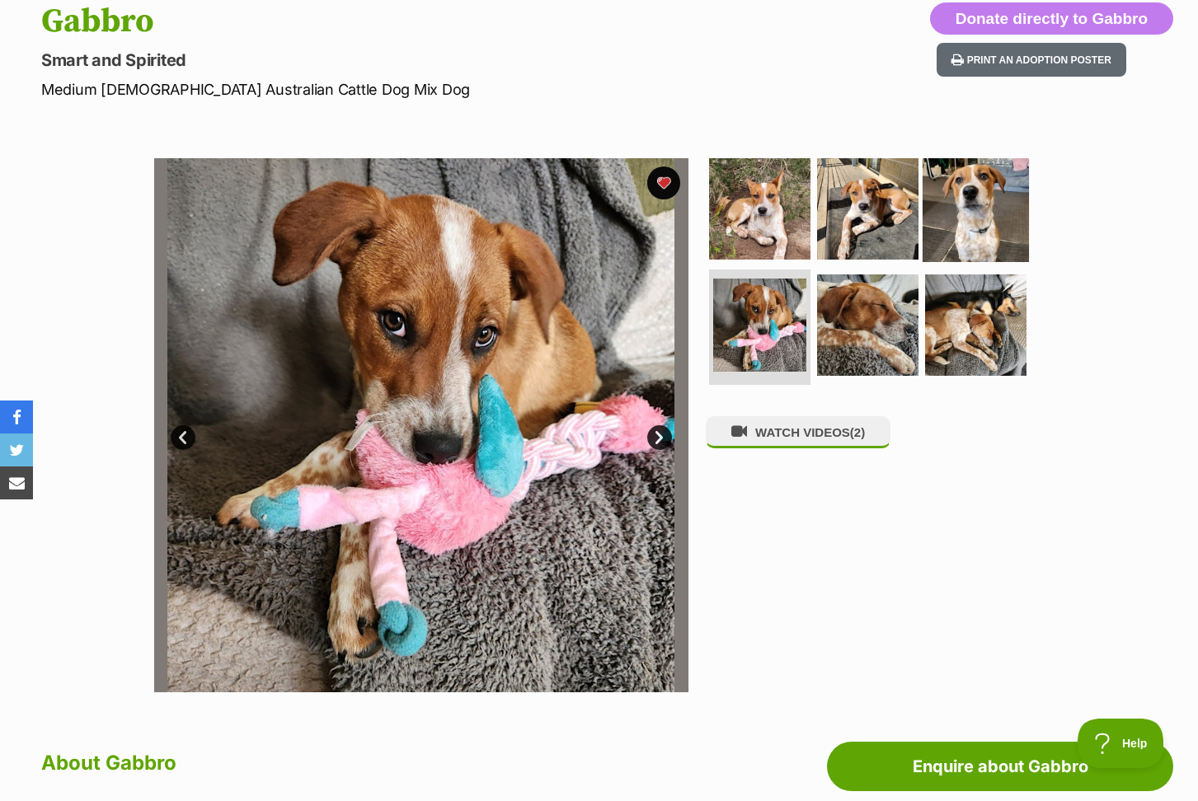
click at [949, 226] on img at bounding box center [975, 208] width 106 height 106
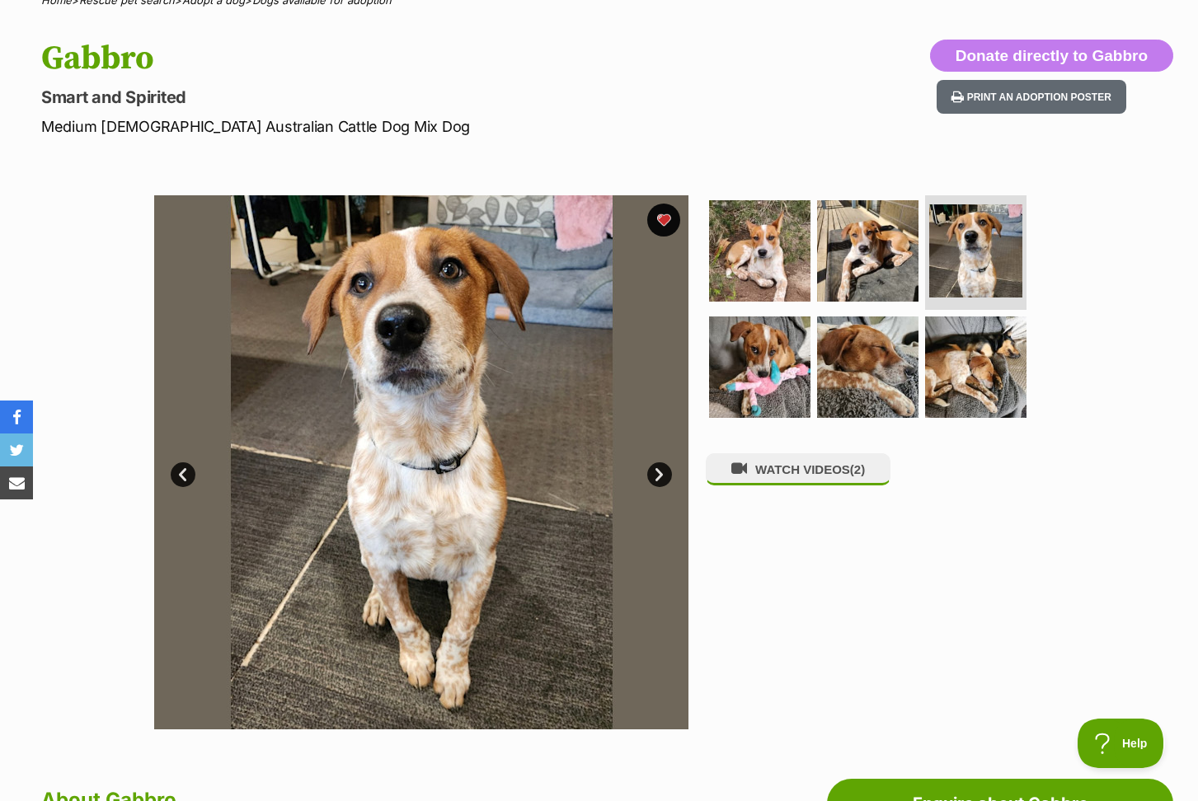
scroll to position [152, 0]
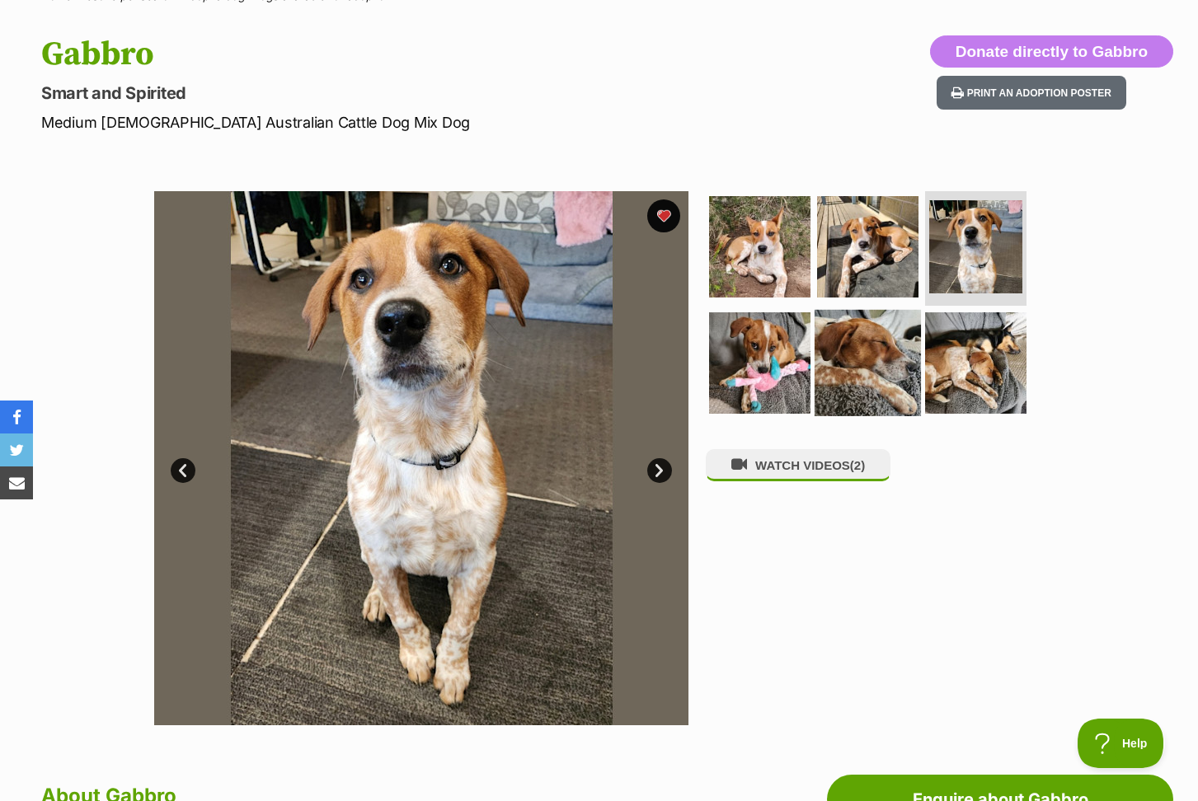
click at [881, 391] on img at bounding box center [867, 363] width 106 height 106
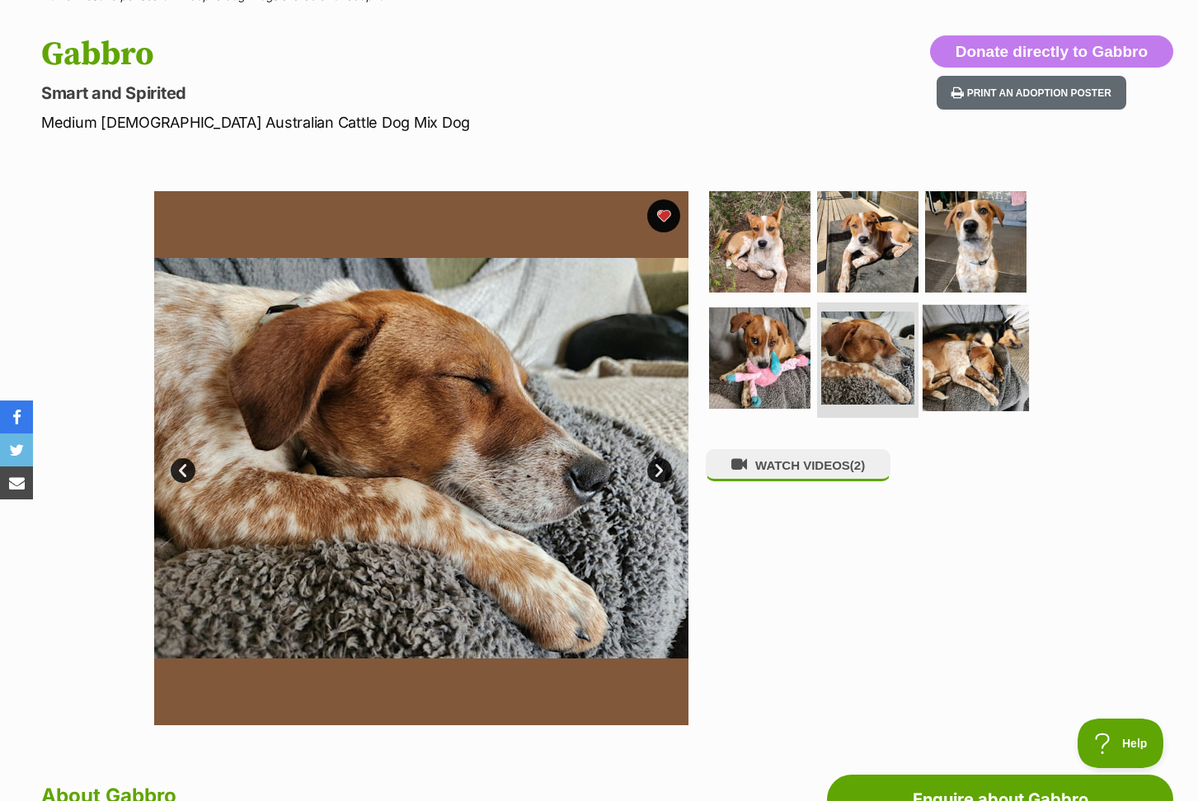
click at [973, 371] on img at bounding box center [975, 358] width 106 height 106
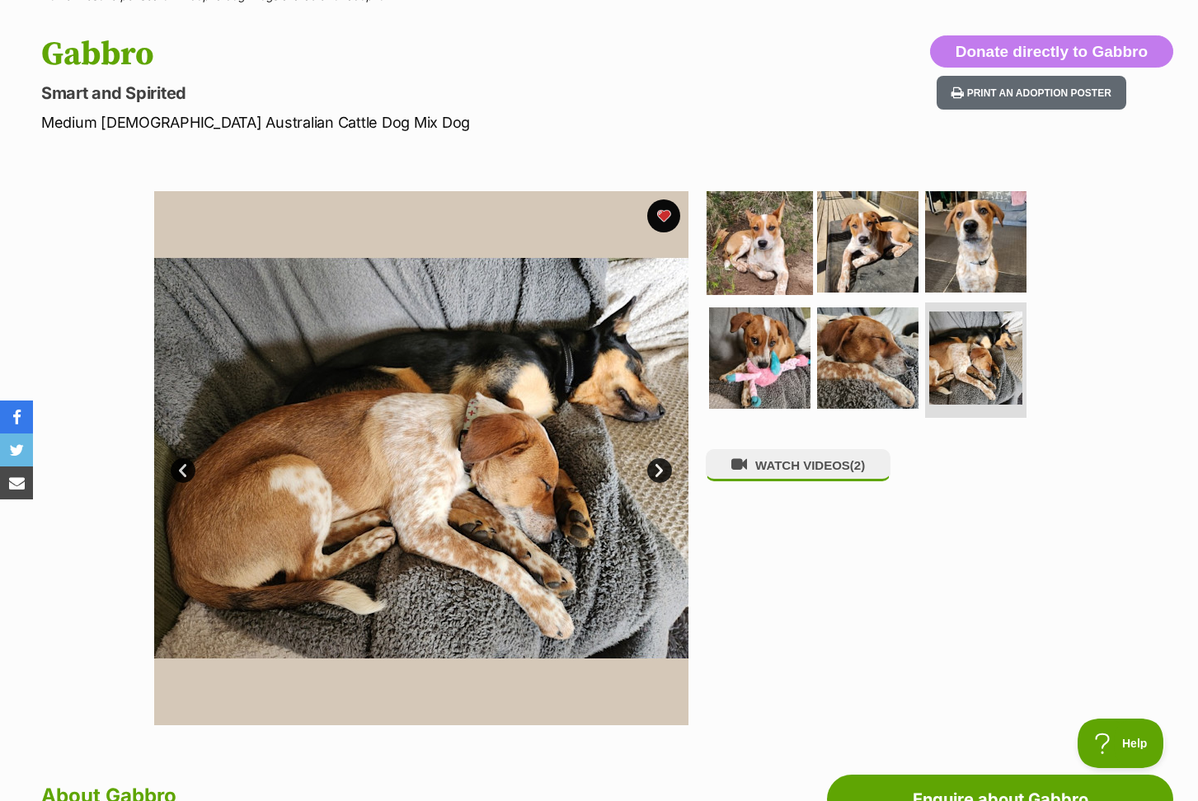
click at [781, 246] on img at bounding box center [759, 241] width 106 height 106
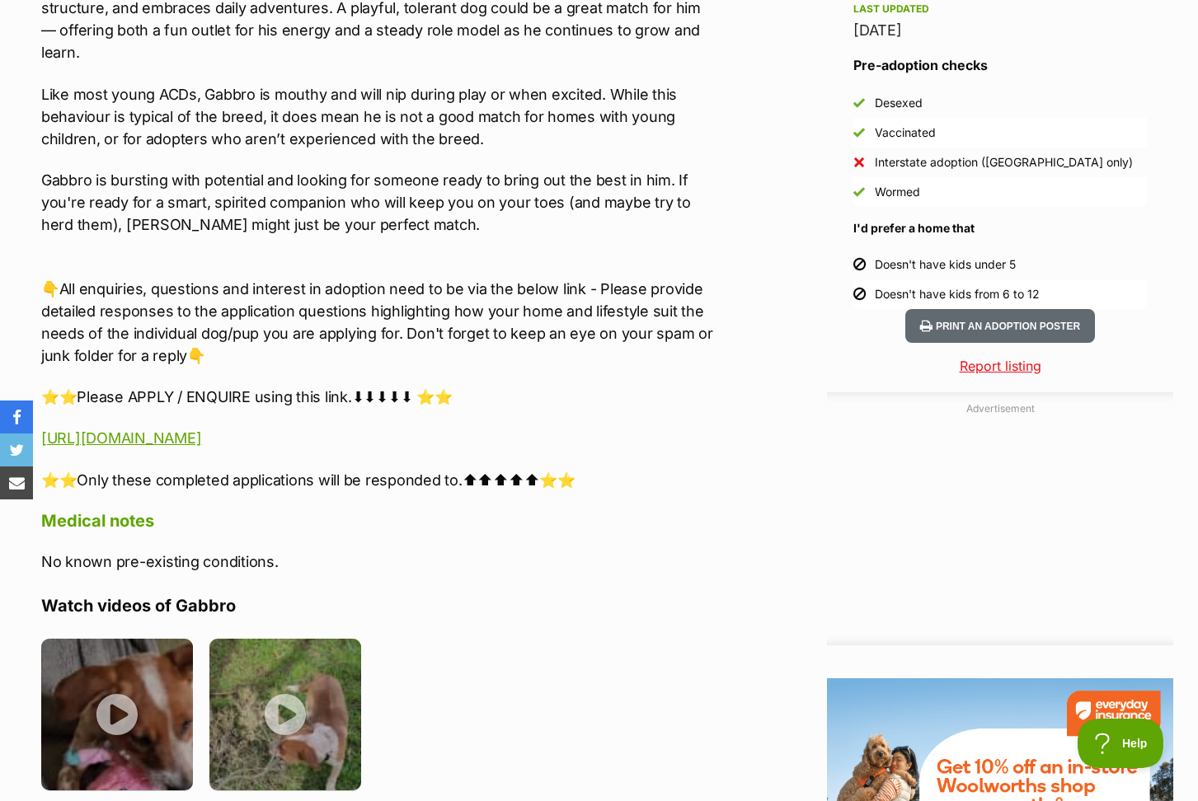
scroll to position [1468, 0]
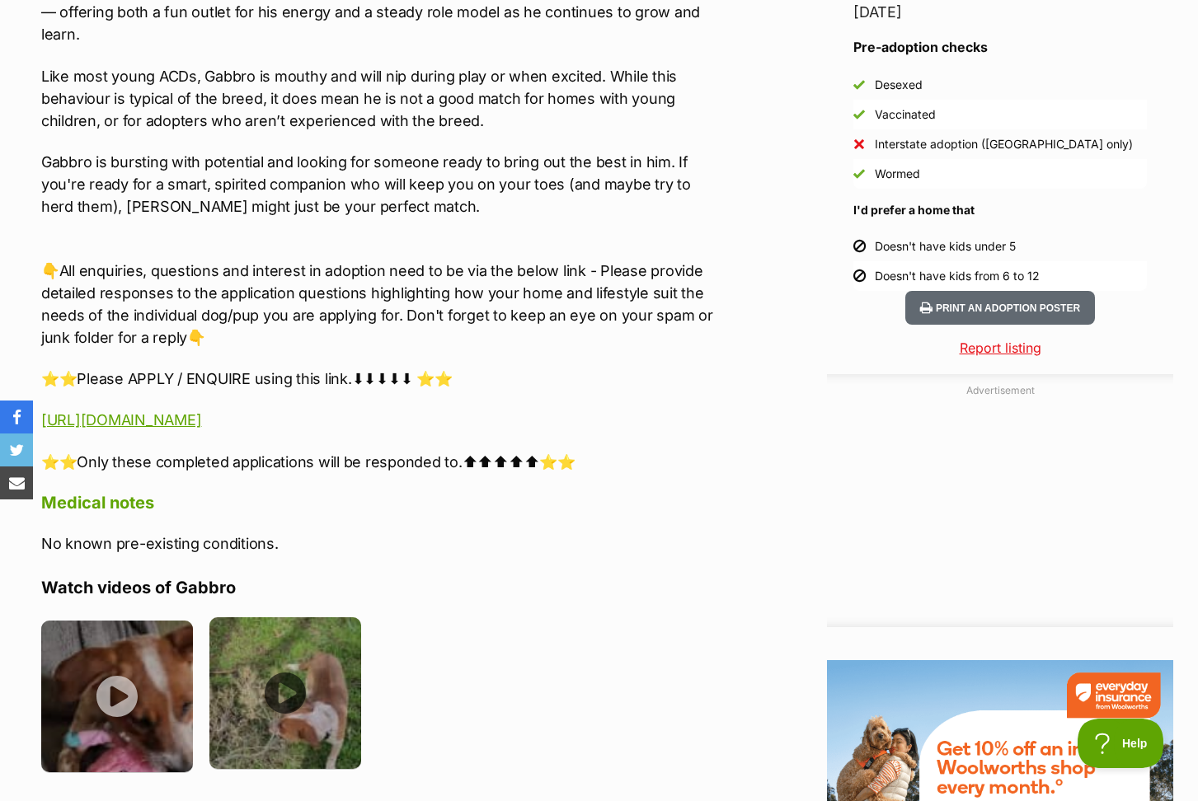
click at [354, 652] on img at bounding box center [285, 693] width 152 height 152
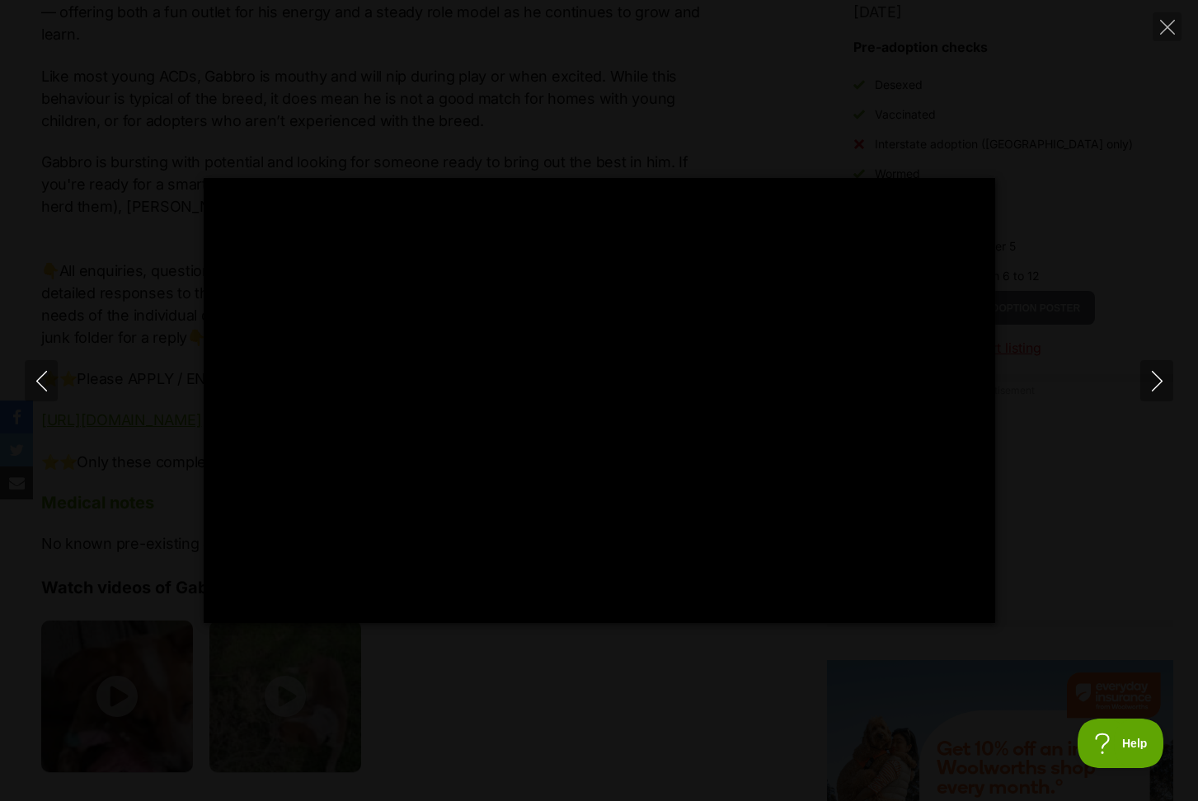
type input "100"
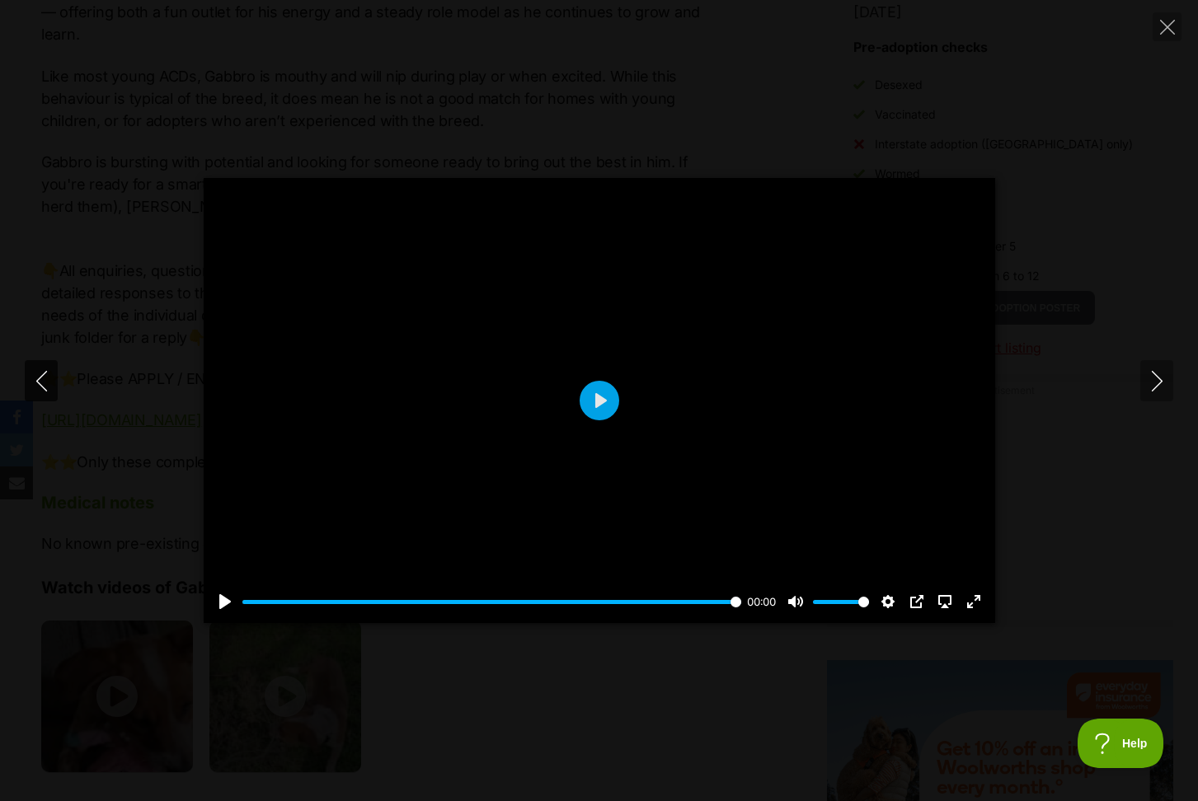
click at [52, 386] on button "Previous" at bounding box center [41, 380] width 33 height 41
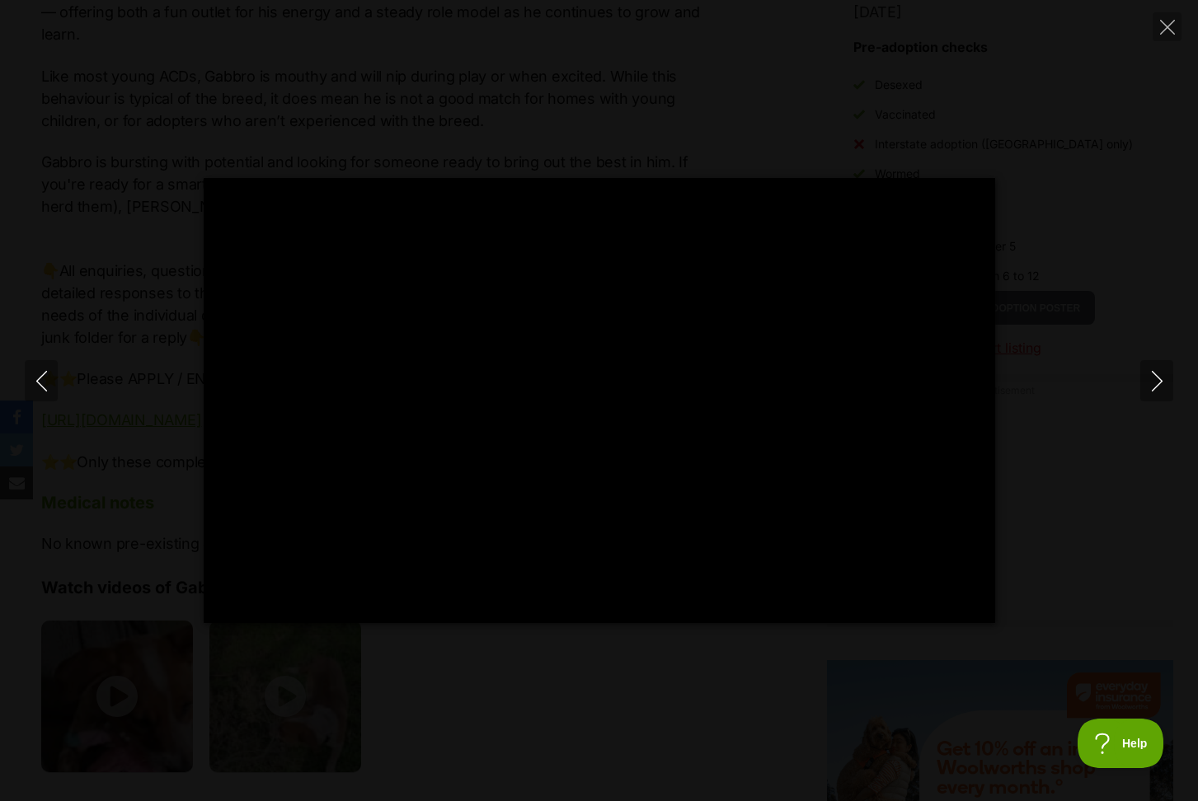
type input "100"
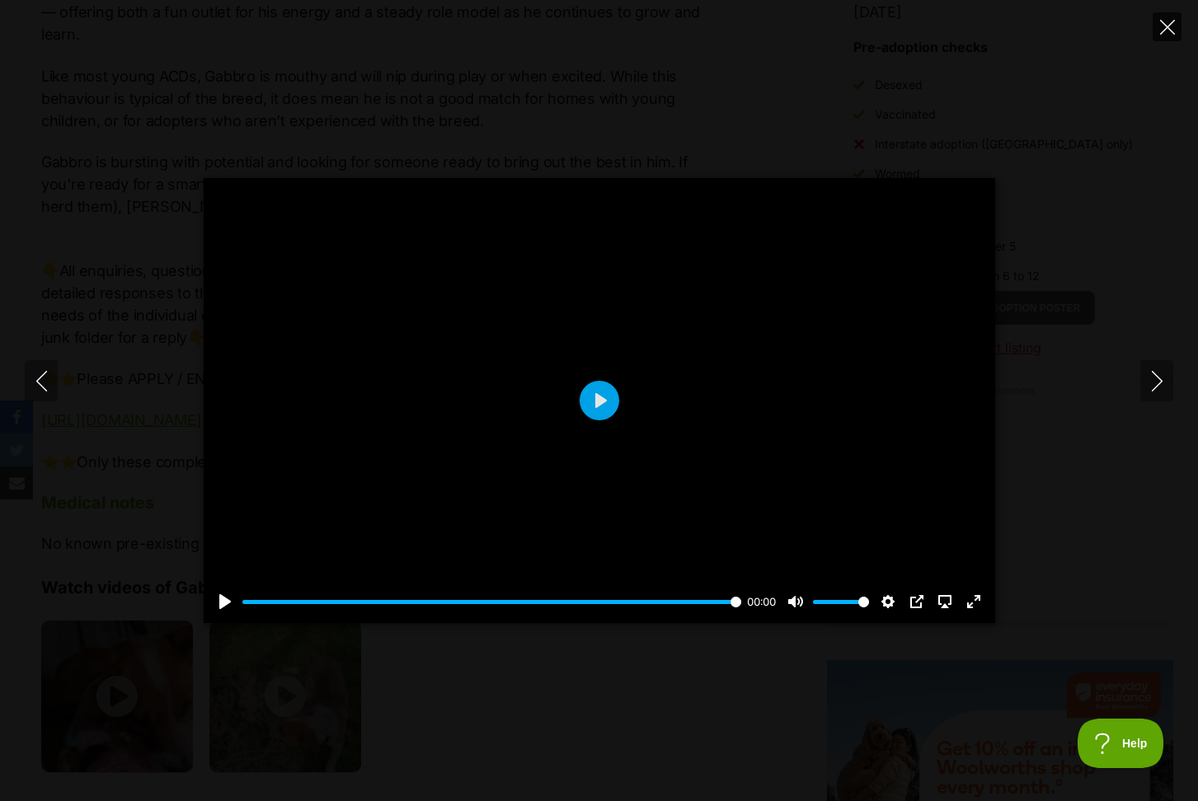
click at [1165, 34] on button "Close" at bounding box center [1166, 26] width 29 height 29
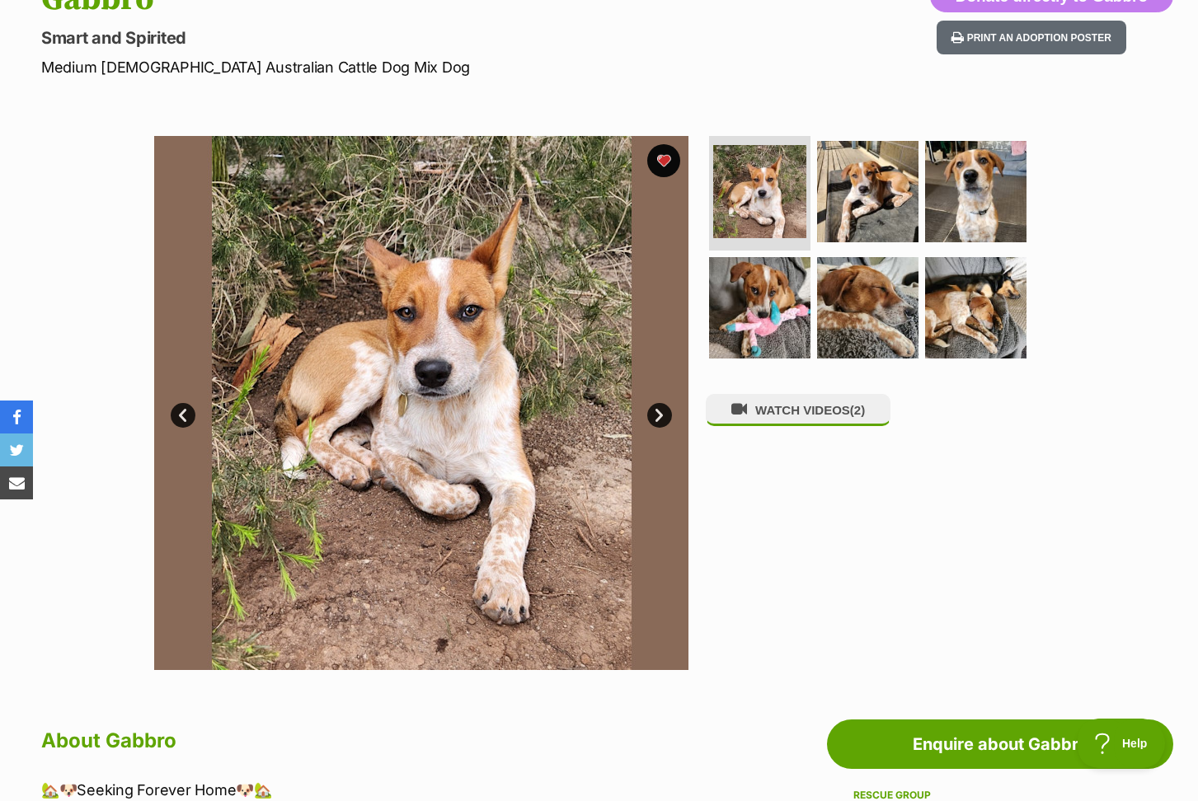
scroll to position [0, 0]
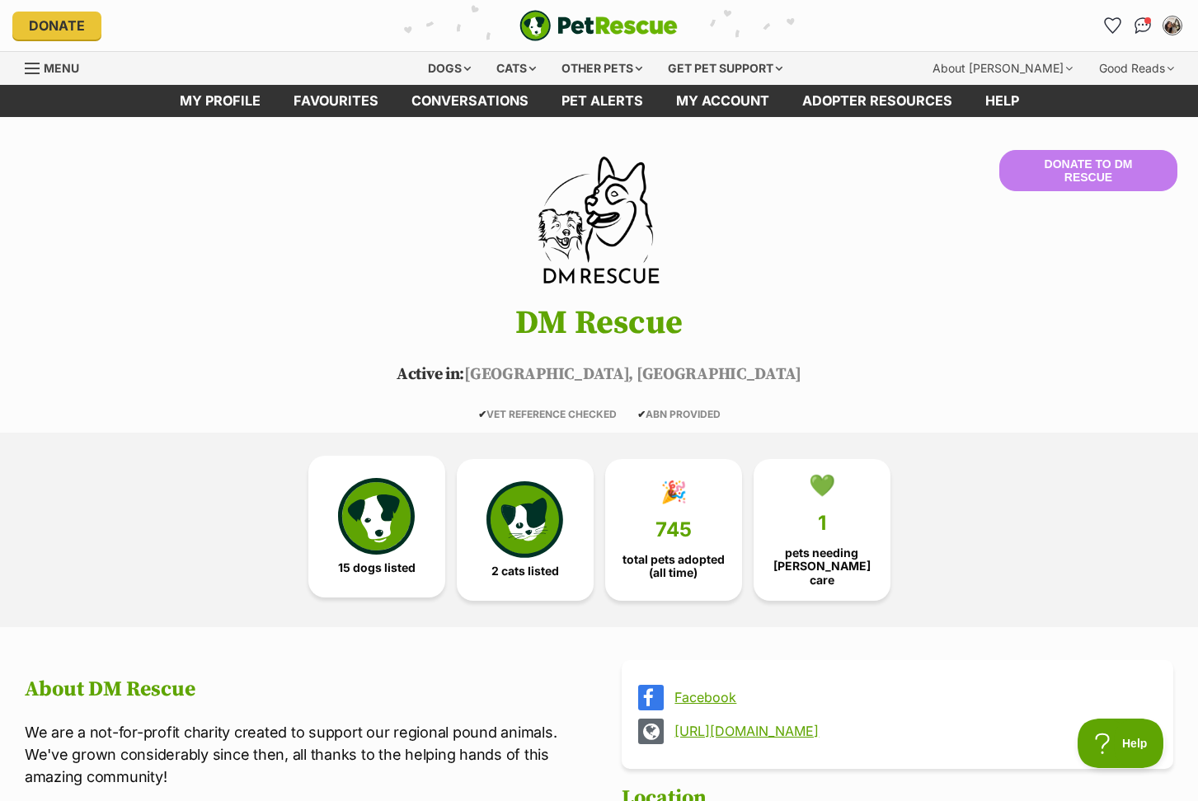
click at [363, 547] on img at bounding box center [376, 516] width 76 height 76
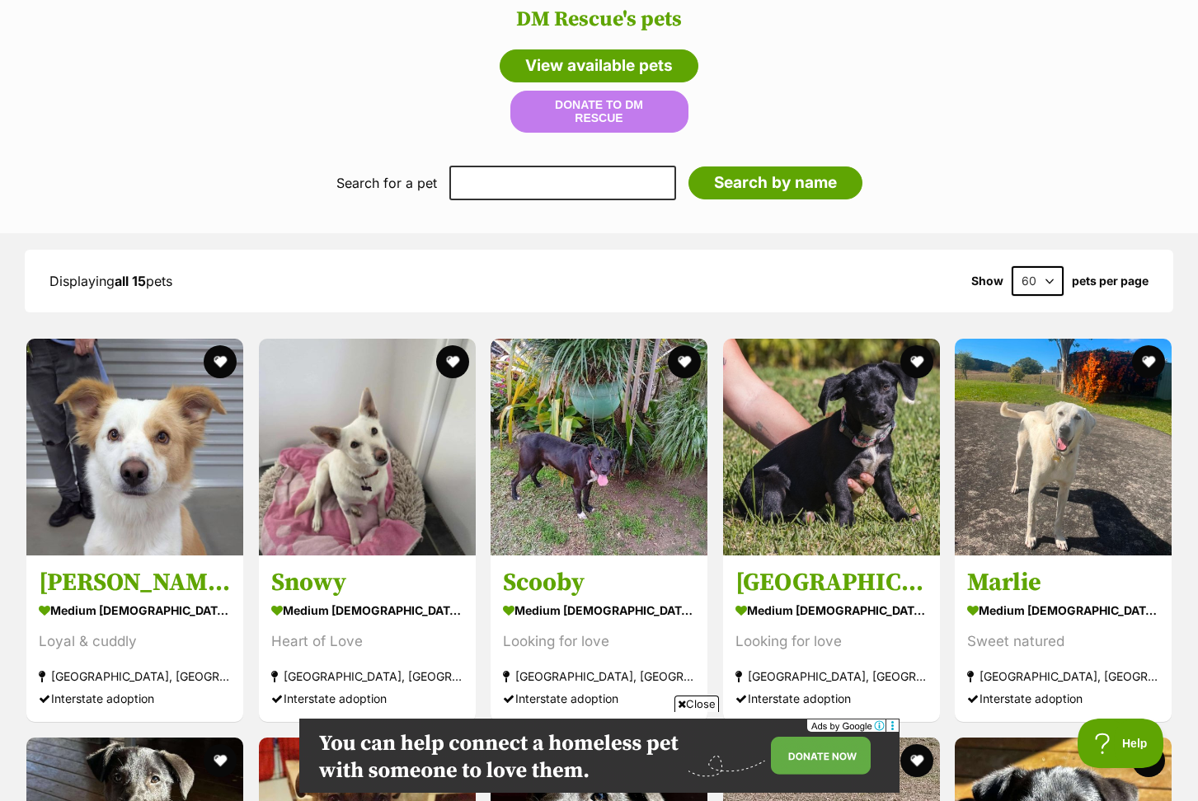
click at [698, 705] on span "Close" at bounding box center [696, 704] width 45 height 16
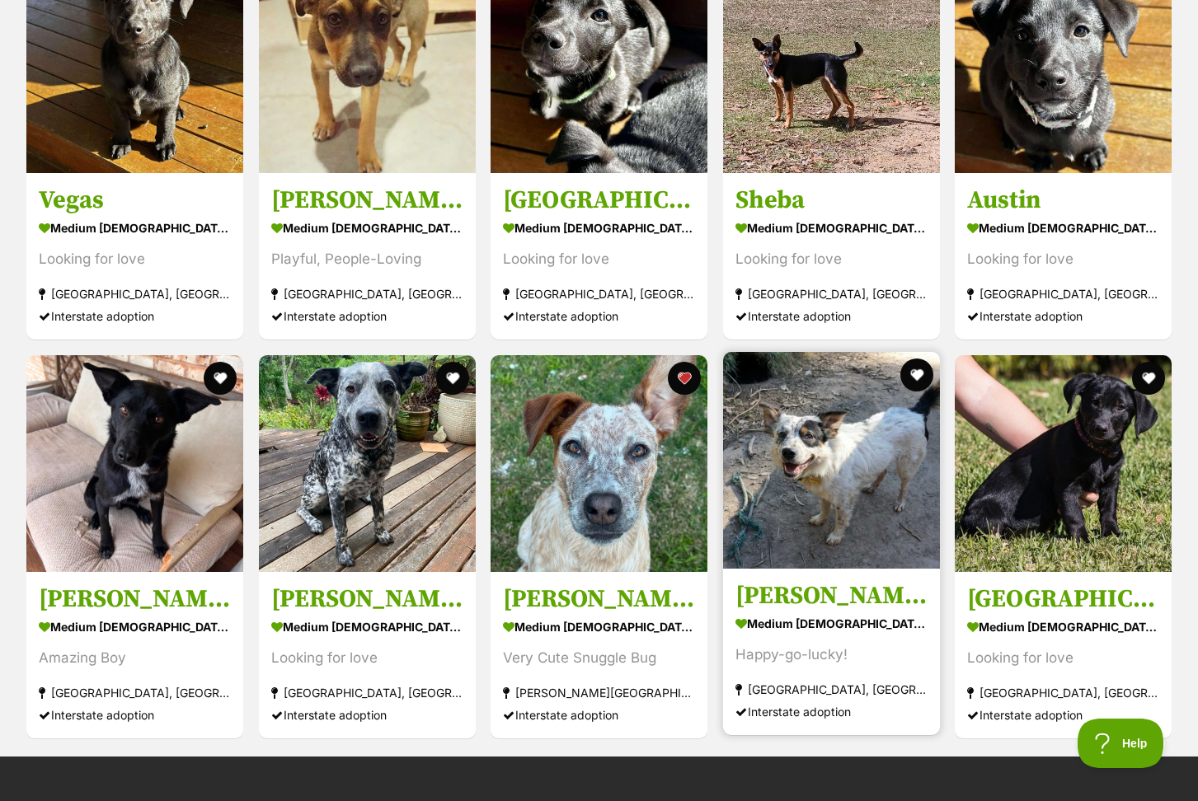
scroll to position [1803, 0]
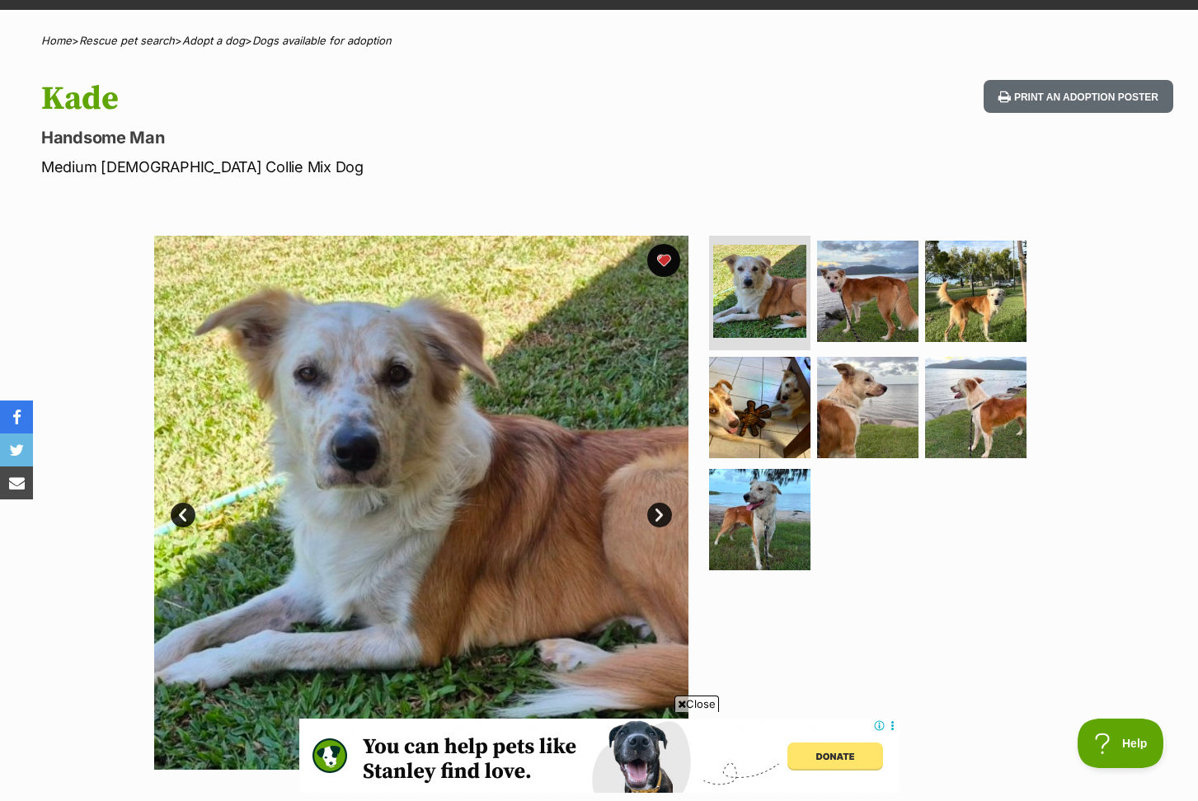
click at [697, 698] on span "Close" at bounding box center [696, 704] width 45 height 16
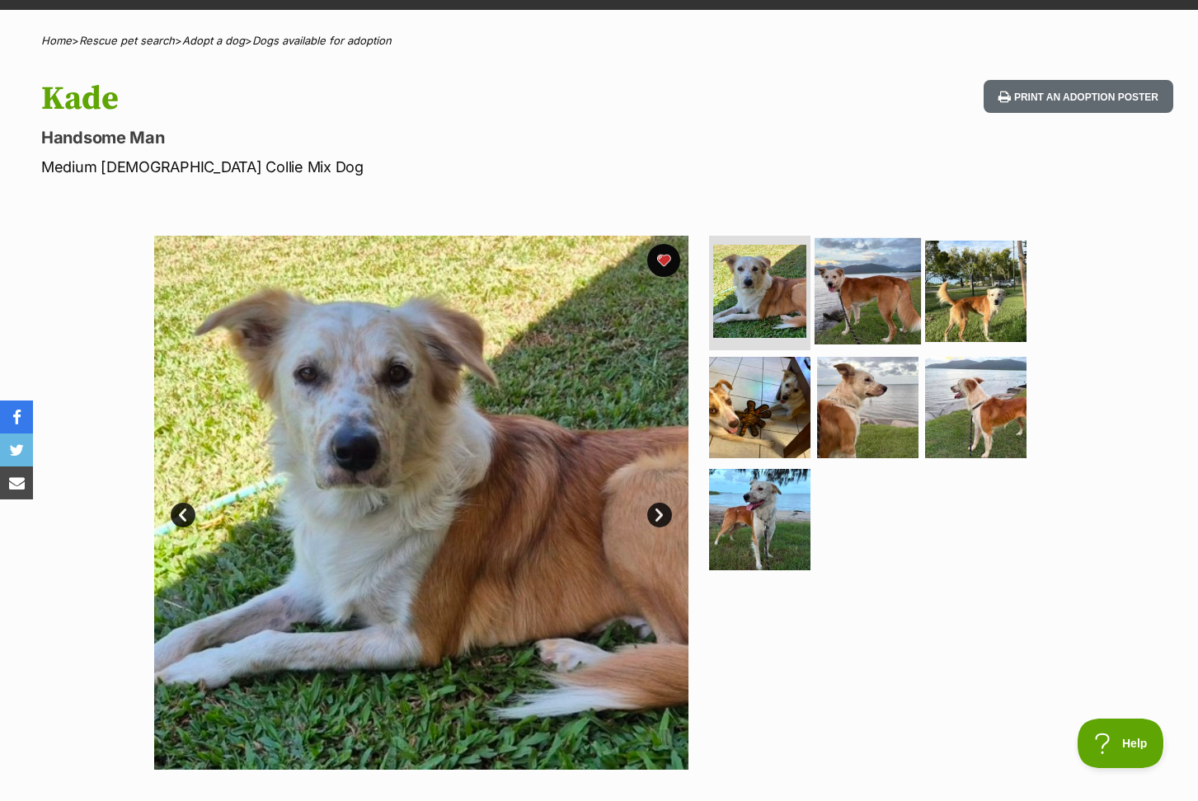
click at [870, 320] on img at bounding box center [867, 290] width 106 height 106
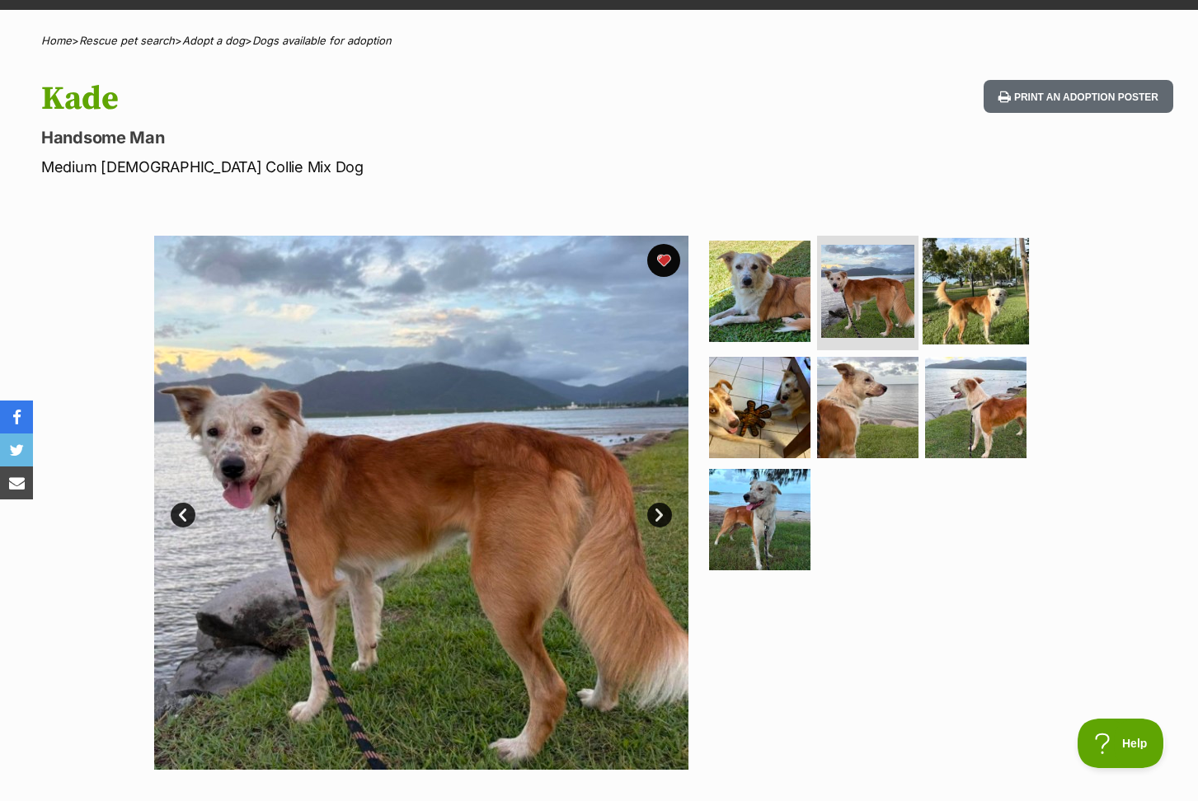
click at [957, 312] on img at bounding box center [975, 290] width 106 height 106
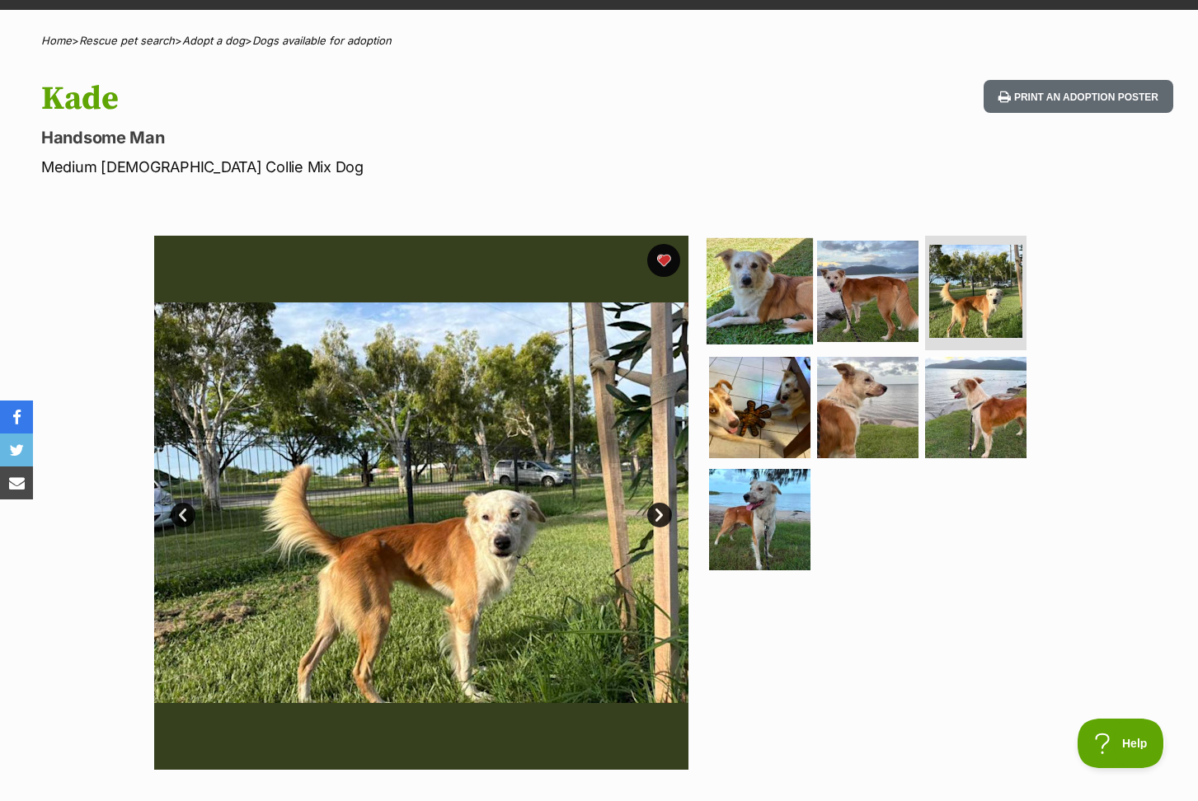
click at [762, 299] on img at bounding box center [759, 290] width 106 height 106
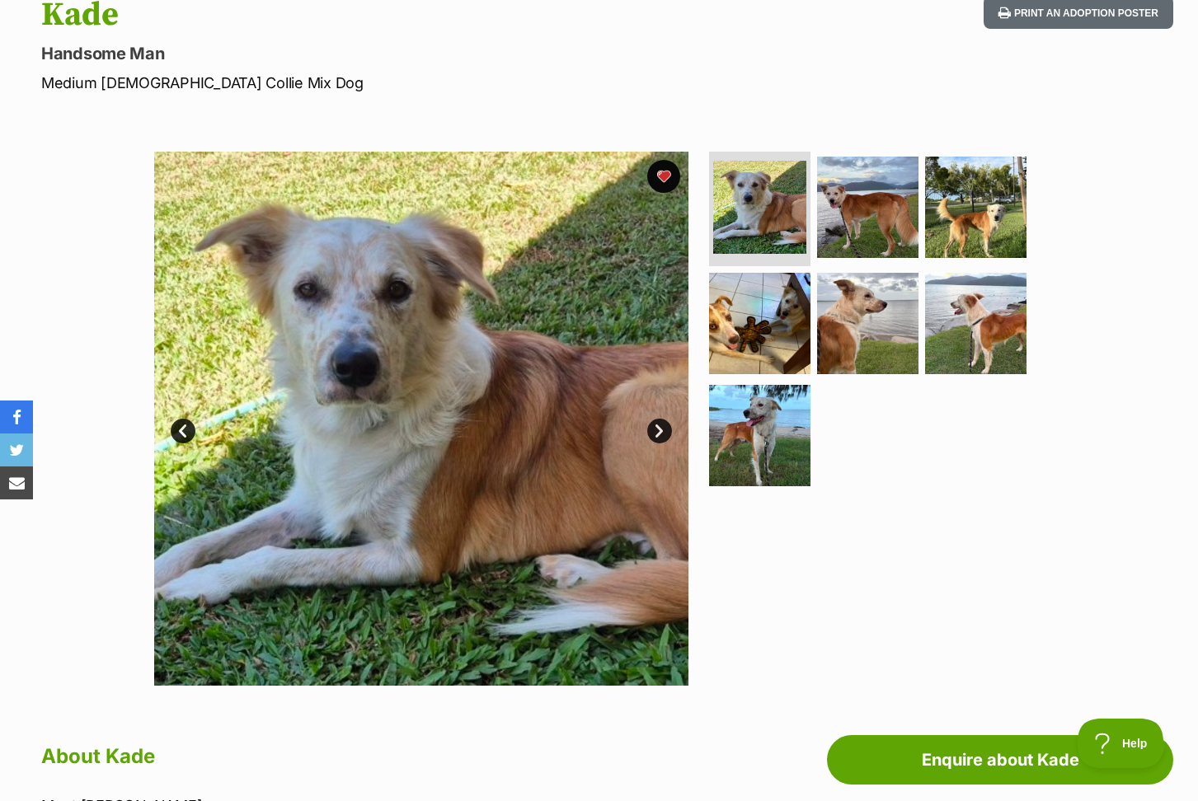
scroll to position [191, 0]
